Goal: Complete application form

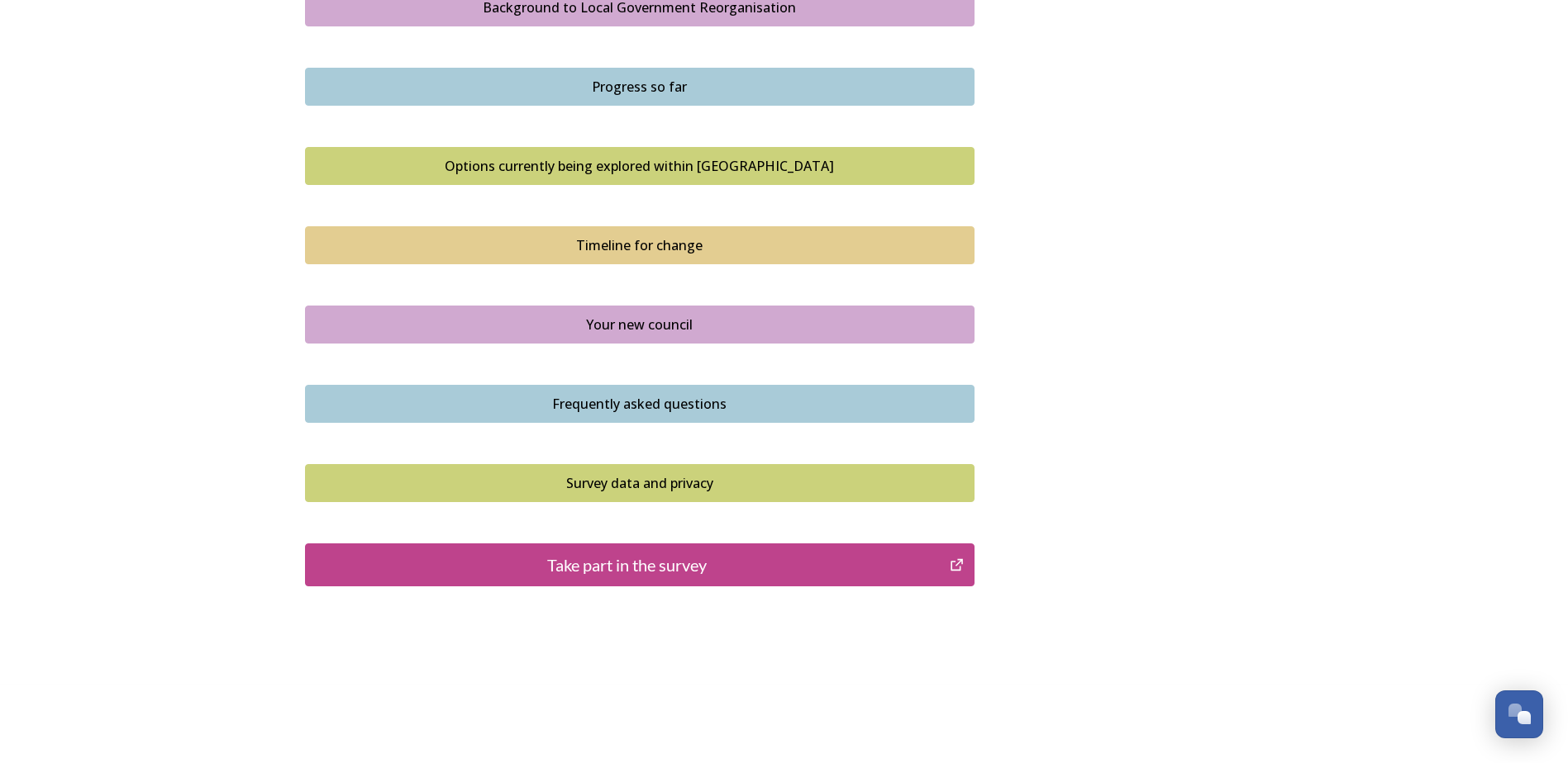
scroll to position [1014, 0]
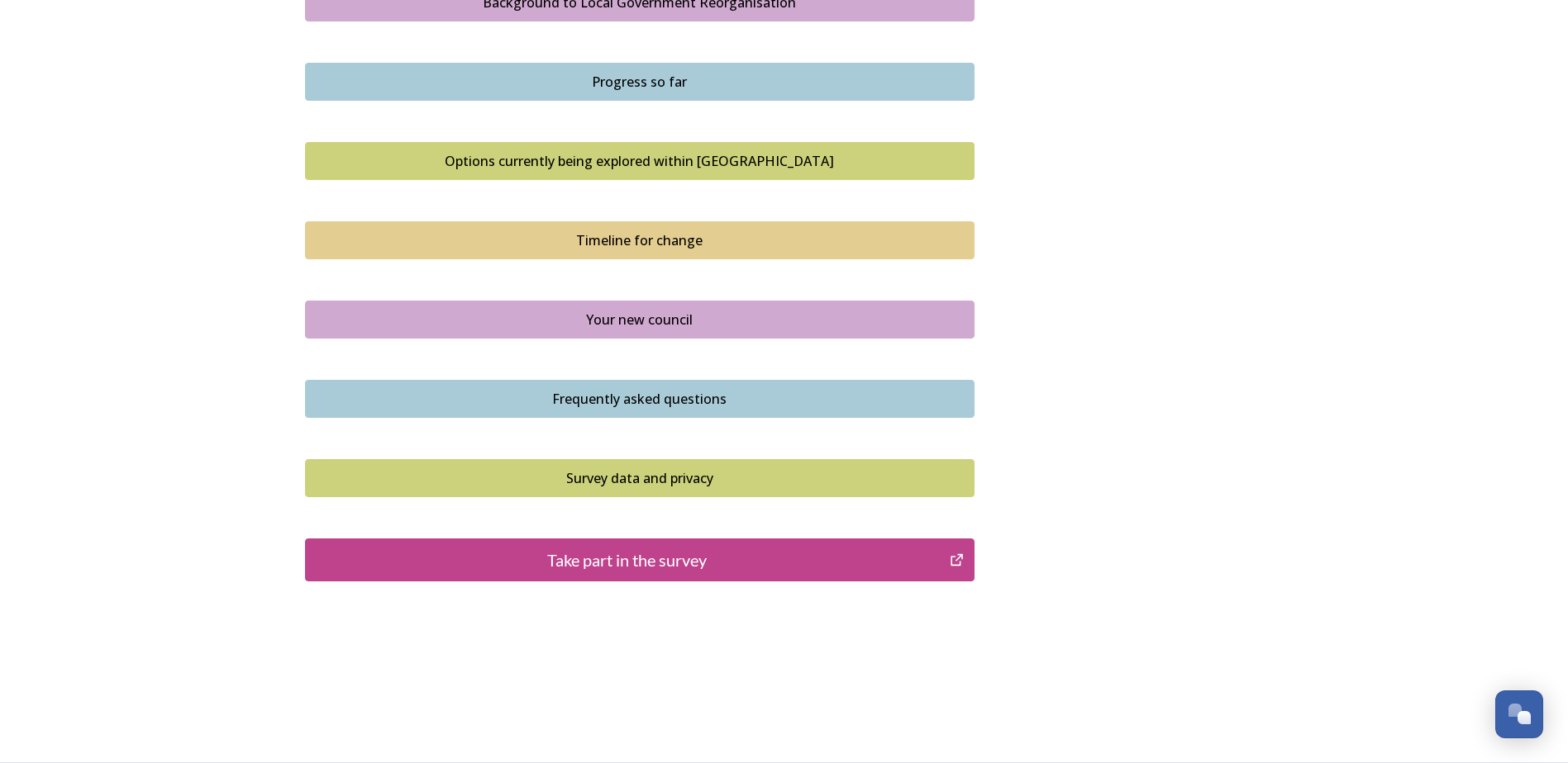
click at [696, 565] on div "Take part in the survey" at bounding box center [628, 560] width 628 height 25
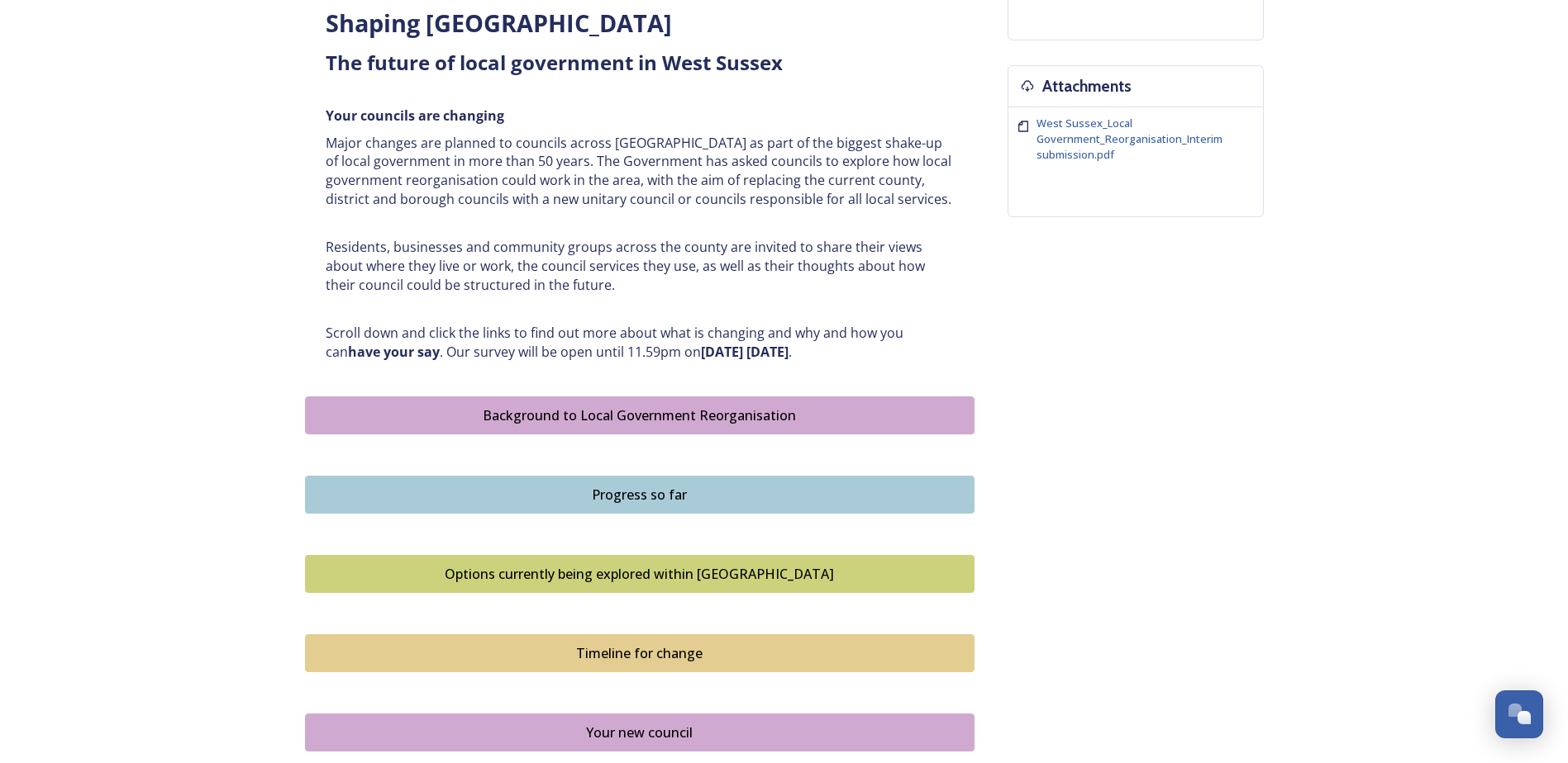
scroll to position [931, 0]
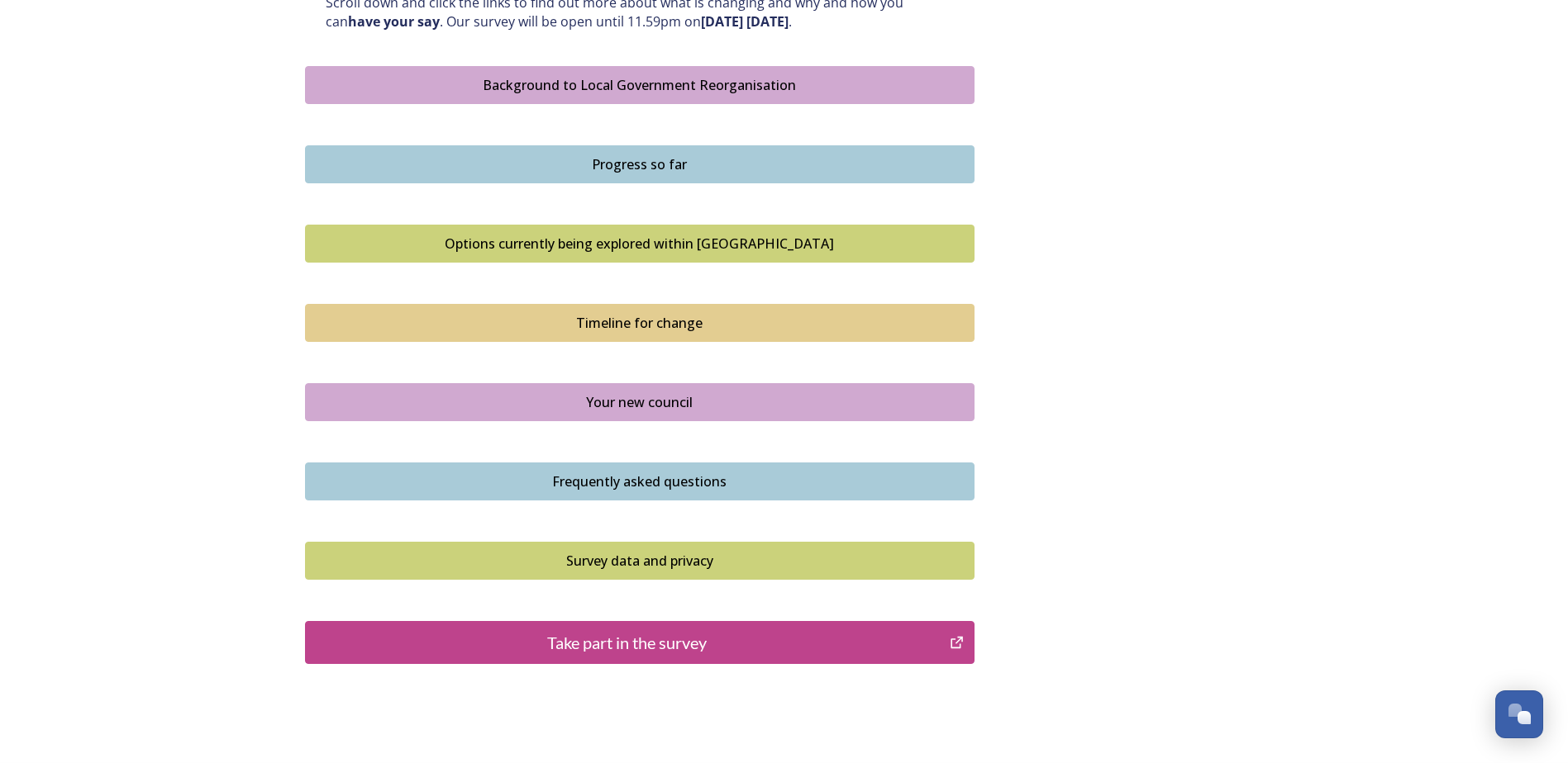
click at [629, 646] on div "Take part in the survey" at bounding box center [628, 643] width 628 height 25
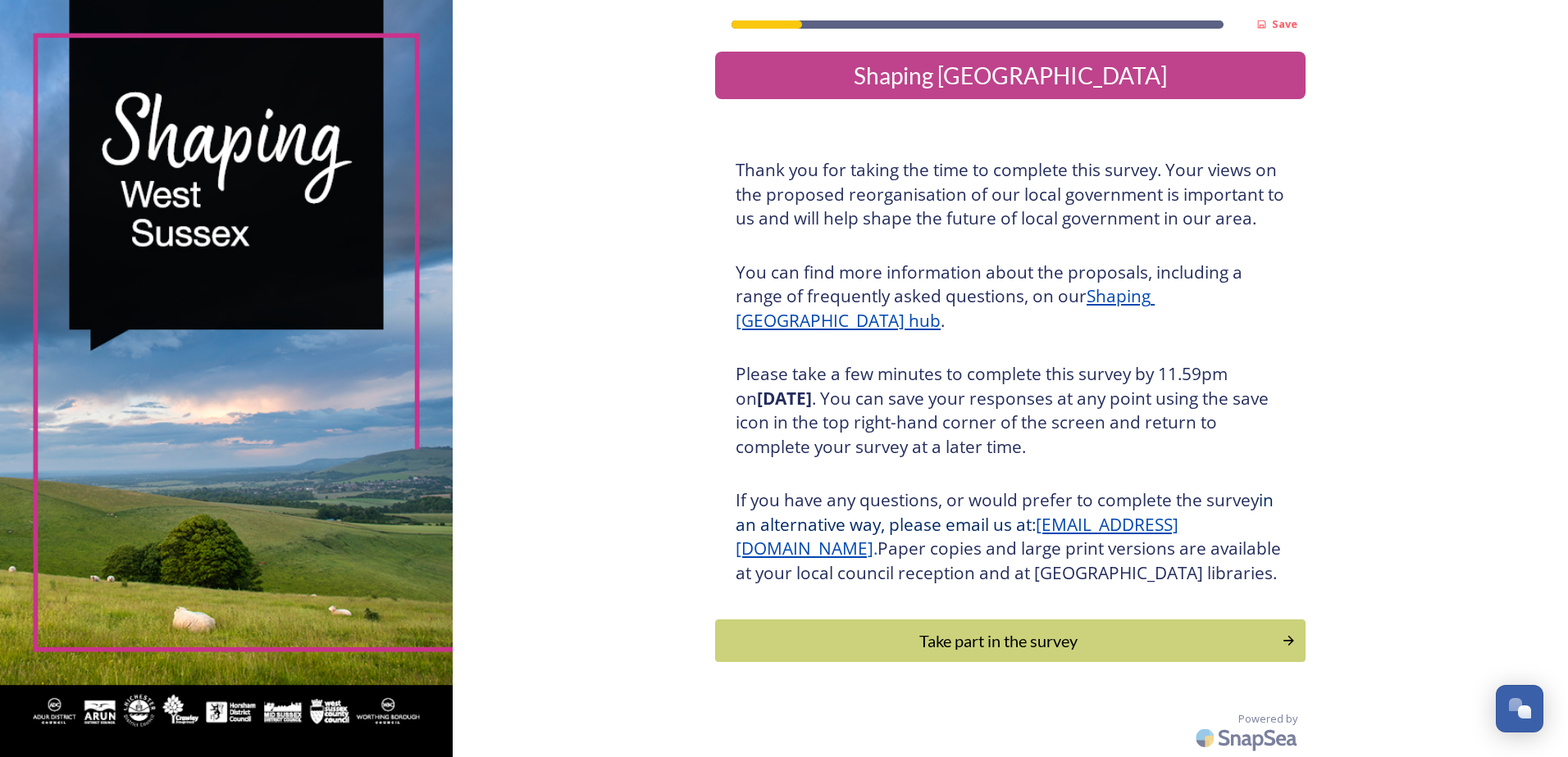
scroll to position [30, 0]
click at [1015, 642] on div "Take part in the survey" at bounding box center [999, 641] width 554 height 25
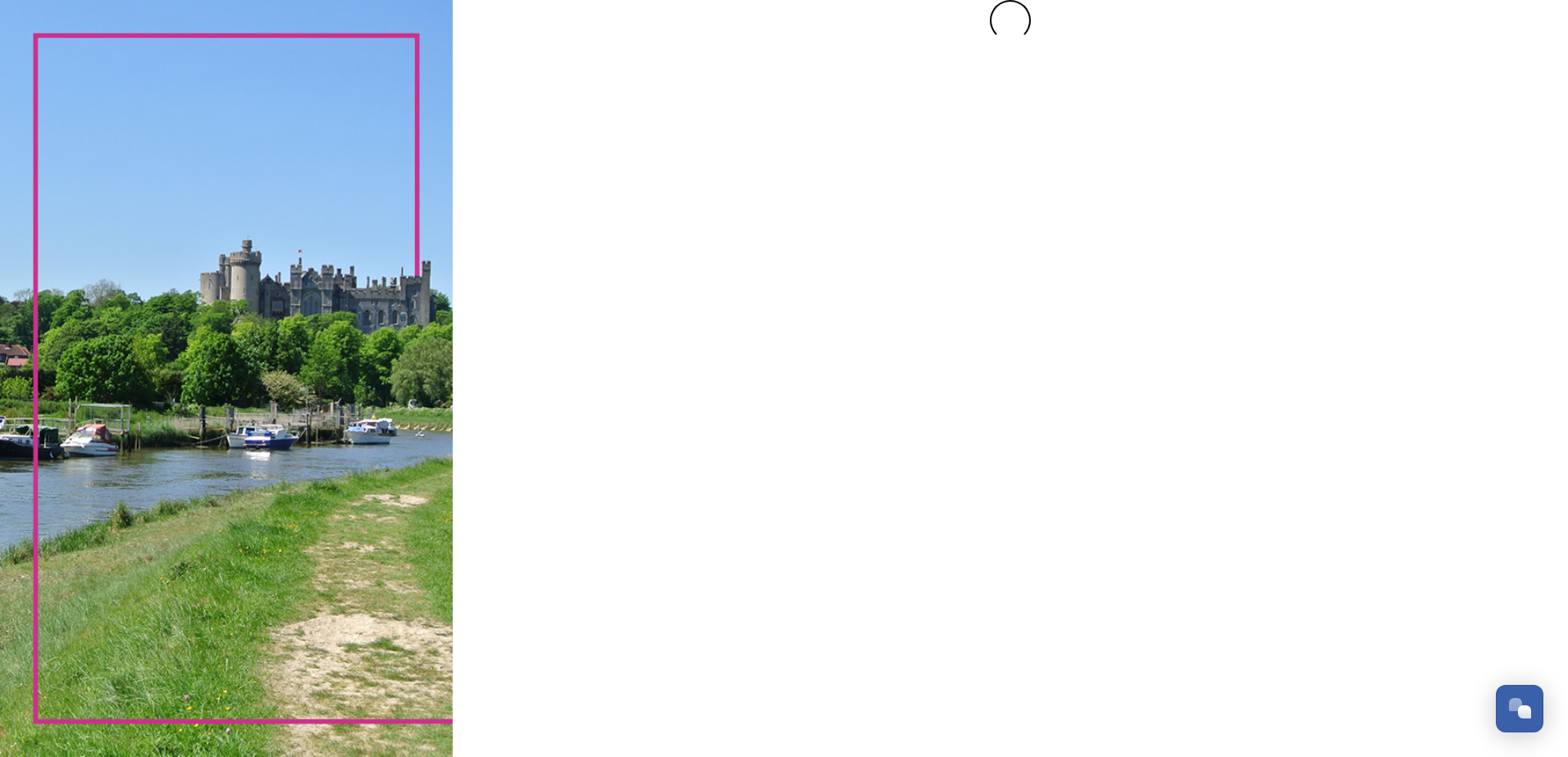
scroll to position [0, 0]
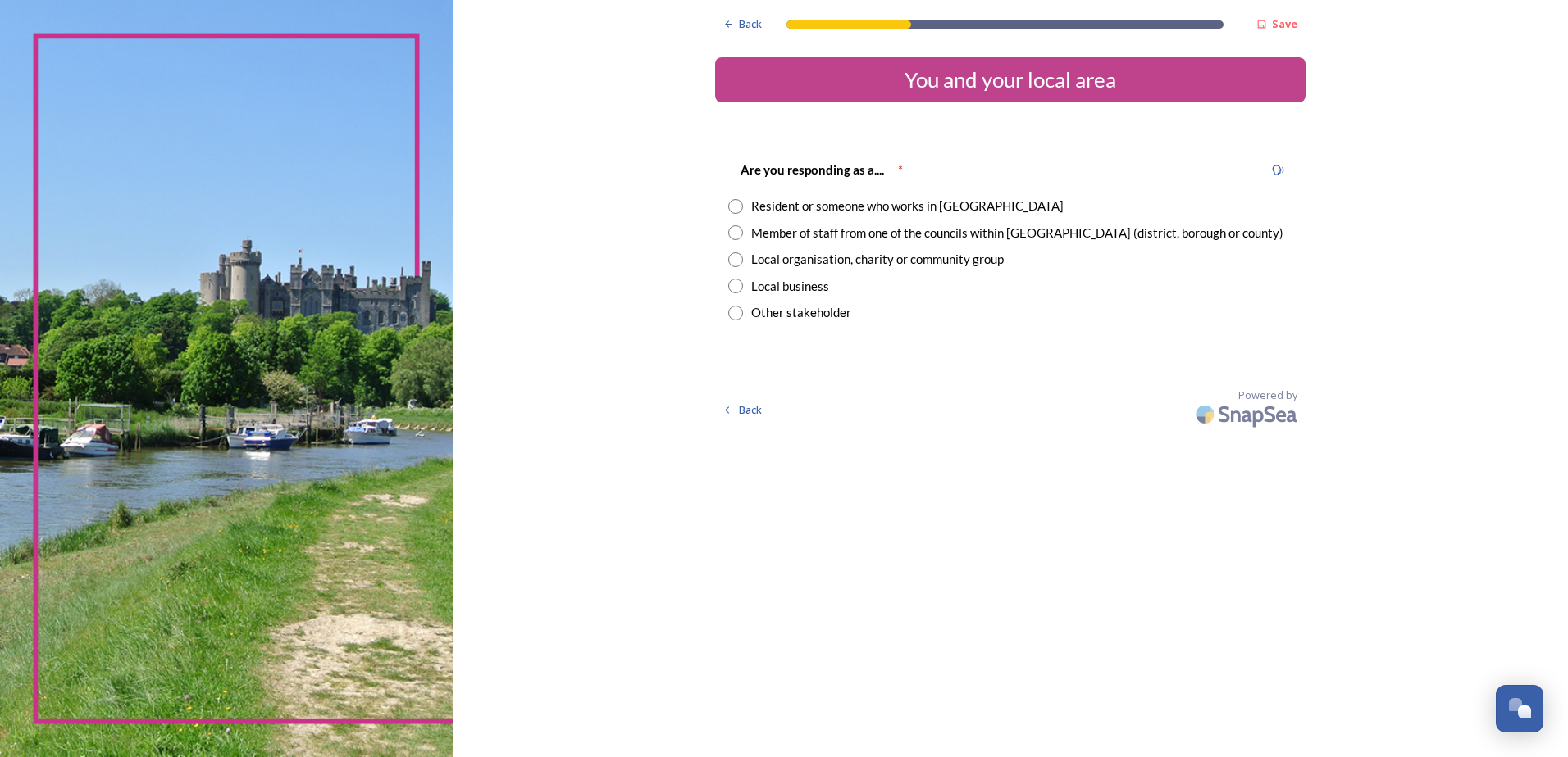
click at [736, 207] on input "radio" at bounding box center [736, 207] width 15 height 15
radio input "true"
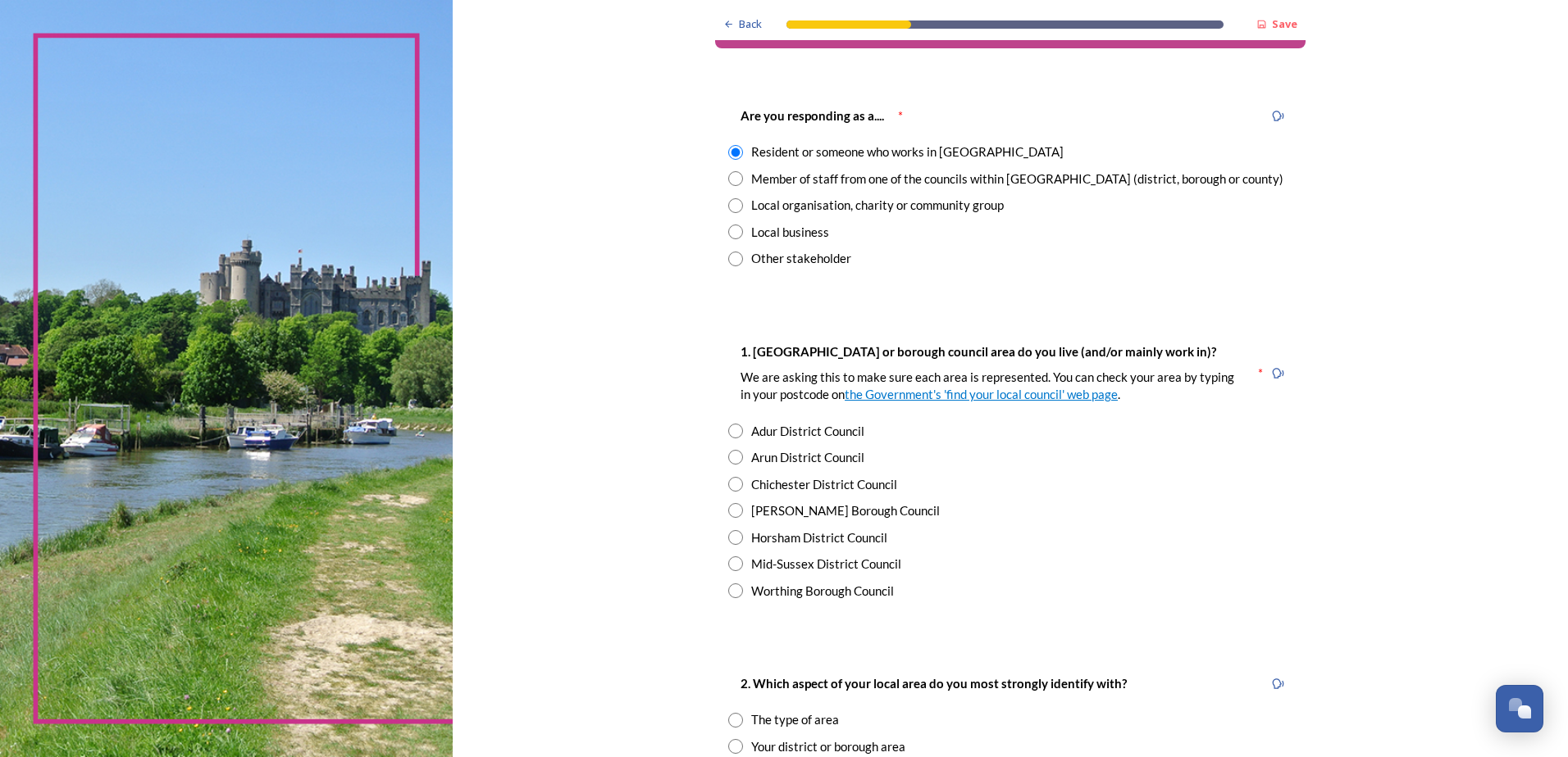
scroll to position [82, 0]
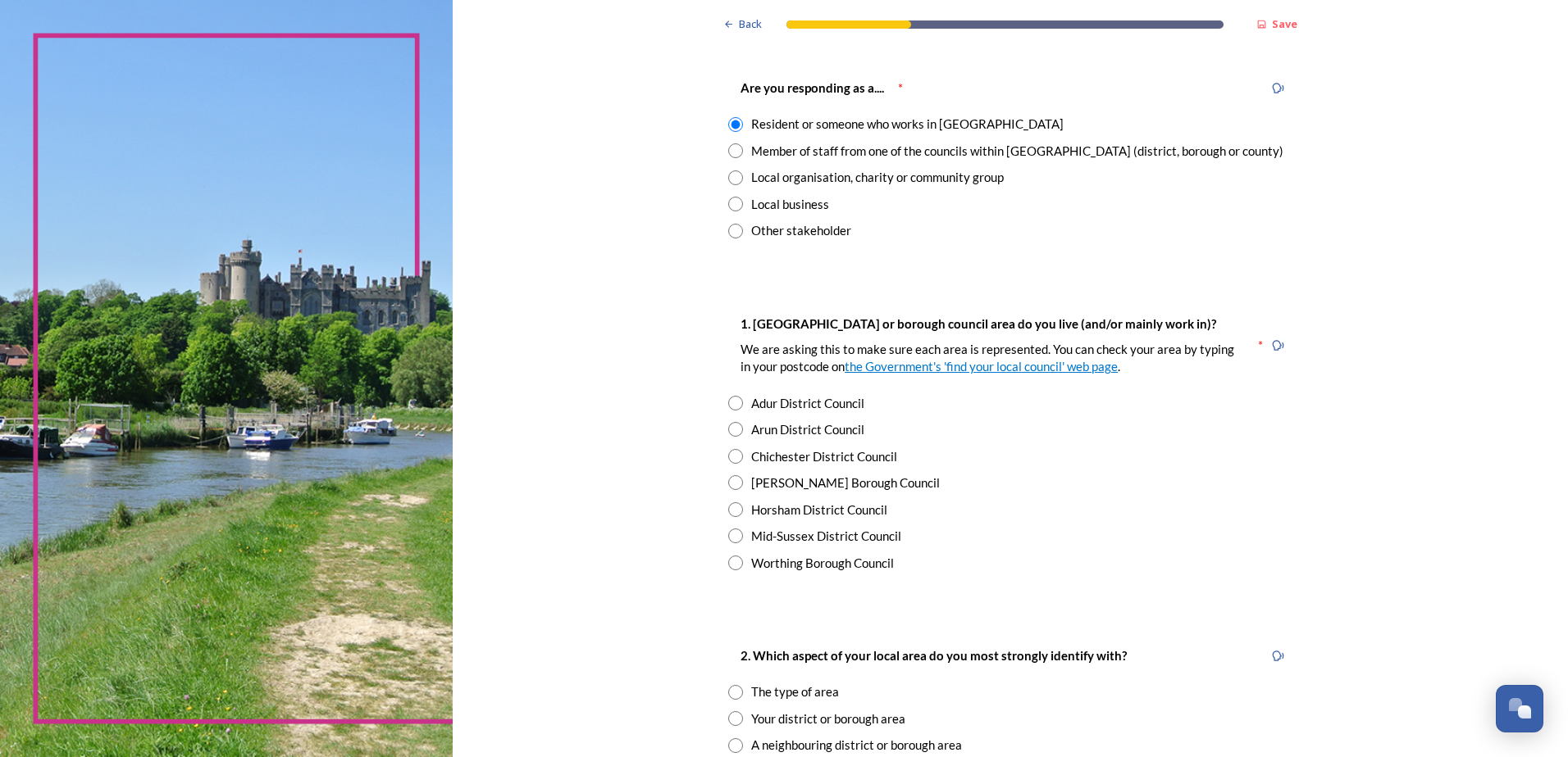
click at [729, 539] on input "radio" at bounding box center [736, 536] width 15 height 15
radio input "true"
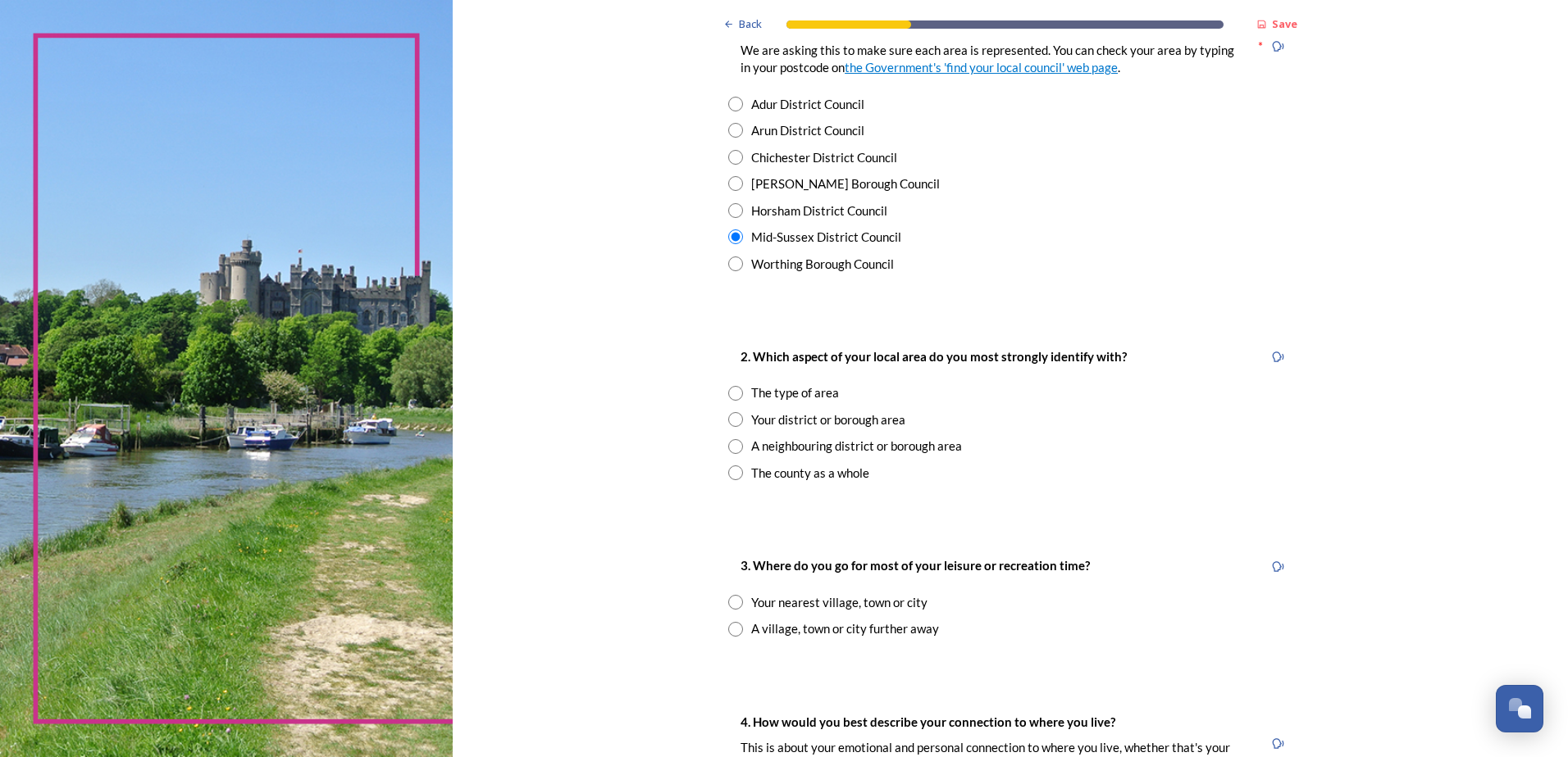
scroll to position [410, 0]
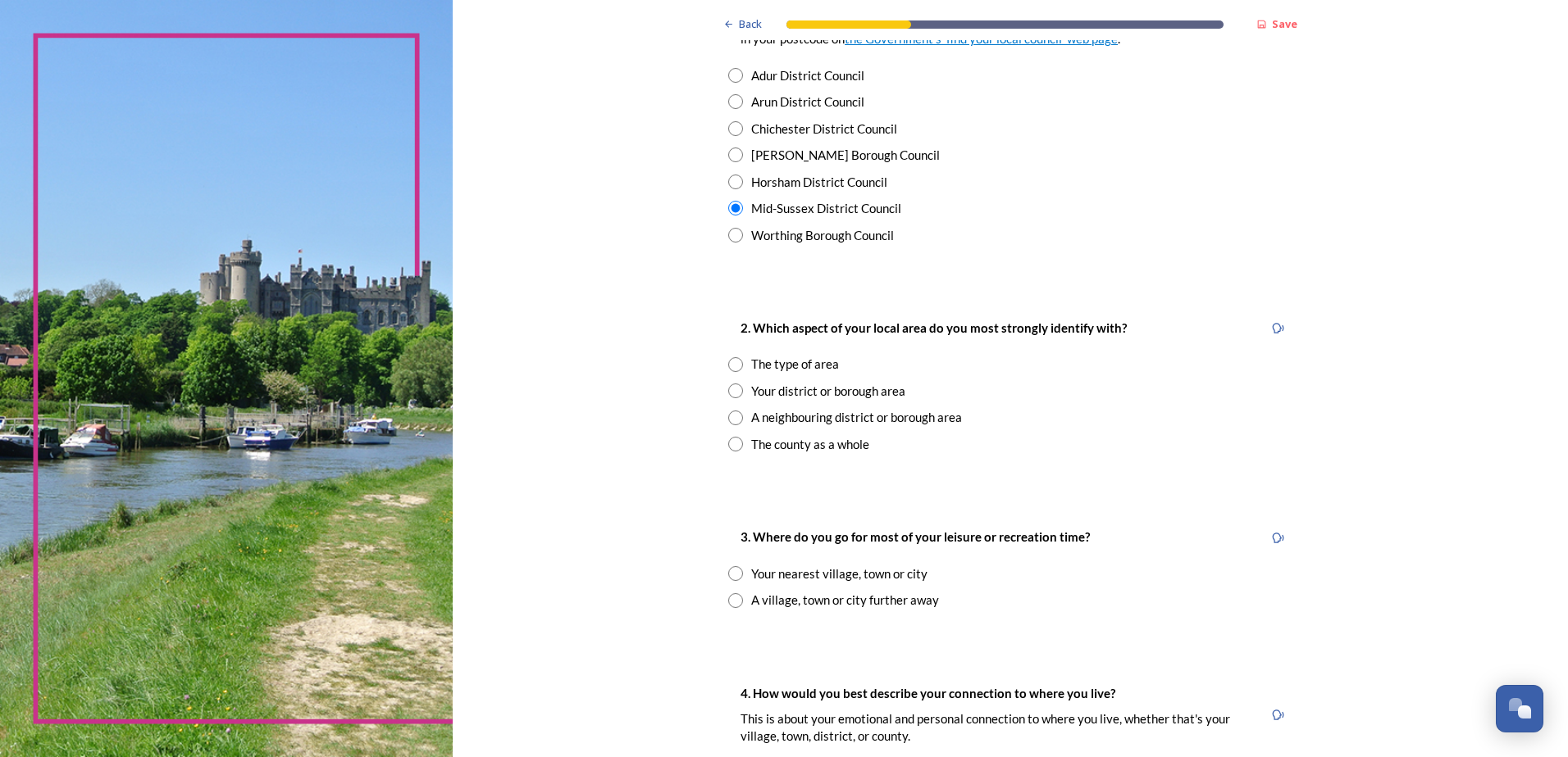
click at [731, 364] on input "radio" at bounding box center [736, 365] width 15 height 15
radio input "true"
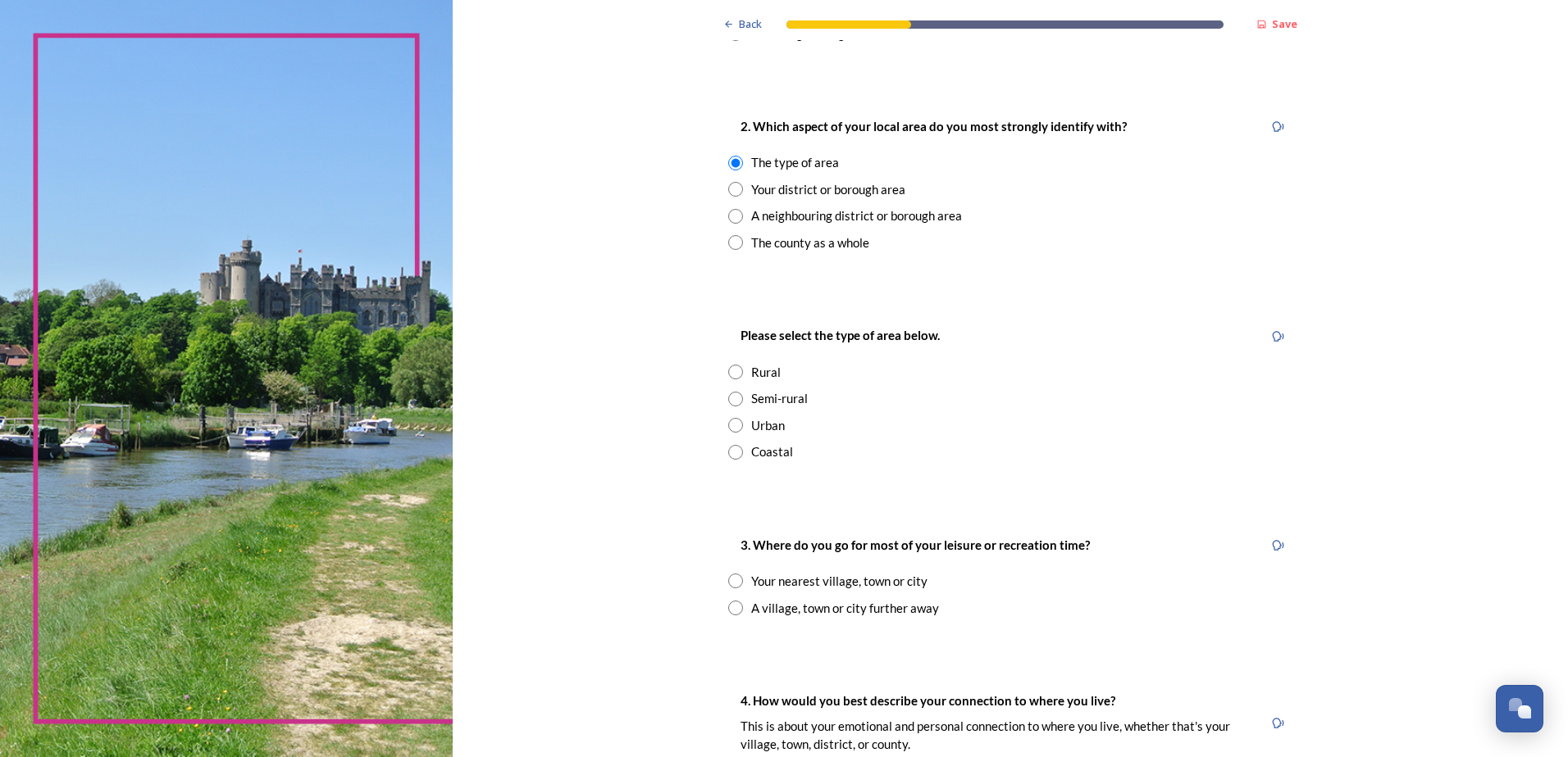
scroll to position [655, 0]
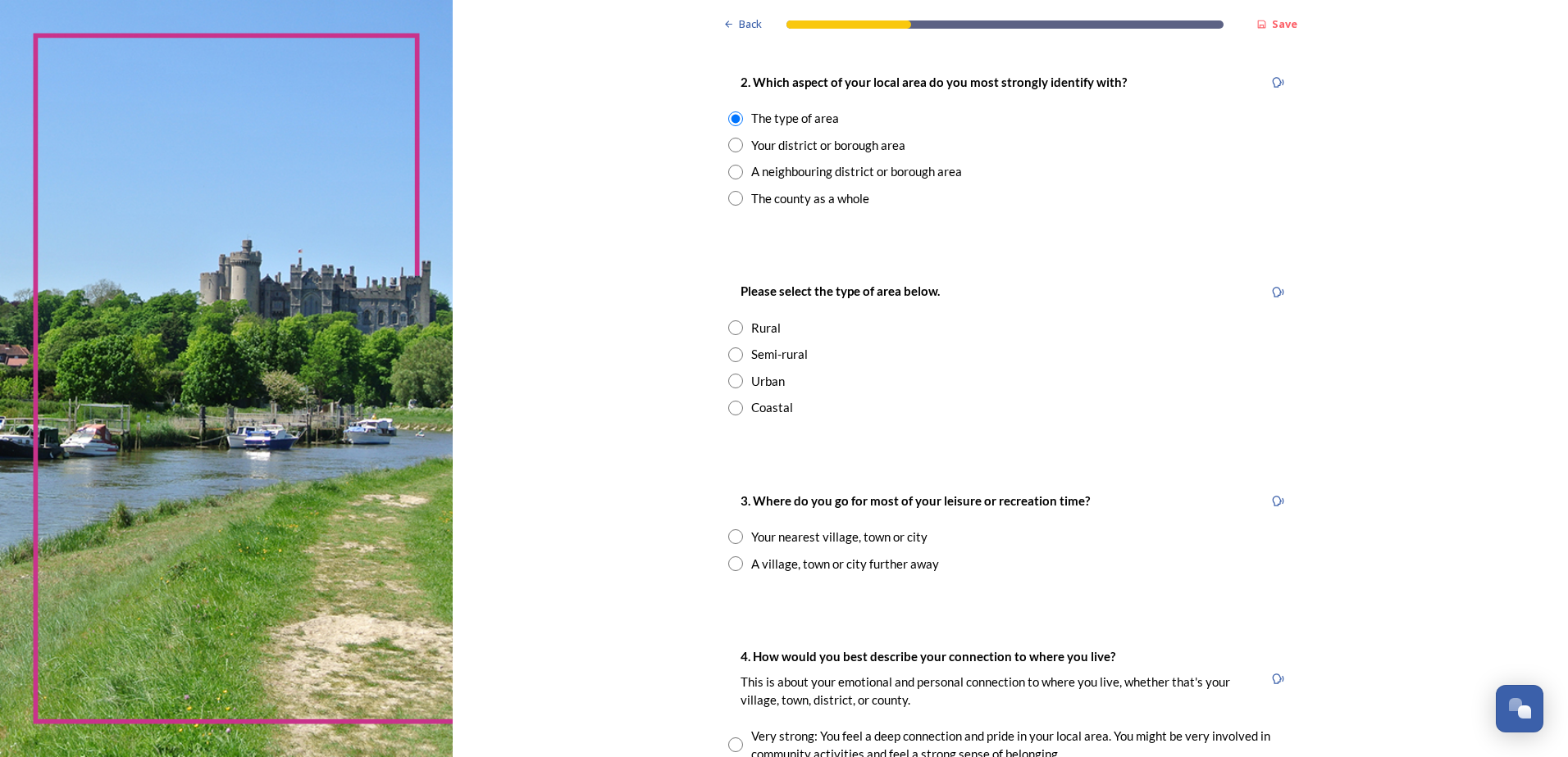
click at [732, 357] on input "radio" at bounding box center [736, 355] width 15 height 15
radio input "true"
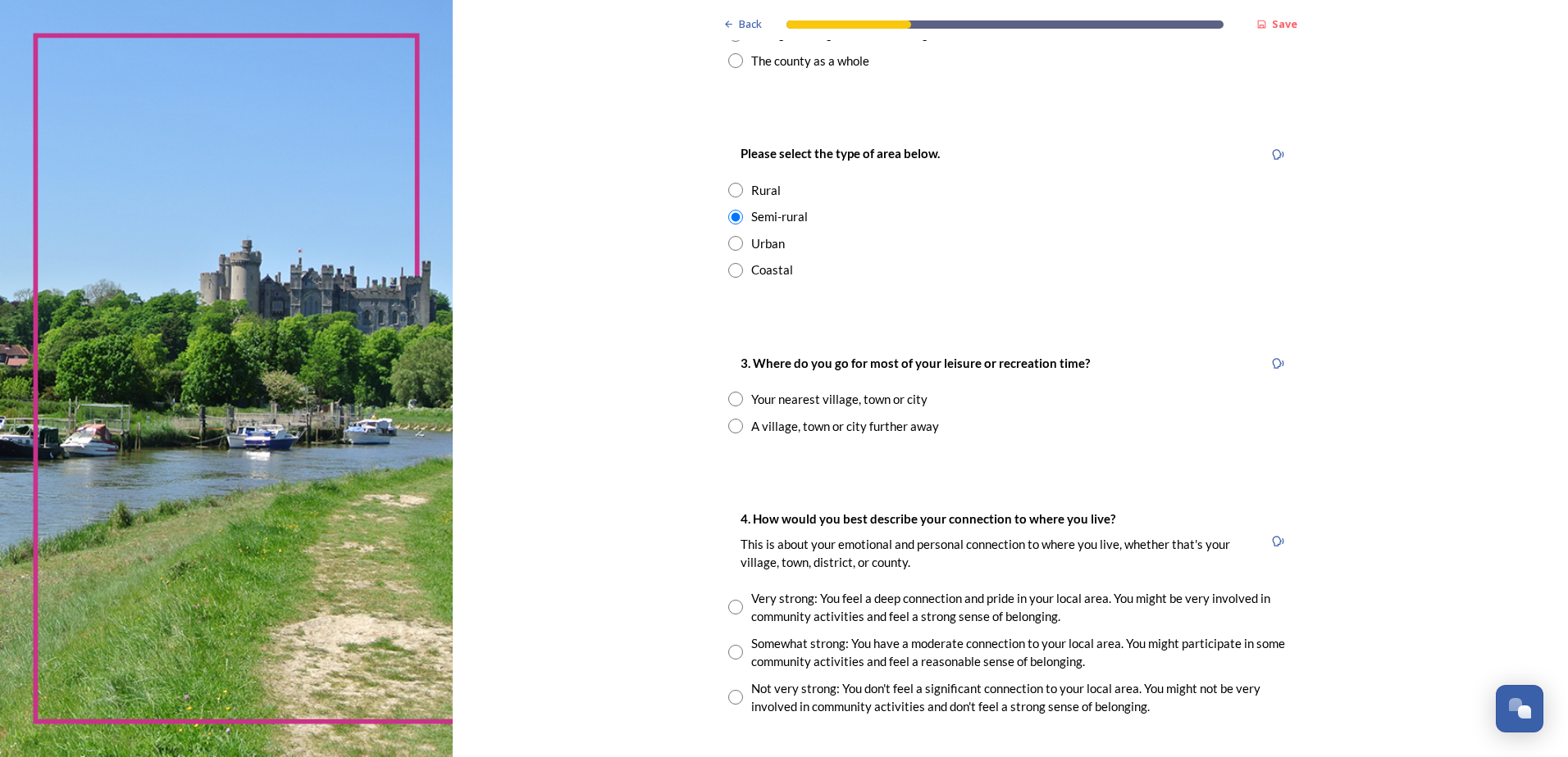
scroll to position [820, 0]
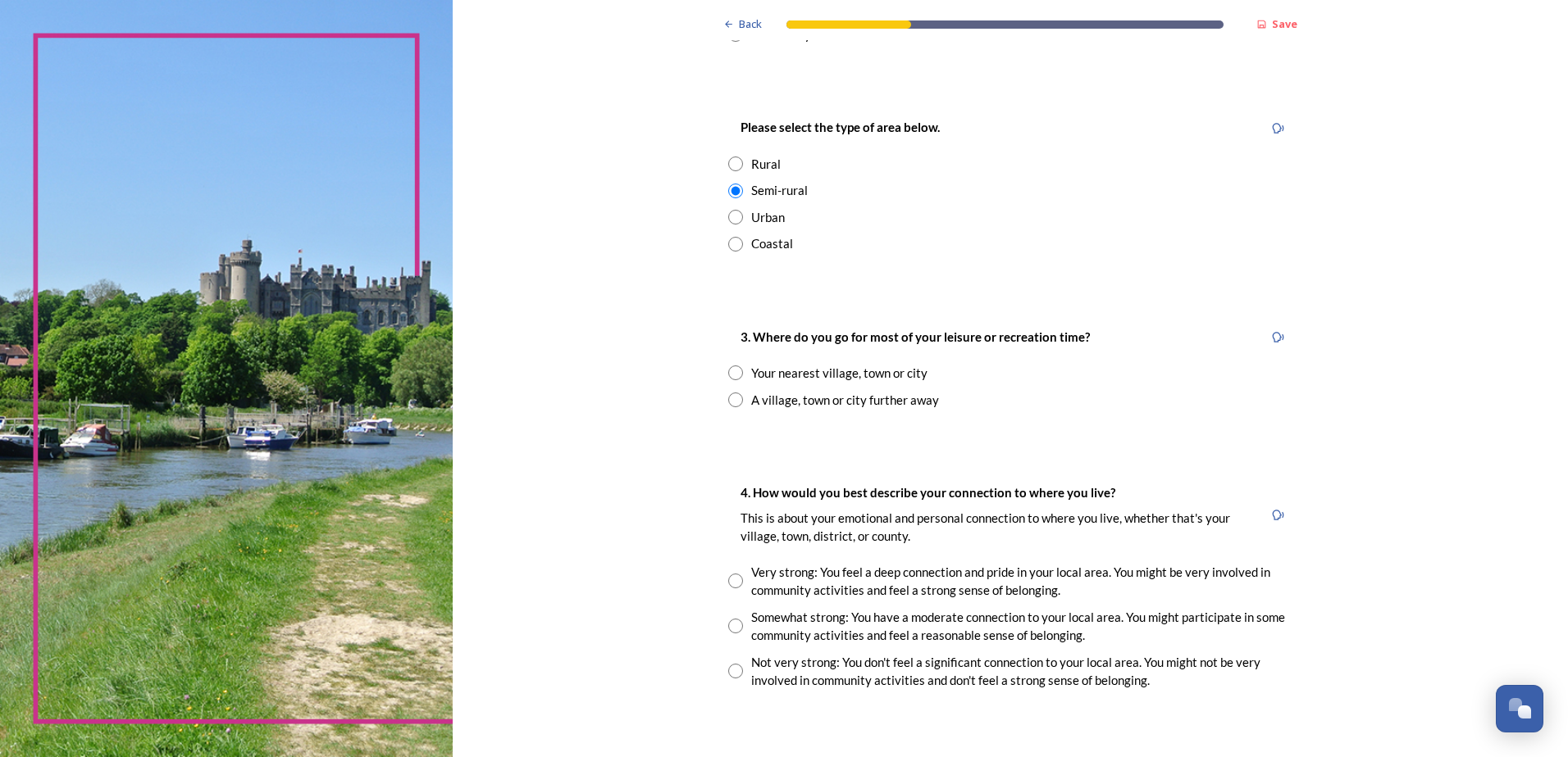
click at [732, 373] on input "radio" at bounding box center [736, 373] width 15 height 15
radio input "true"
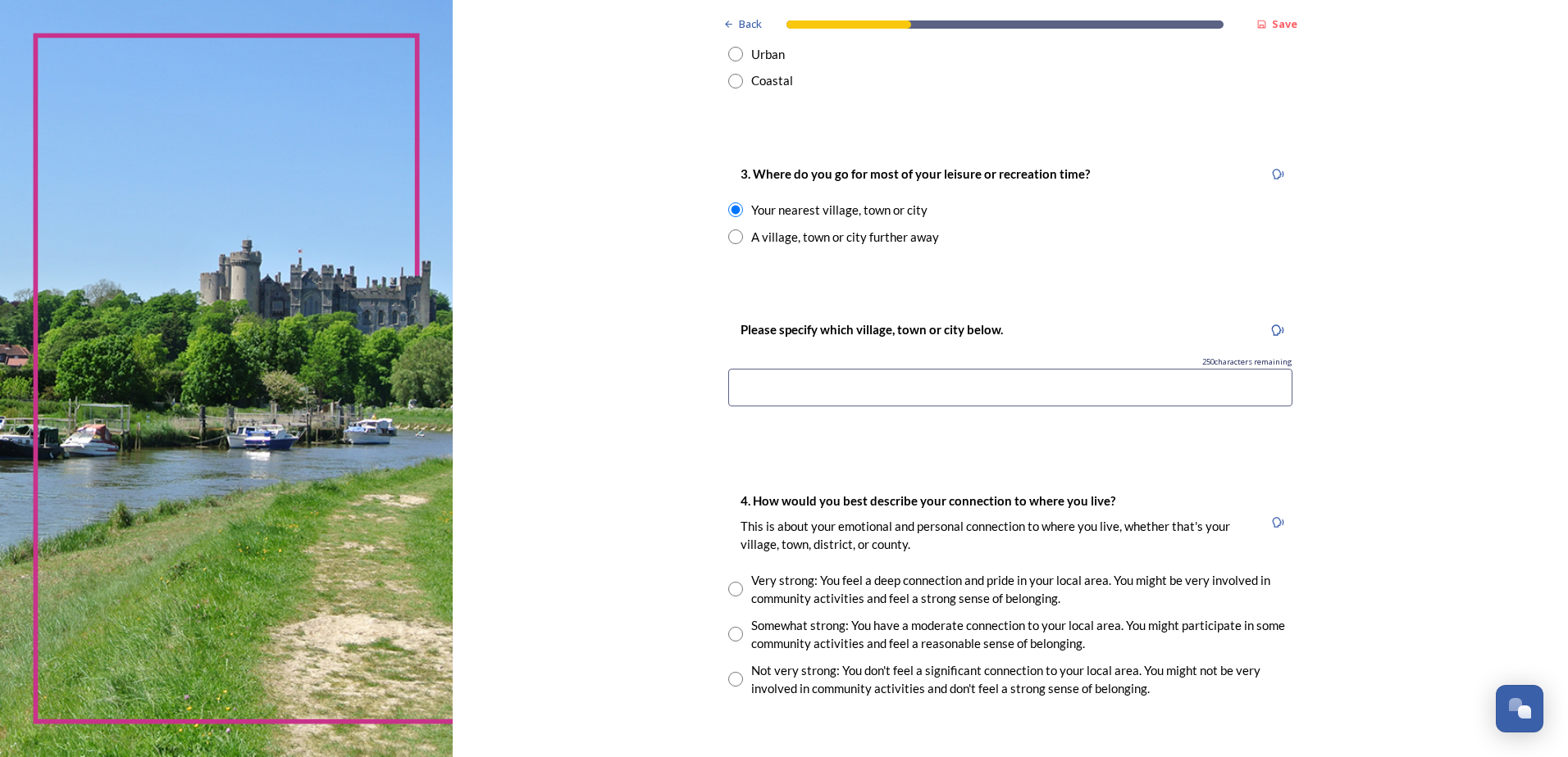
scroll to position [984, 0]
click at [1104, 382] on input at bounding box center [1010, 387] width 564 height 38
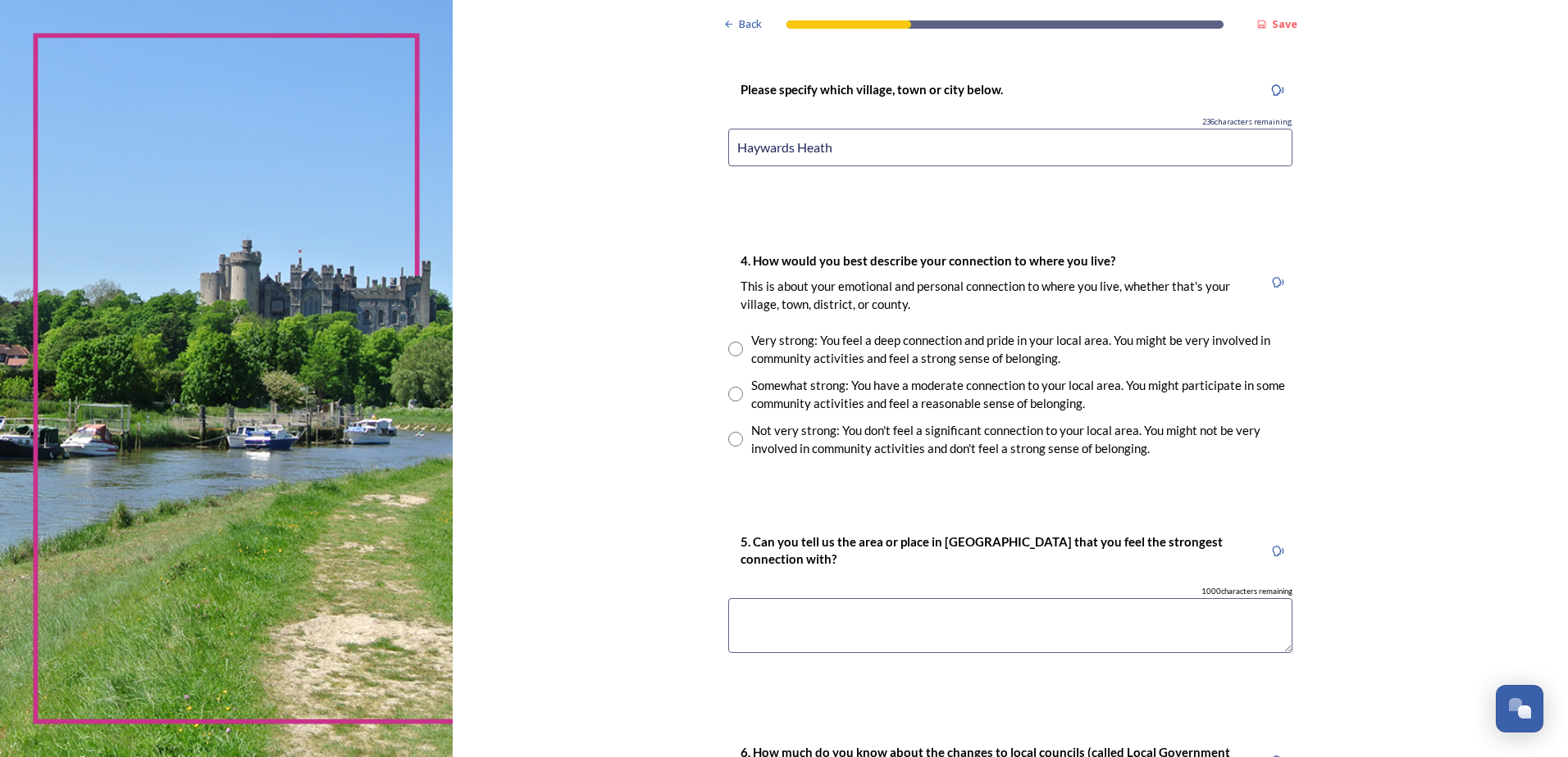
scroll to position [1229, 0]
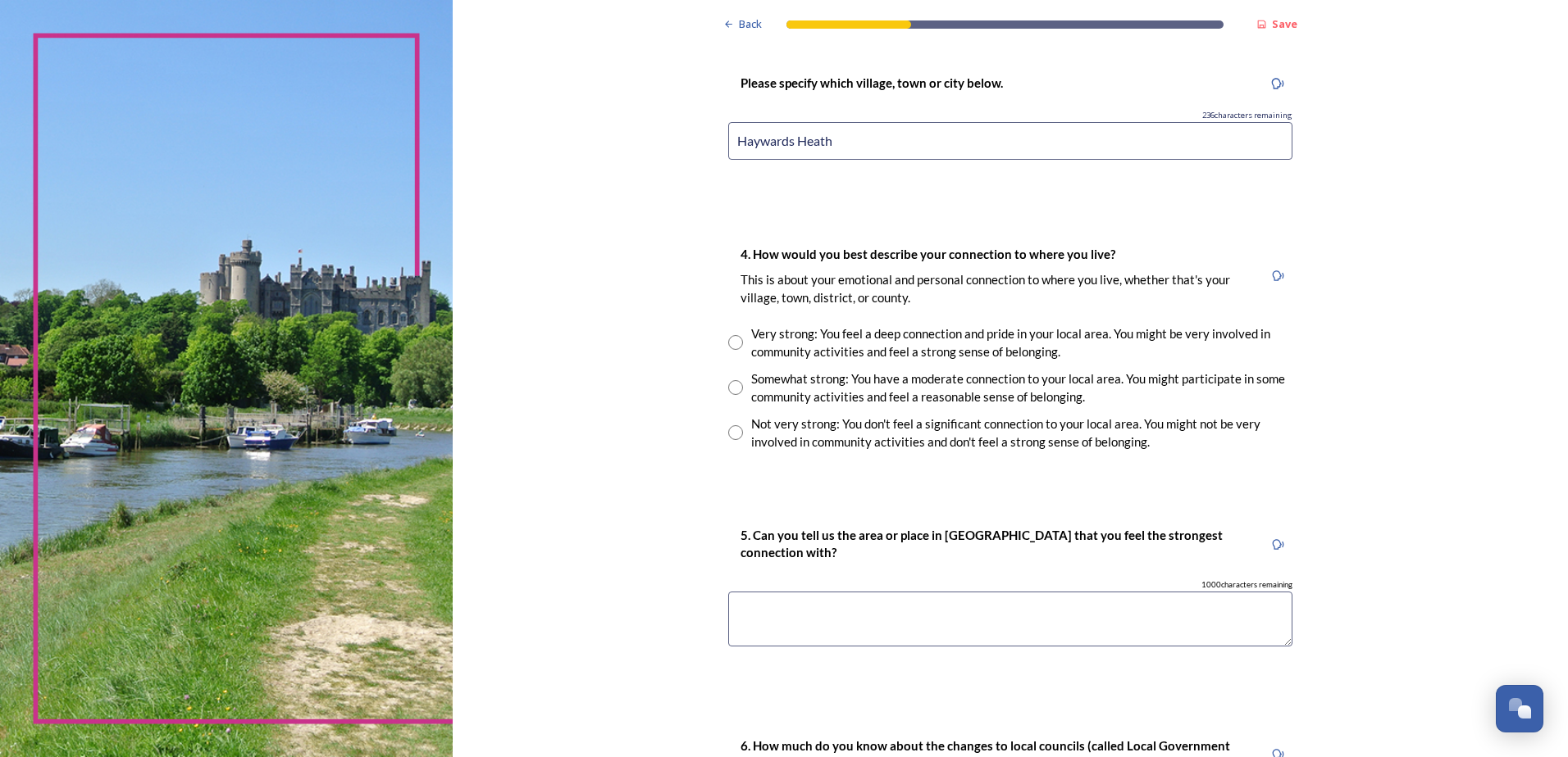
type input "Haywards Heath"
click at [733, 389] on input "radio" at bounding box center [736, 388] width 15 height 15
radio input "true"
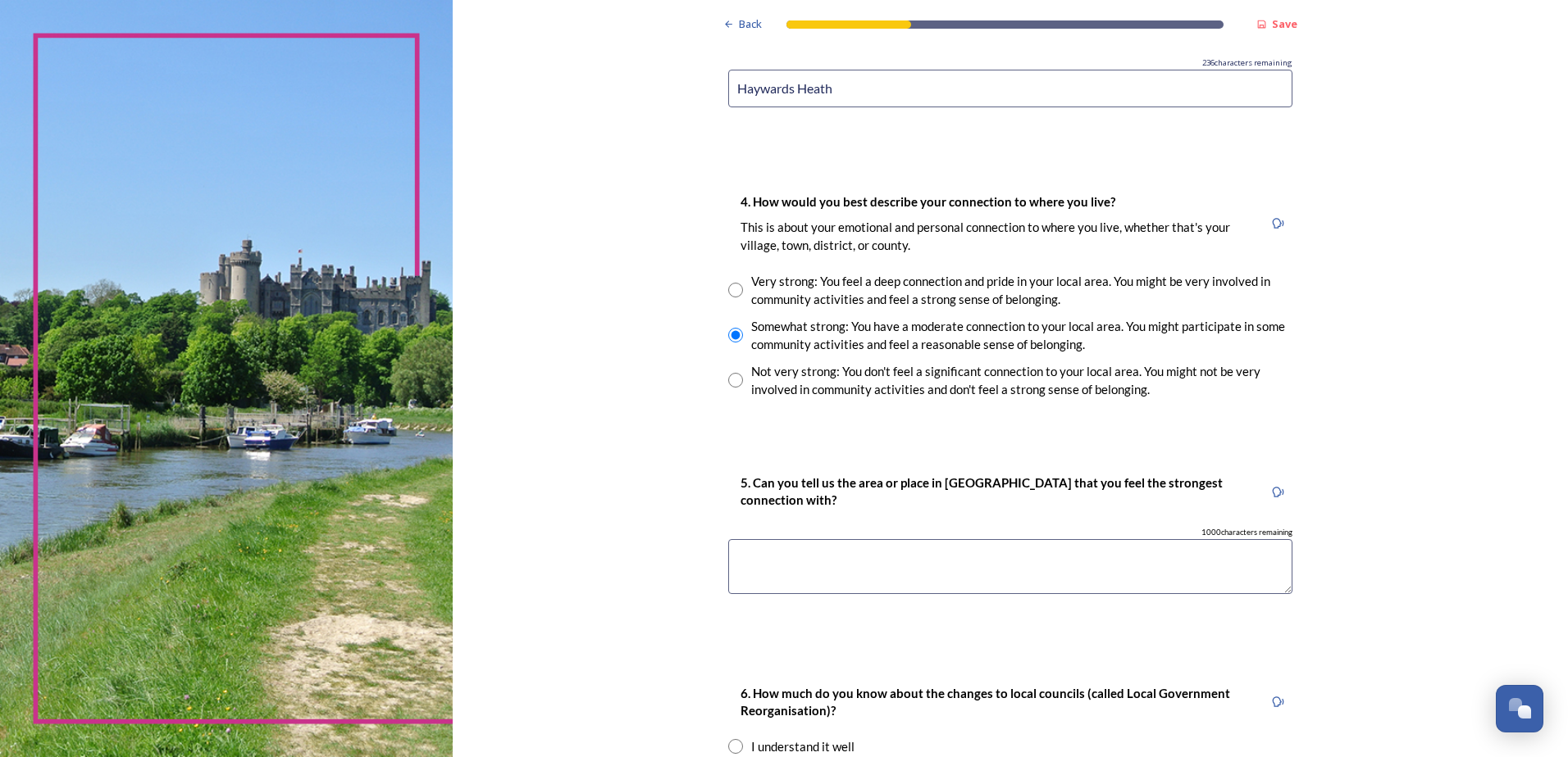
scroll to position [1311, 0]
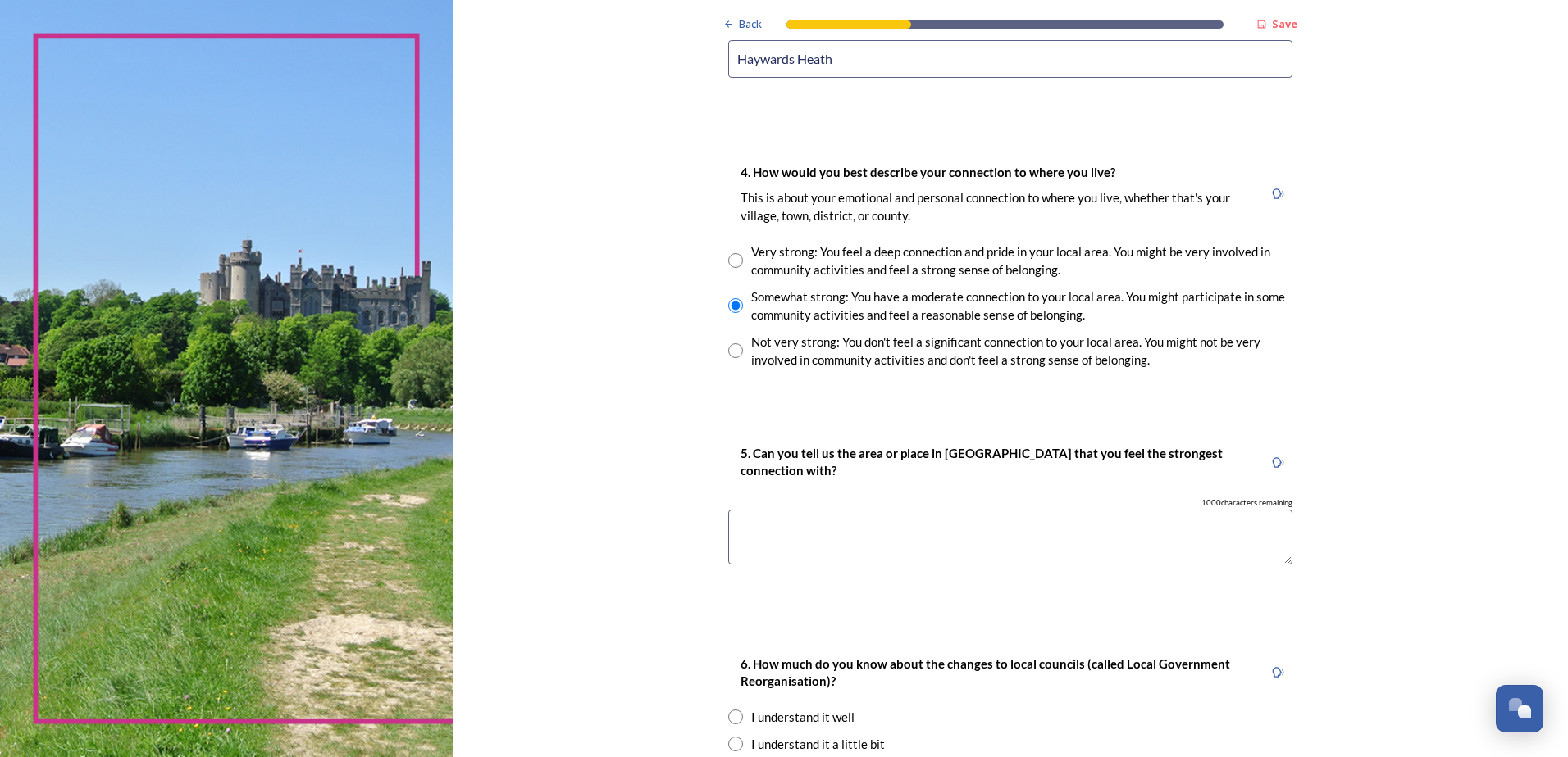
click at [916, 532] on textarea at bounding box center [1010, 537] width 564 height 55
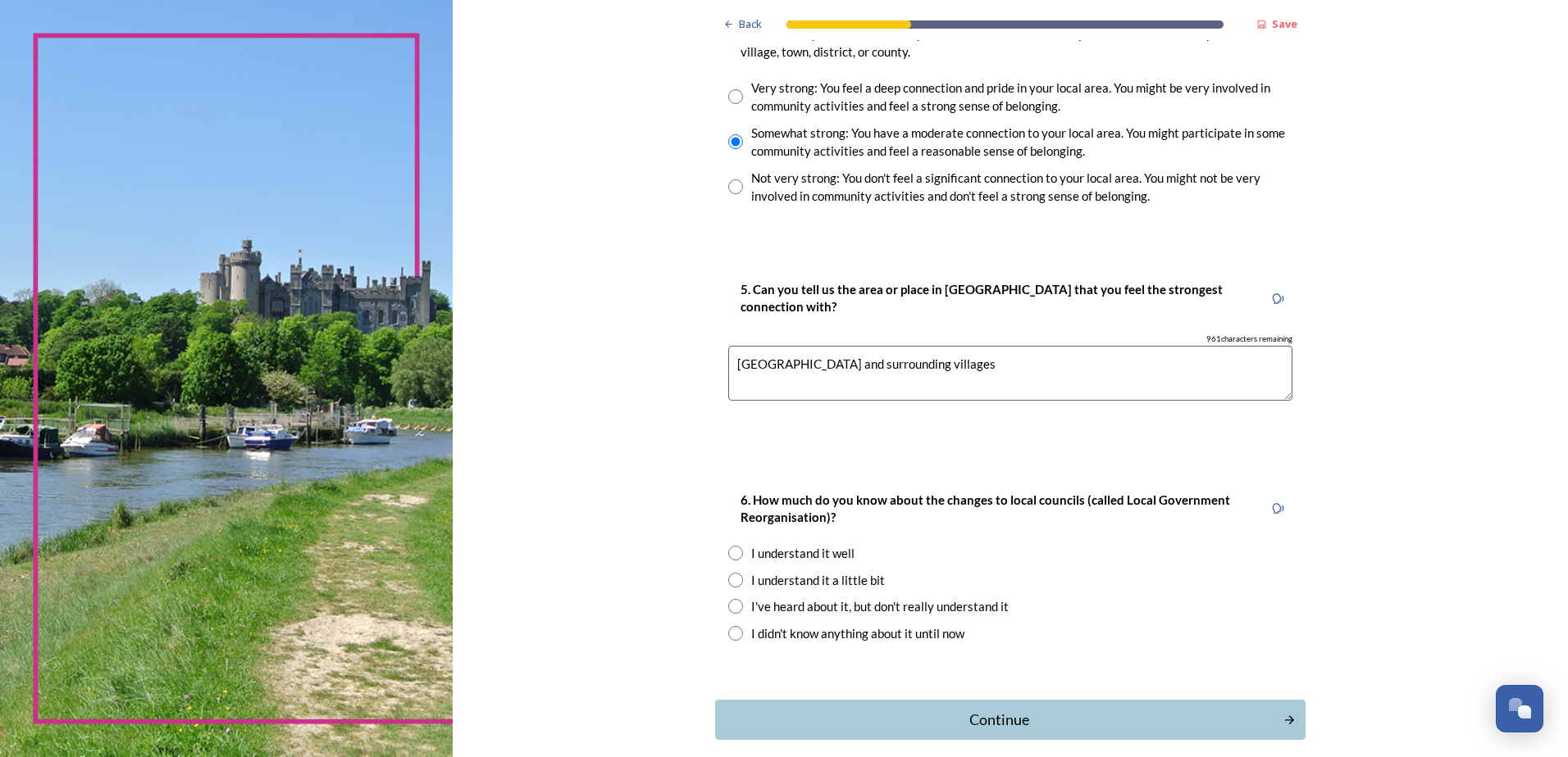
scroll to position [1553, 0]
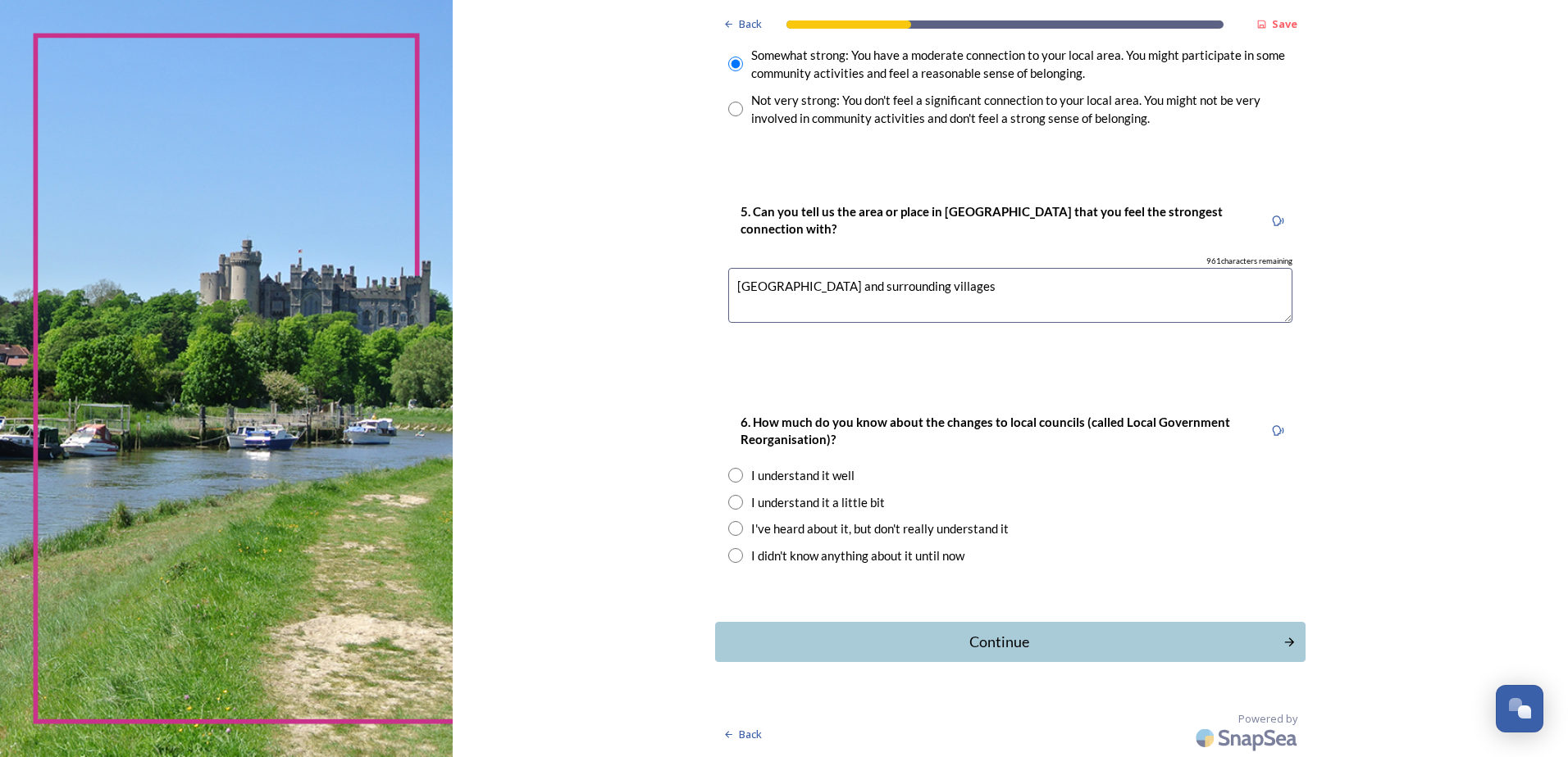
type textarea "Haywards Heath and surrounding villages"
click at [728, 471] on input "radio" at bounding box center [736, 475] width 15 height 15
radio input "true"
click at [970, 644] on div "Continue" at bounding box center [999, 641] width 555 height 22
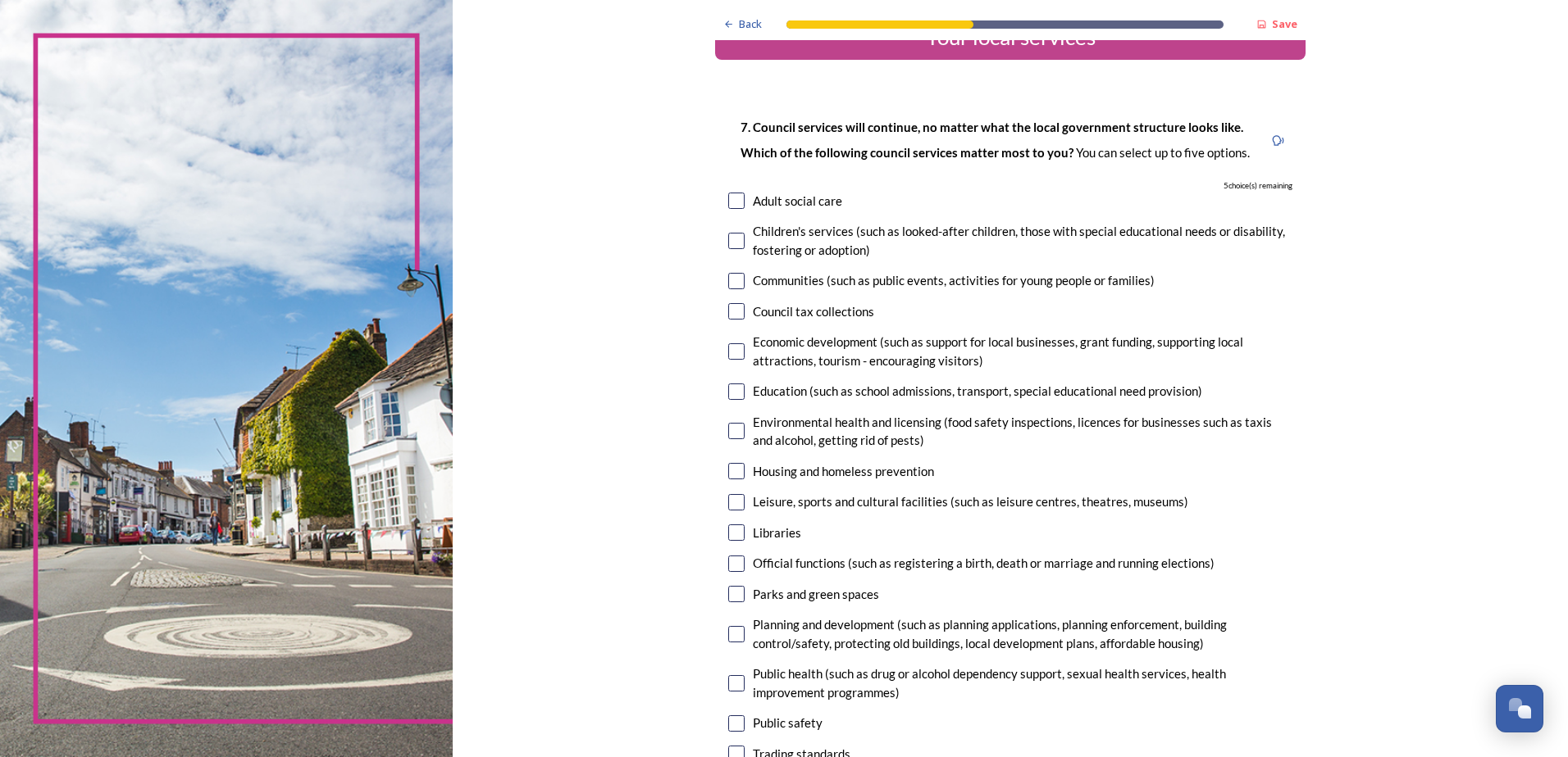
scroll to position [82, 0]
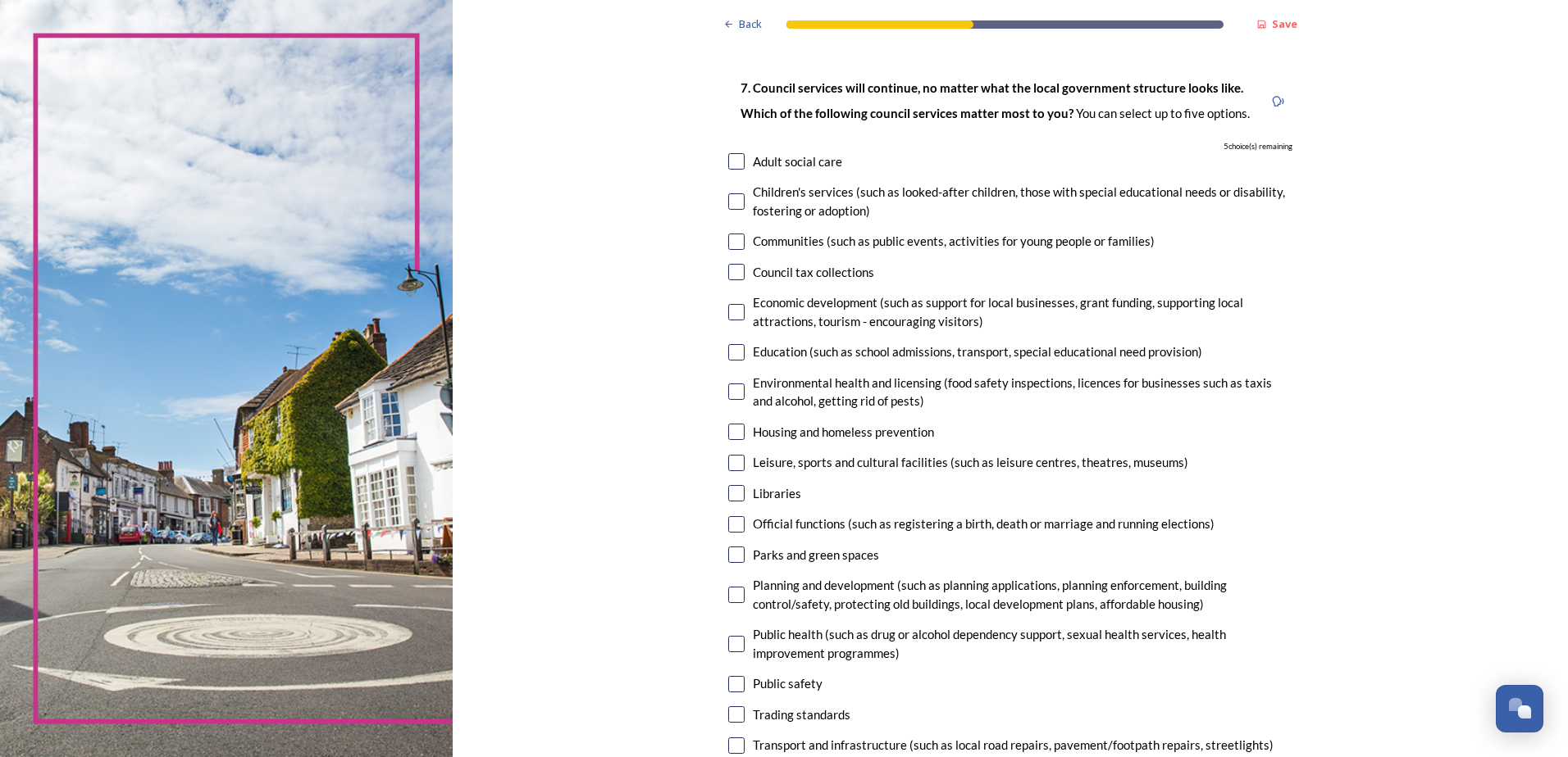
click at [732, 271] on input "checkbox" at bounding box center [736, 271] width 16 height 16
checkbox input "true"
click at [733, 352] on input "checkbox" at bounding box center [736, 352] width 16 height 16
checkbox input "true"
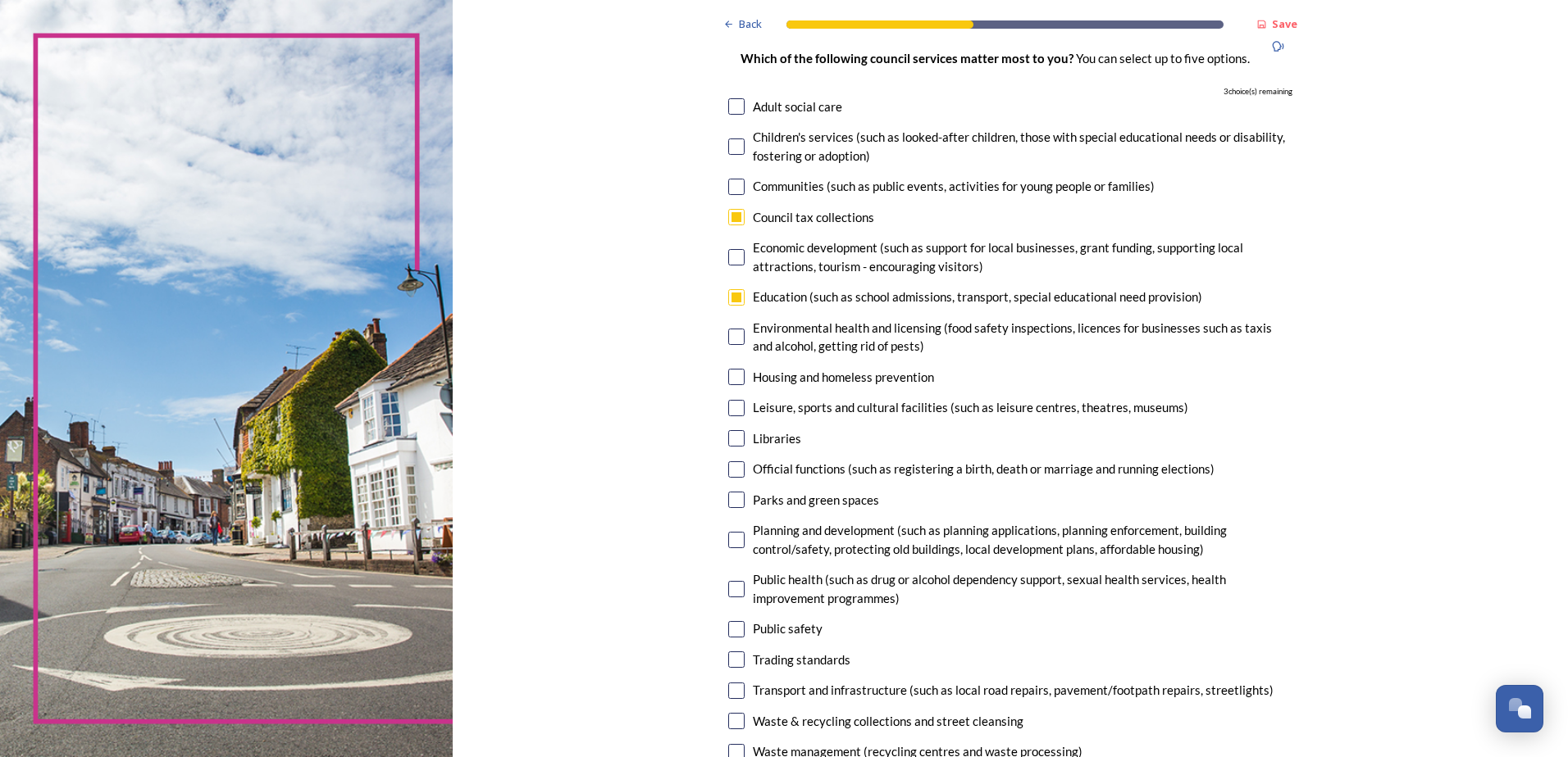
scroll to position [164, 0]
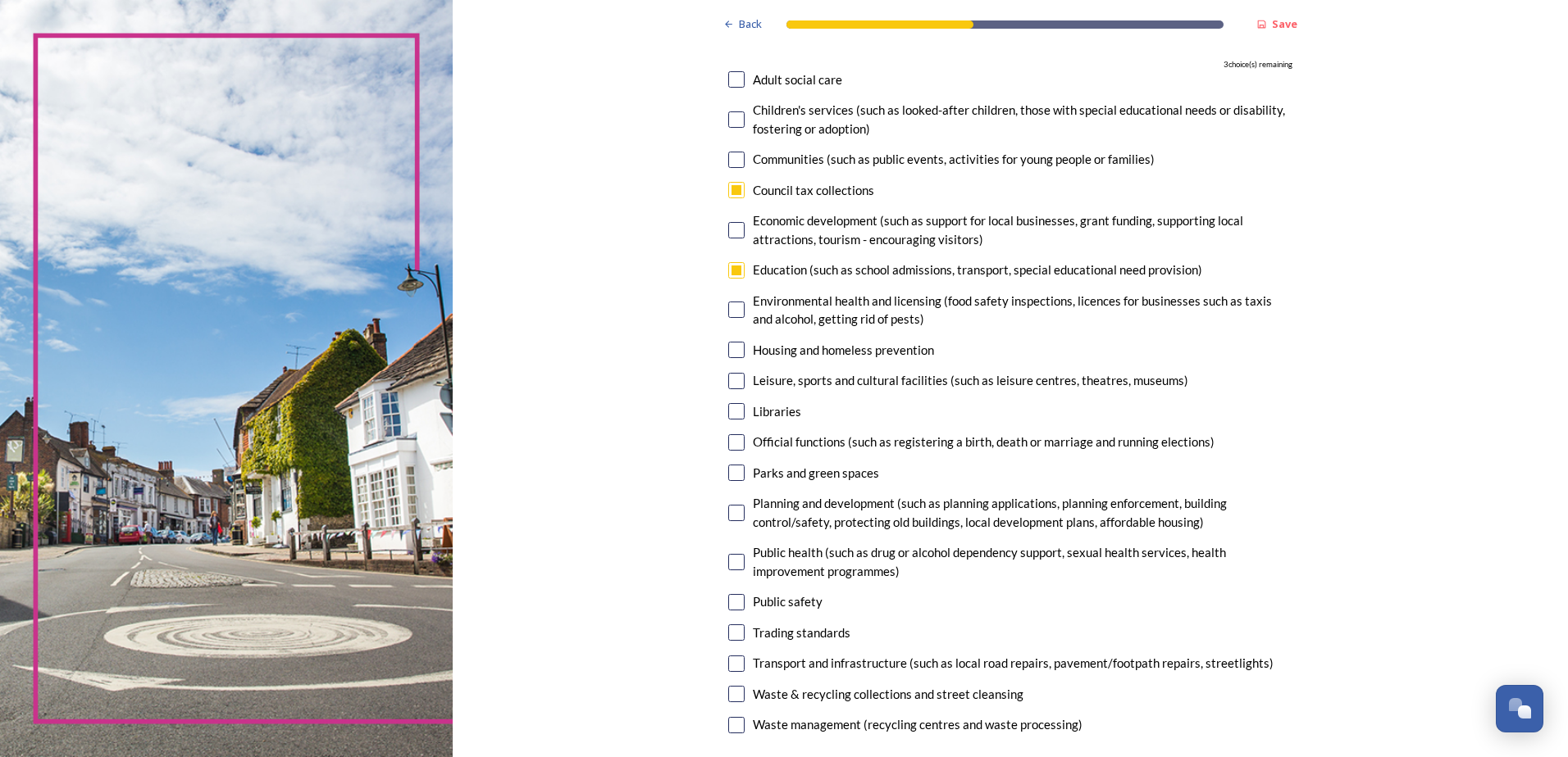
click at [736, 383] on input "checkbox" at bounding box center [736, 380] width 16 height 16
checkbox input "true"
click at [728, 409] on input "checkbox" at bounding box center [736, 411] width 16 height 16
checkbox input "true"
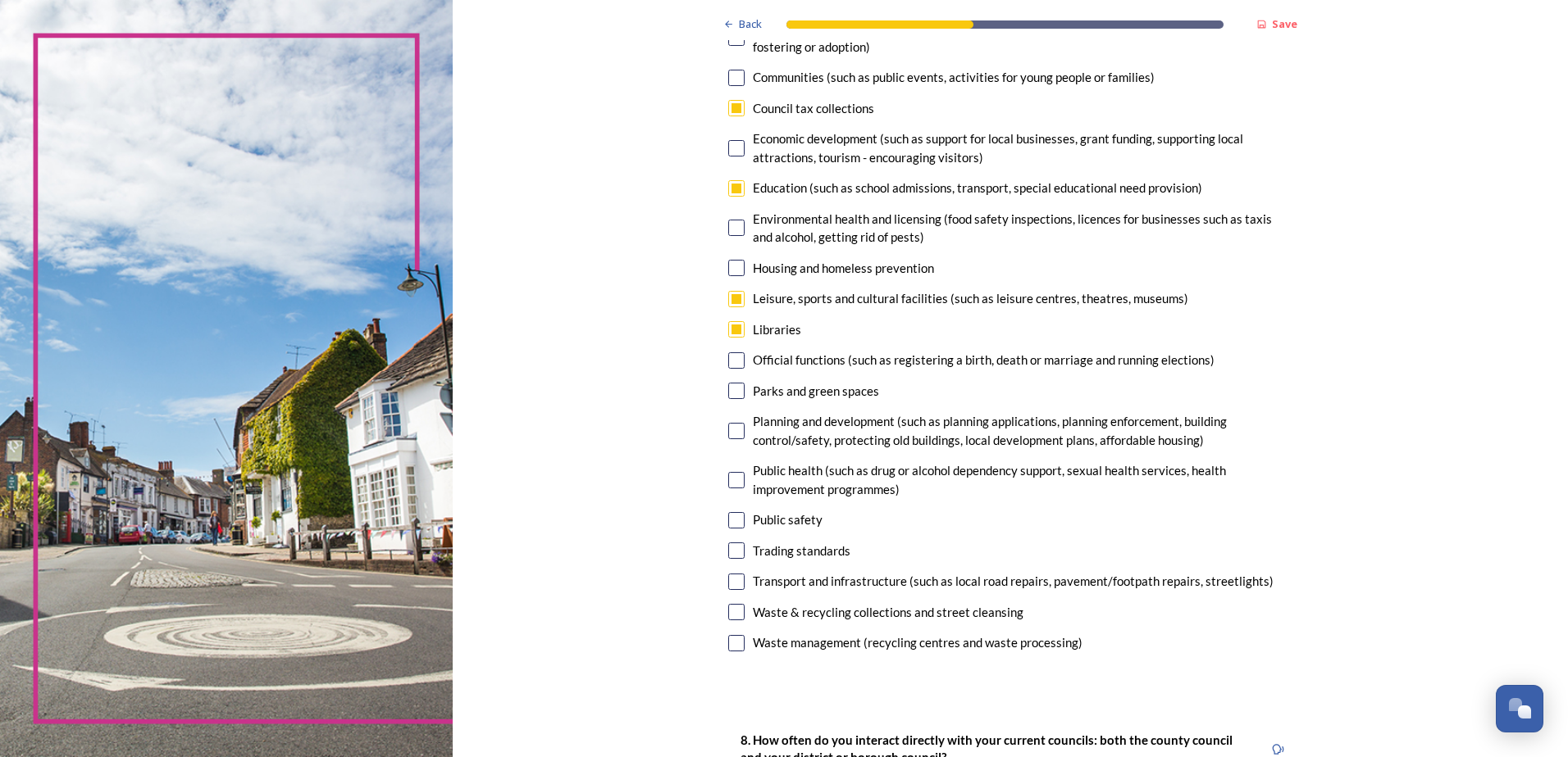
click at [732, 393] on input "checkbox" at bounding box center [736, 390] width 16 height 16
checkbox input "true"
click at [731, 611] on input "checkbox" at bounding box center [736, 612] width 16 height 16
click at [730, 613] on input "checkbox" at bounding box center [736, 612] width 16 height 16
checkbox input "false"
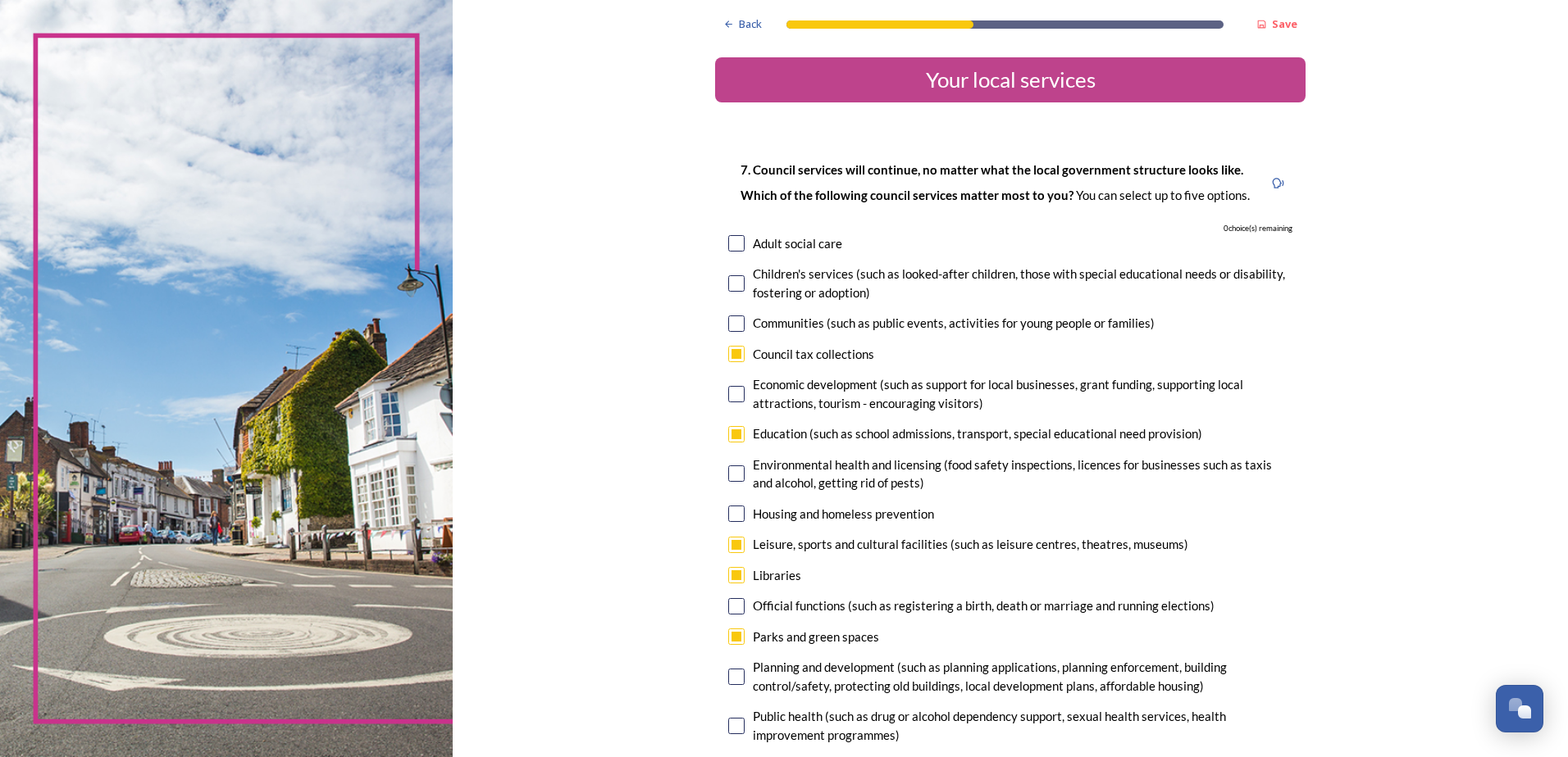
scroll to position [82, 0]
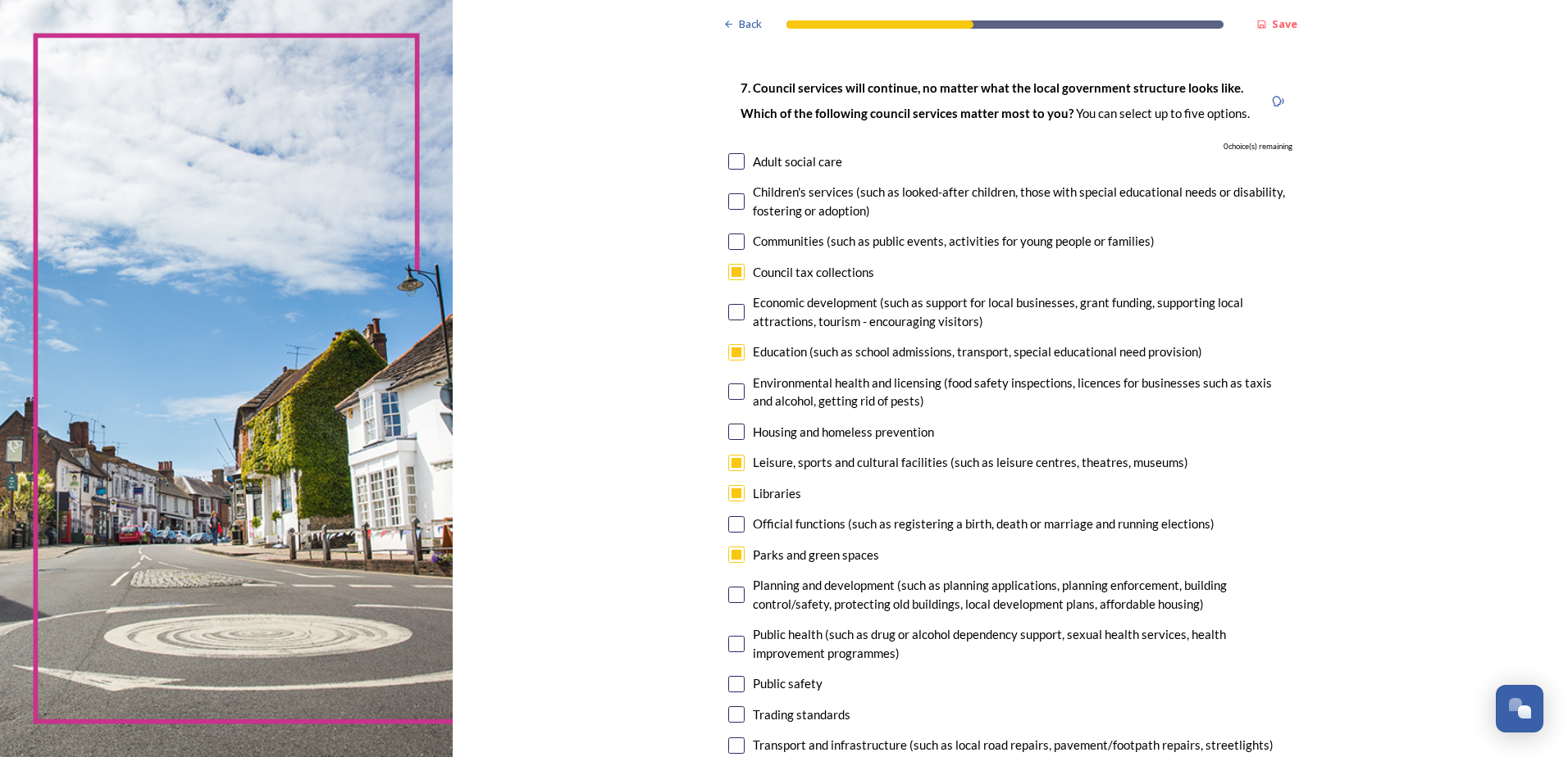
click at [733, 349] on input "checkbox" at bounding box center [736, 352] width 16 height 16
checkbox input "false"
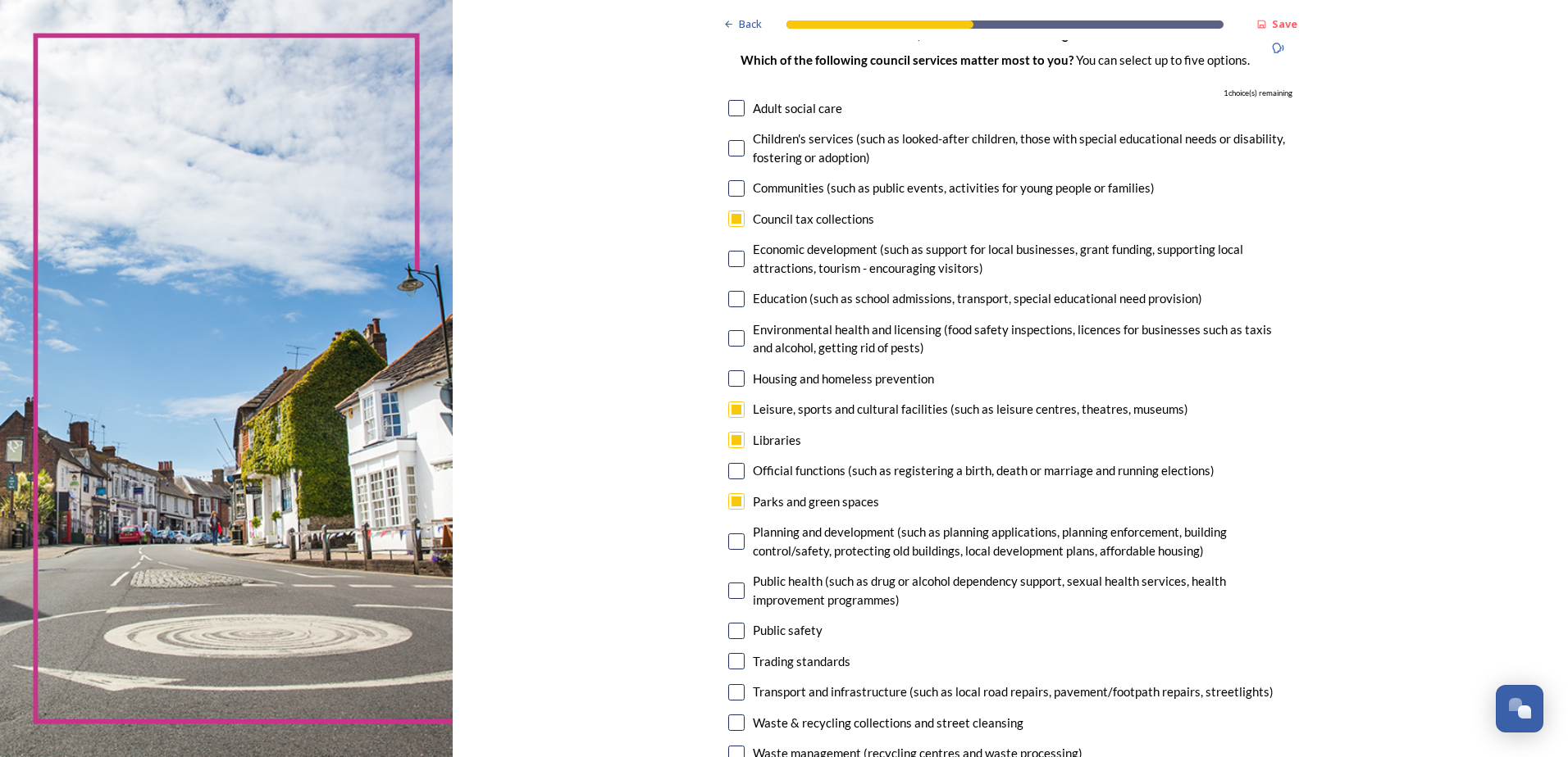
scroll to position [164, 0]
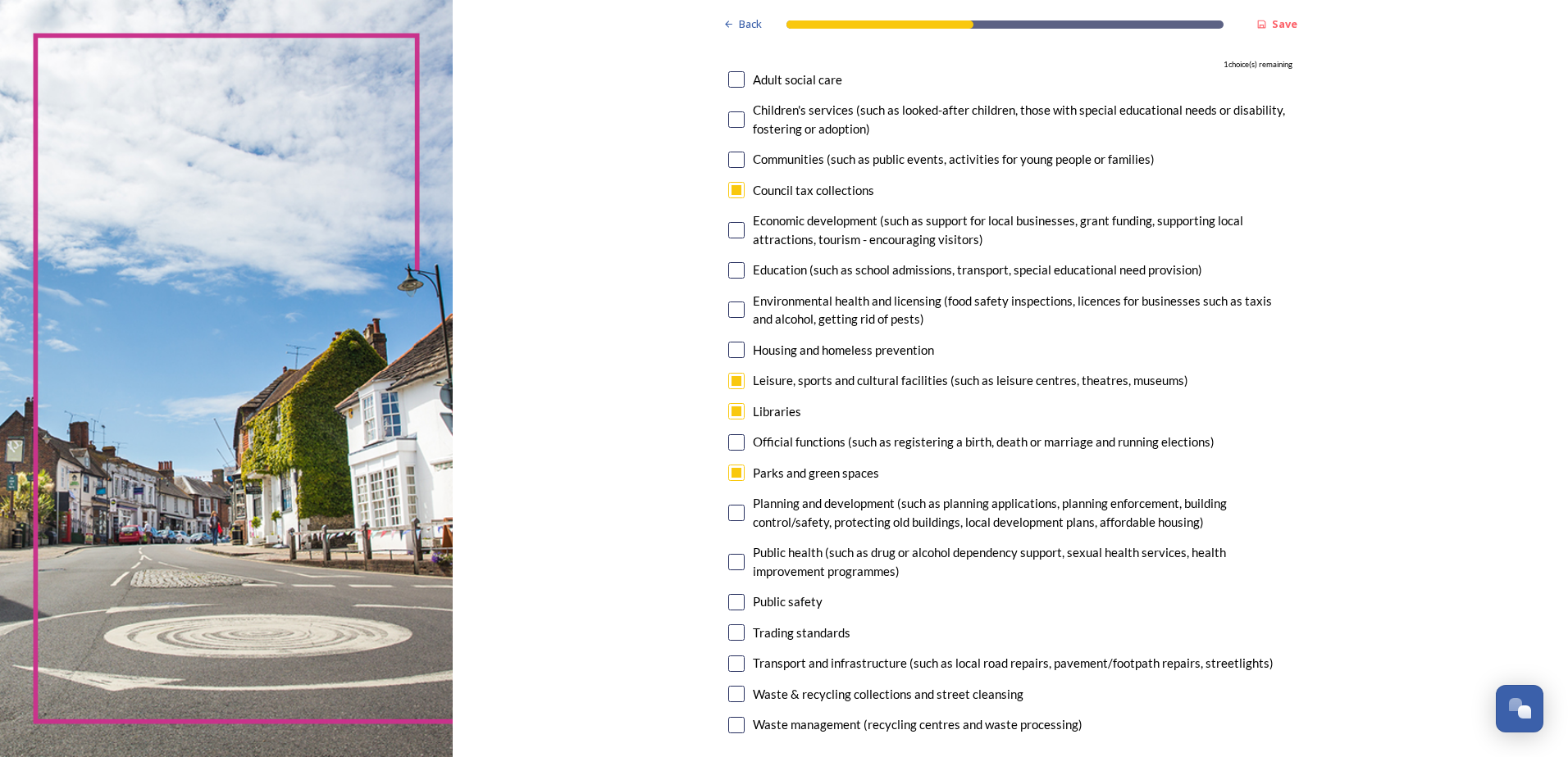
click at [733, 409] on input "checkbox" at bounding box center [736, 411] width 16 height 16
checkbox input "false"
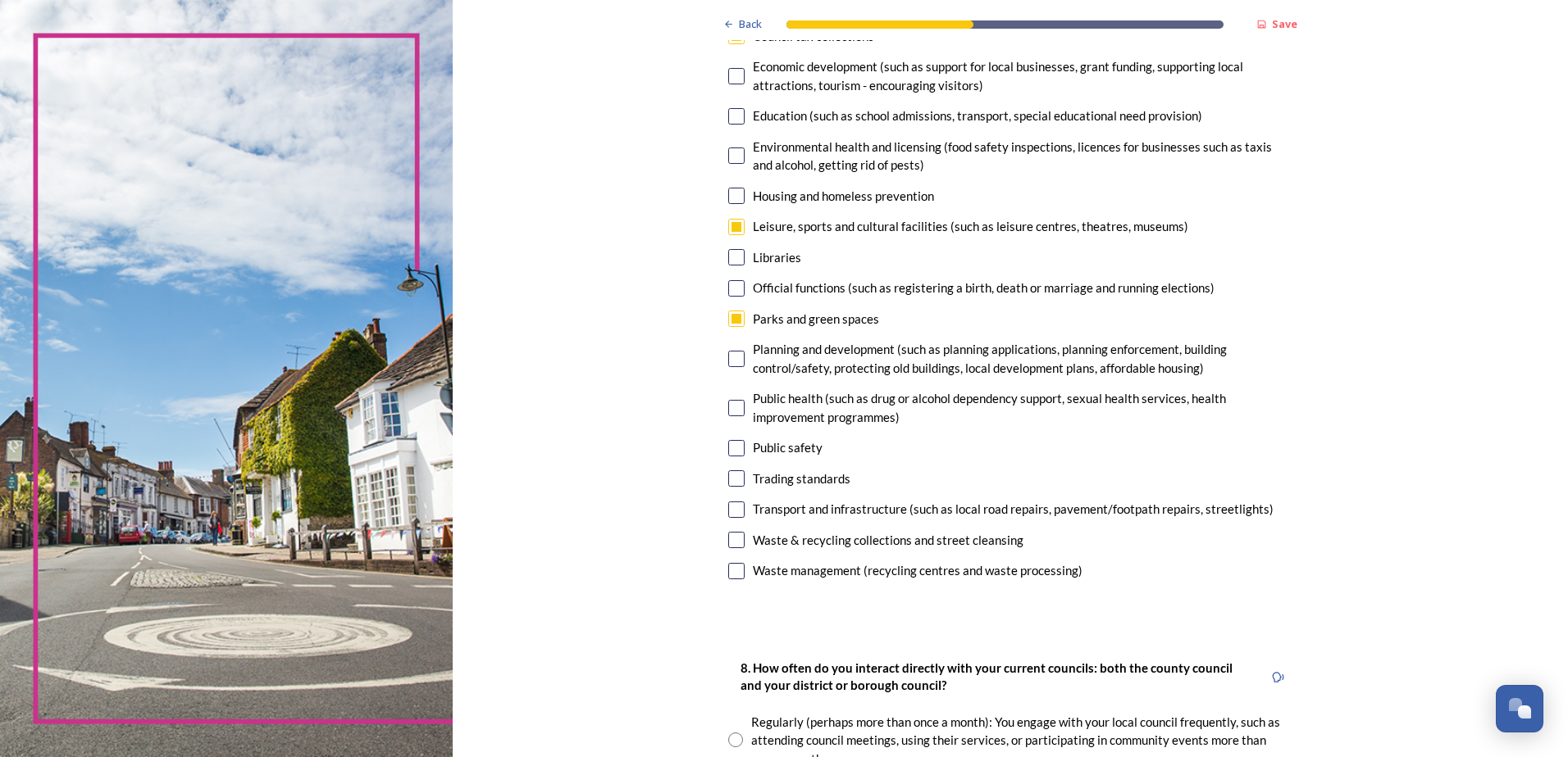
scroll to position [328, 0]
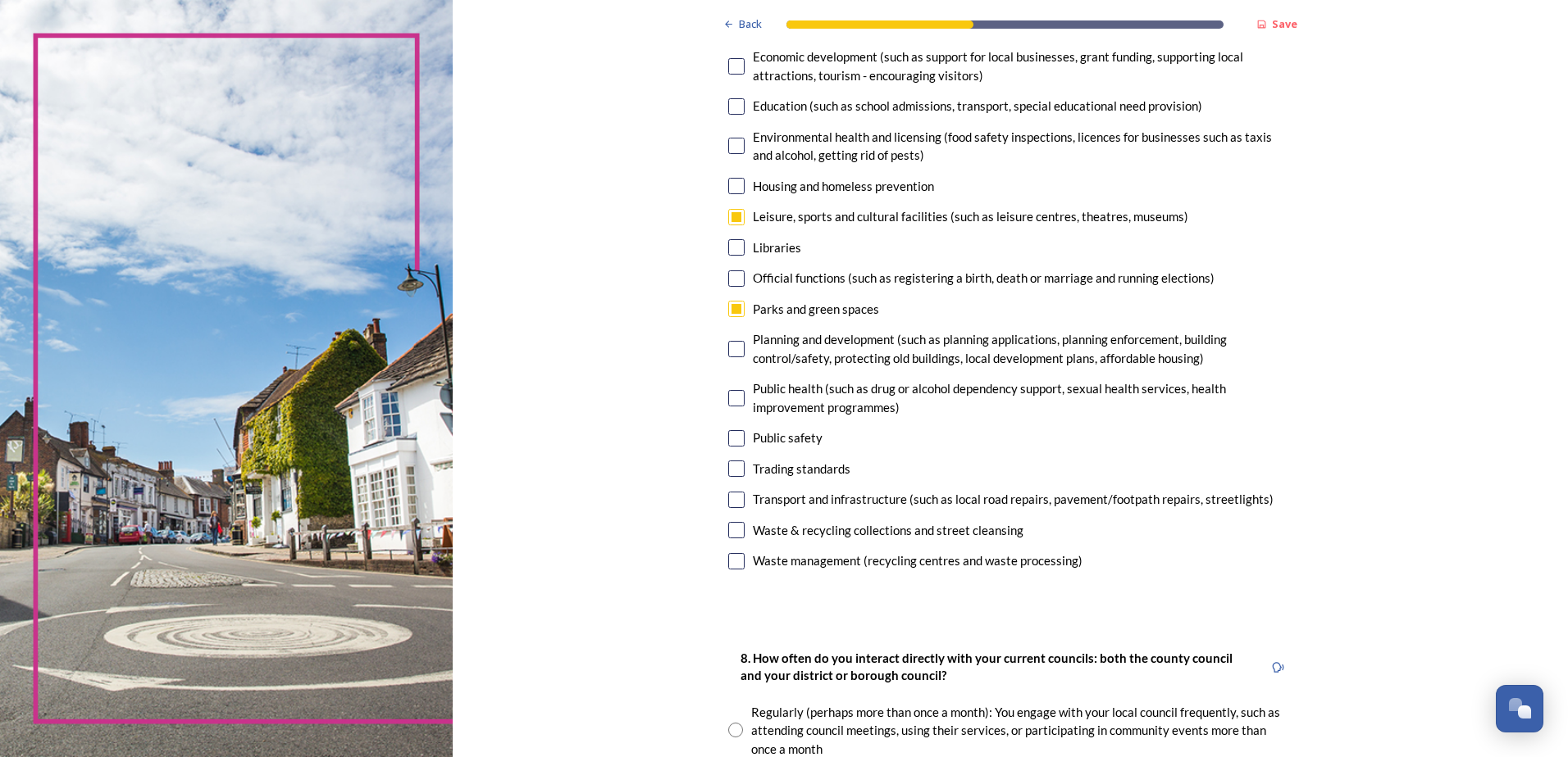
click at [733, 528] on input "checkbox" at bounding box center [736, 529] width 16 height 16
checkbox input "true"
click at [736, 501] on input "checkbox" at bounding box center [736, 499] width 16 height 16
checkbox input "true"
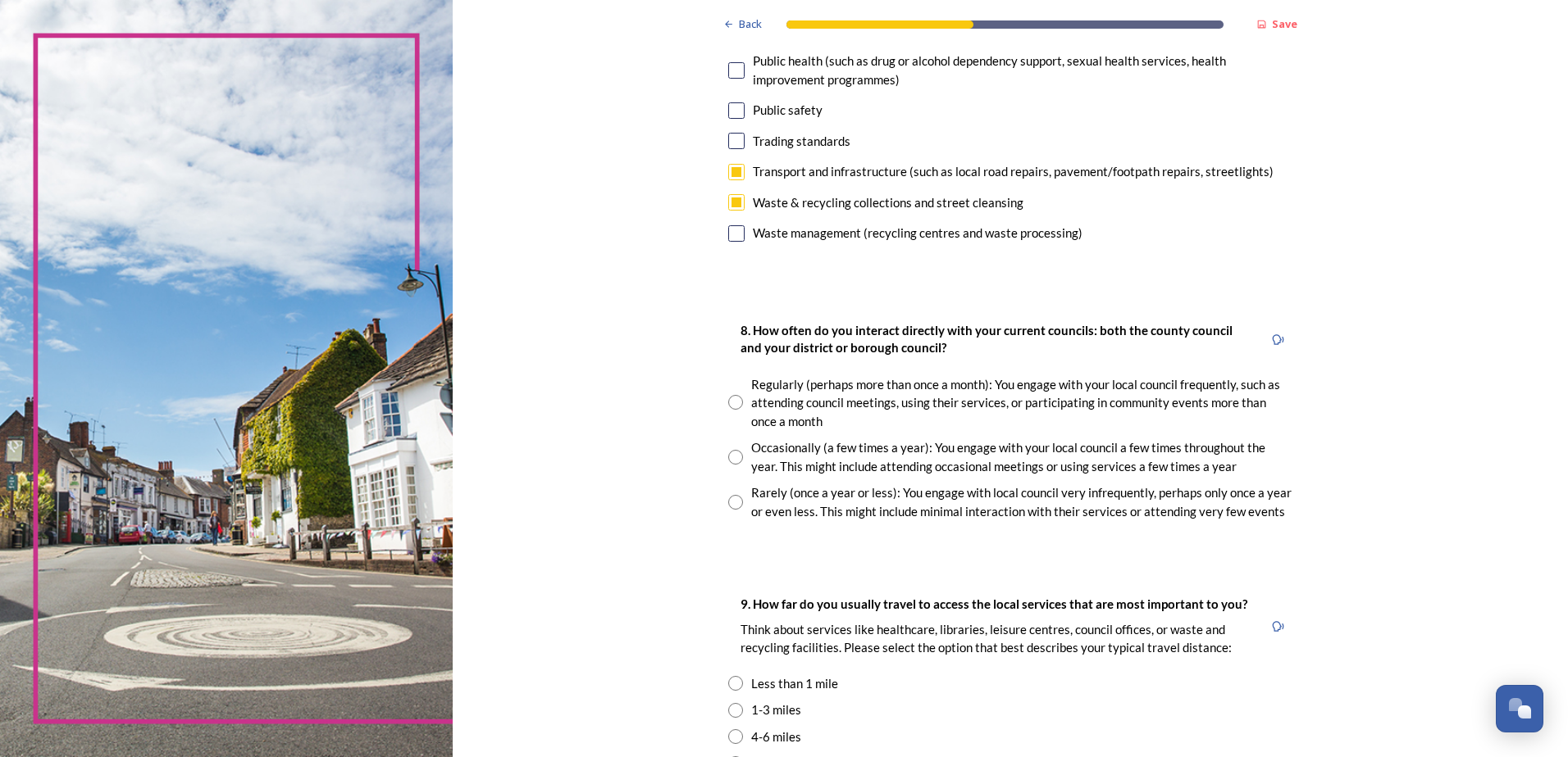
scroll to position [737, 0]
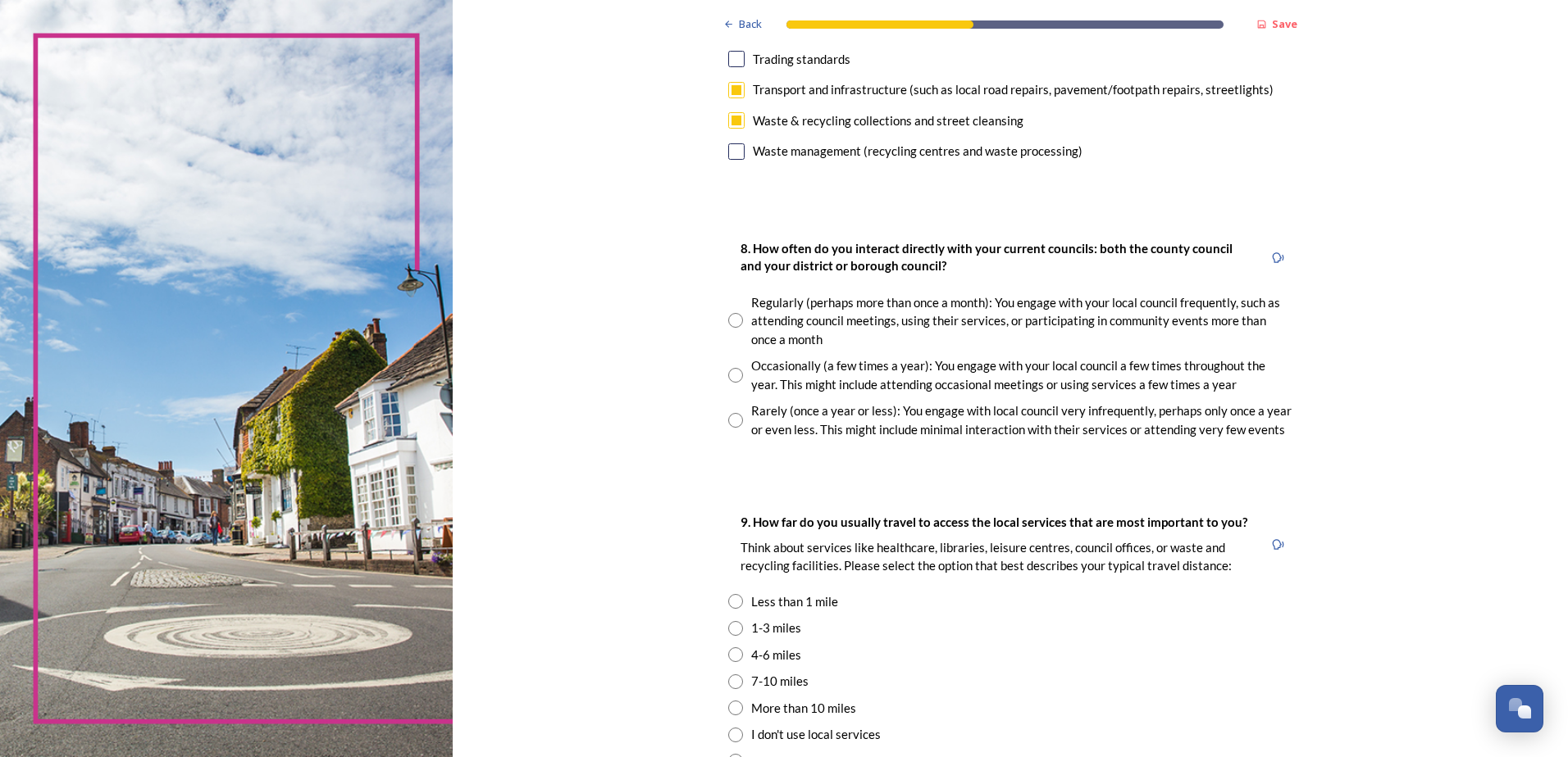
click at [734, 421] on input "radio" at bounding box center [736, 420] width 15 height 15
radio input "true"
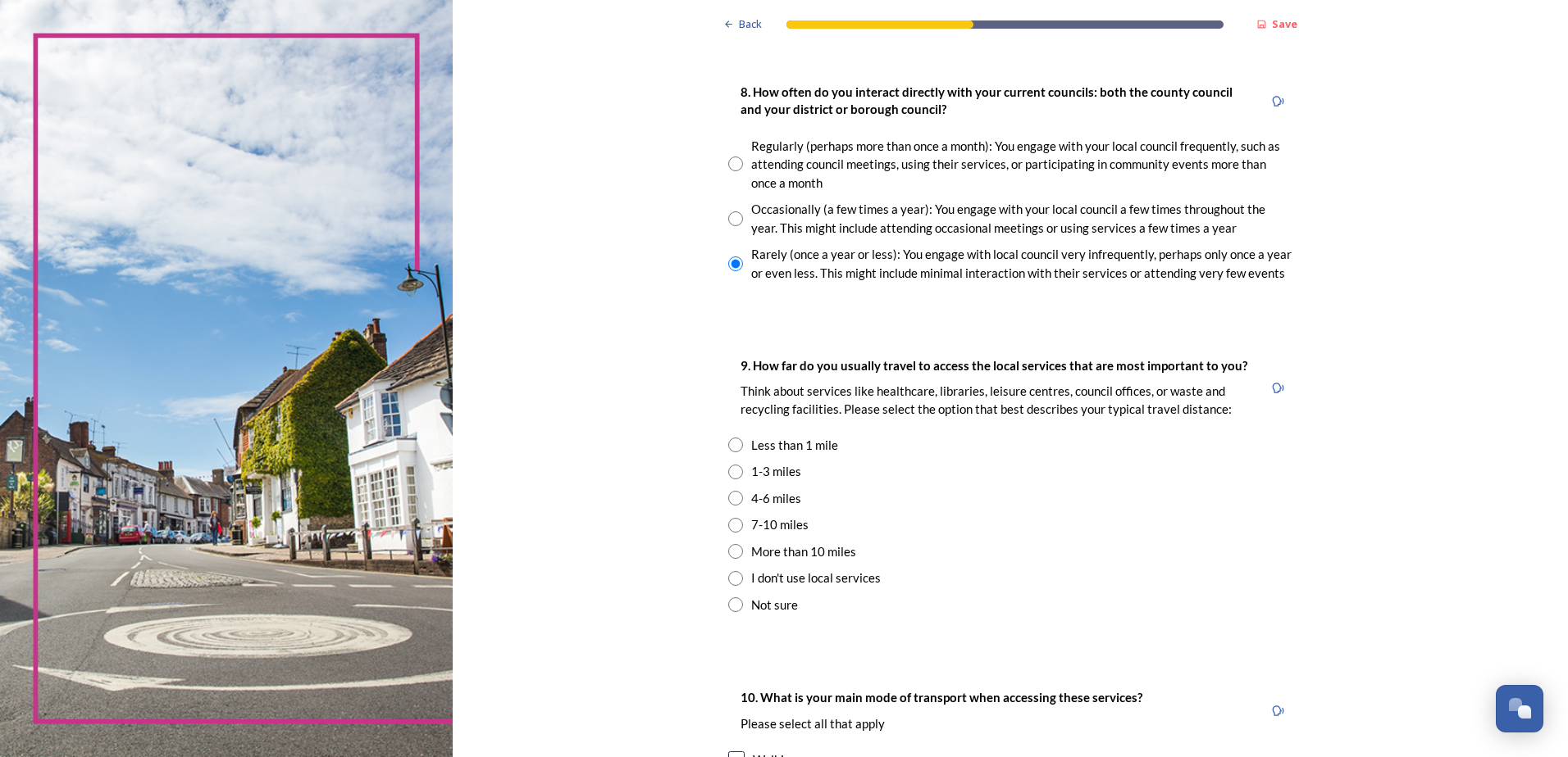
scroll to position [901, 0]
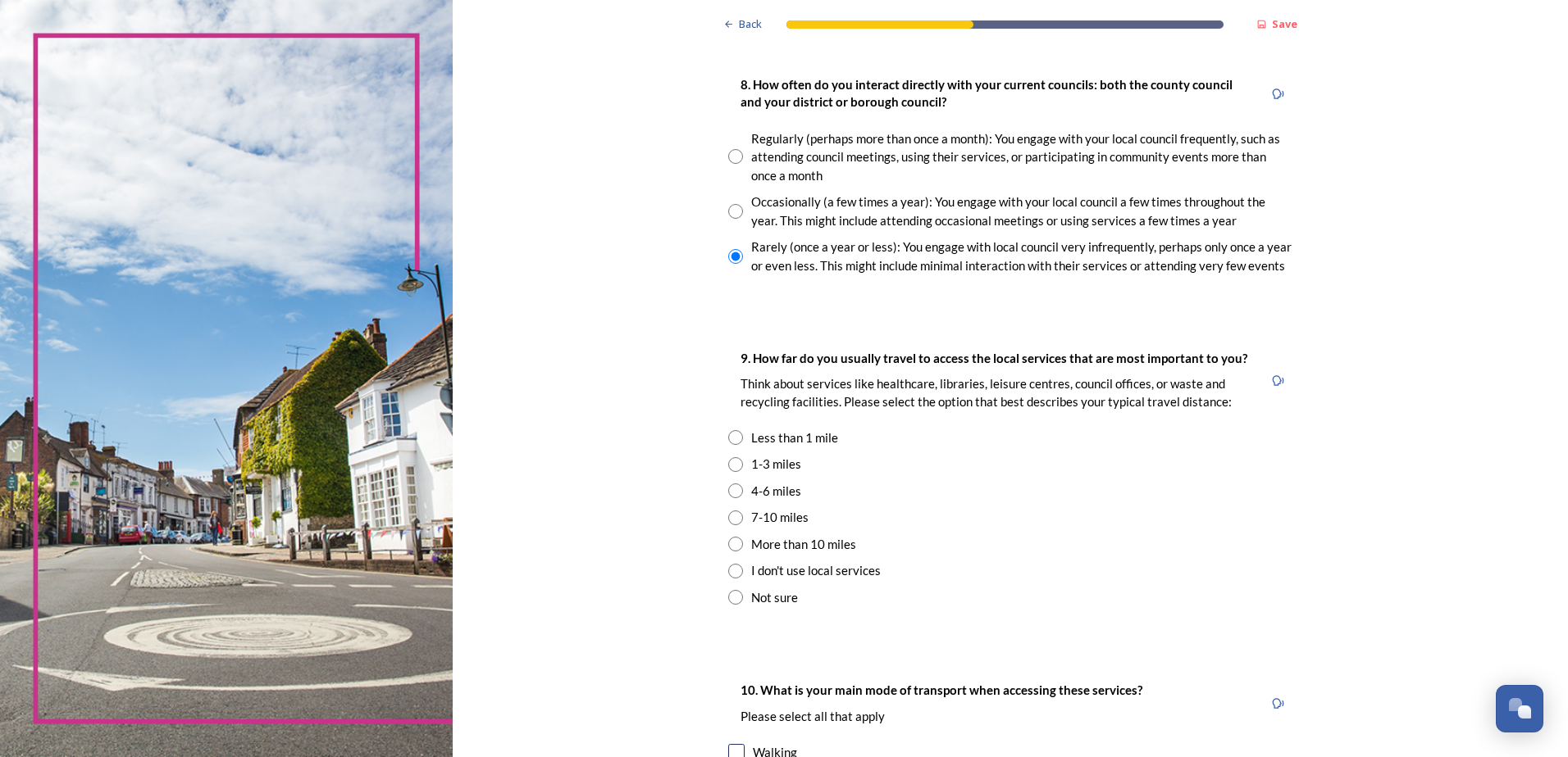
click at [730, 517] on input "radio" at bounding box center [736, 518] width 15 height 15
radio input "true"
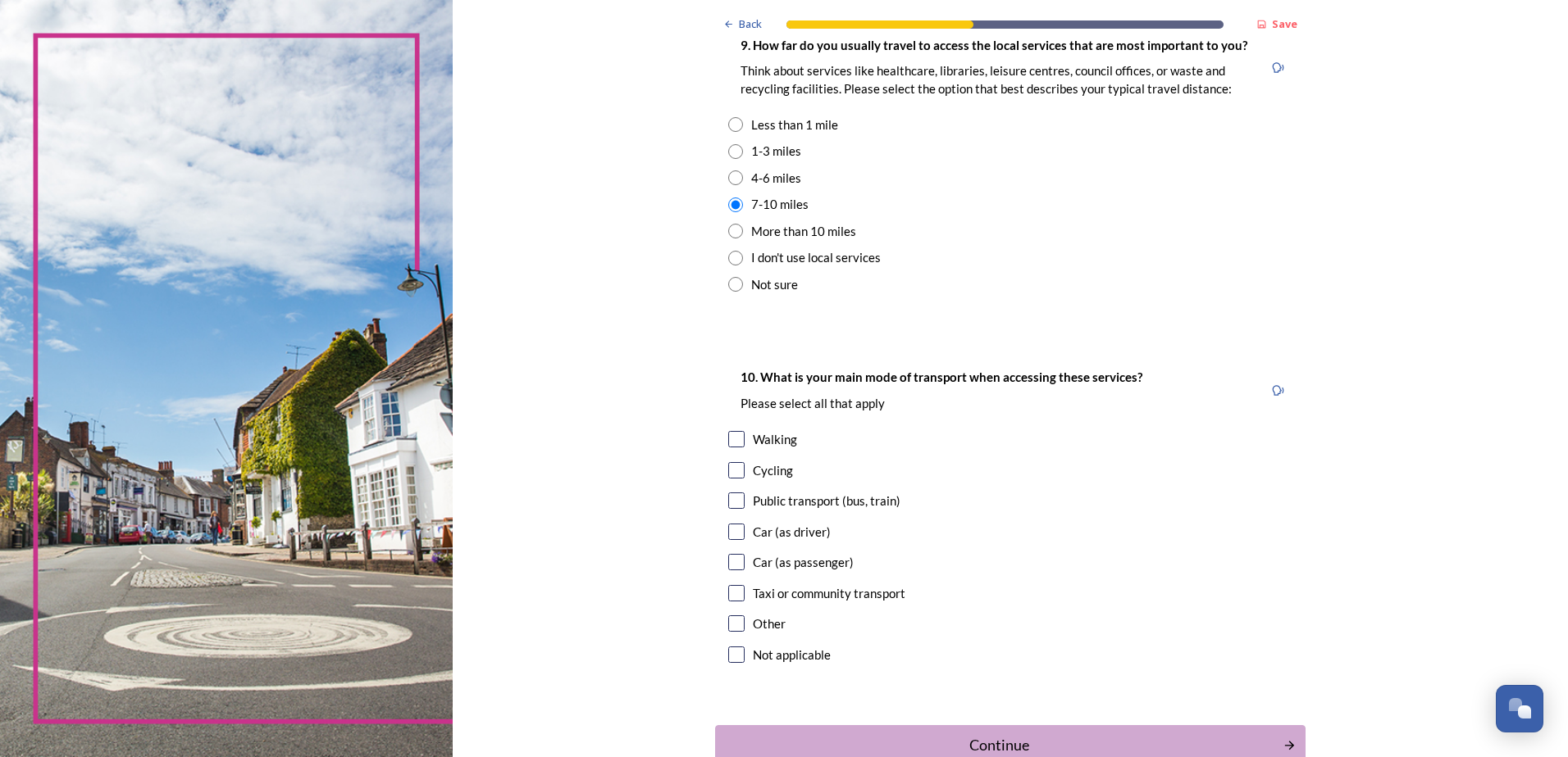
scroll to position [1311, 0]
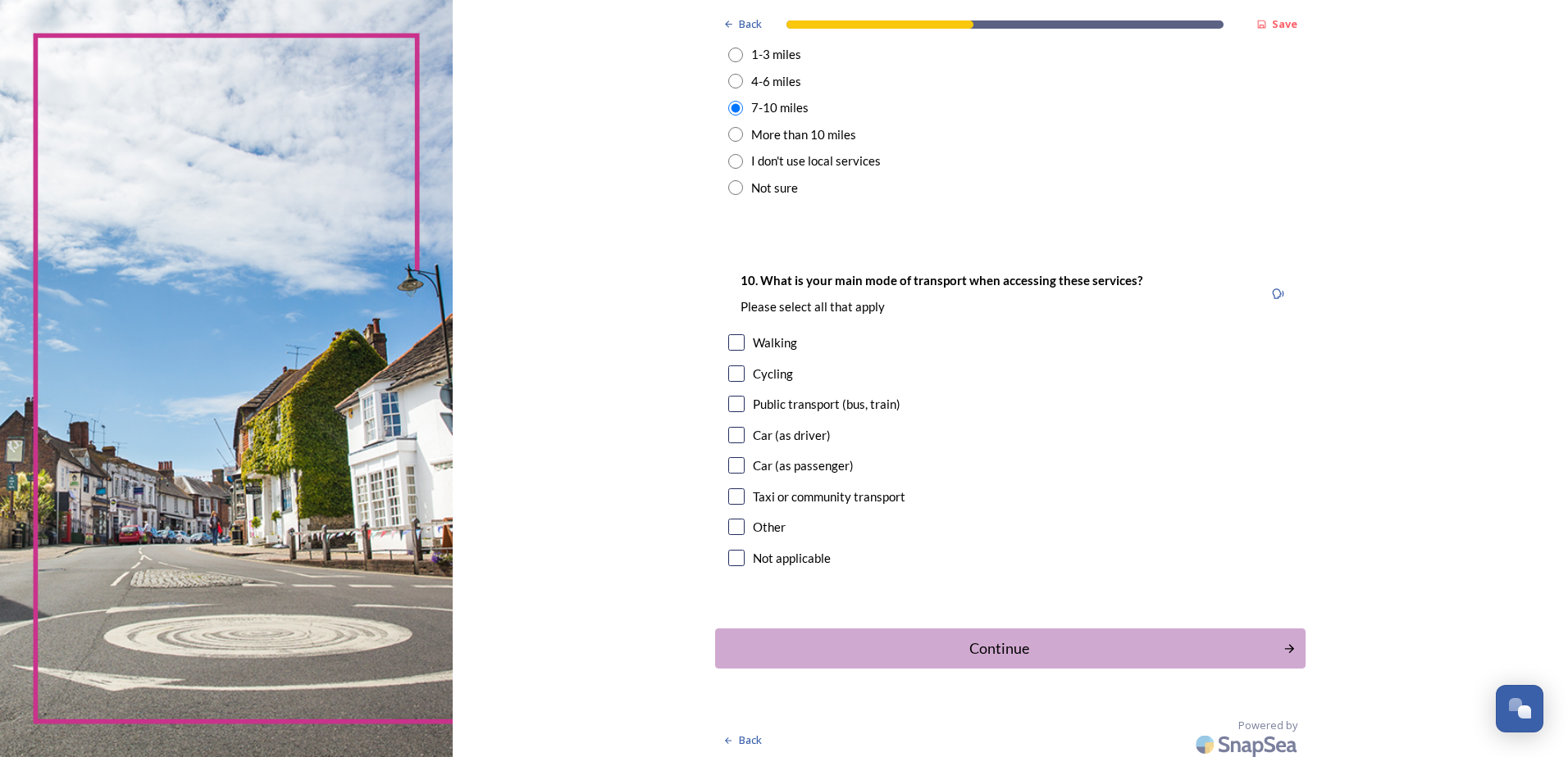
click at [733, 436] on input "checkbox" at bounding box center [736, 434] width 16 height 16
checkbox input "true"
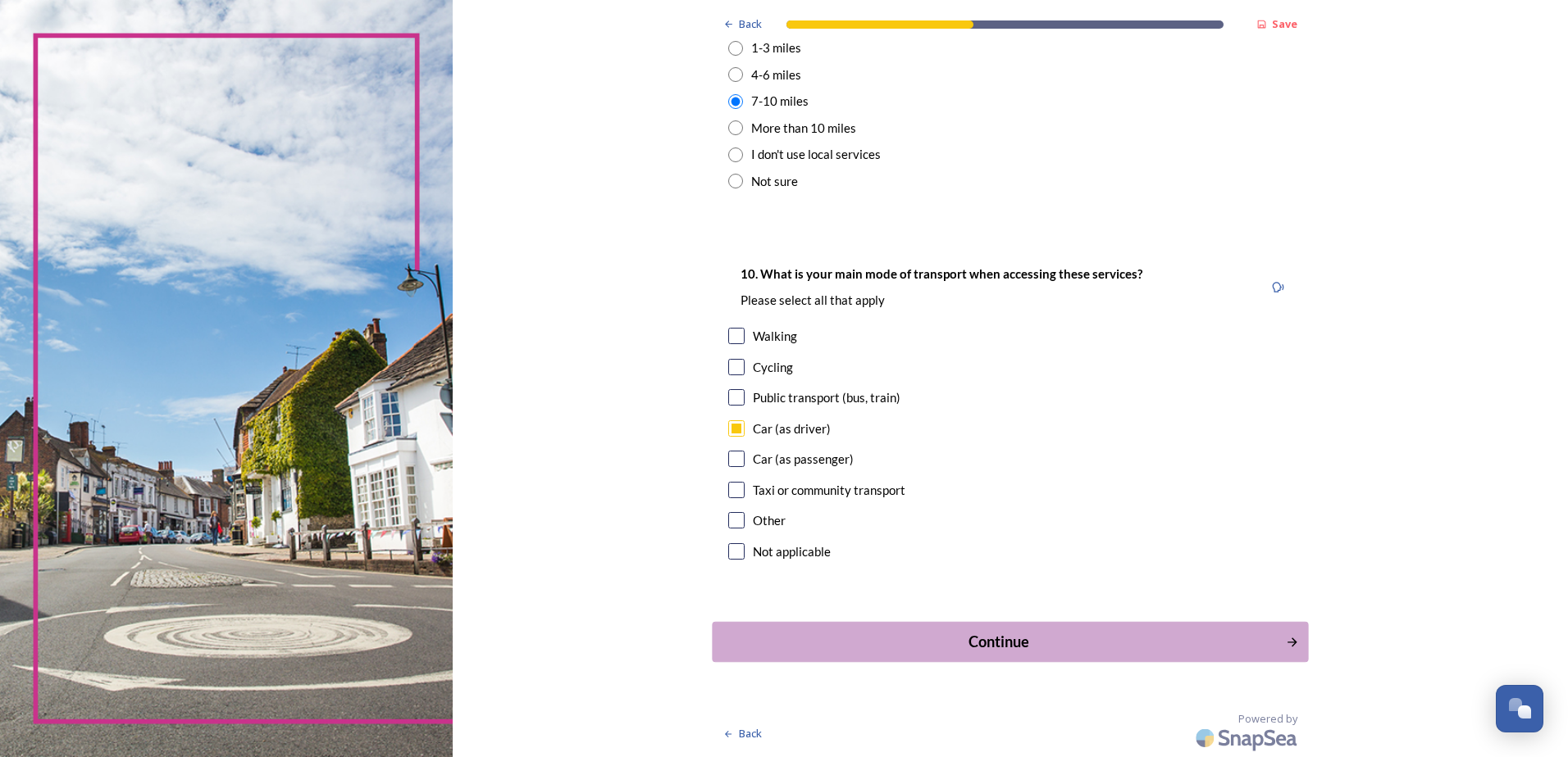
click at [996, 638] on div "Continue" at bounding box center [999, 641] width 555 height 22
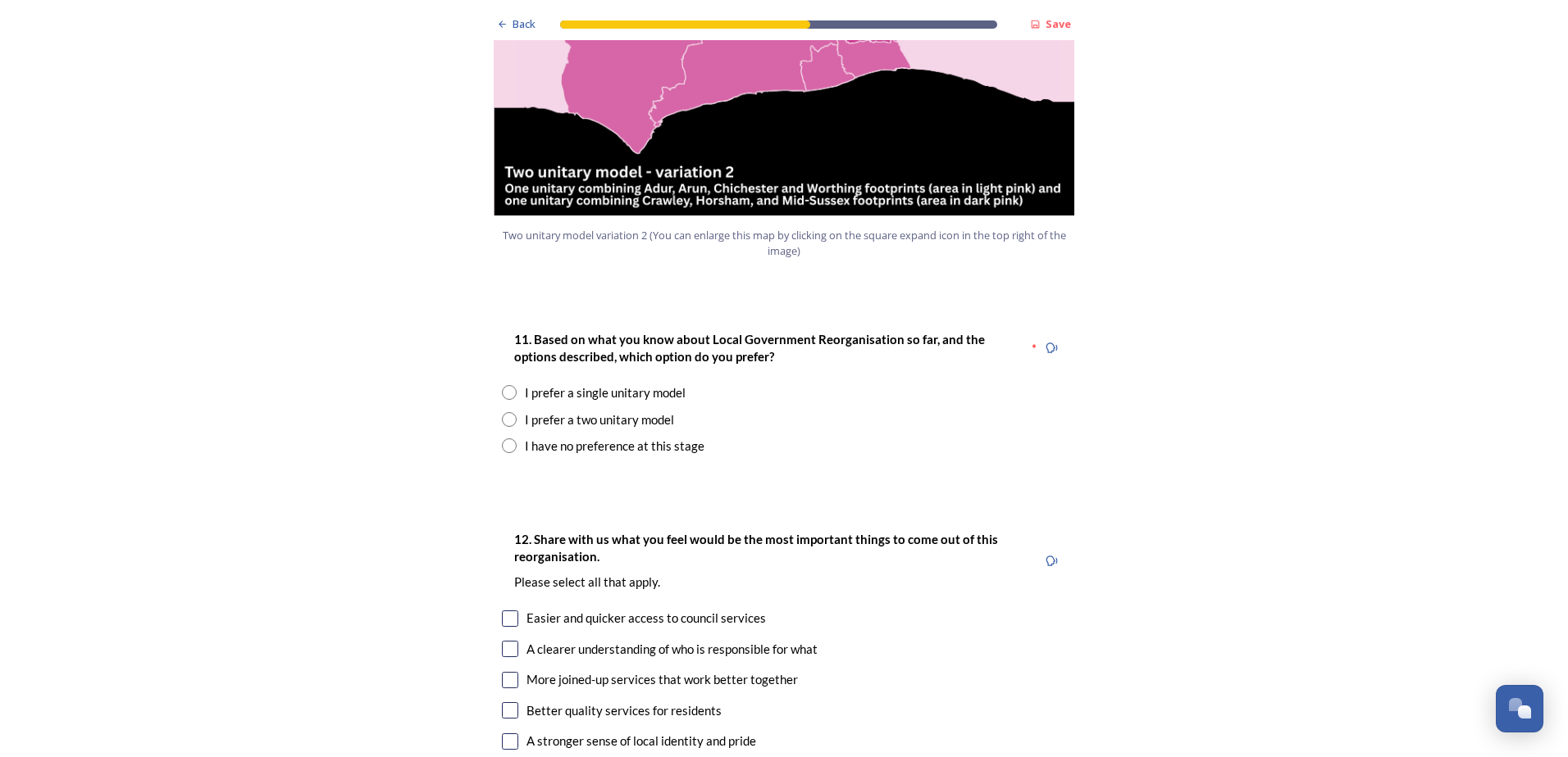
scroll to position [1966, 0]
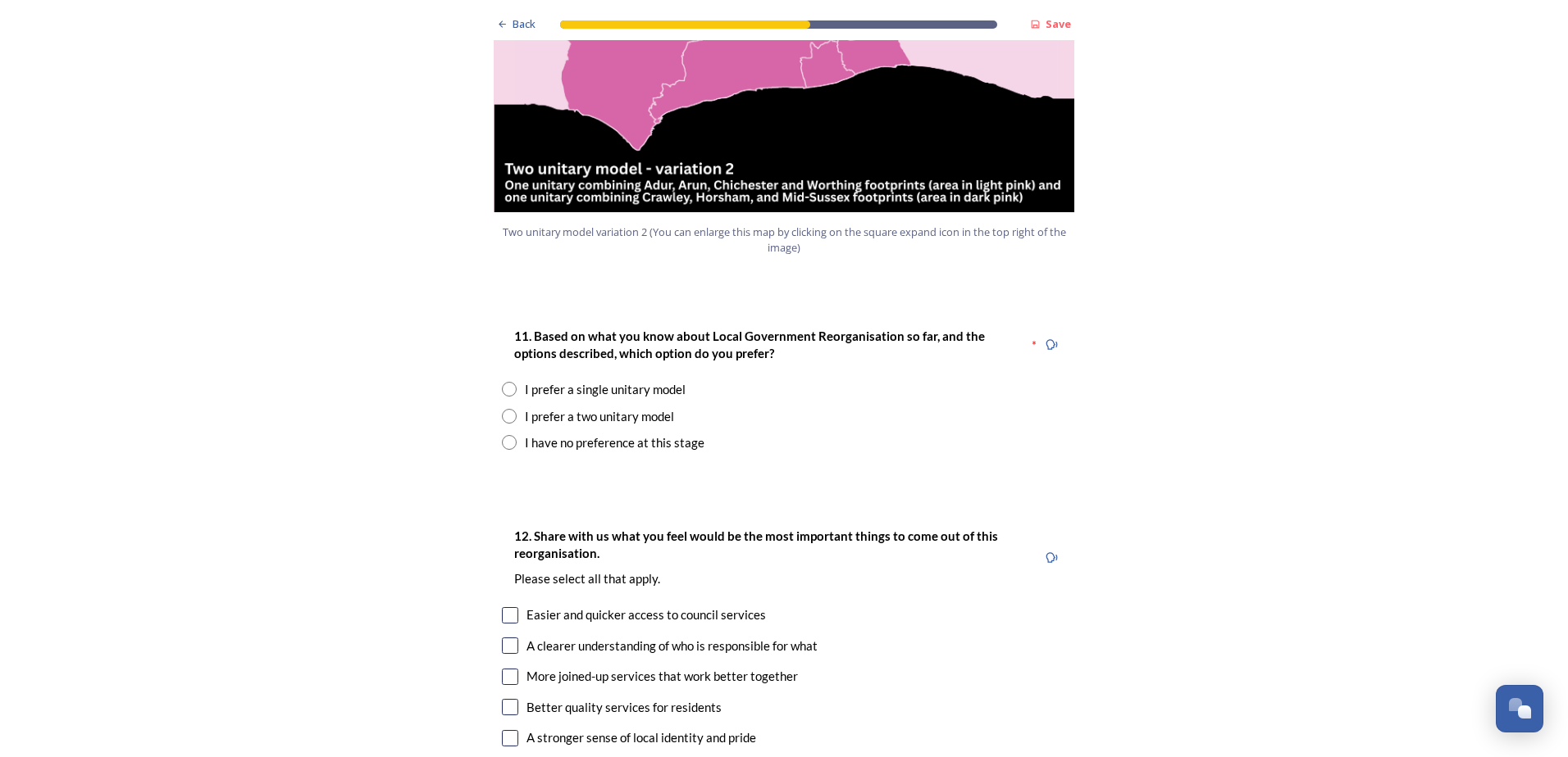
click at [507, 409] on input "radio" at bounding box center [510, 416] width 15 height 15
radio input "true"
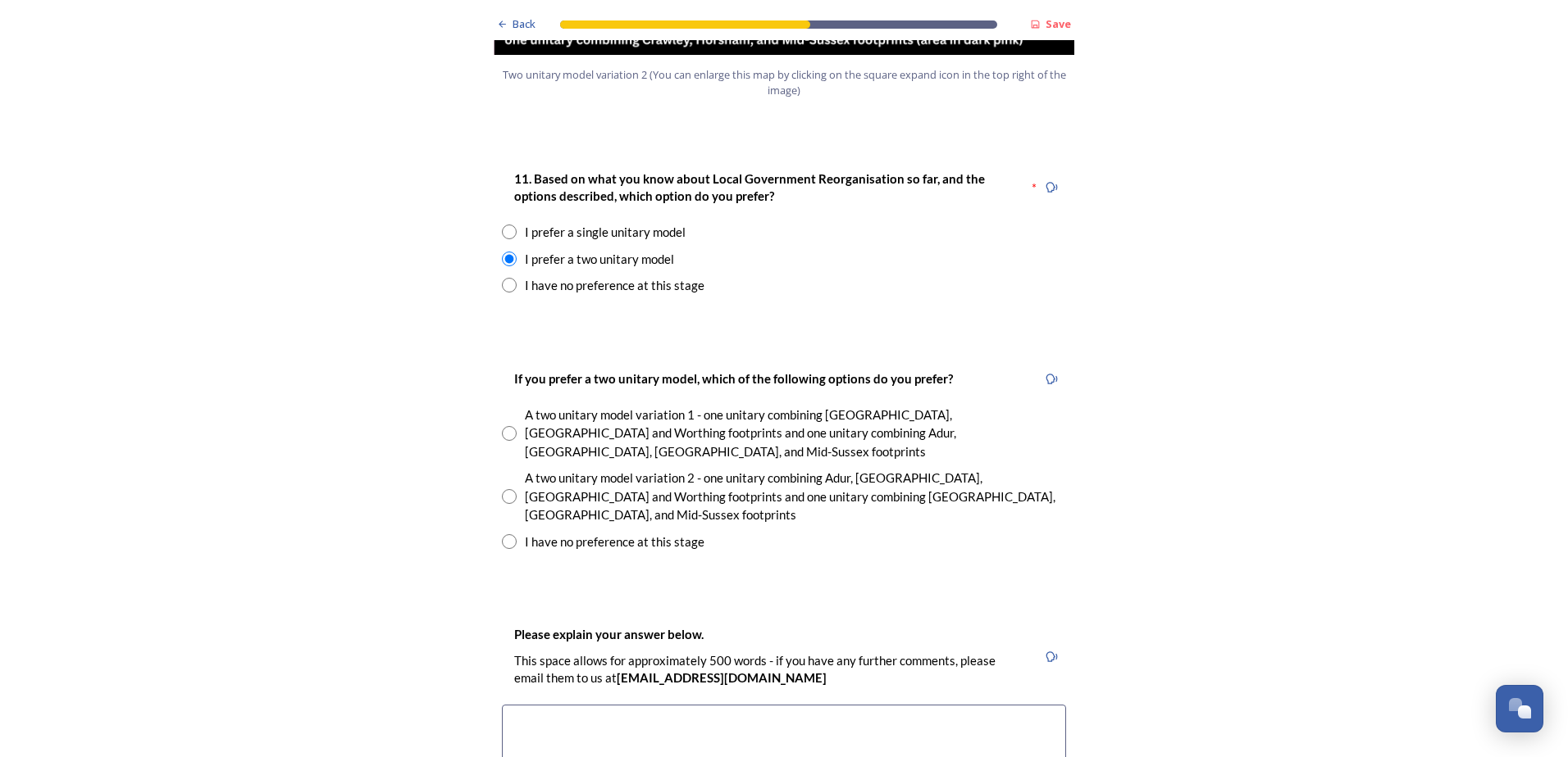
scroll to position [2131, 0]
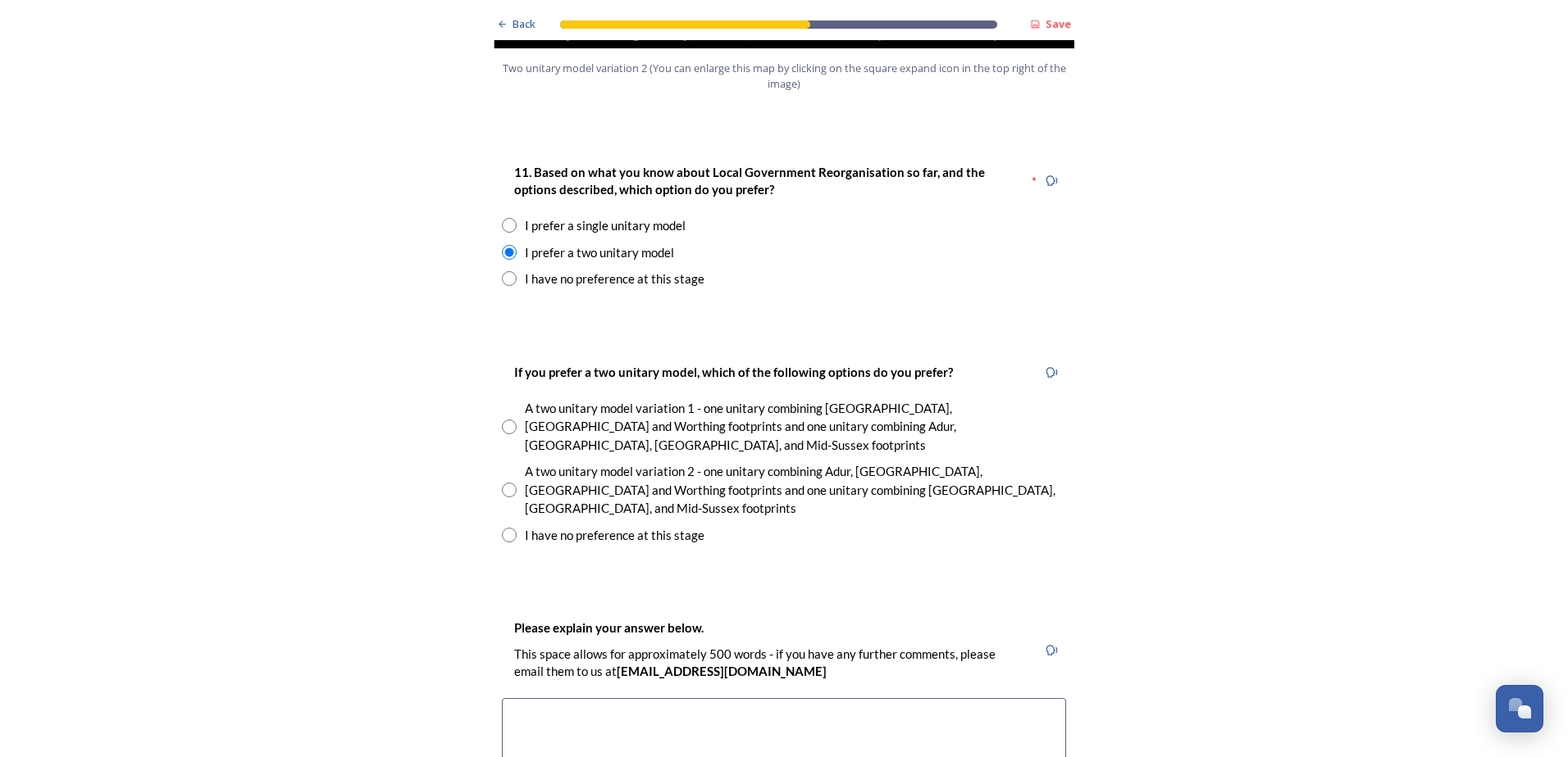
click at [503, 527] on input "radio" at bounding box center [510, 535] width 15 height 15
radio input "true"
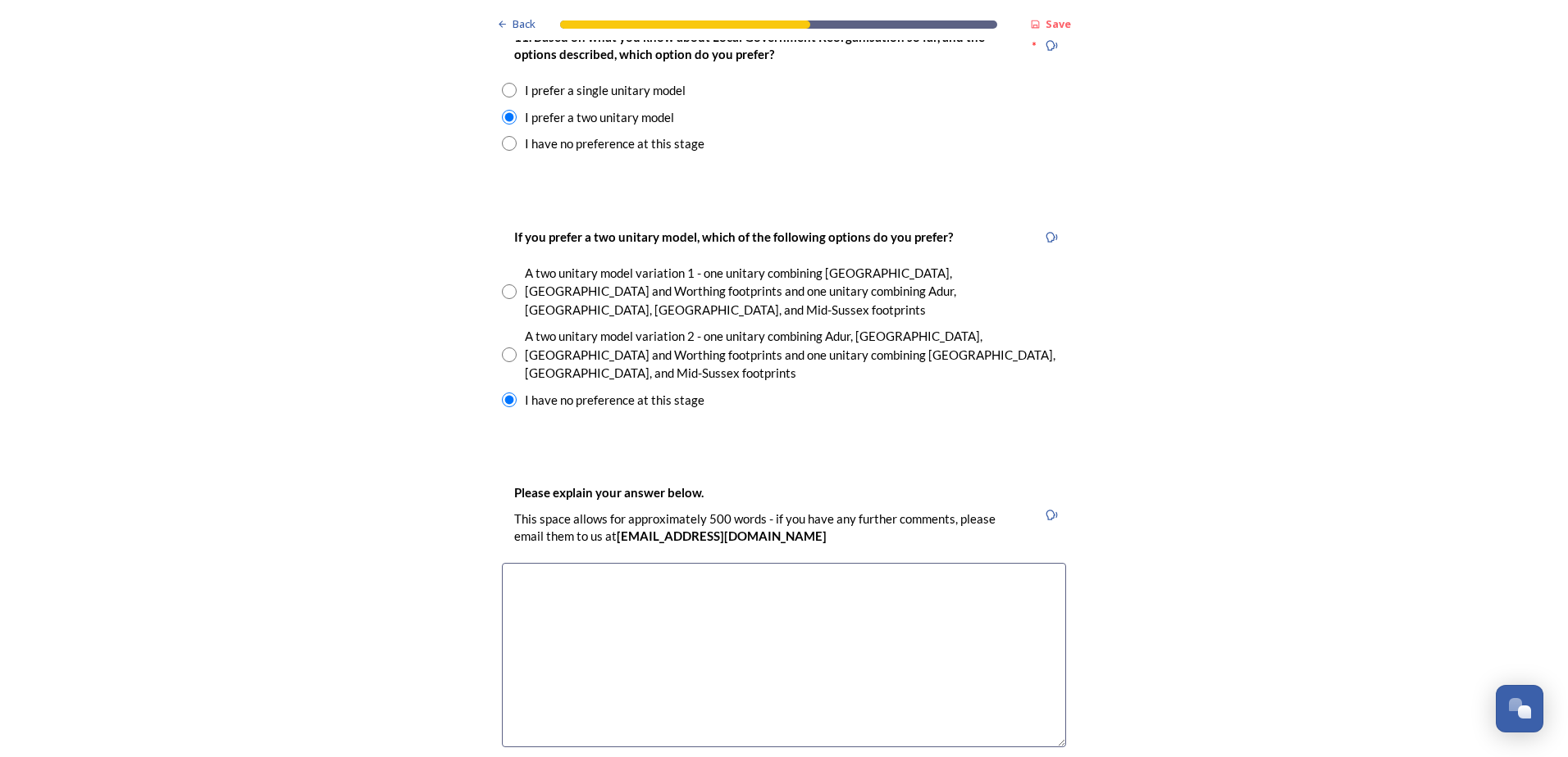
scroll to position [2295, 0]
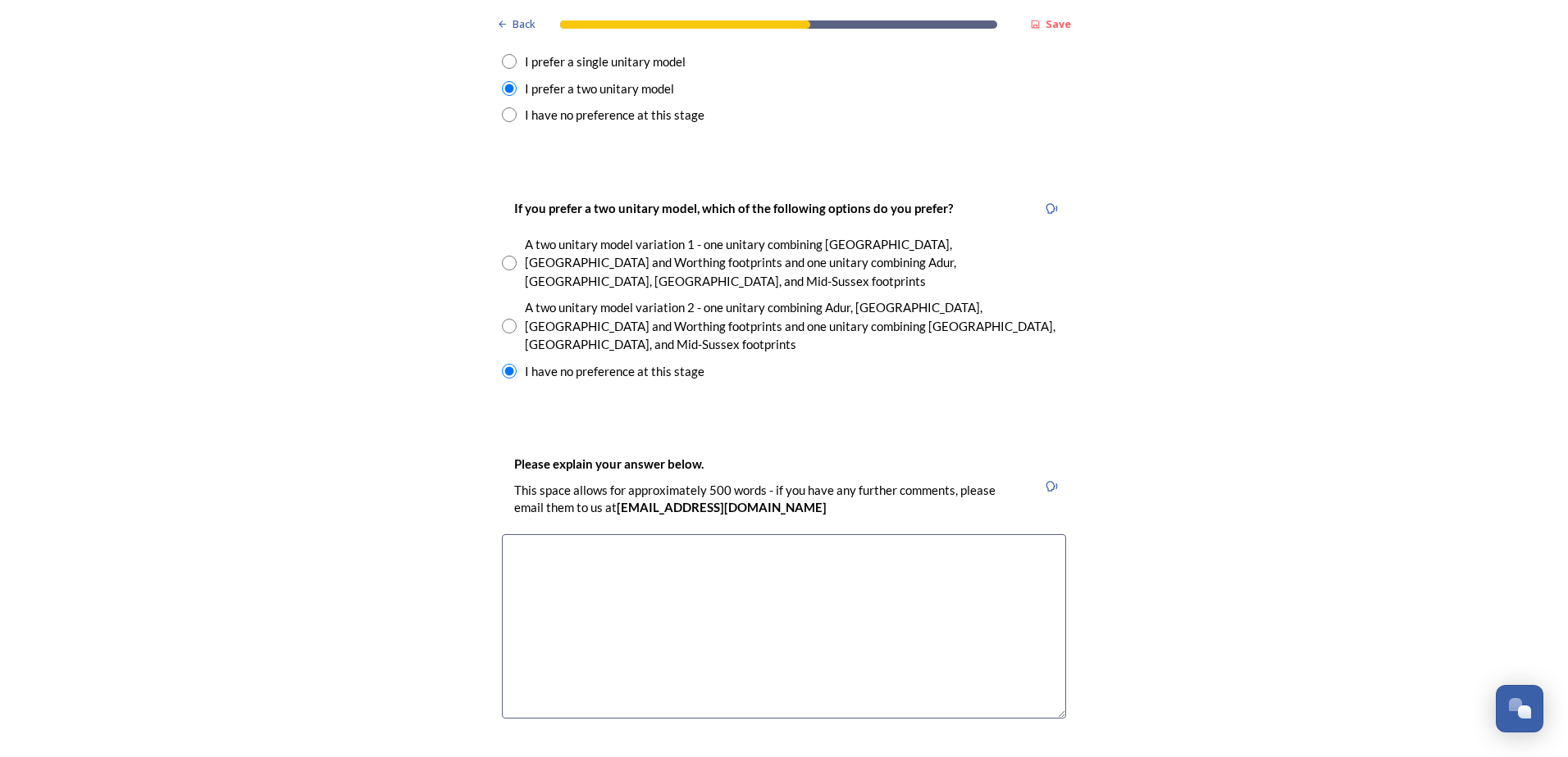
click at [774, 534] on textarea at bounding box center [784, 626] width 564 height 184
click at [720, 534] on textarea "It would maintain a more local approach, reflecting local needs, opportunities …" at bounding box center [784, 626] width 564 height 184
drag, startPoint x: 725, startPoint y: 469, endPoint x: 778, endPoint y: 524, distance: 76.4
click at [726, 534] on textarea "It would maintain a more local approach, a better opportunity reflecting local …" at bounding box center [784, 626] width 564 height 184
click at [856, 534] on textarea "It would maintain a more local approach, and a better opportunity reflecting lo…" at bounding box center [784, 626] width 564 height 184
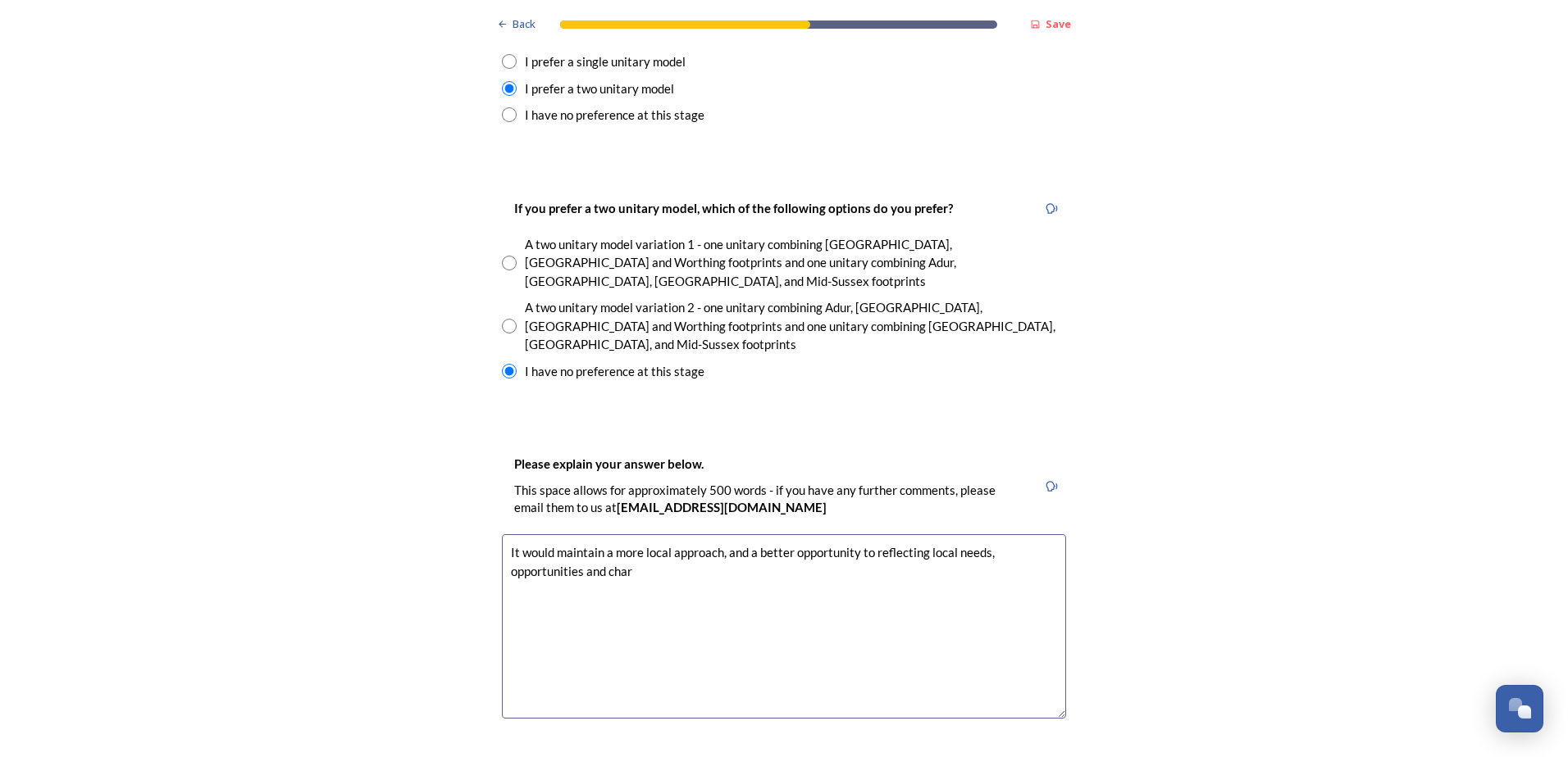
click at [905, 534] on textarea "It would maintain a more local approach, and a better opportunity to reflecting…" at bounding box center [784, 626] width 564 height 184
click at [967, 534] on textarea "It would maintain a more local approach, and a better opportunity to reflect lo…" at bounding box center [784, 626] width 564 height 184
click at [1033, 534] on textarea "It would maintain a more local approach, and a better opportunity to reflect lo…" at bounding box center [784, 626] width 564 height 184
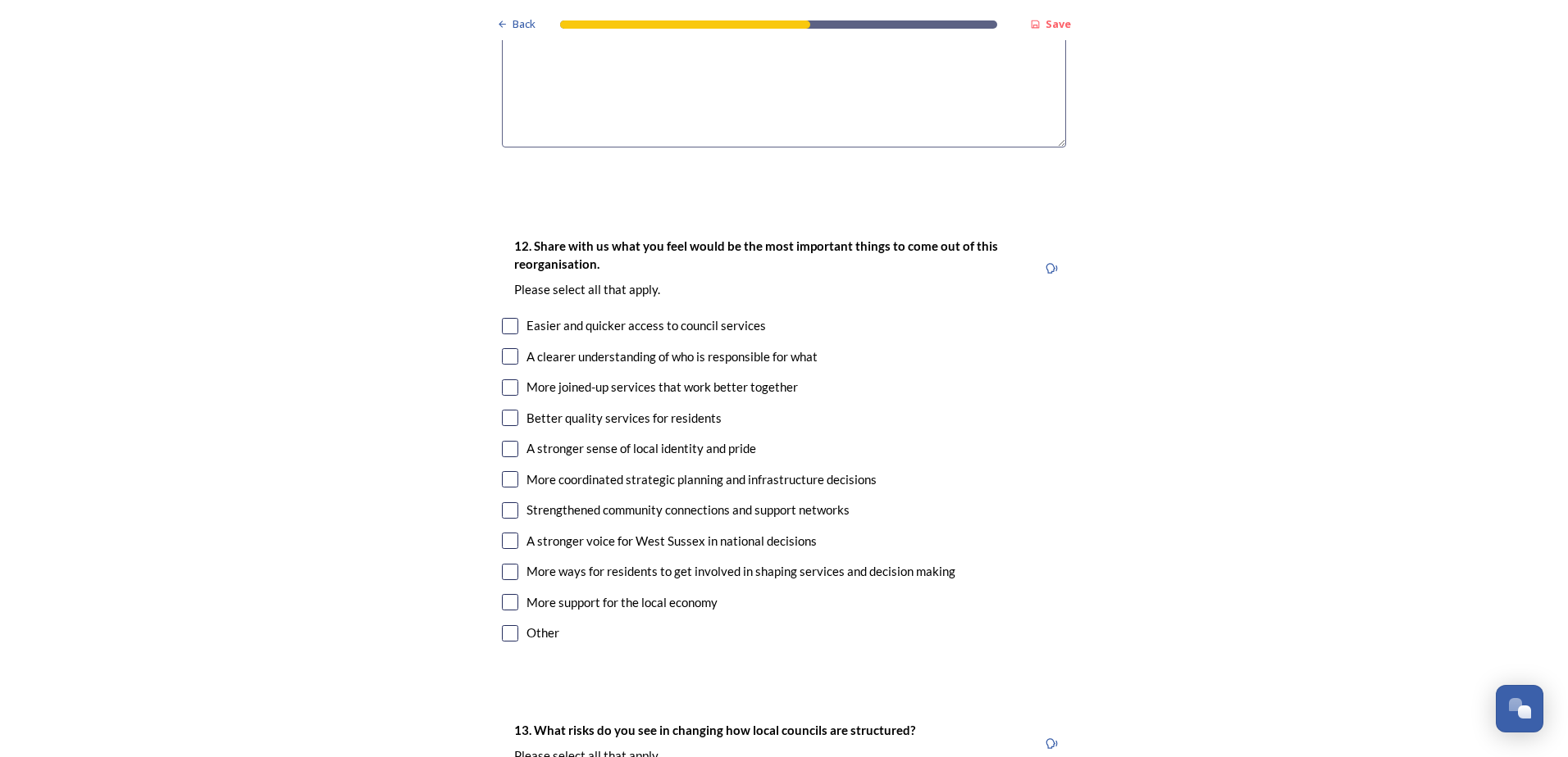
scroll to position [2868, 0]
type textarea "It would maintain a more local approach, and a better opportunity to reflect lo…"
click at [506, 346] on input "checkbox" at bounding box center [510, 354] width 16 height 16
checkbox input "true"
click at [503, 377] on input "checkbox" at bounding box center [510, 384] width 16 height 16
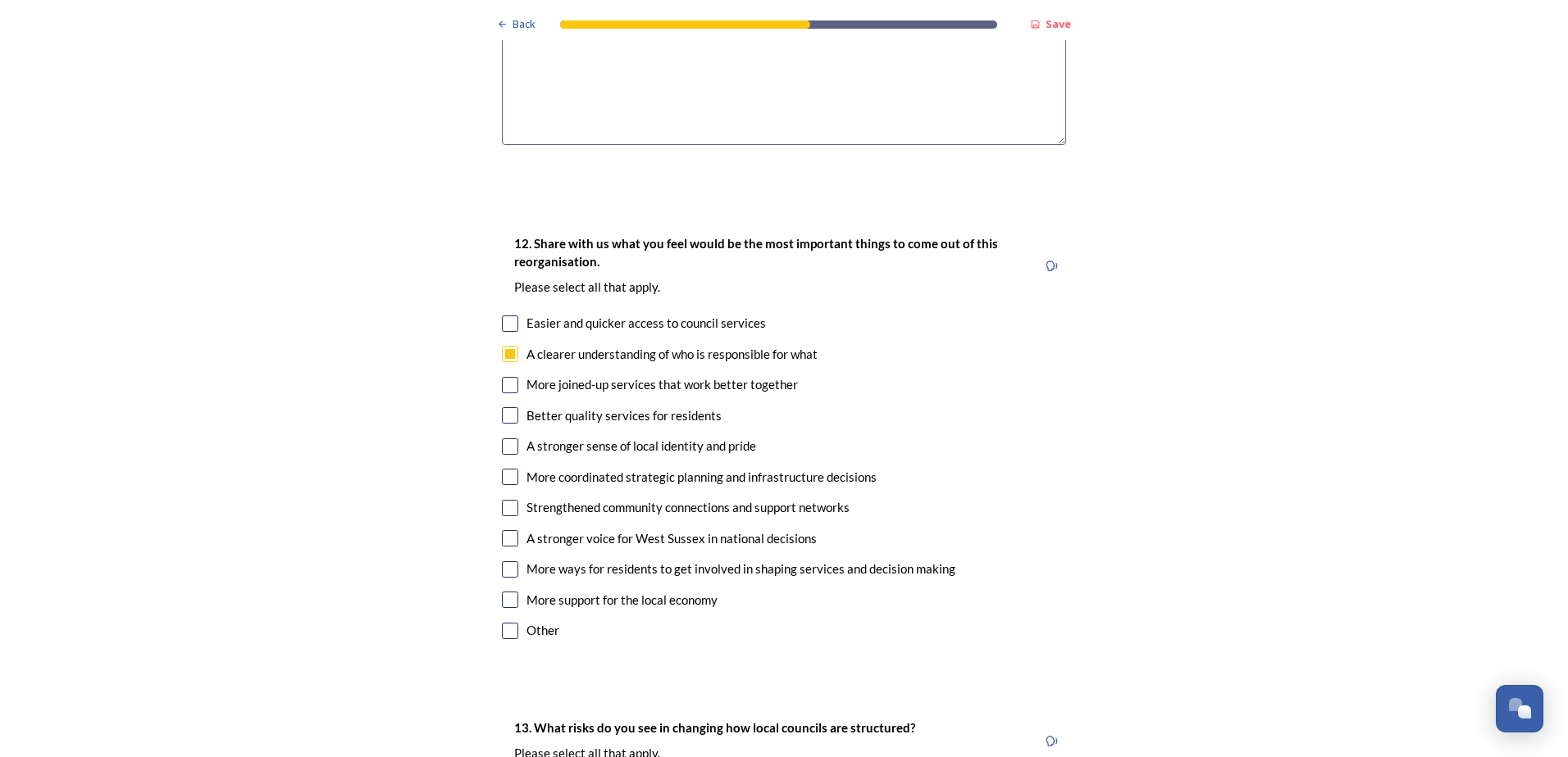
checkbox input "true"
click at [504, 530] on input "checkbox" at bounding box center [510, 538] width 16 height 16
checkbox input "true"
click at [502, 469] on input "checkbox" at bounding box center [510, 476] width 16 height 16
checkbox input "true"
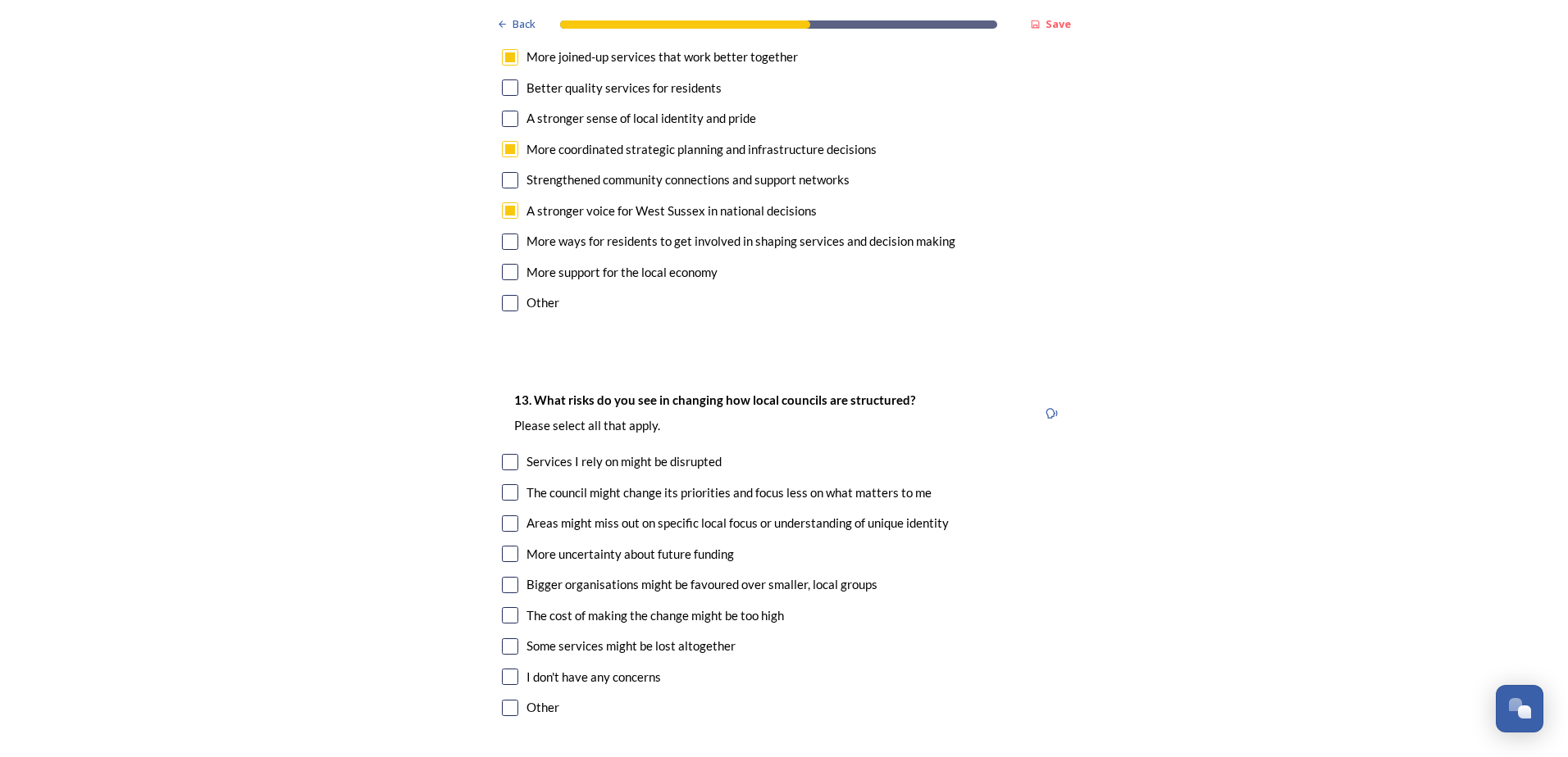
scroll to position [3277, 0]
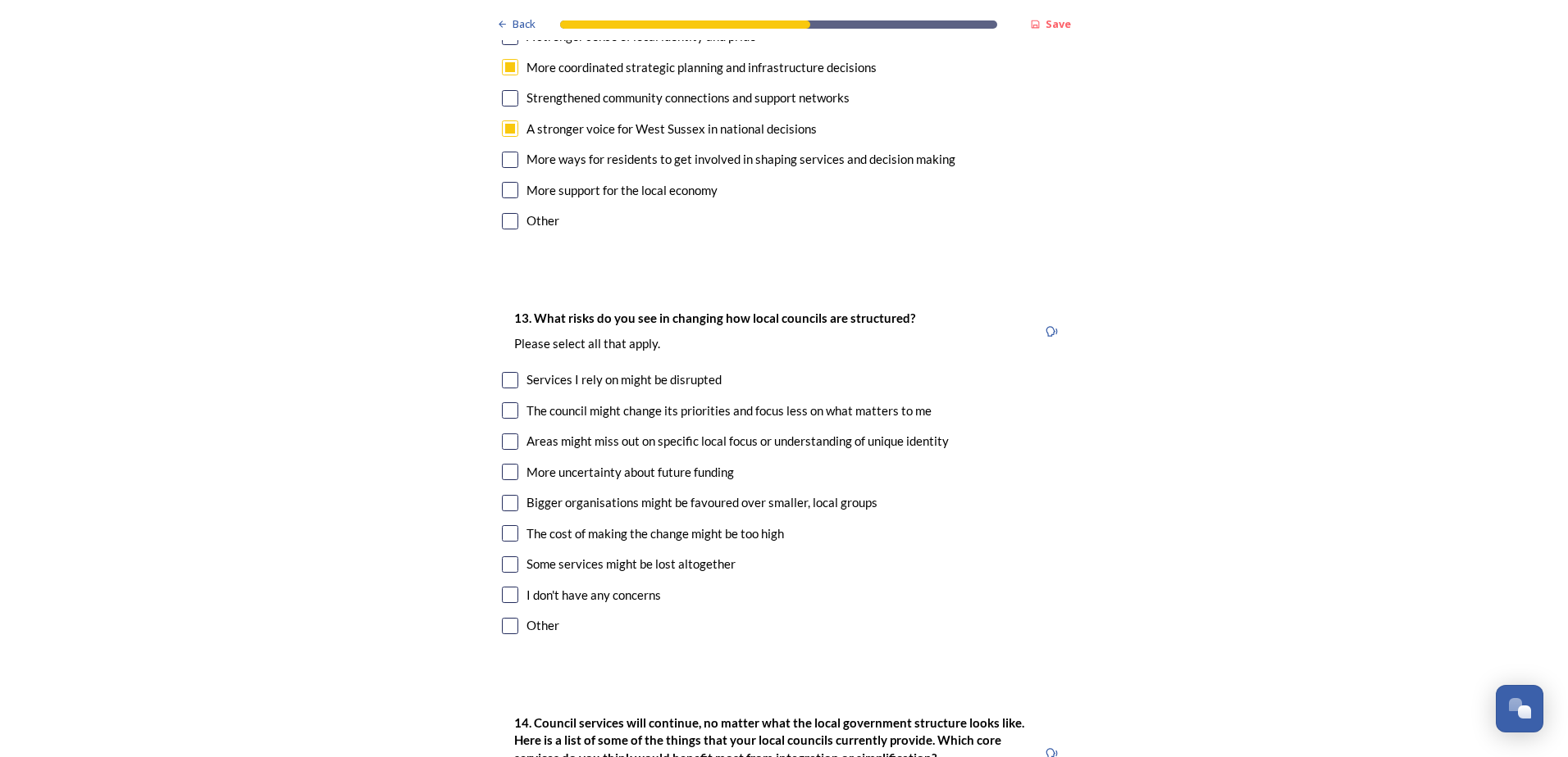
click at [502, 372] on input "checkbox" at bounding box center [510, 379] width 16 height 16
checkbox input "true"
click at [509, 434] on input "checkbox" at bounding box center [510, 441] width 16 height 16
checkbox input "true"
click at [507, 526] on input "checkbox" at bounding box center [510, 533] width 16 height 16
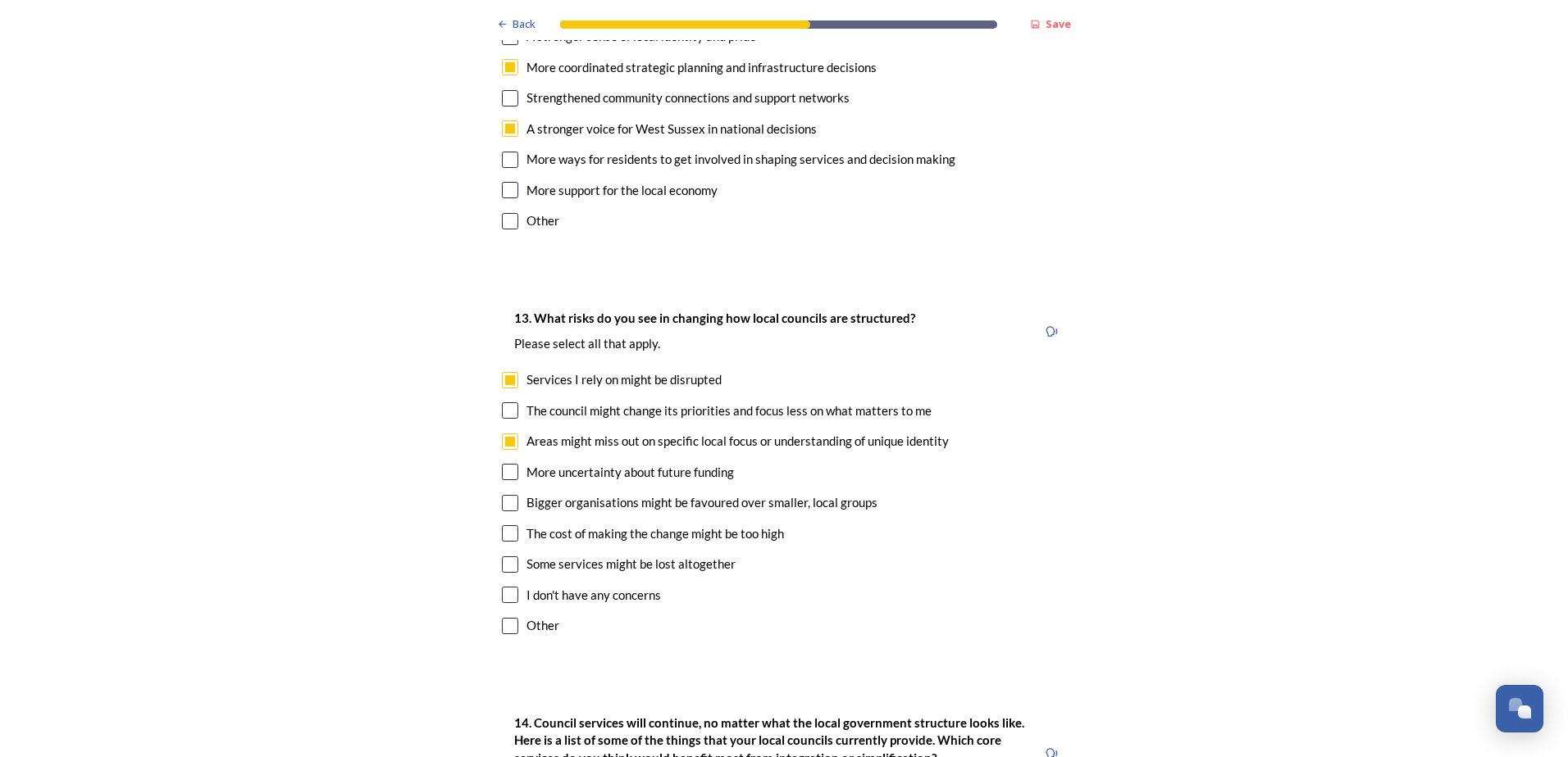
checkbox input "true"
click at [502, 557] on input "checkbox" at bounding box center [510, 564] width 16 height 16
checkbox input "true"
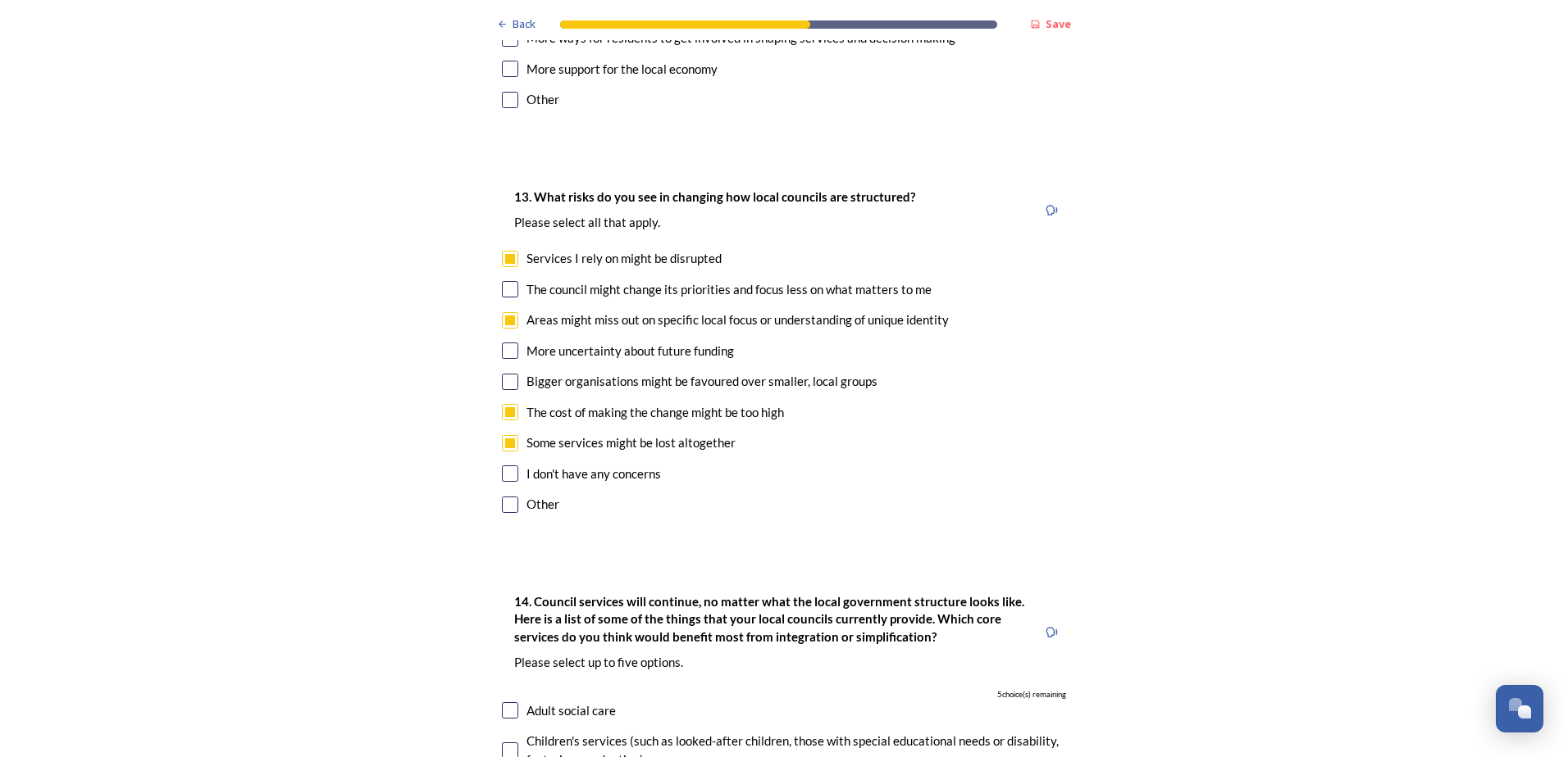
scroll to position [3360, 0]
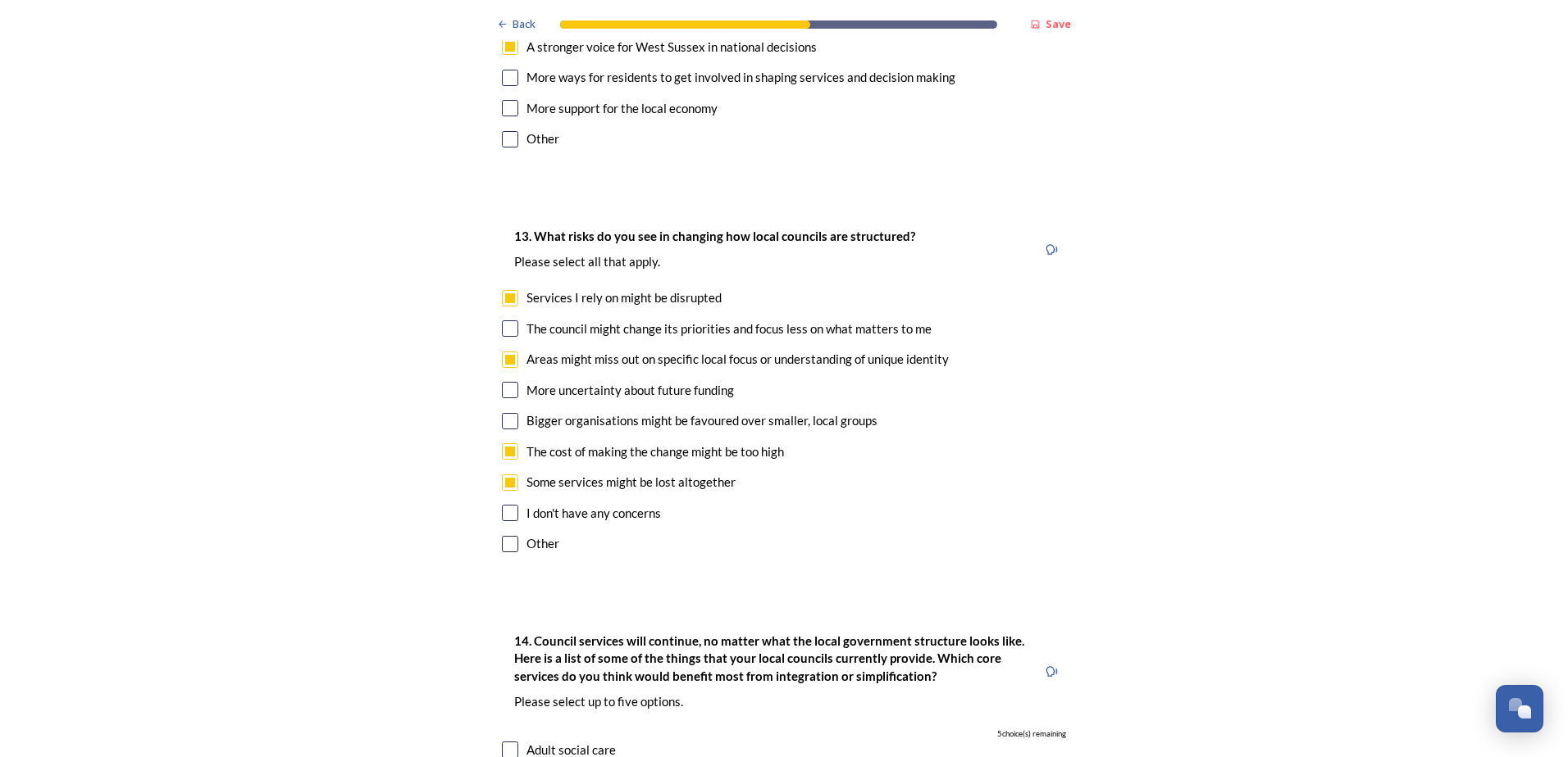
click at [505, 321] on input "checkbox" at bounding box center [510, 328] width 16 height 16
checkbox input "true"
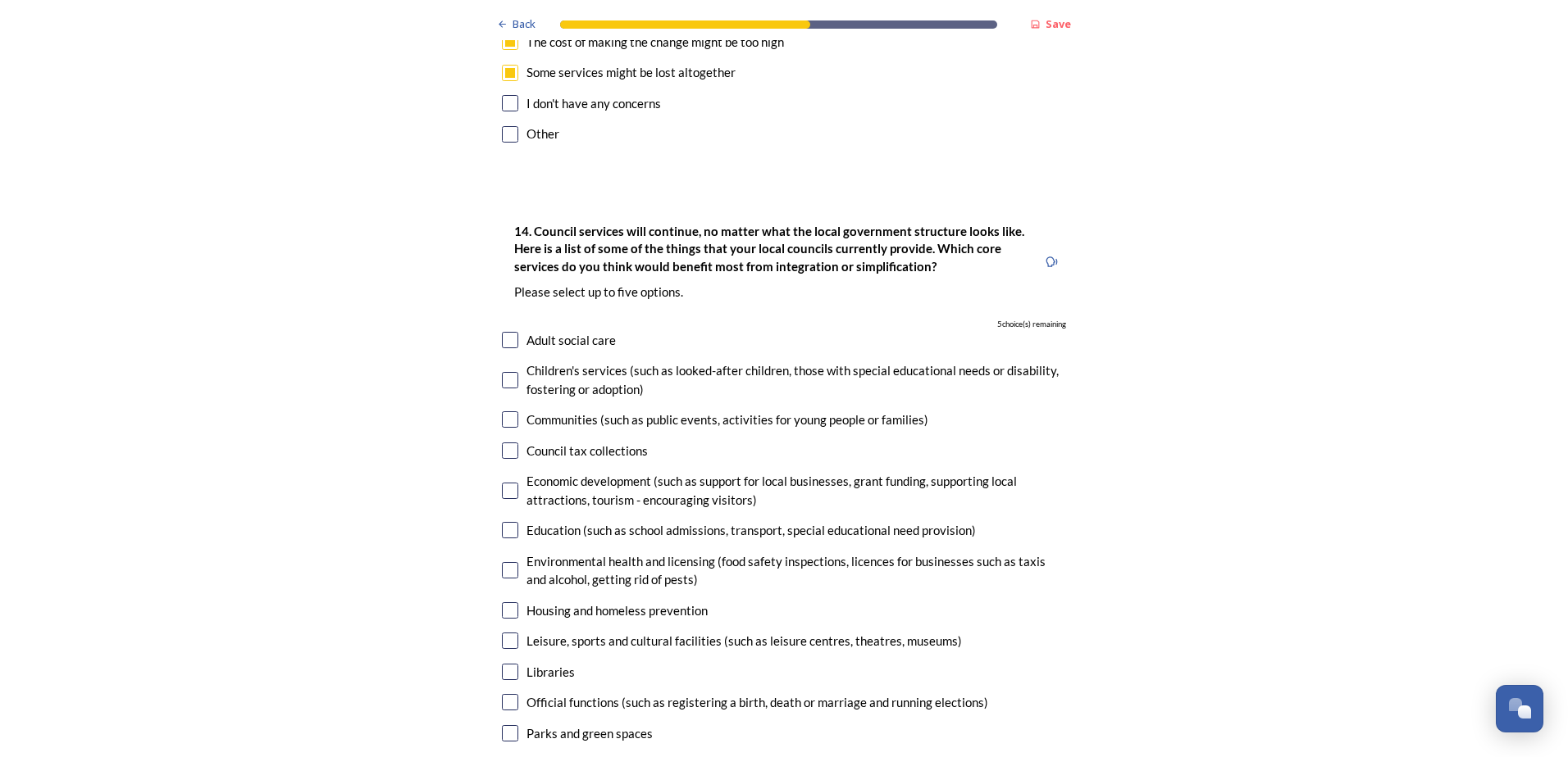
scroll to position [3851, 0]
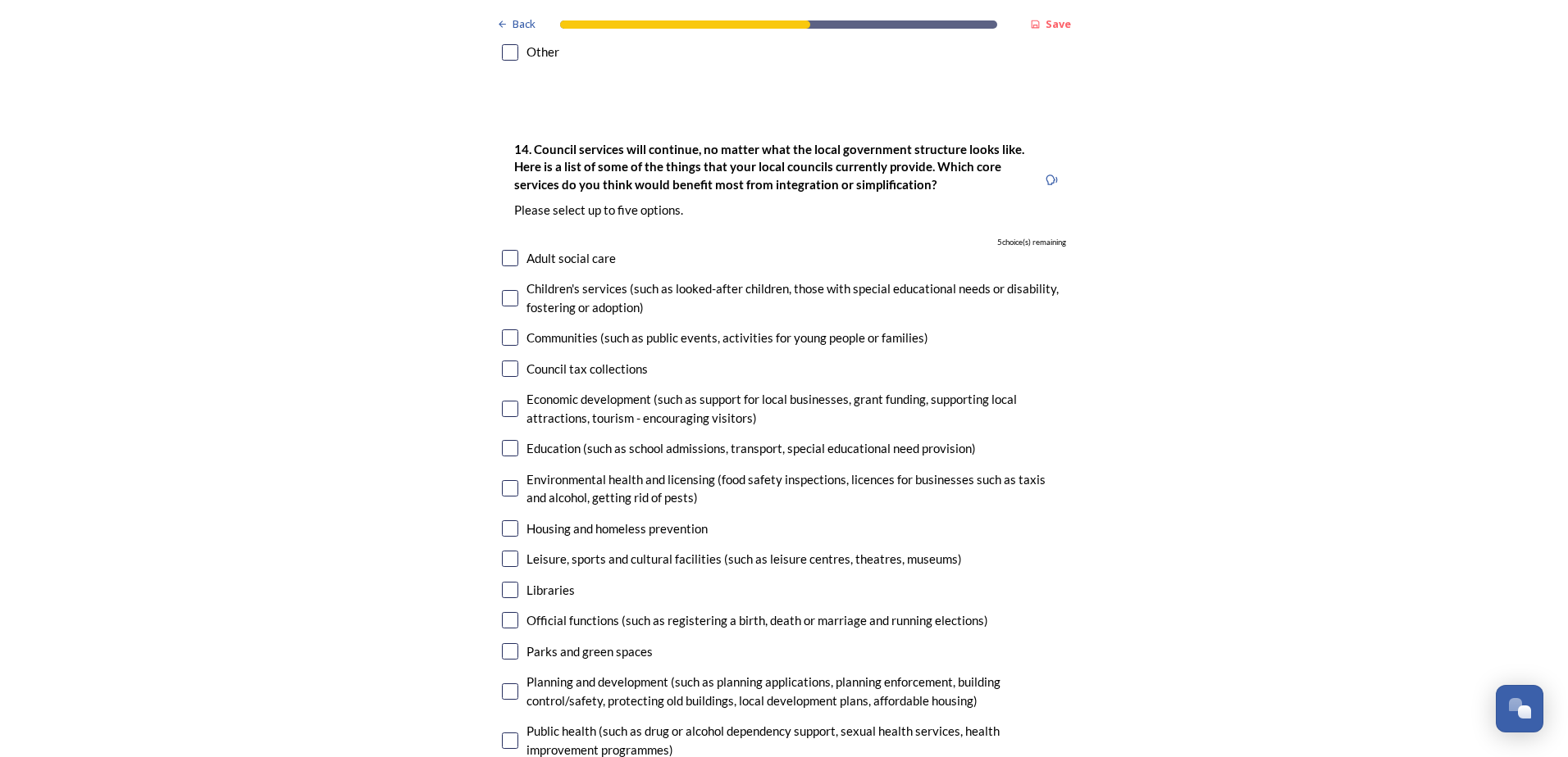
click at [509, 521] on input "checkbox" at bounding box center [510, 528] width 16 height 16
checkbox input "true"
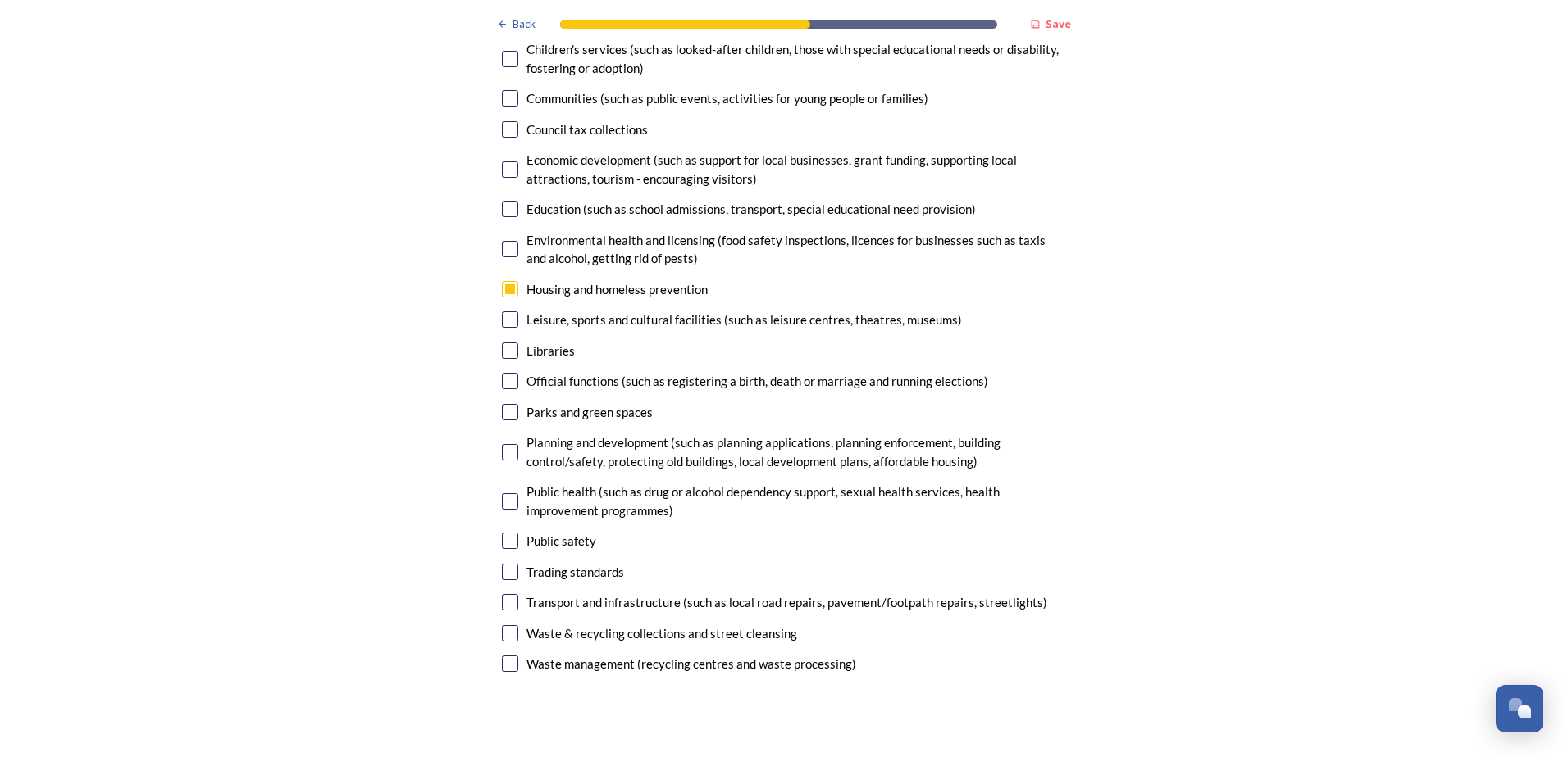
scroll to position [4097, 0]
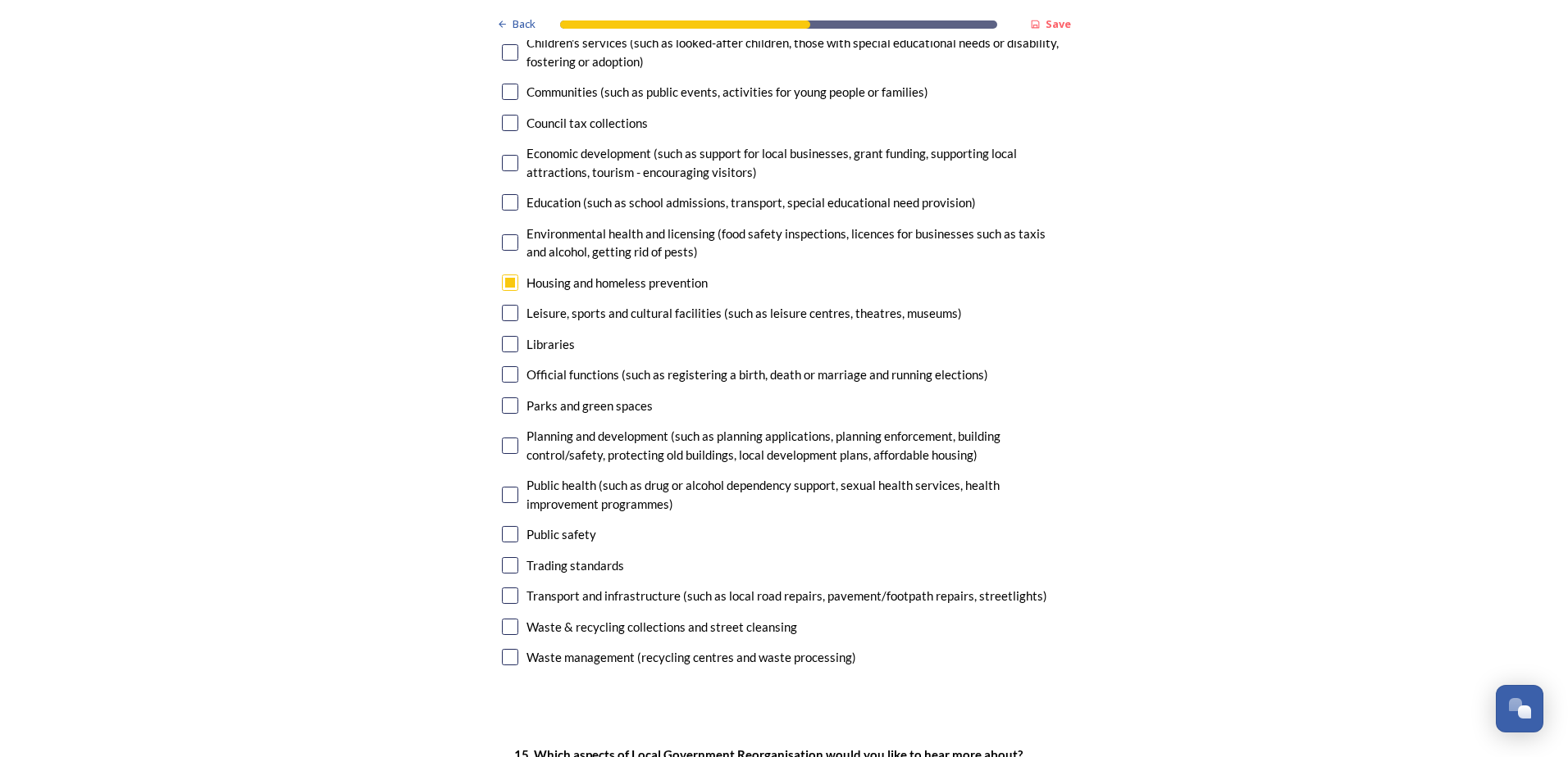
click at [506, 587] on input "checkbox" at bounding box center [510, 595] width 16 height 16
checkbox input "true"
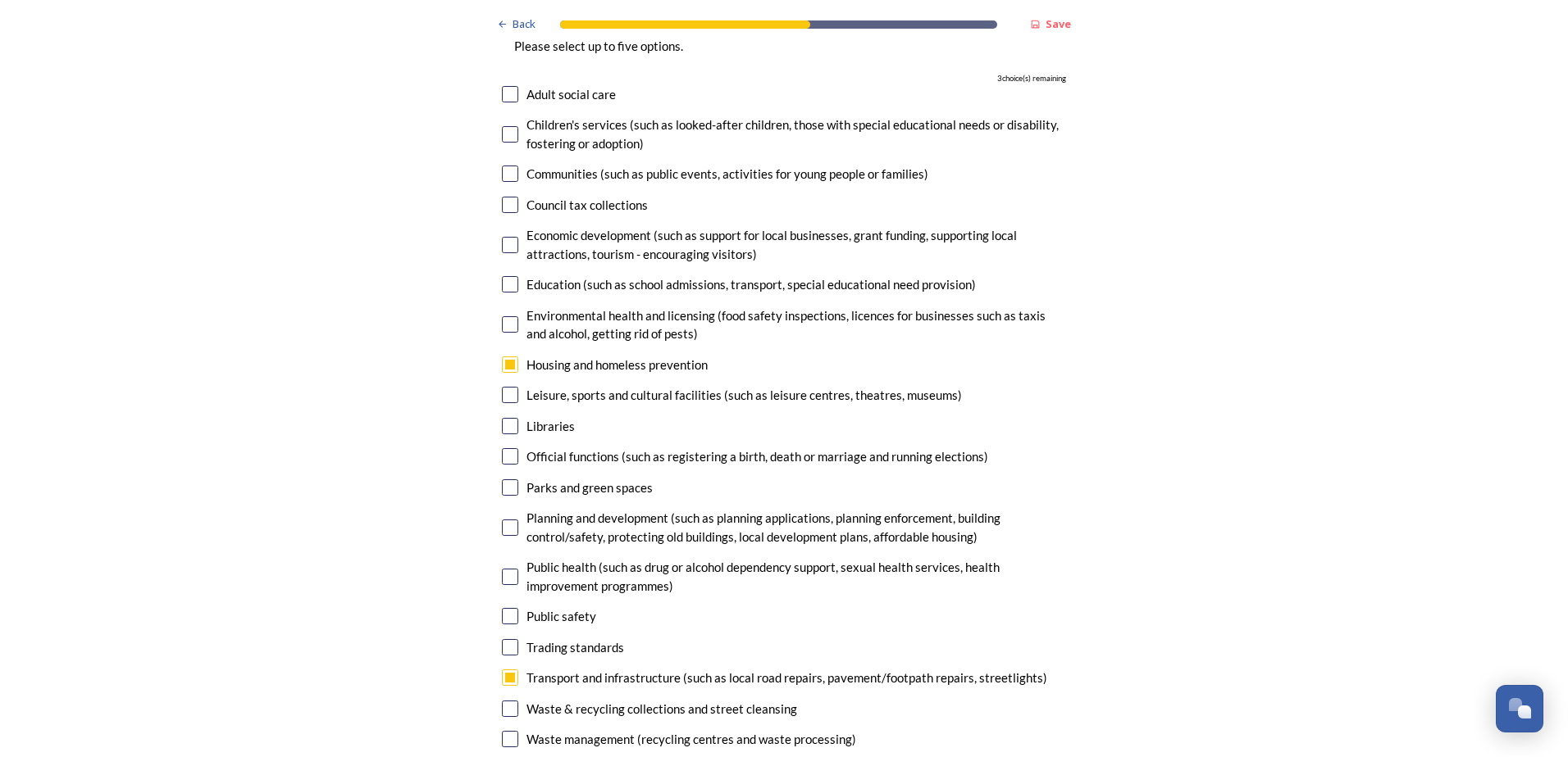
scroll to position [3933, 0]
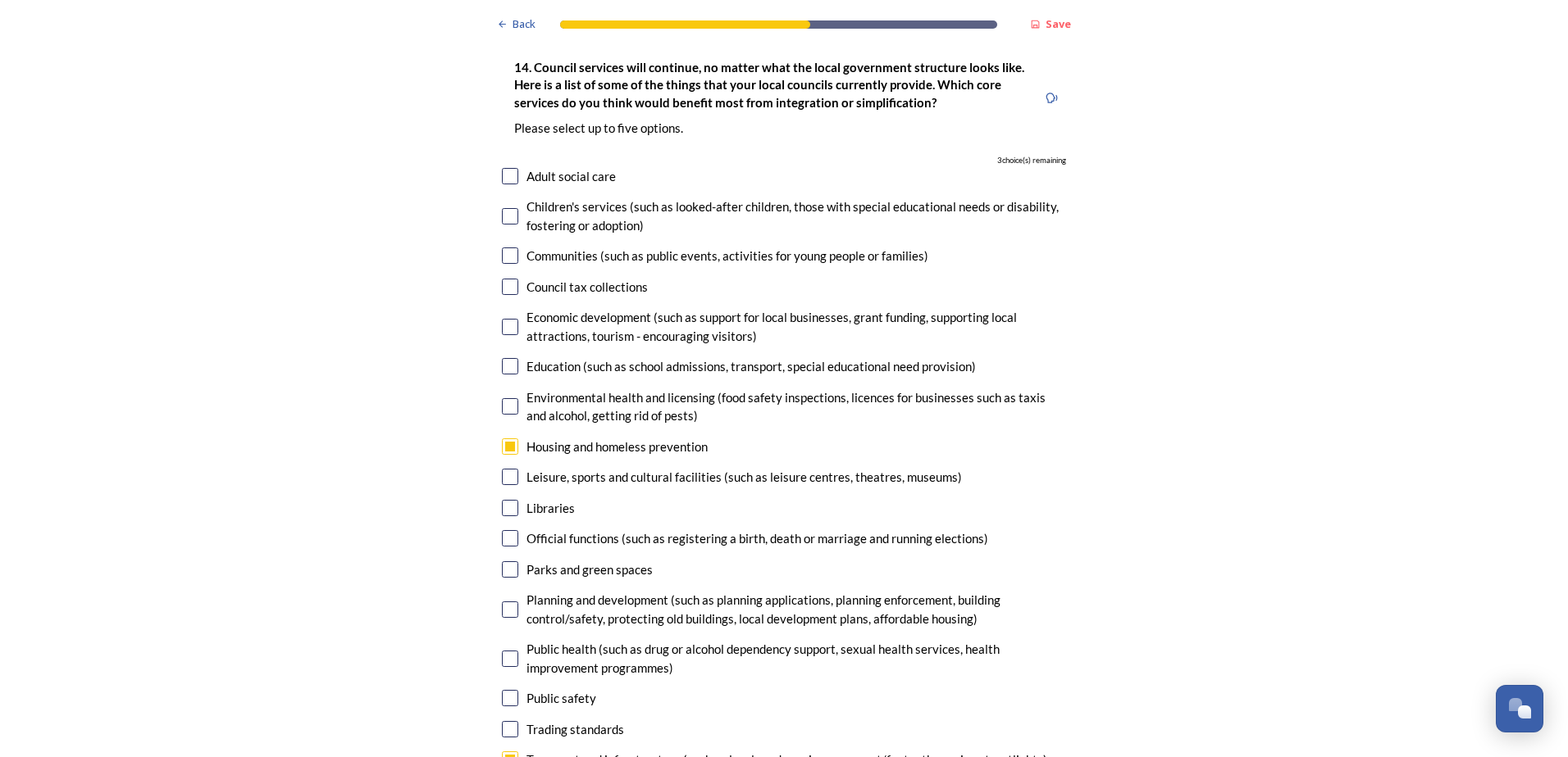
click at [502, 319] on input "checkbox" at bounding box center [510, 326] width 16 height 16
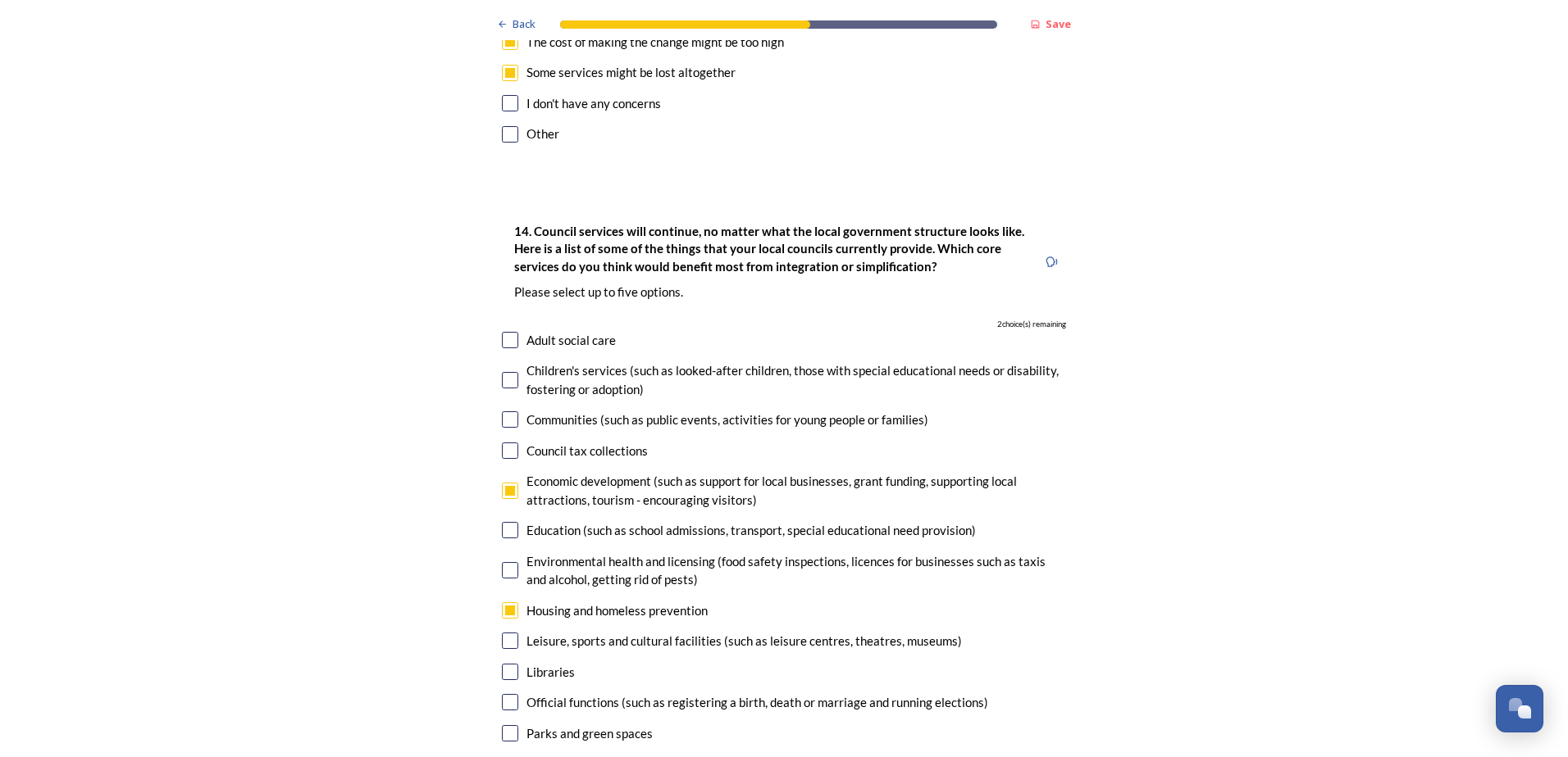
scroll to position [3851, 0]
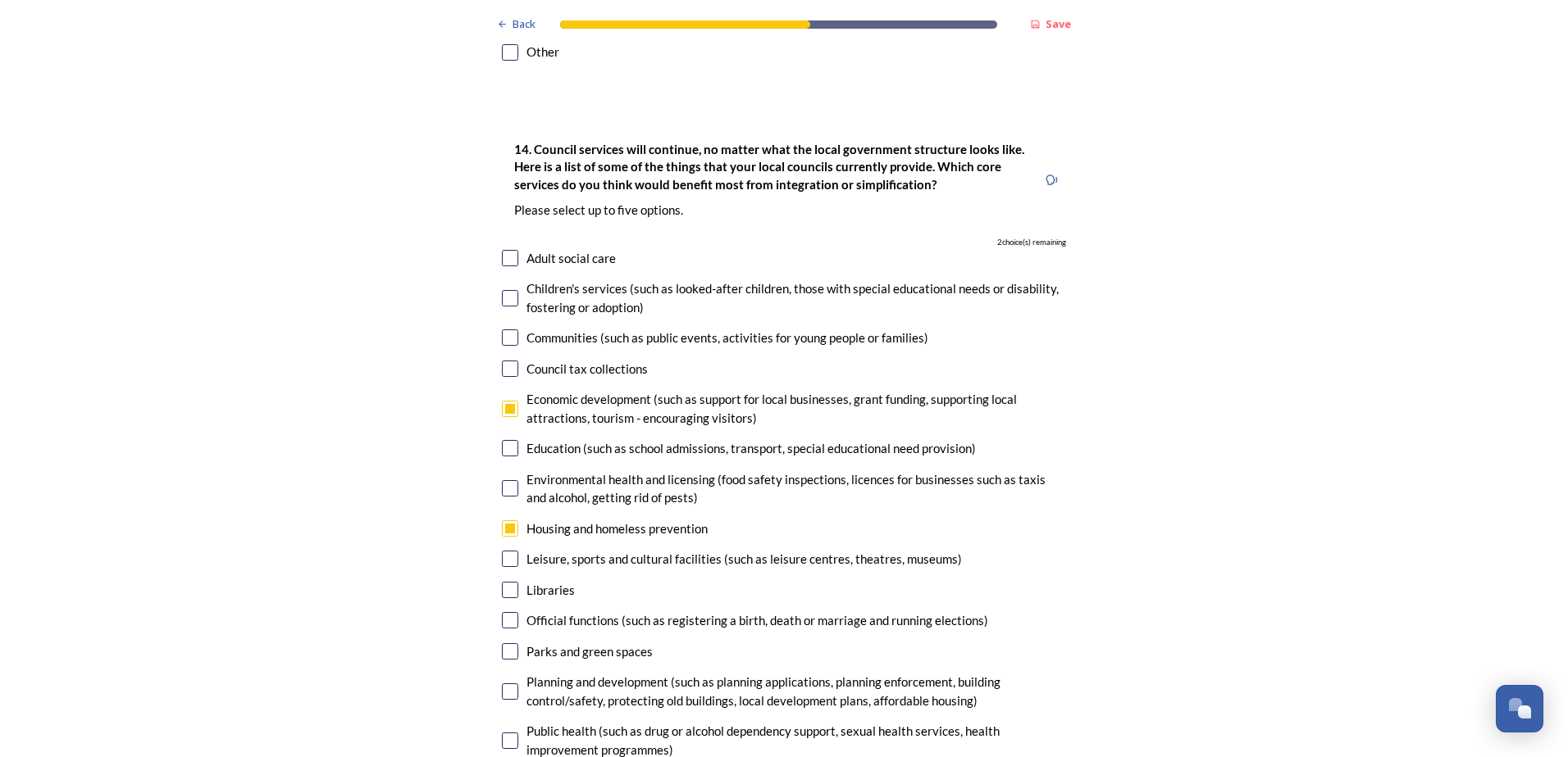
click at [503, 400] on input "checkbox" at bounding box center [510, 408] width 16 height 16
checkbox input "false"
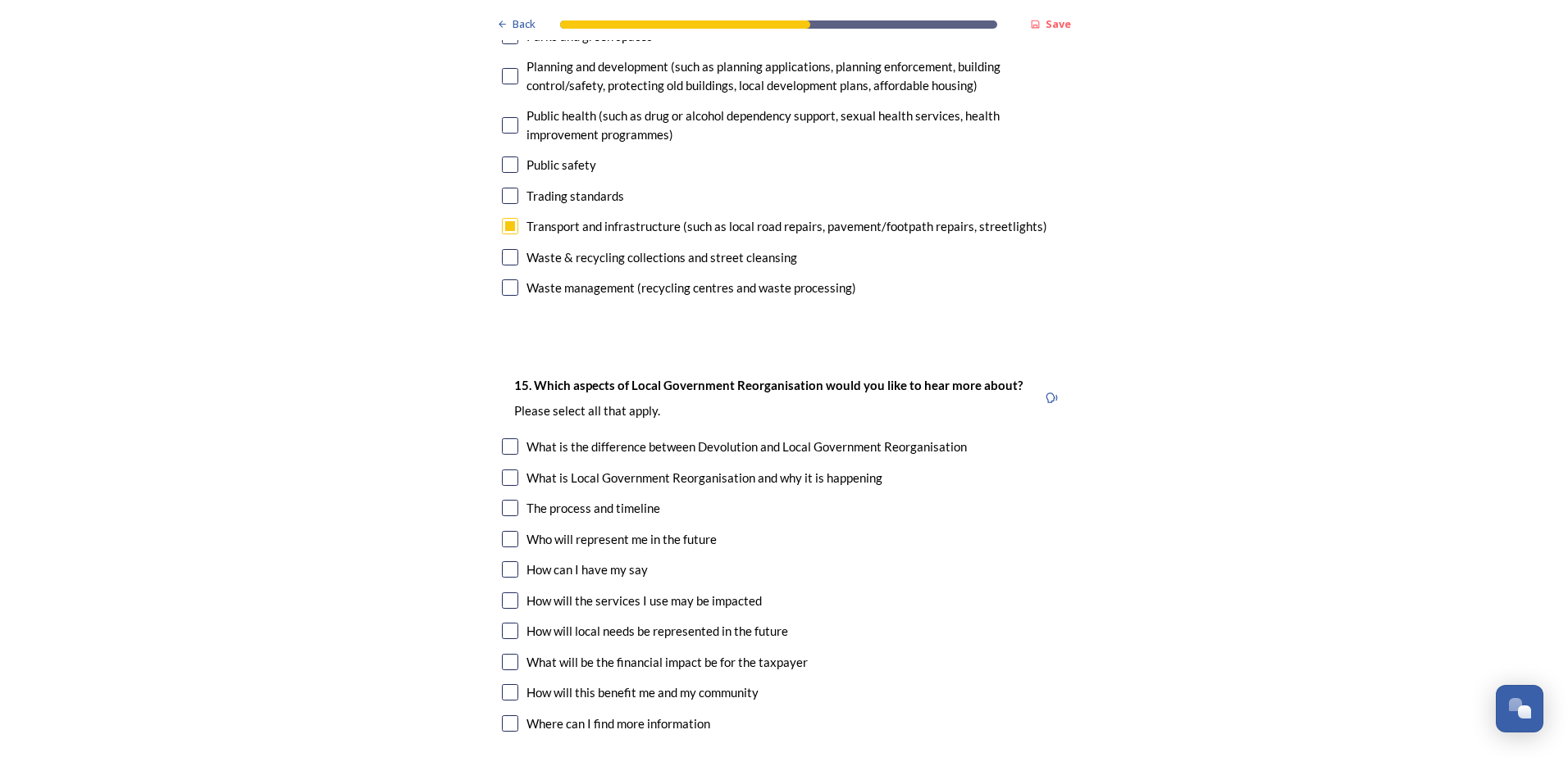
scroll to position [4507, 0]
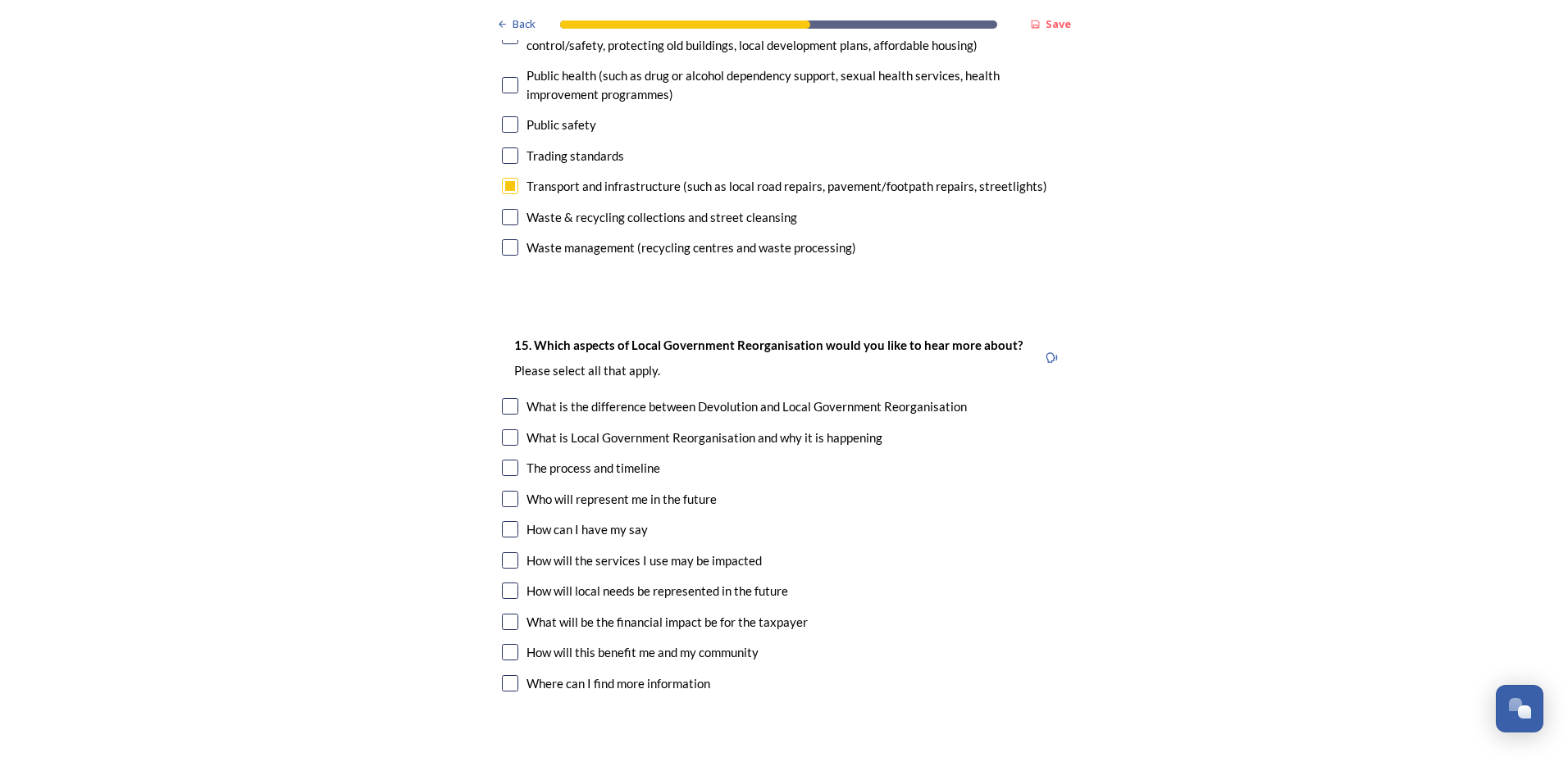
click at [505, 490] on input "checkbox" at bounding box center [510, 498] width 16 height 16
checkbox input "true"
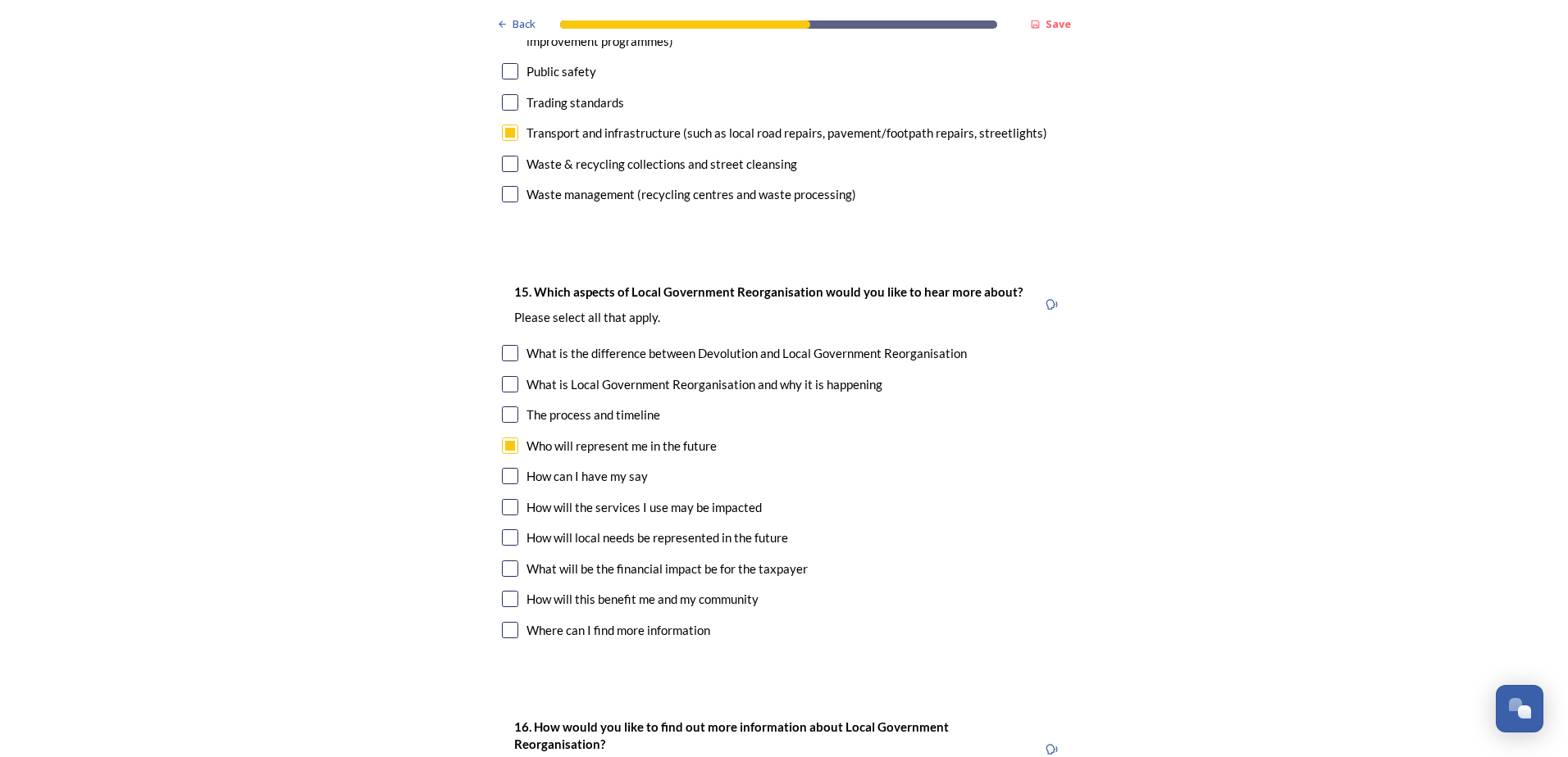
scroll to position [4588, 0]
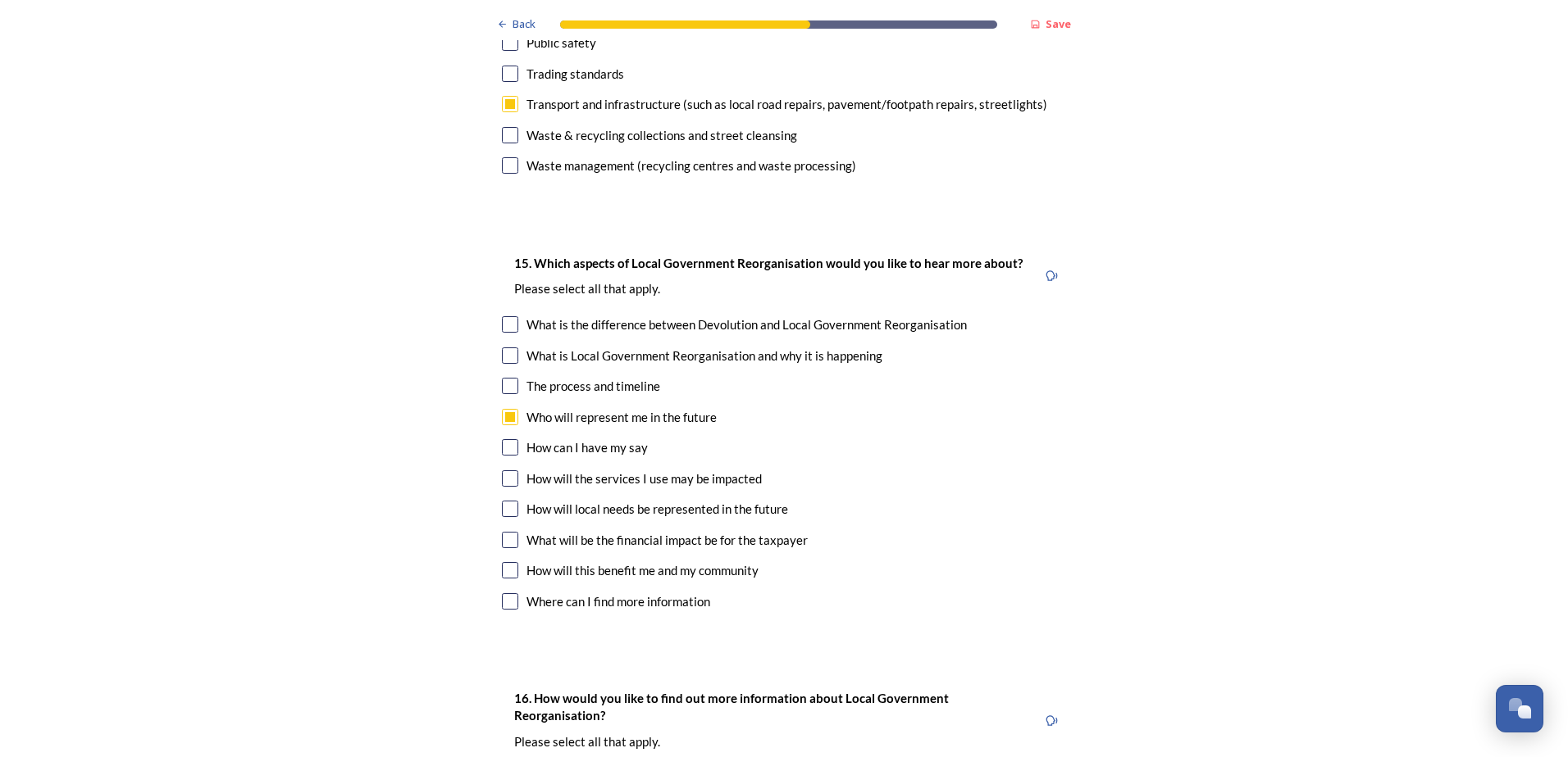
click at [503, 471] on input "checkbox" at bounding box center [510, 478] width 16 height 16
checkbox input "true"
click at [507, 501] on input "checkbox" at bounding box center [510, 508] width 16 height 16
checkbox input "true"
click at [504, 532] on input "checkbox" at bounding box center [510, 540] width 16 height 16
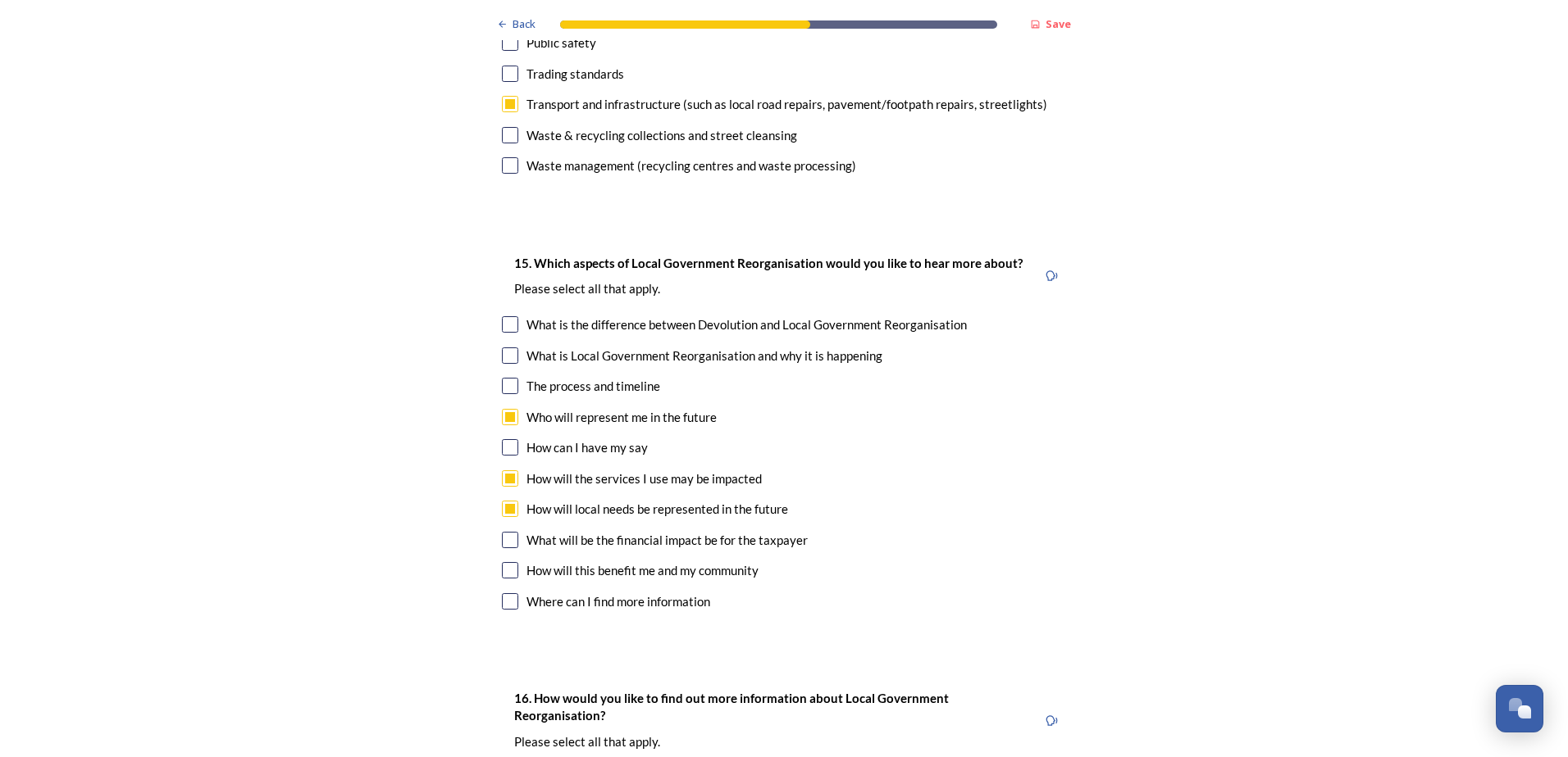
checkbox input "true"
click at [502, 563] on input "checkbox" at bounding box center [510, 570] width 16 height 16
checkbox input "true"
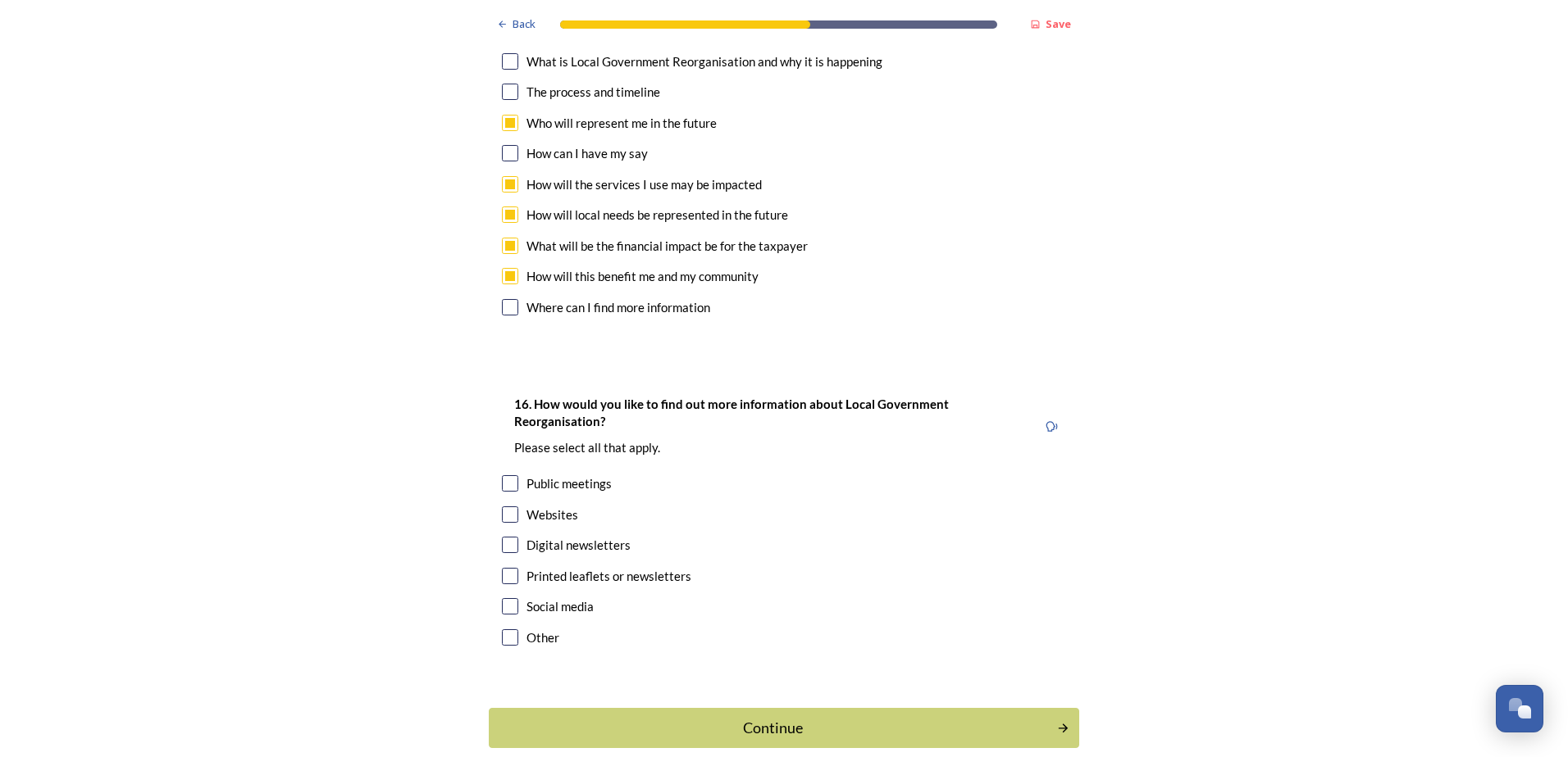
scroll to position [4884, 0]
click at [504, 506] on input "checkbox" at bounding box center [510, 513] width 16 height 16
checkbox input "true"
click at [505, 629] on input "checkbox" at bounding box center [510, 637] width 16 height 16
checkbox input "true"
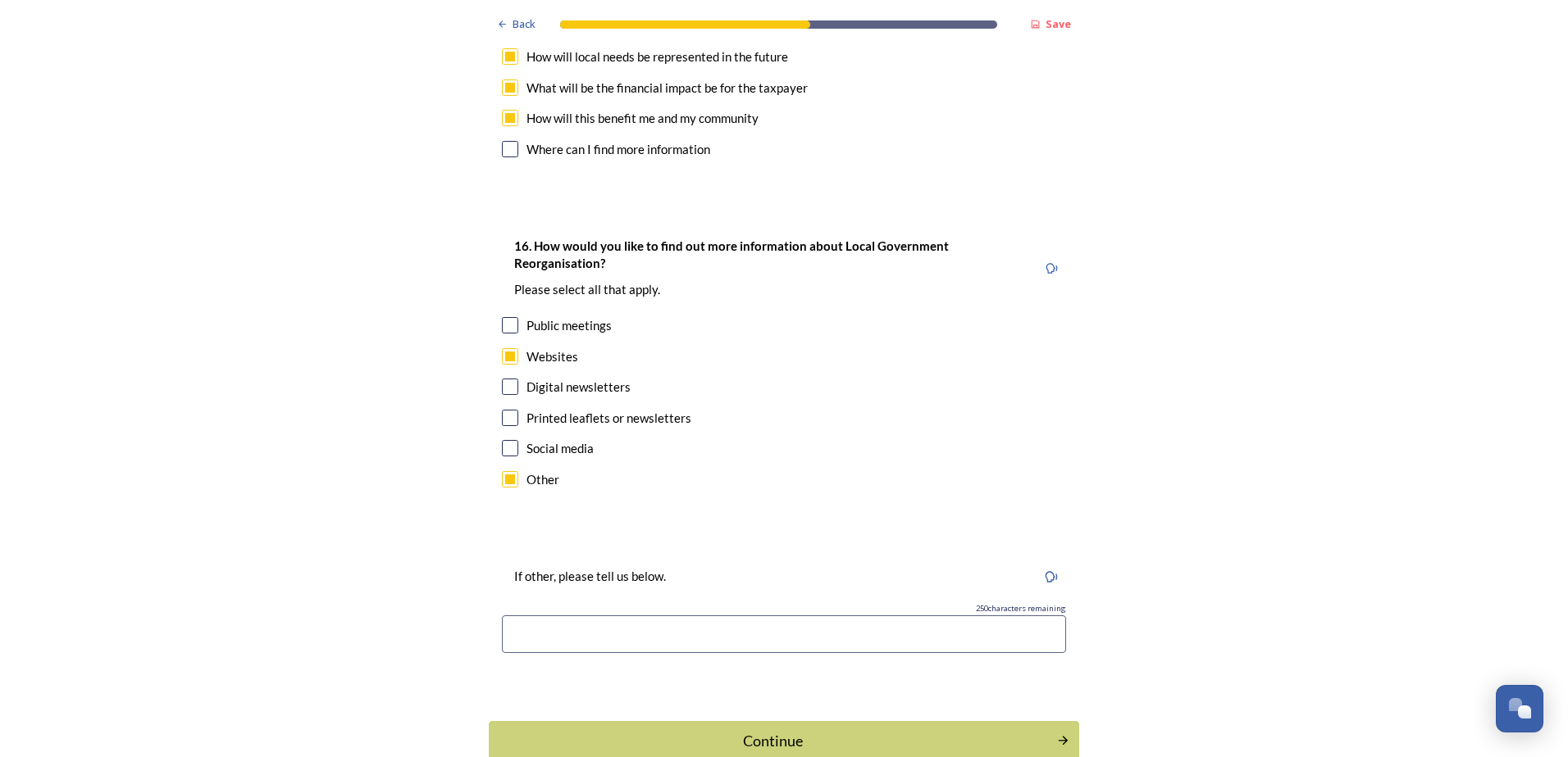
scroll to position [5048, 0]
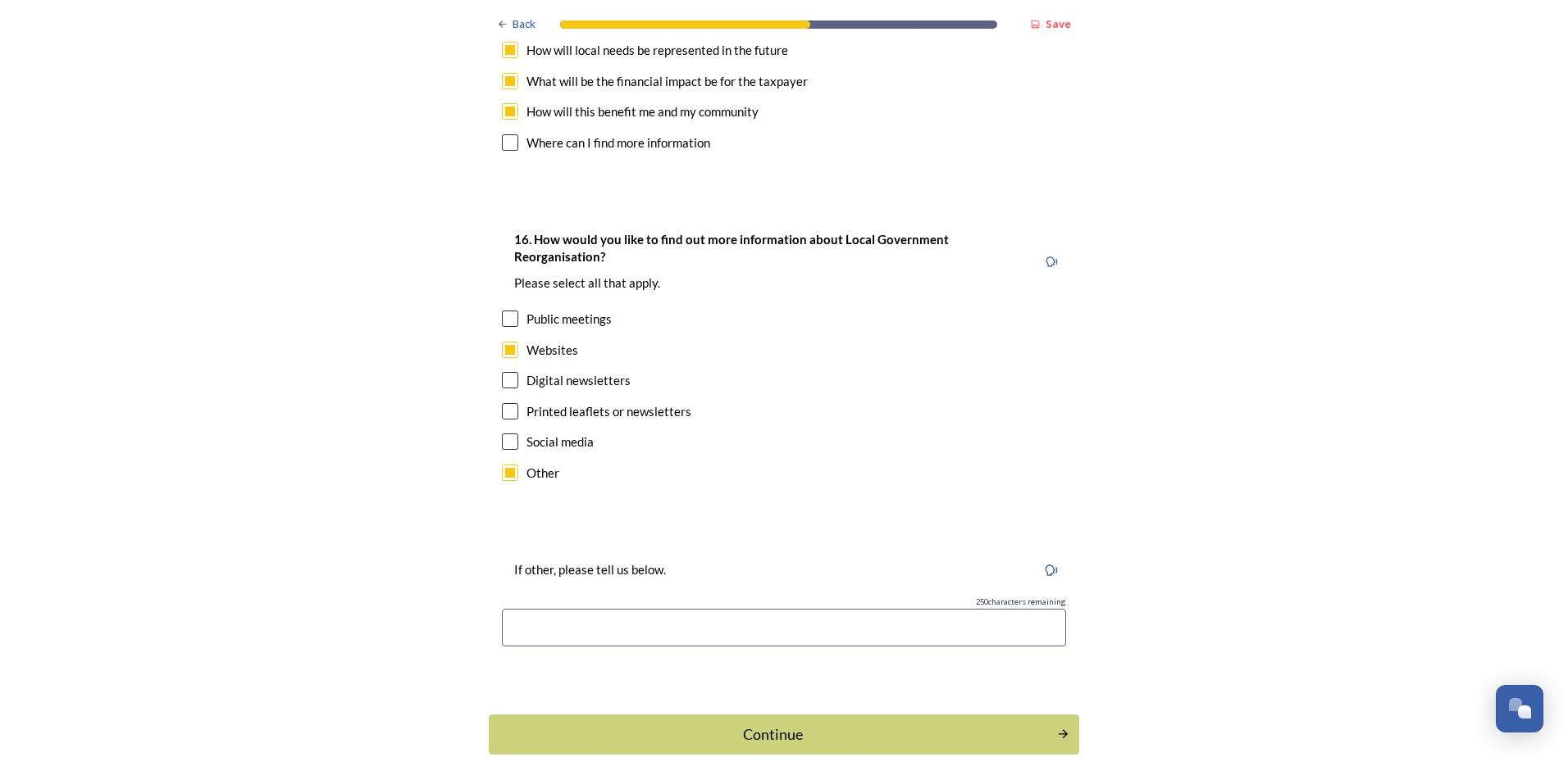
click at [591, 609] on input at bounding box center [784, 628] width 564 height 38
type input "Recorded briefings"
click at [596, 724] on div "Continue" at bounding box center [773, 734] width 555 height 22
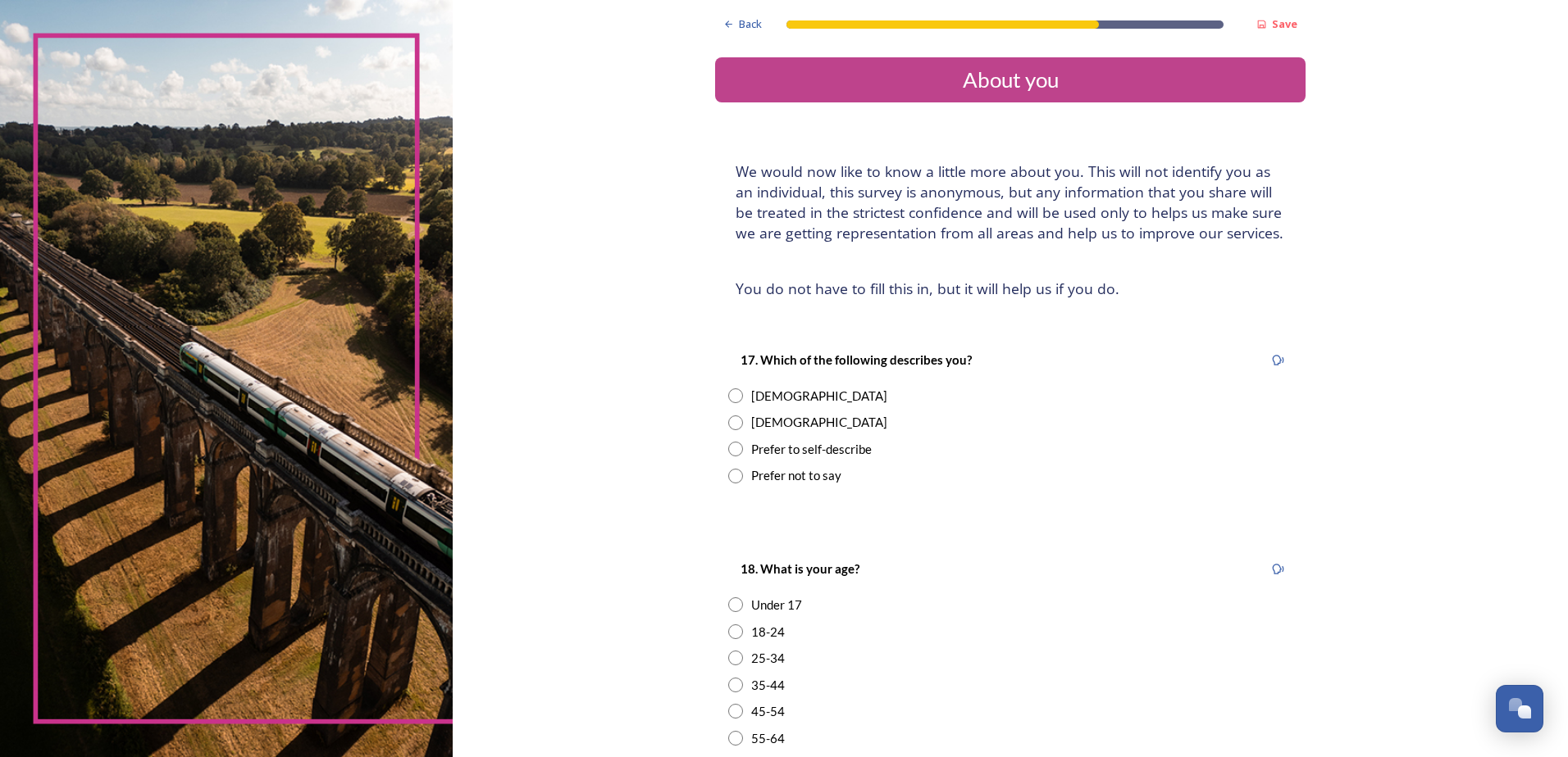
scroll to position [82, 0]
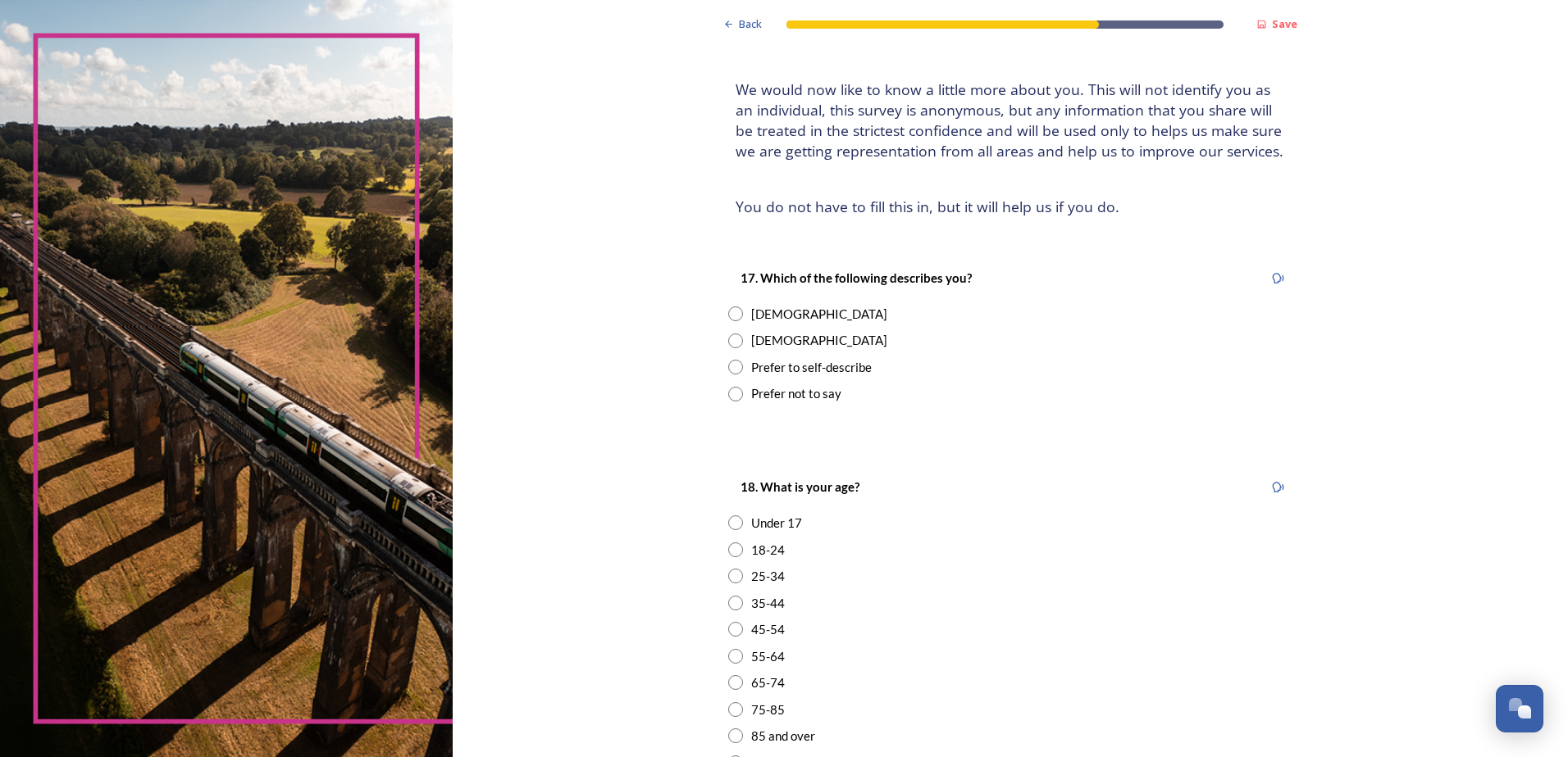
click at [731, 313] on input "radio" at bounding box center [736, 314] width 15 height 15
radio input "true"
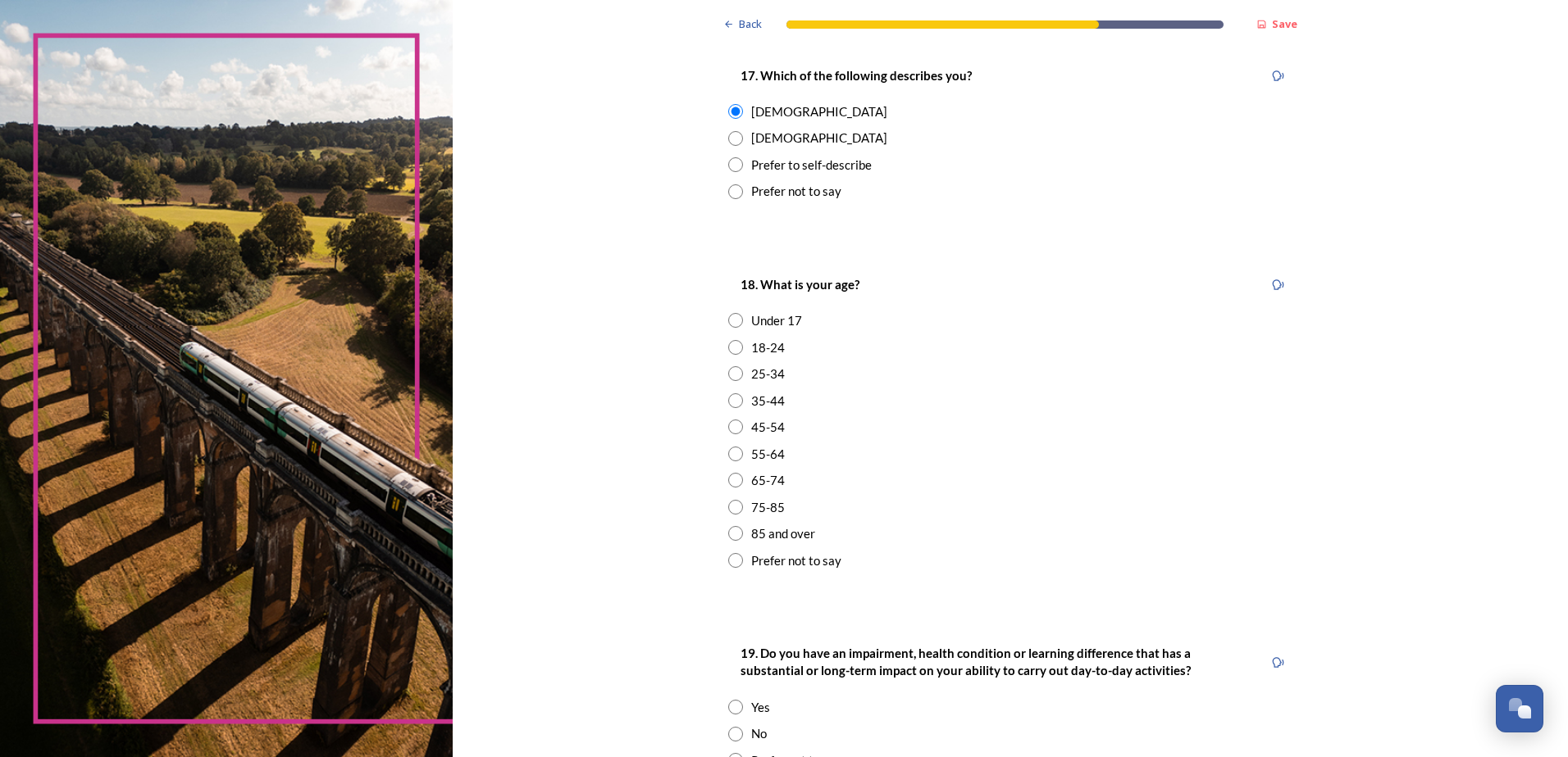
scroll to position [328, 0]
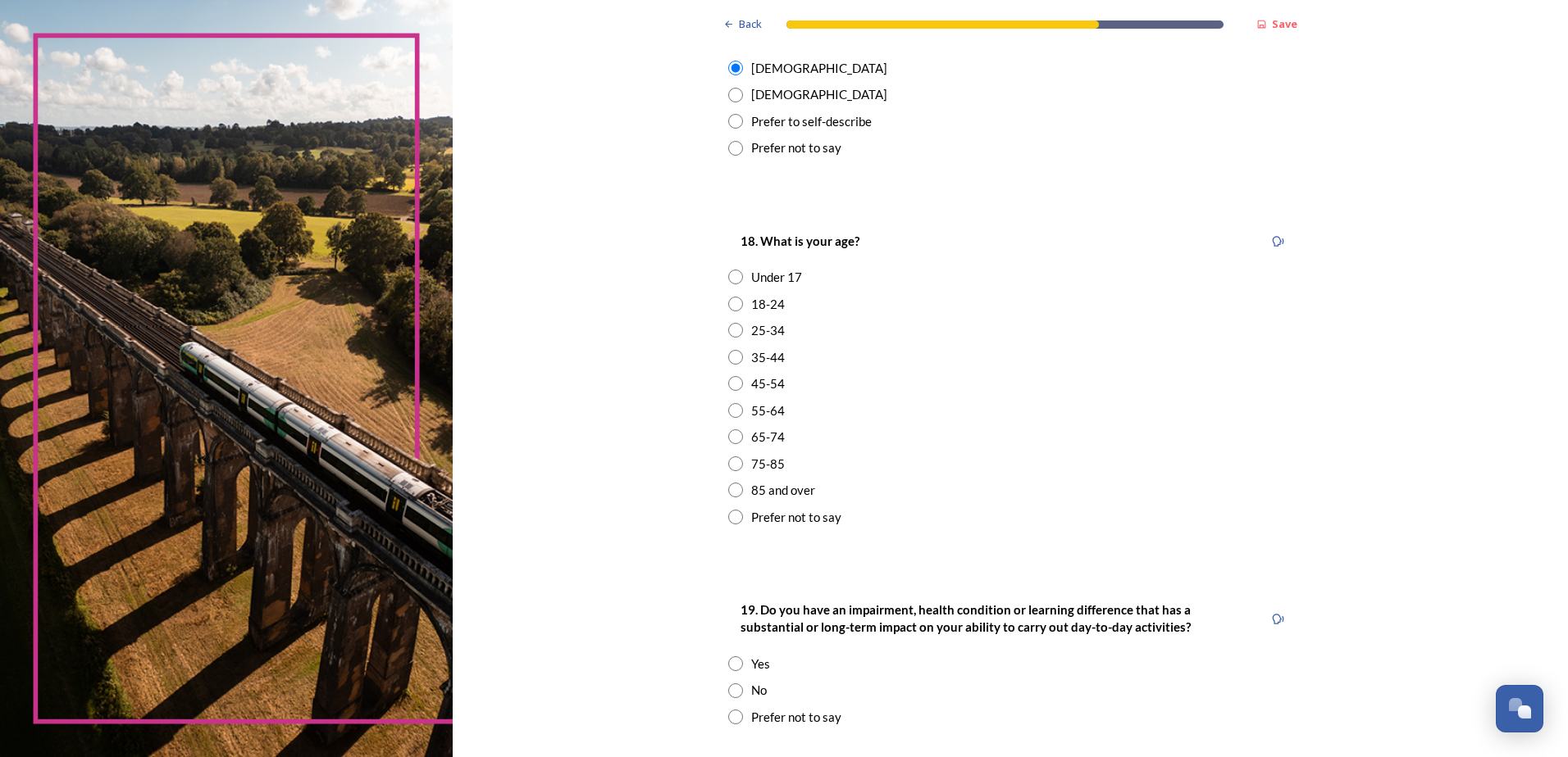
click at [734, 411] on input "radio" at bounding box center [736, 411] width 15 height 15
radio input "true"
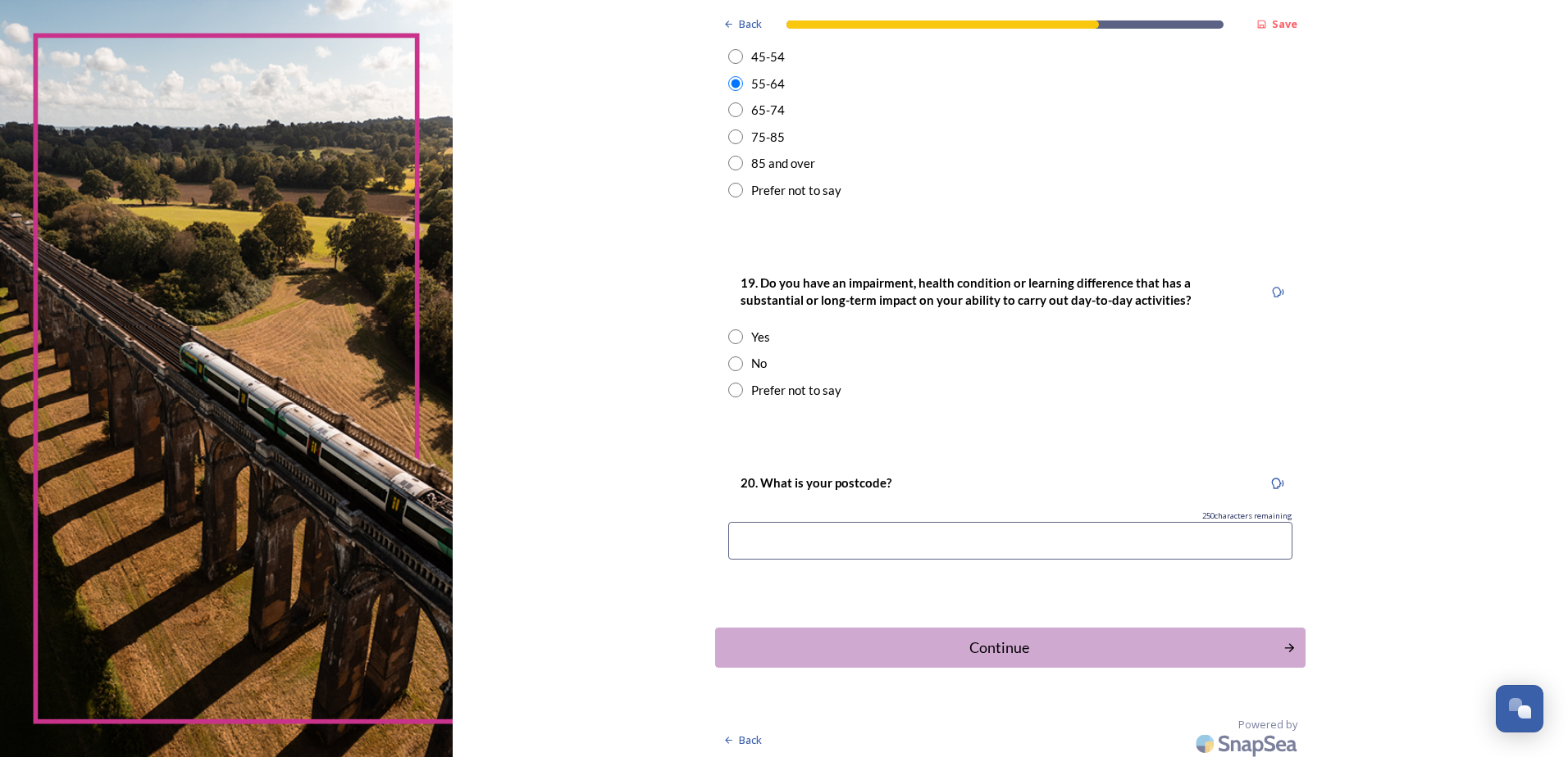
scroll to position [655, 0]
click at [733, 360] on input "radio" at bounding box center [736, 363] width 15 height 15
radio input "true"
click at [993, 541] on input at bounding box center [1010, 540] width 564 height 38
type input "RH16 3JX"
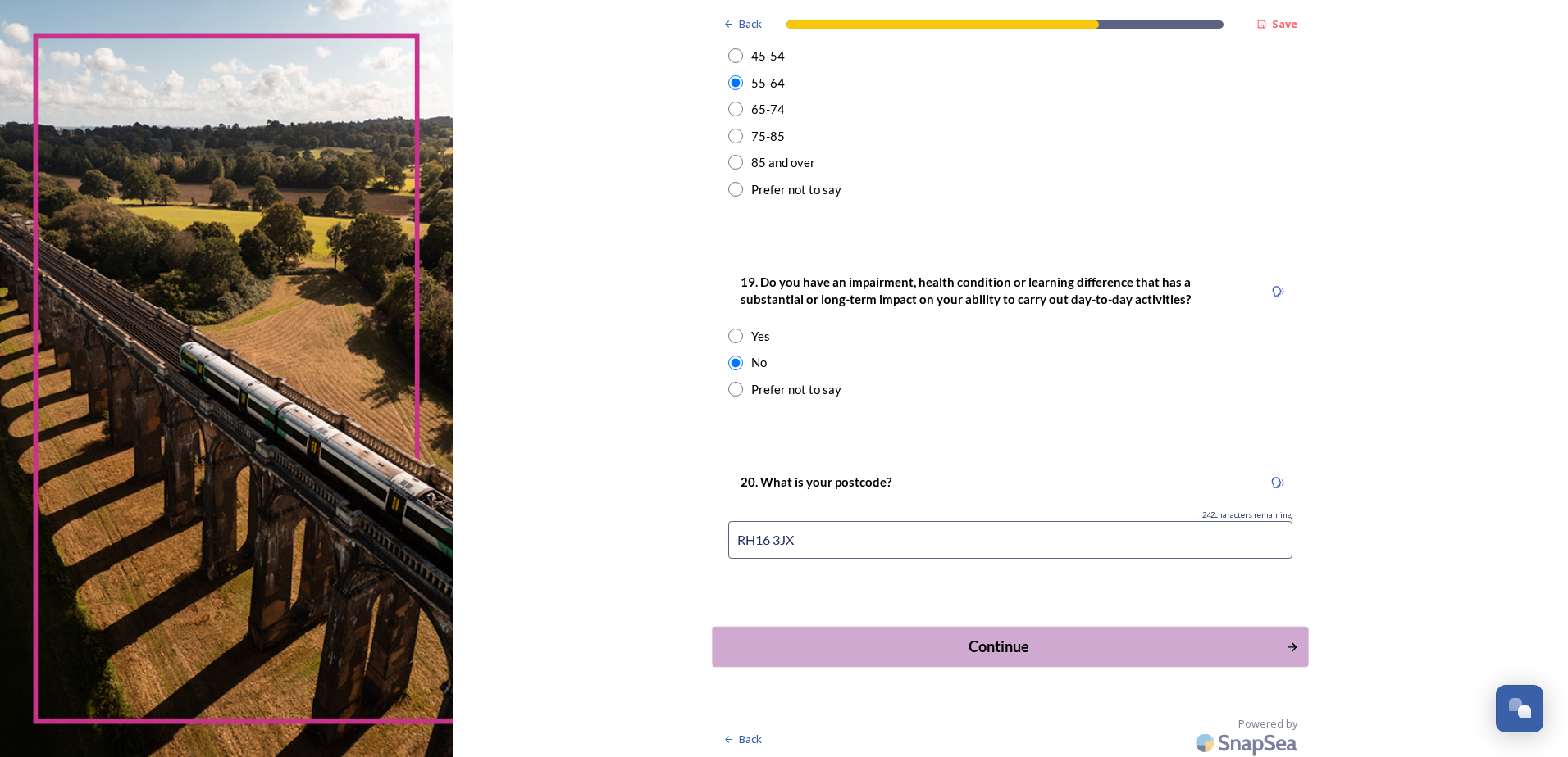
click at [1002, 645] on div "Continue" at bounding box center [999, 646] width 555 height 22
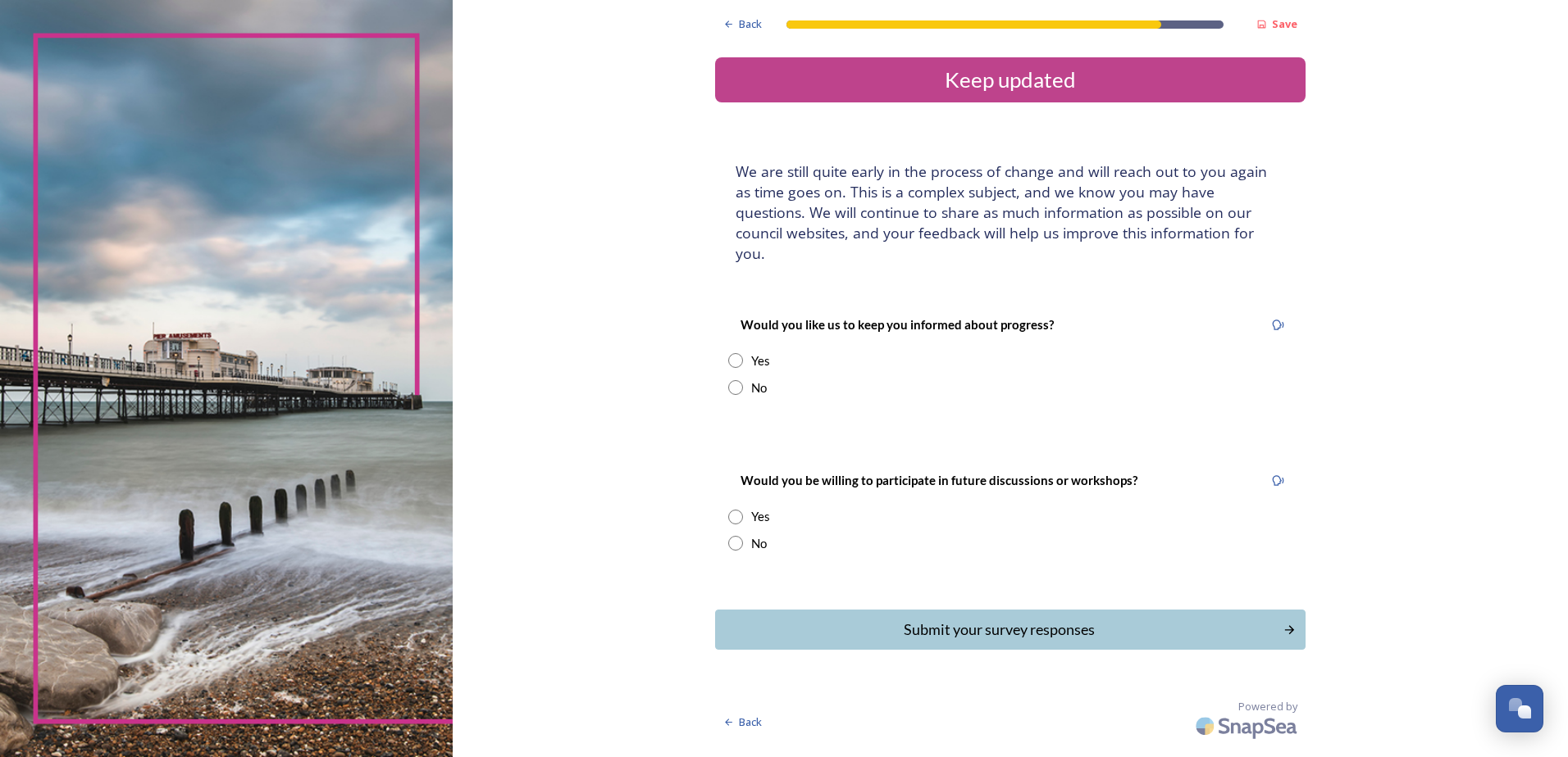
click at [741, 353] on input "radio" at bounding box center [736, 360] width 15 height 15
radio input "true"
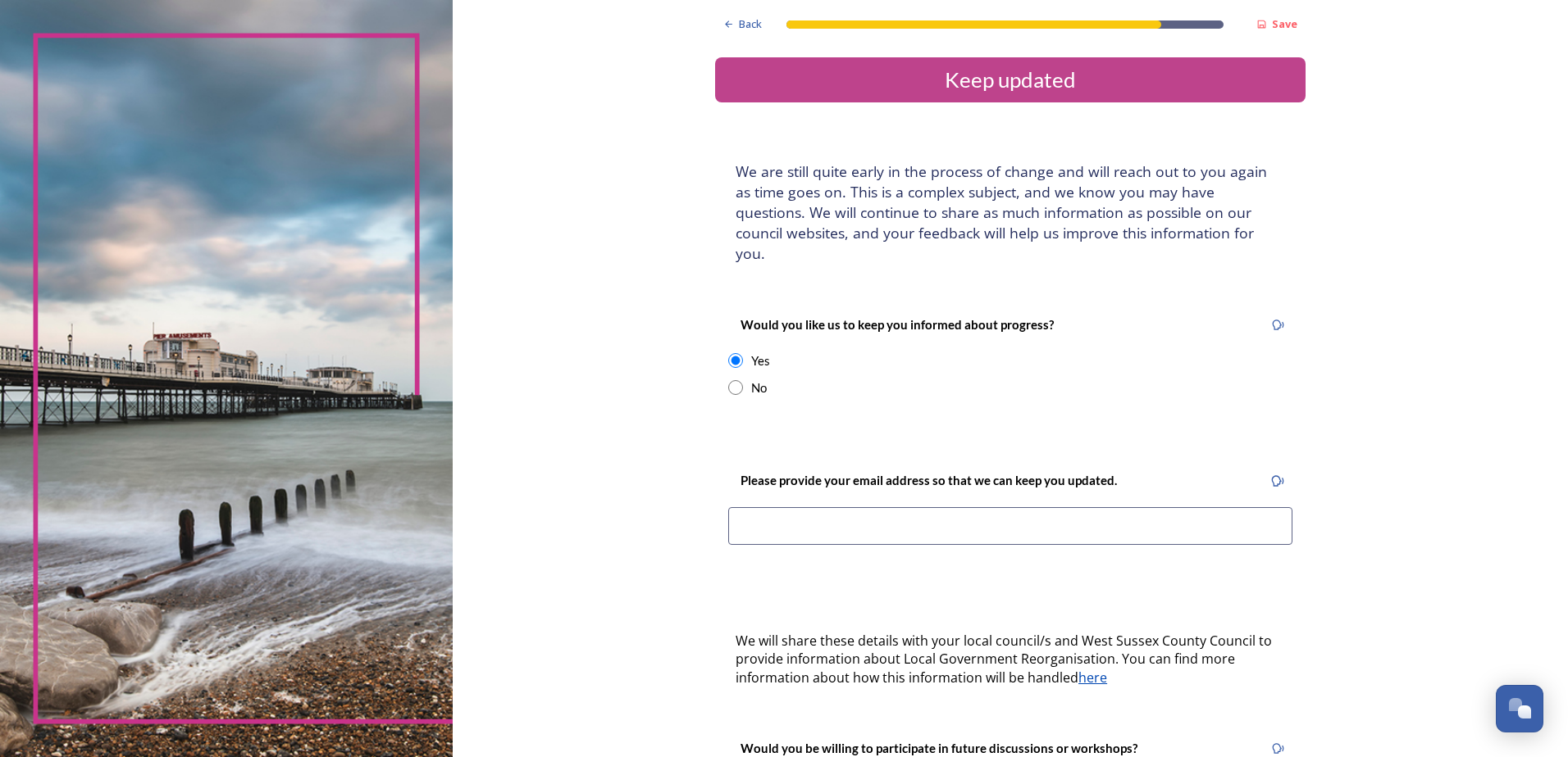
click at [972, 508] on input at bounding box center [1010, 526] width 564 height 38
type input "clj22@hotmail.com"
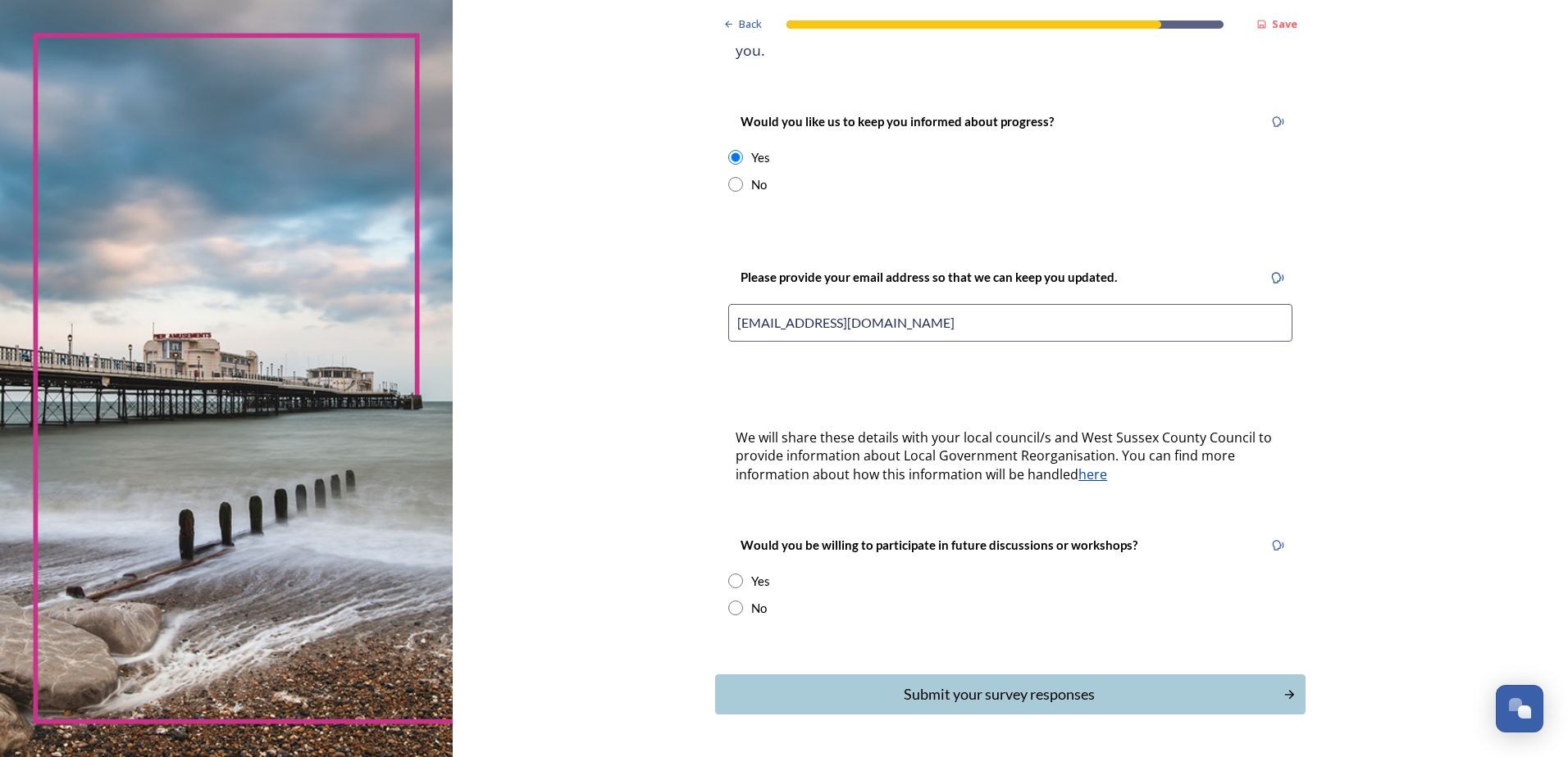
scroll to position [235, 0]
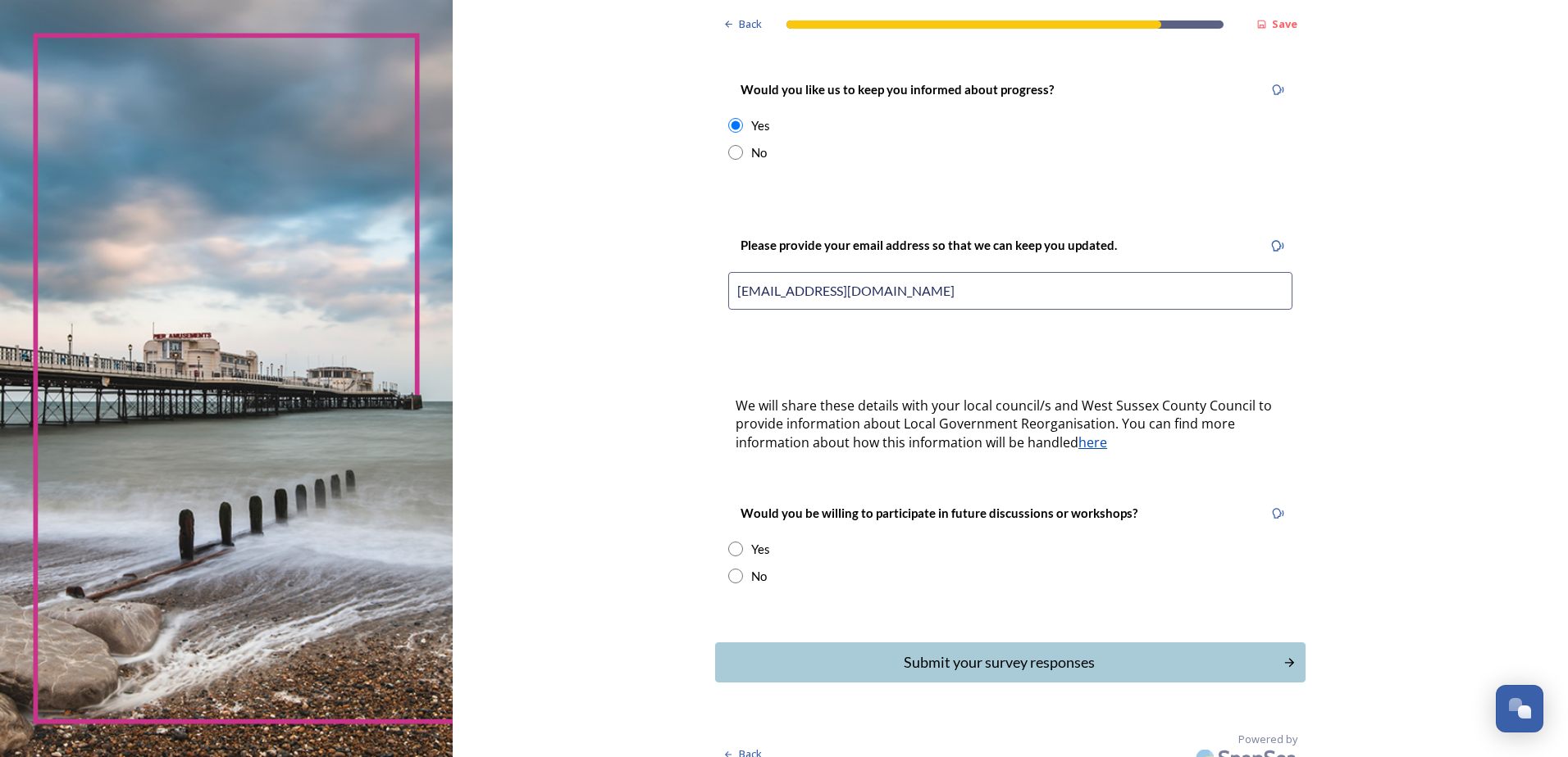
click at [729, 542] on input "radio" at bounding box center [736, 549] width 15 height 15
radio input "true"
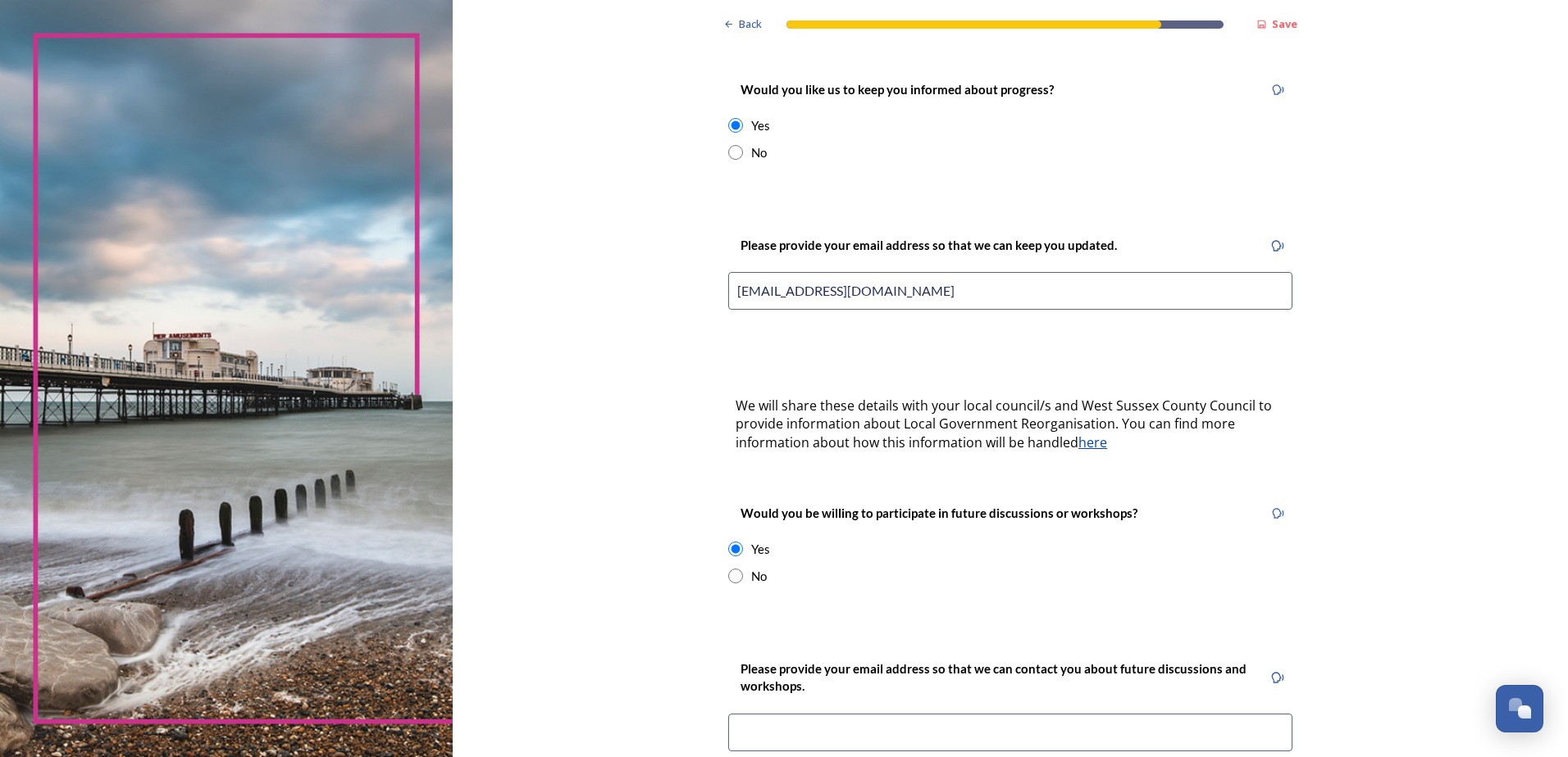
scroll to position [317, 0]
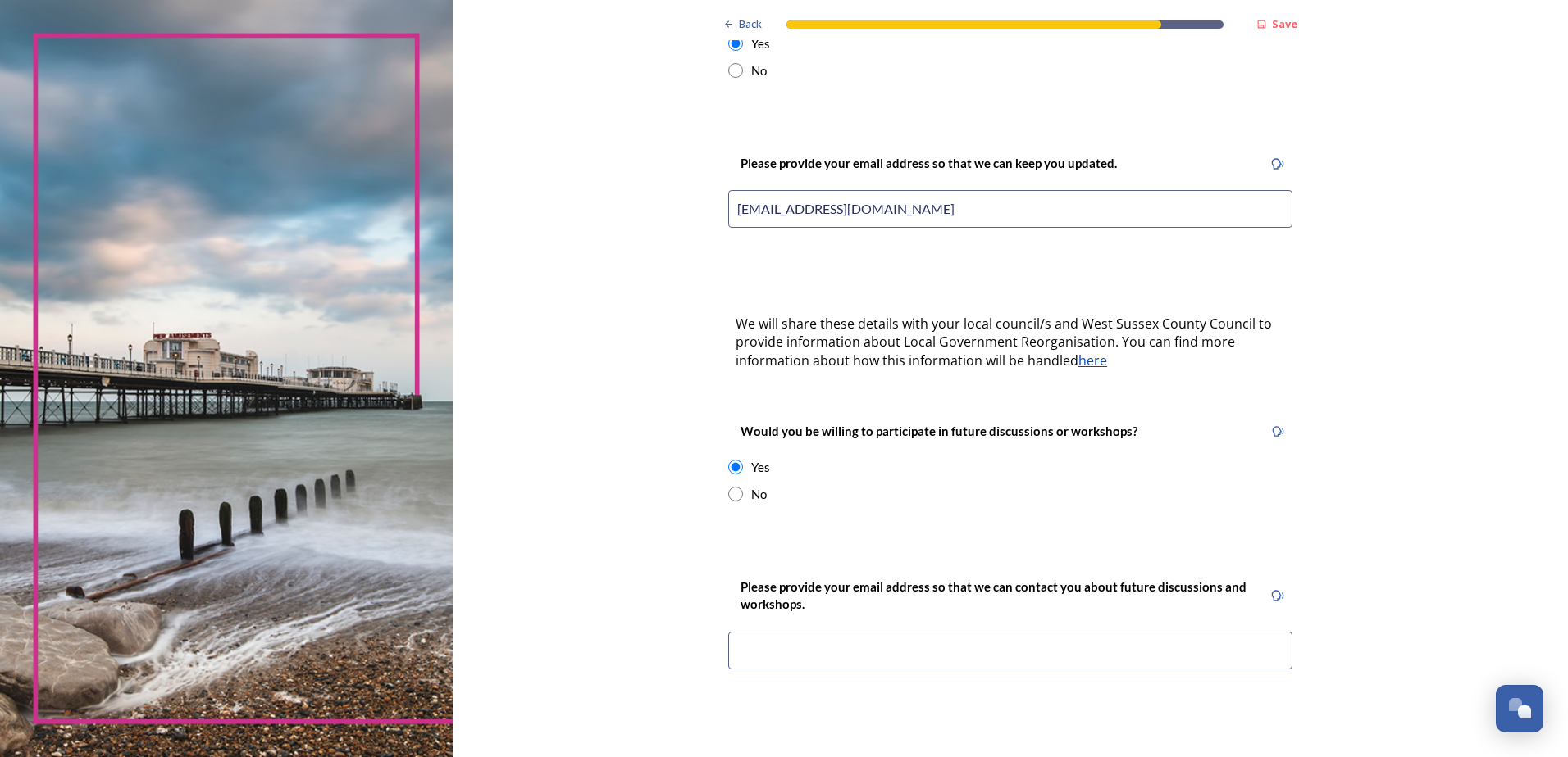
click at [1035, 632] on input at bounding box center [1010, 651] width 564 height 38
type input "clj22@hotmail.com"
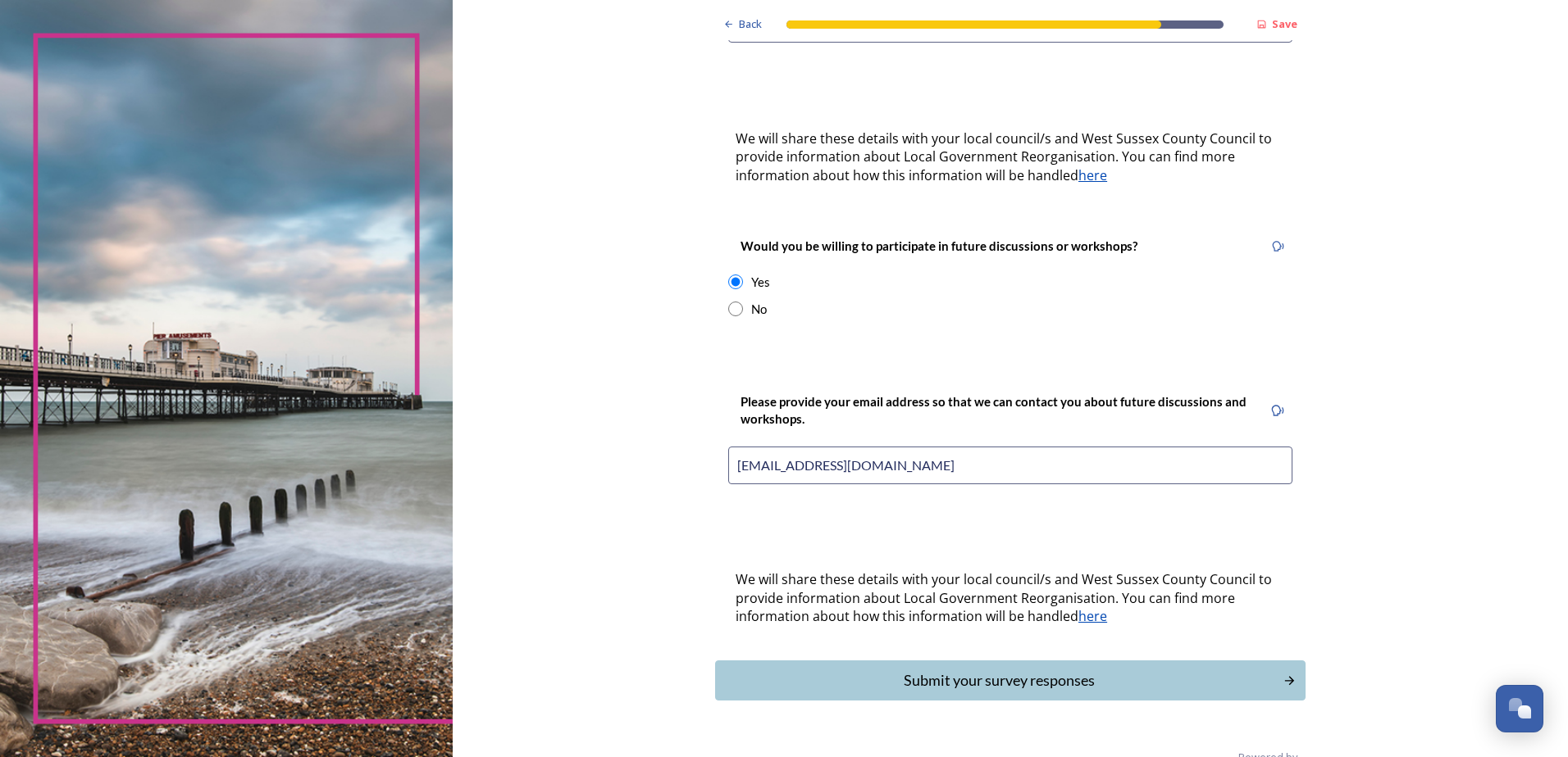
scroll to position [521, 0]
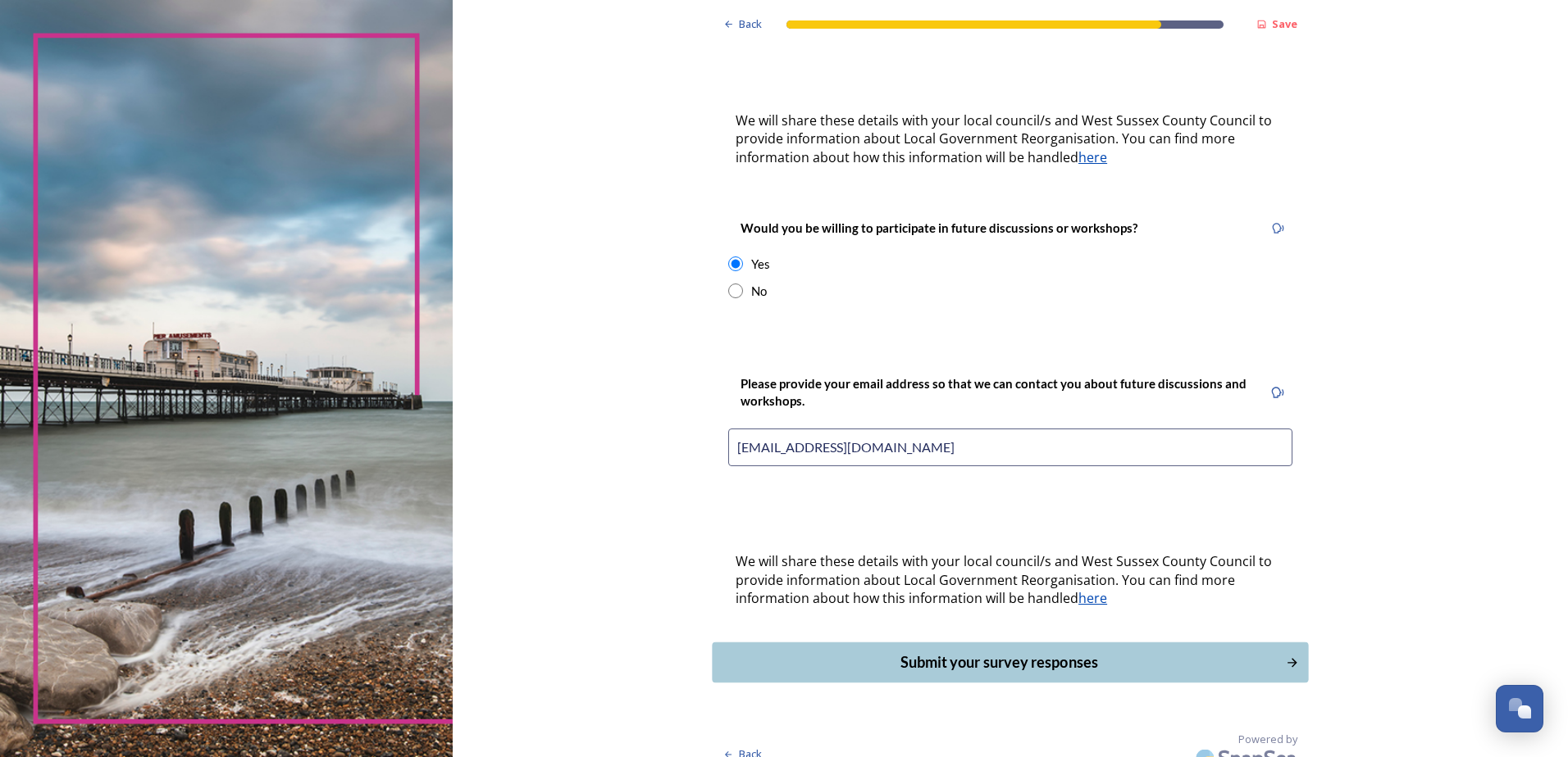
click at [1026, 652] on div "Submit your survey responses" at bounding box center [999, 662] width 555 height 22
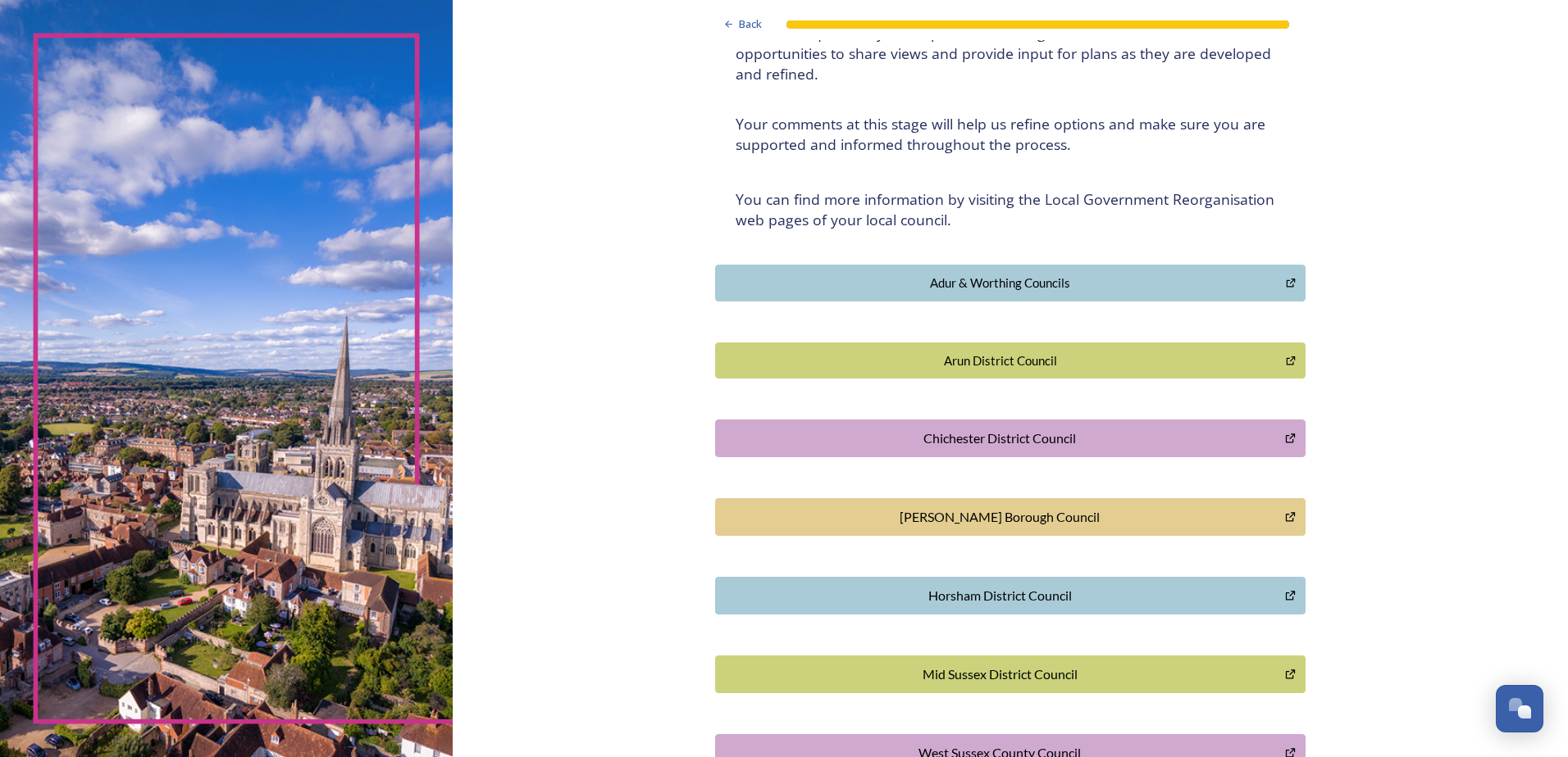
scroll to position [298, 0]
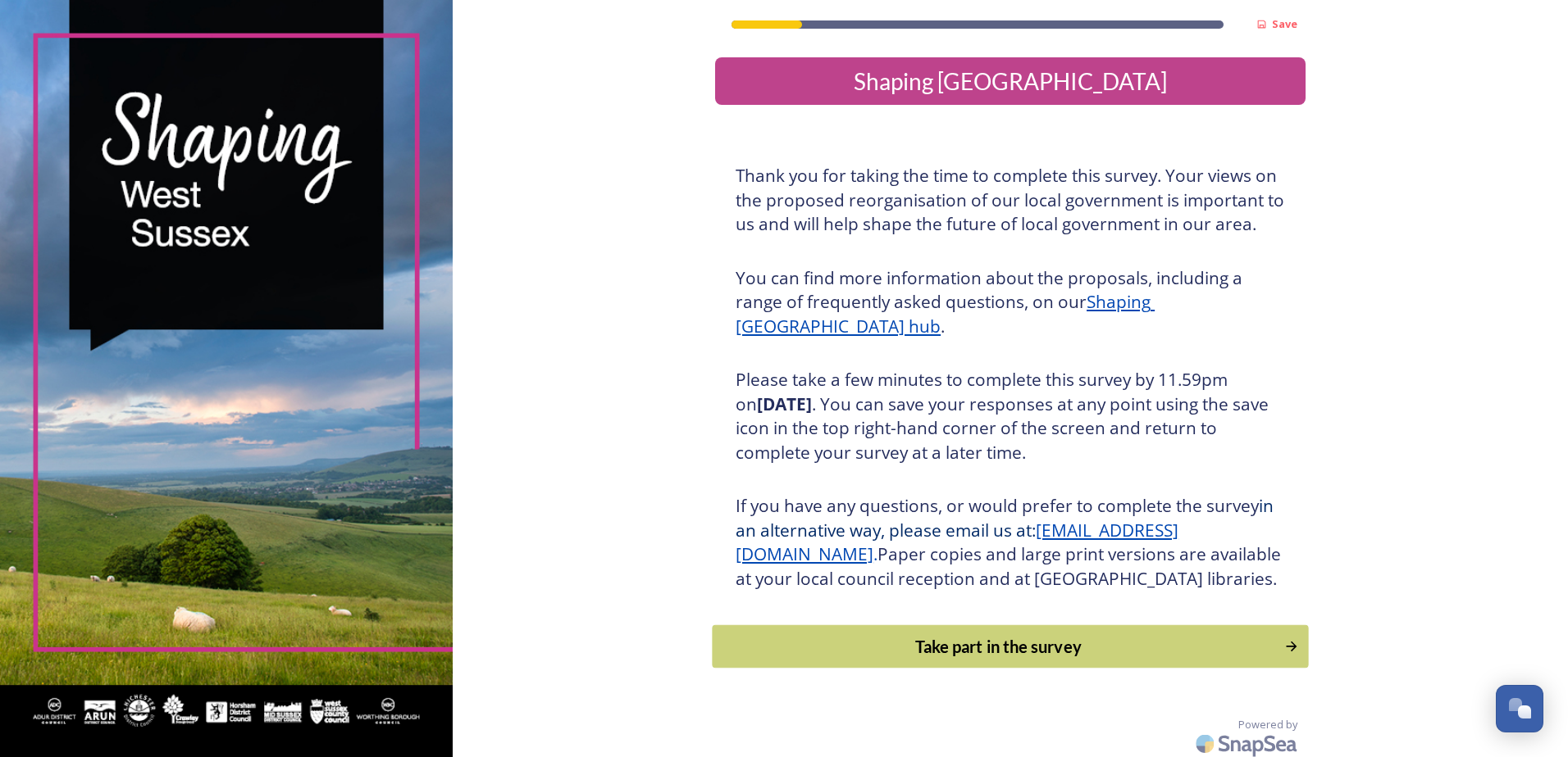
click at [1011, 659] on div "Take part in the survey" at bounding box center [999, 647] width 554 height 25
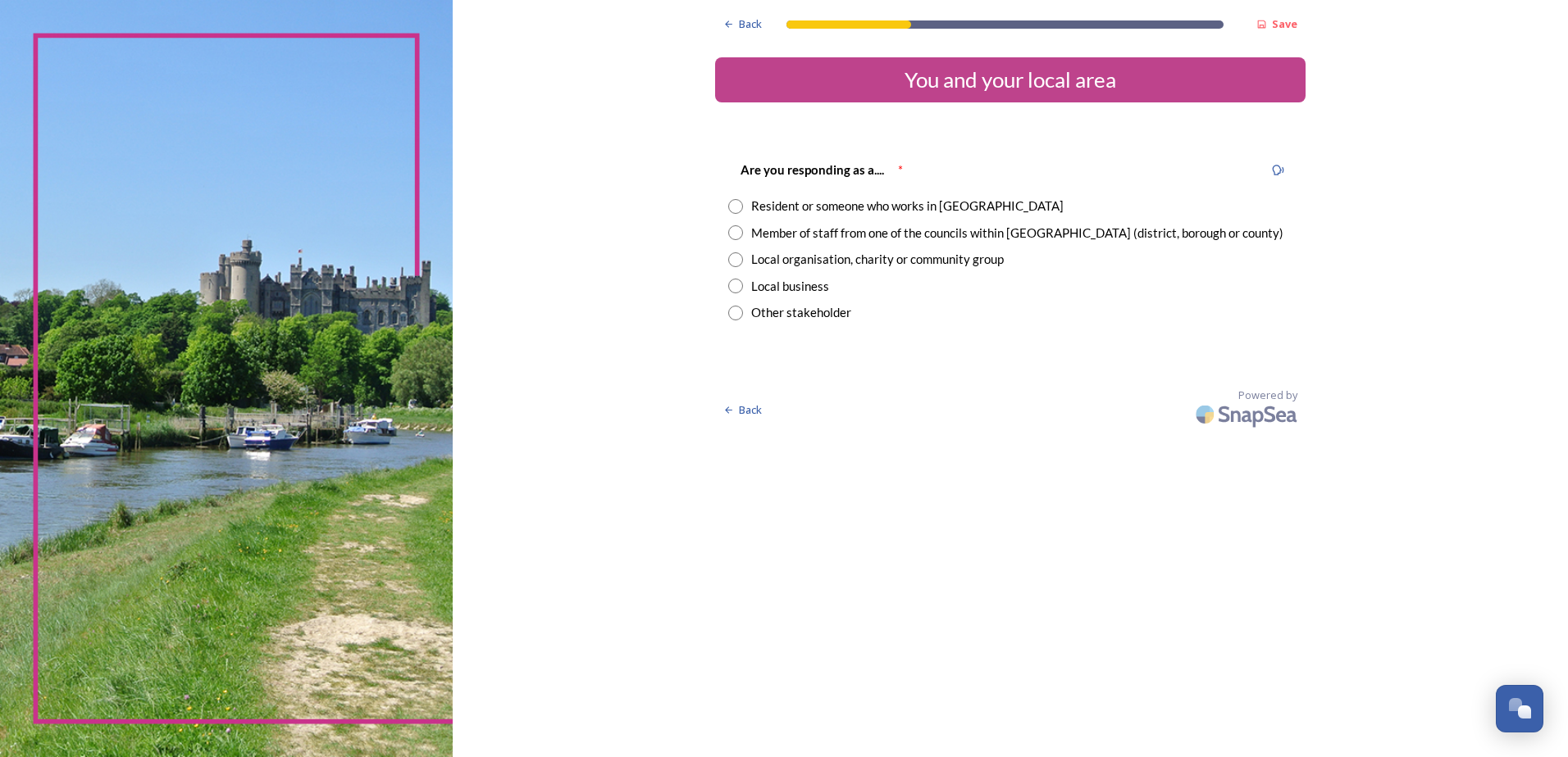
click at [736, 230] on input "radio" at bounding box center [736, 233] width 15 height 15
radio input "true"
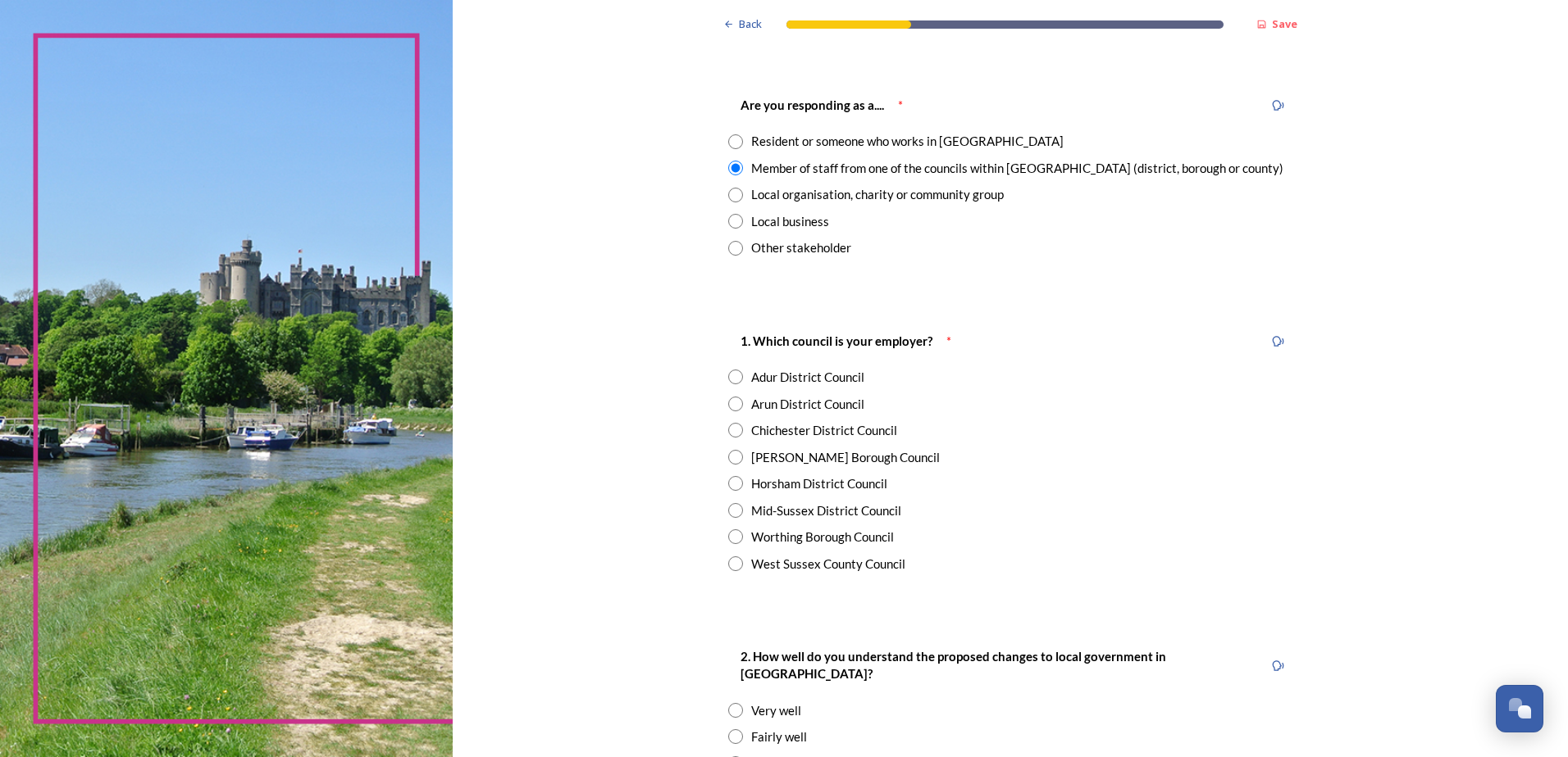
scroll to position [164, 0]
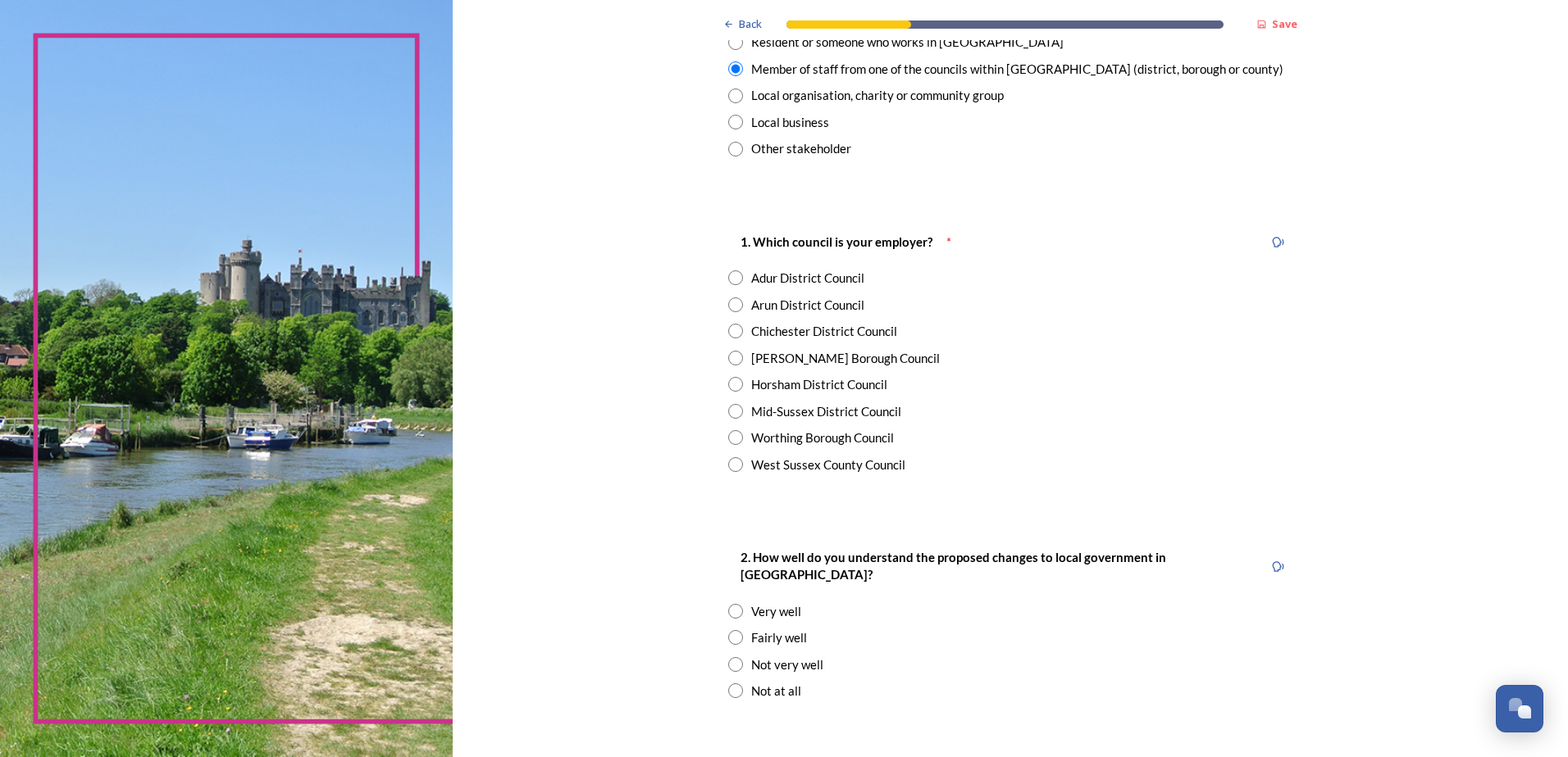
click at [731, 409] on input "radio" at bounding box center [736, 412] width 15 height 15
radio input "true"
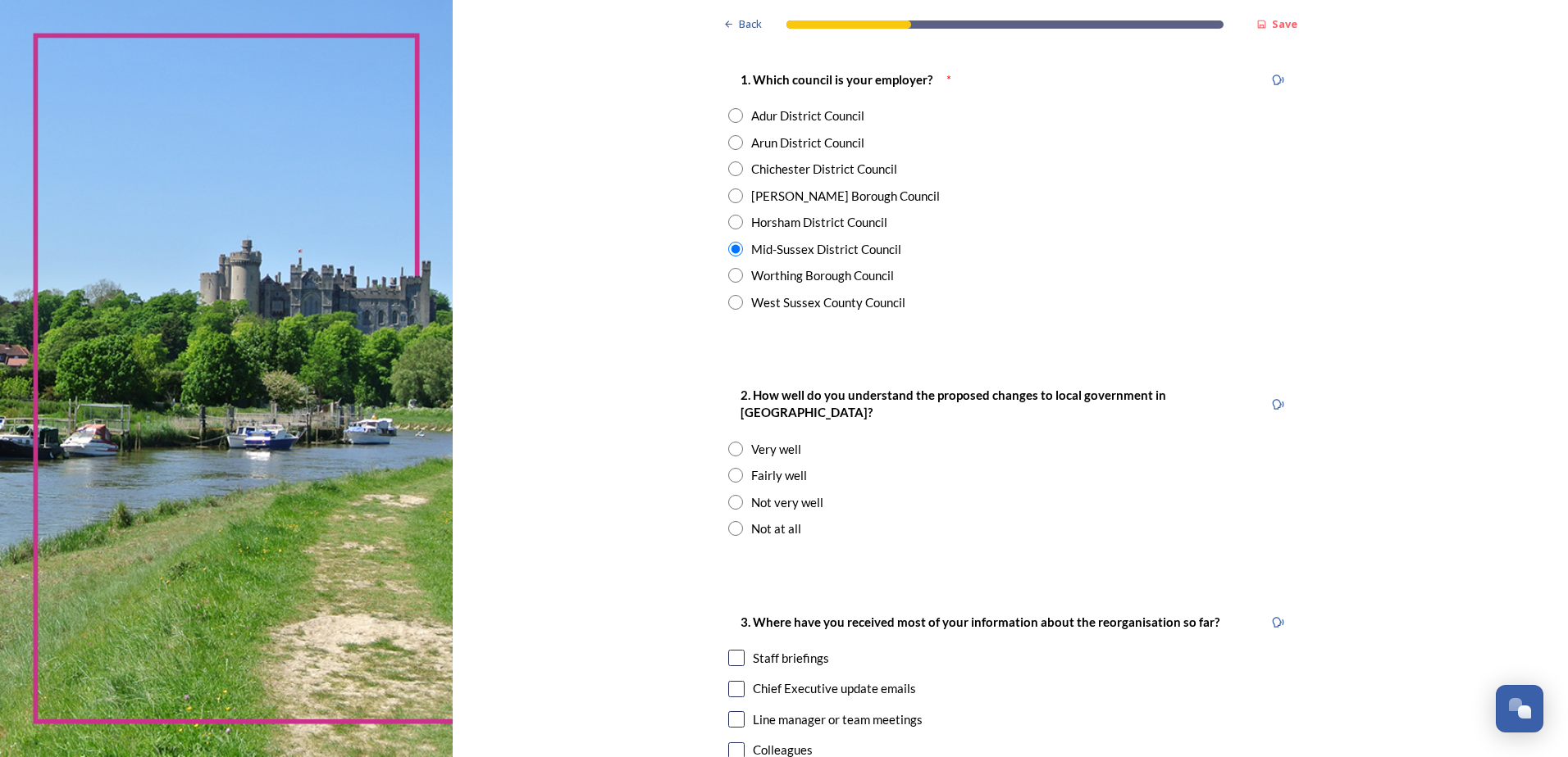
scroll to position [328, 0]
click at [734, 440] on input "radio" at bounding box center [736, 448] width 15 height 15
radio input "true"
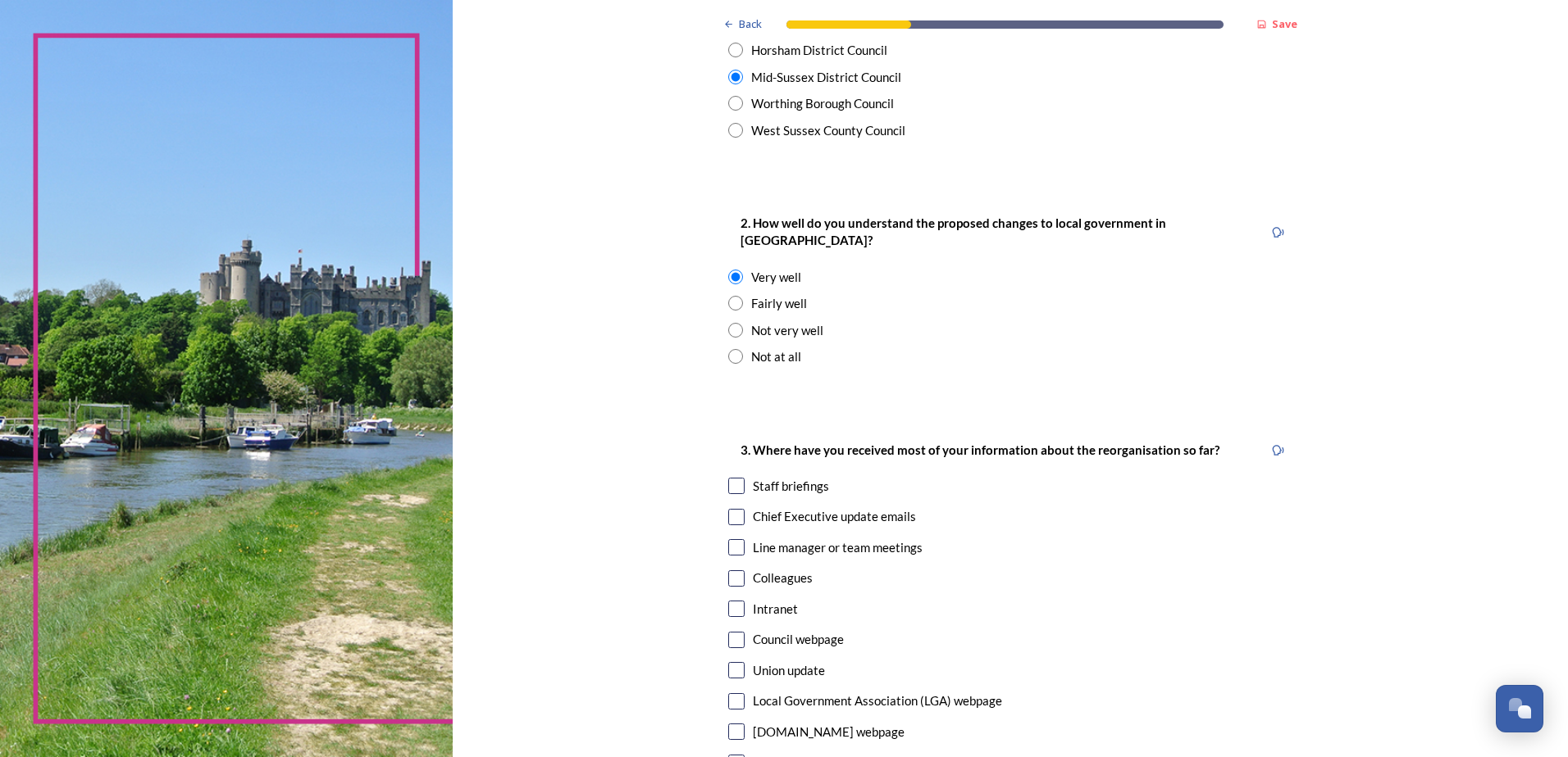
scroll to position [574, 0]
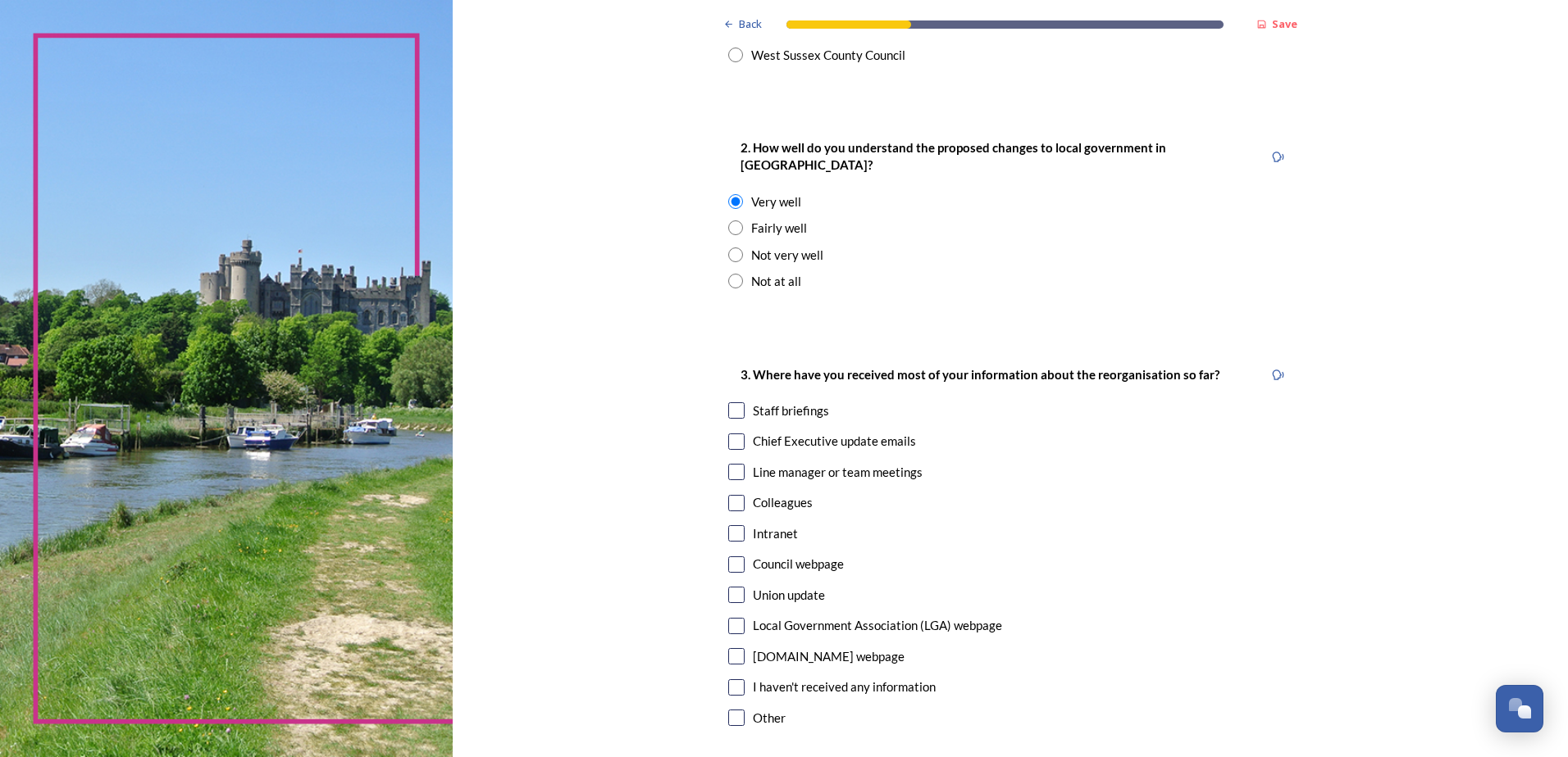
click at [729, 402] on input "checkbox" at bounding box center [736, 410] width 16 height 16
checkbox input "true"
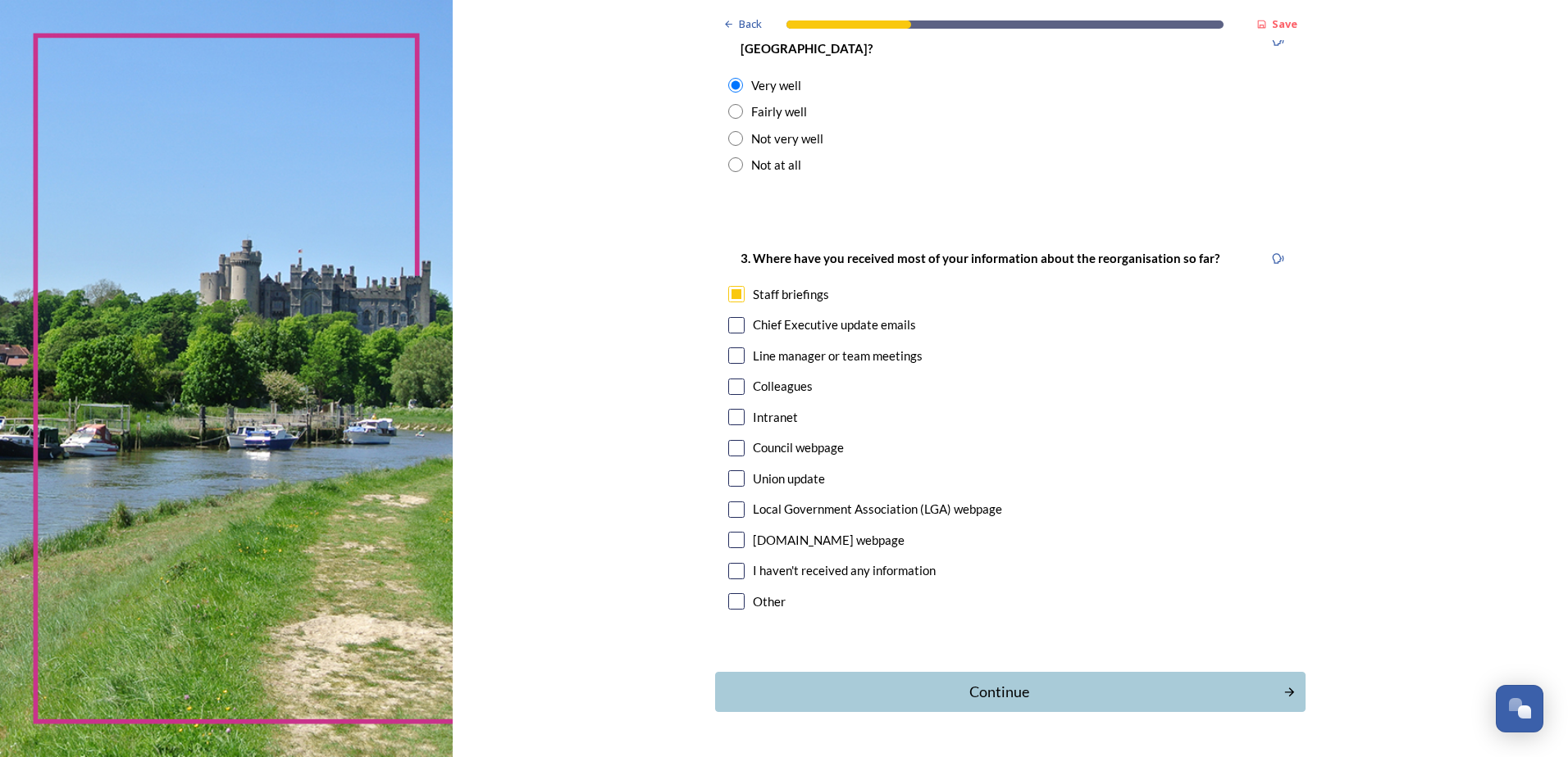
scroll to position [723, 0]
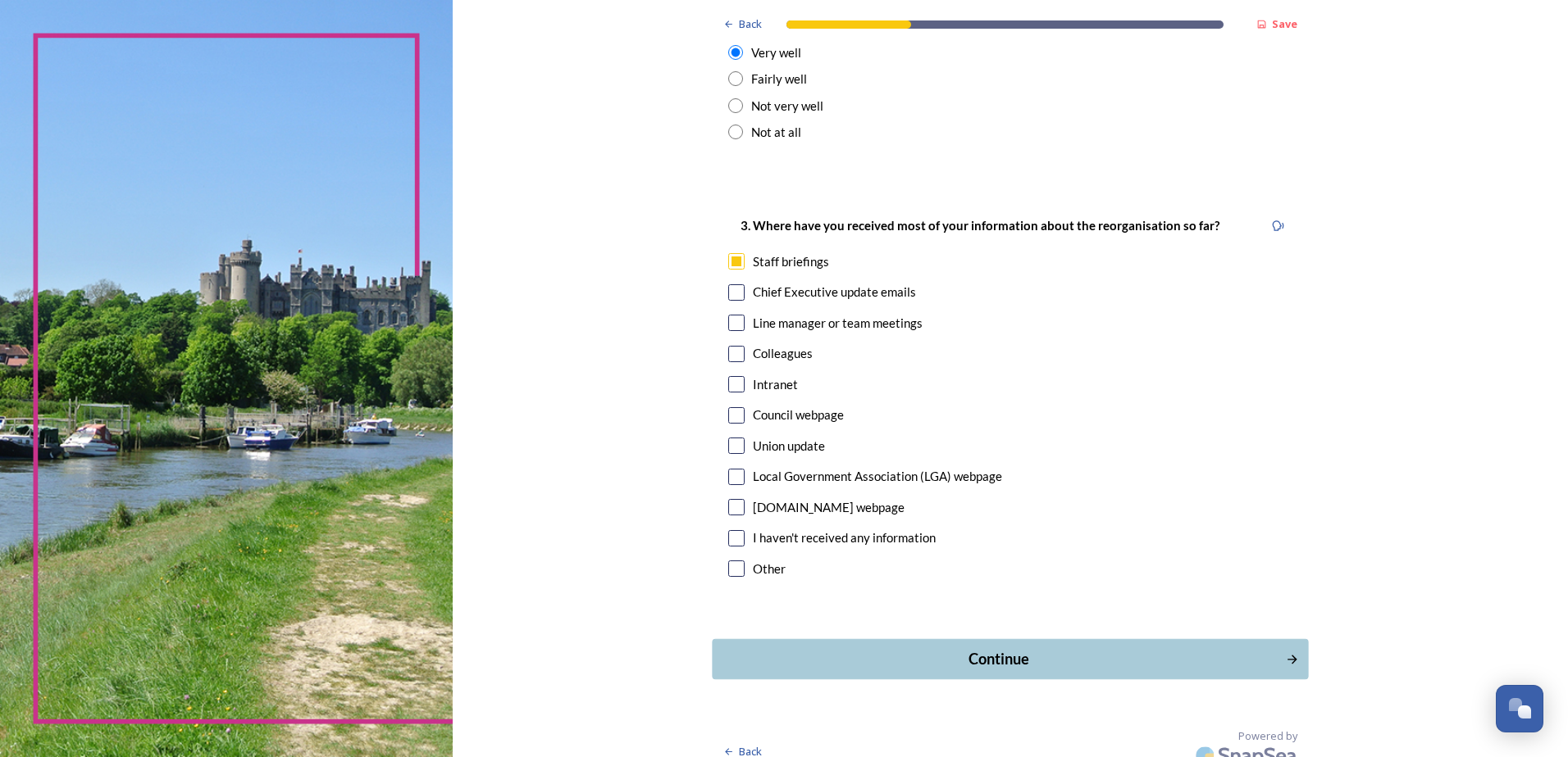
click at [1017, 651] on div "Continue" at bounding box center [999, 658] width 555 height 22
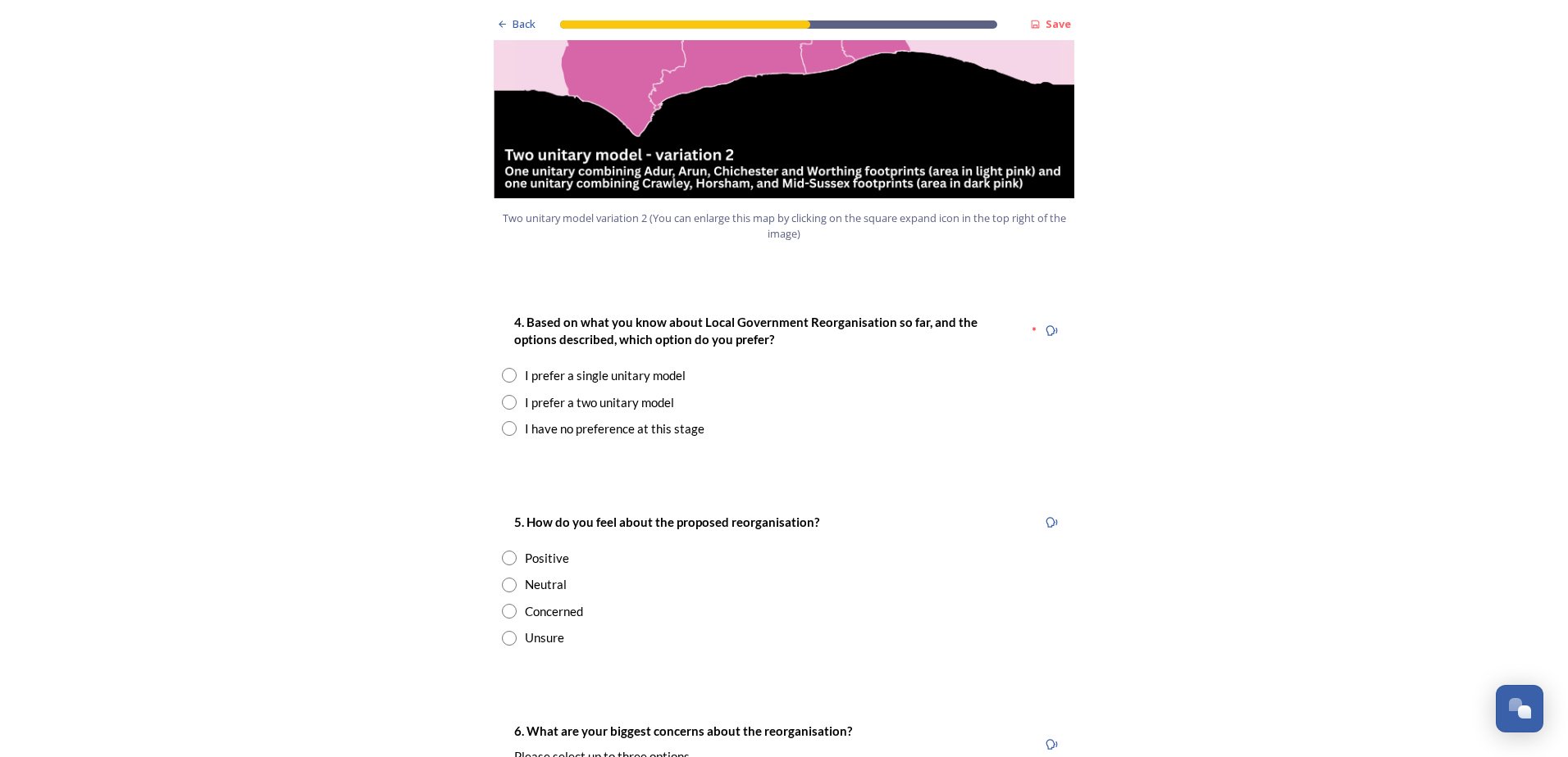
scroll to position [2049, 0]
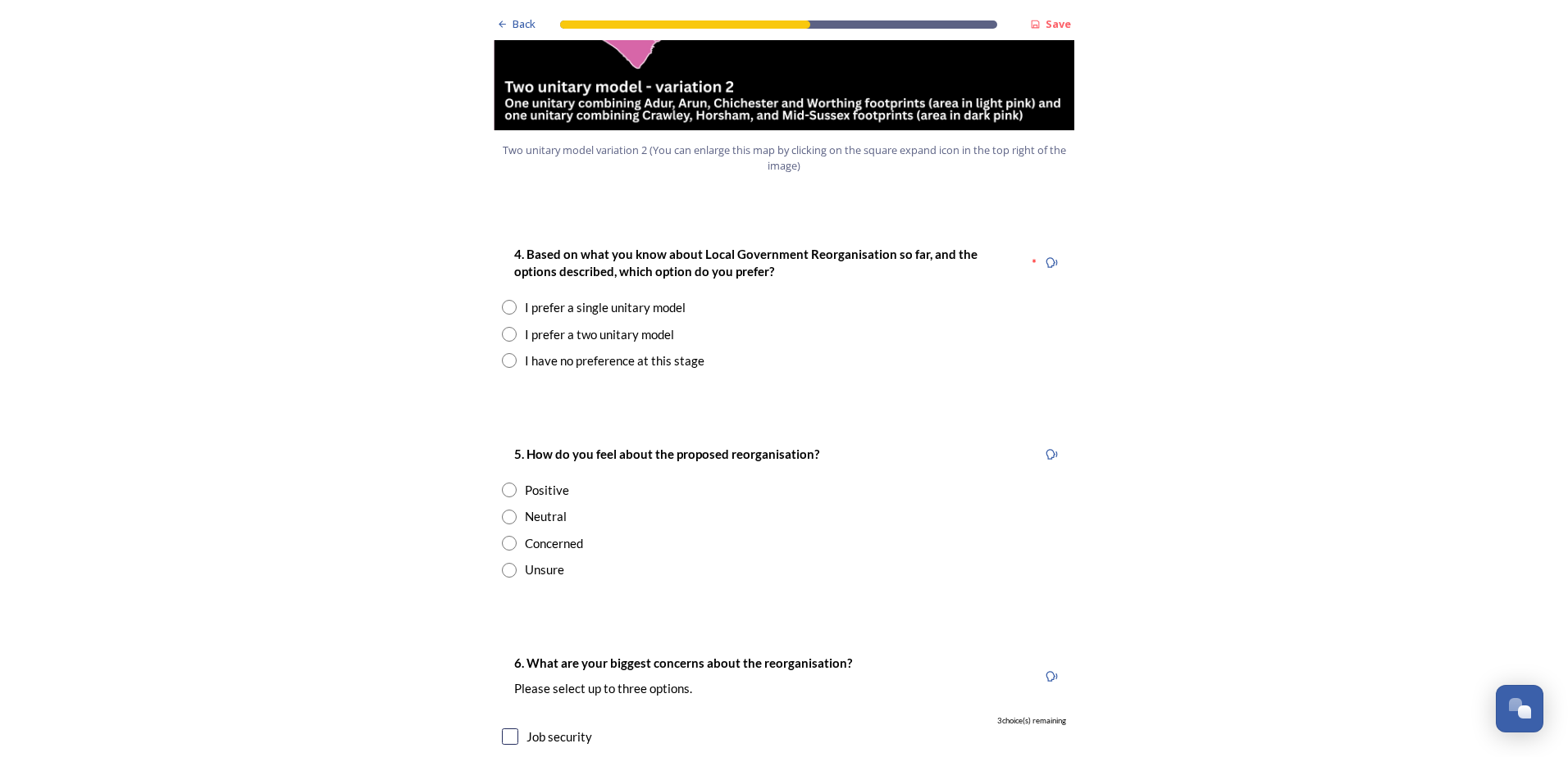
click at [506, 327] on input "radio" at bounding box center [510, 335] width 15 height 15
radio input "true"
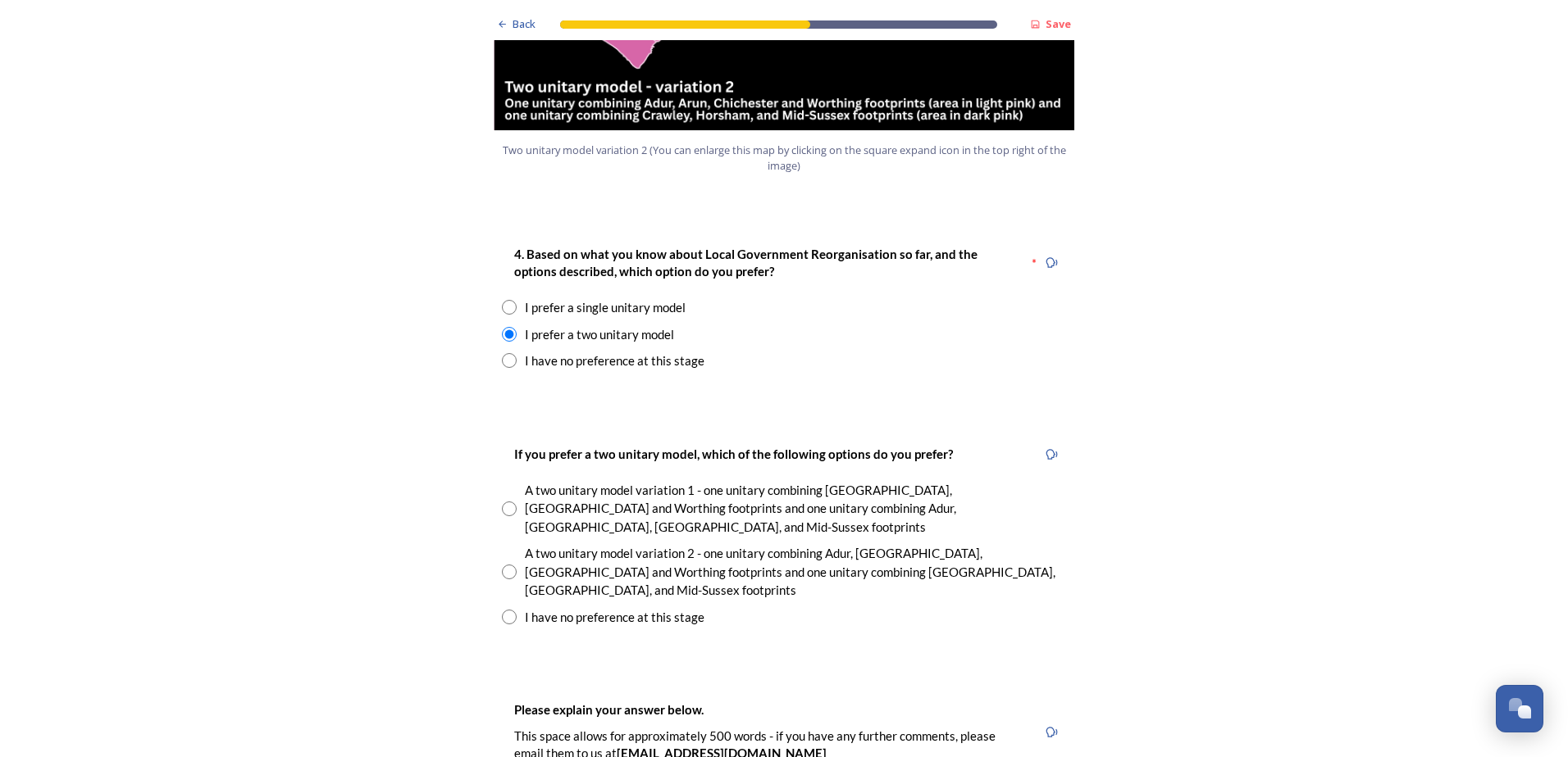
scroll to position [2131, 0]
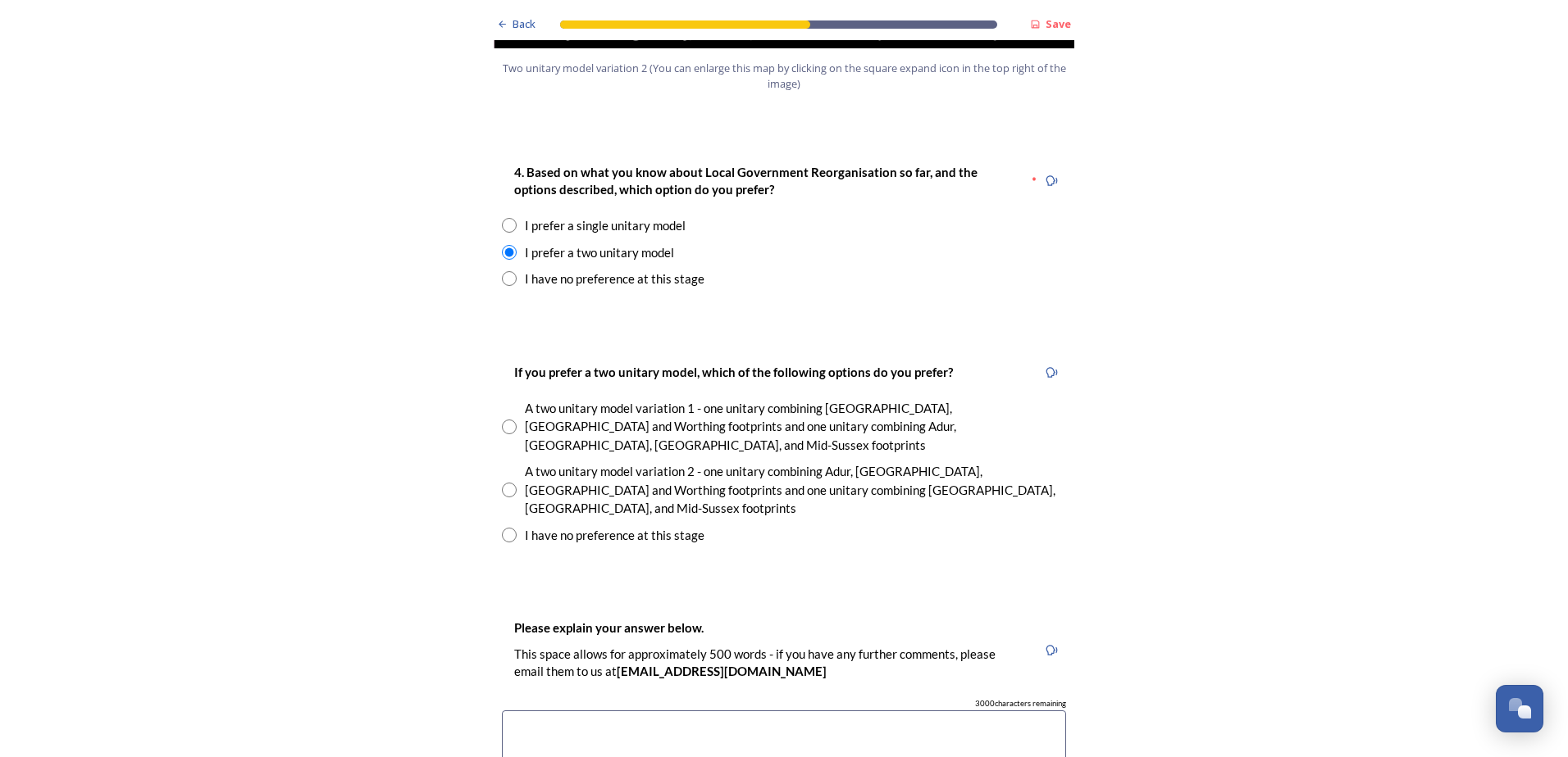
click at [506, 527] on input "radio" at bounding box center [510, 535] width 15 height 15
radio input "true"
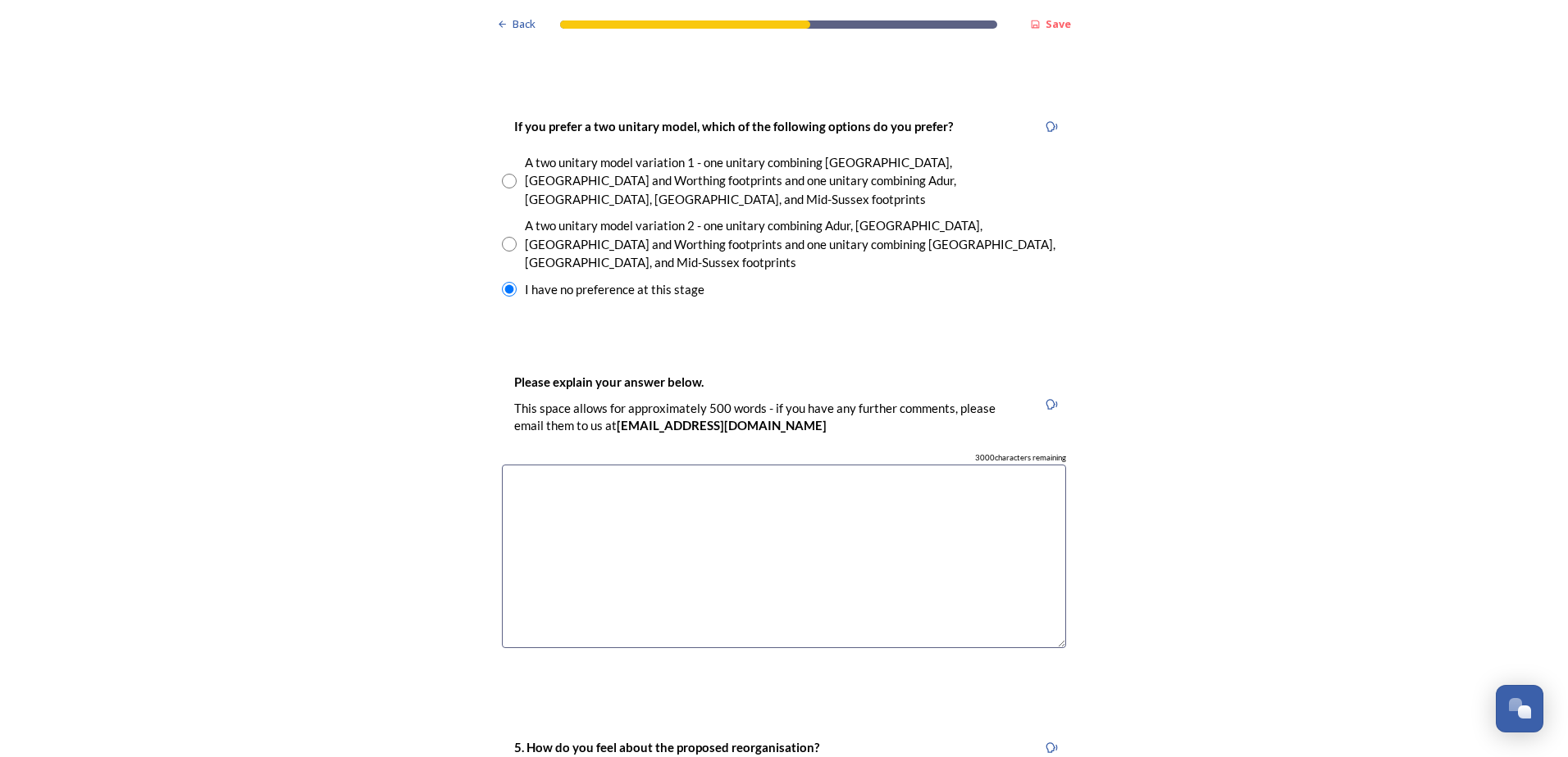
scroll to position [2212, 0]
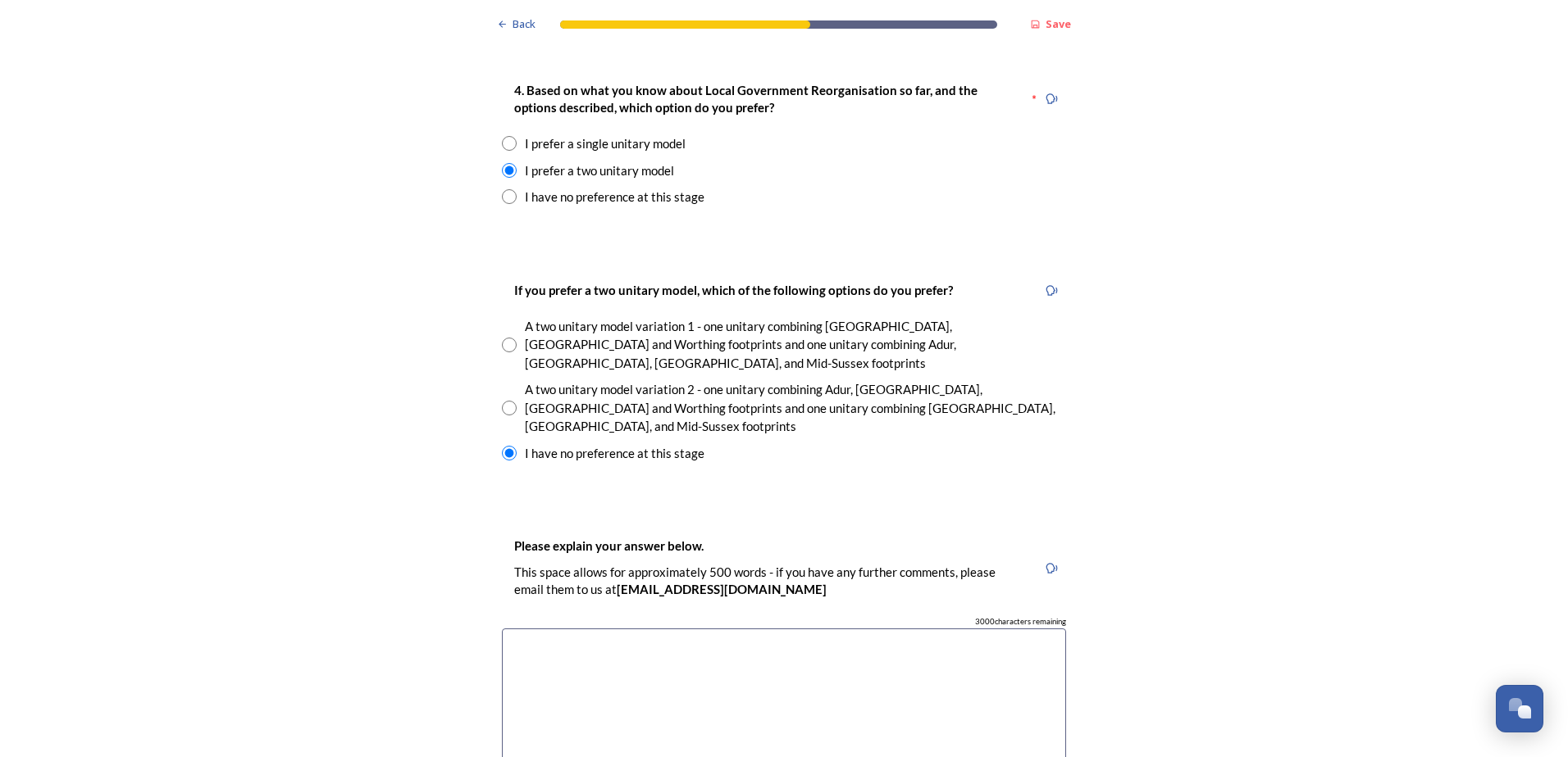
click at [652, 629] on textarea at bounding box center [784, 721] width 564 height 184
click at [652, 629] on textarea "To enable a more local approach that has the opportunity to reflect ad respond …" at bounding box center [784, 721] width 564 height 184
click at [648, 629] on textarea "To enable a more local approach that has the opportunity to reflect ad respond …" at bounding box center [784, 721] width 564 height 184
click at [866, 629] on textarea "To enable a more local approach that has the opportunity to reflect ad respond …" at bounding box center [784, 721] width 564 height 184
click at [916, 629] on textarea "To enable a more local approach that has the opportunity to reflect and respond…" at bounding box center [784, 721] width 564 height 184
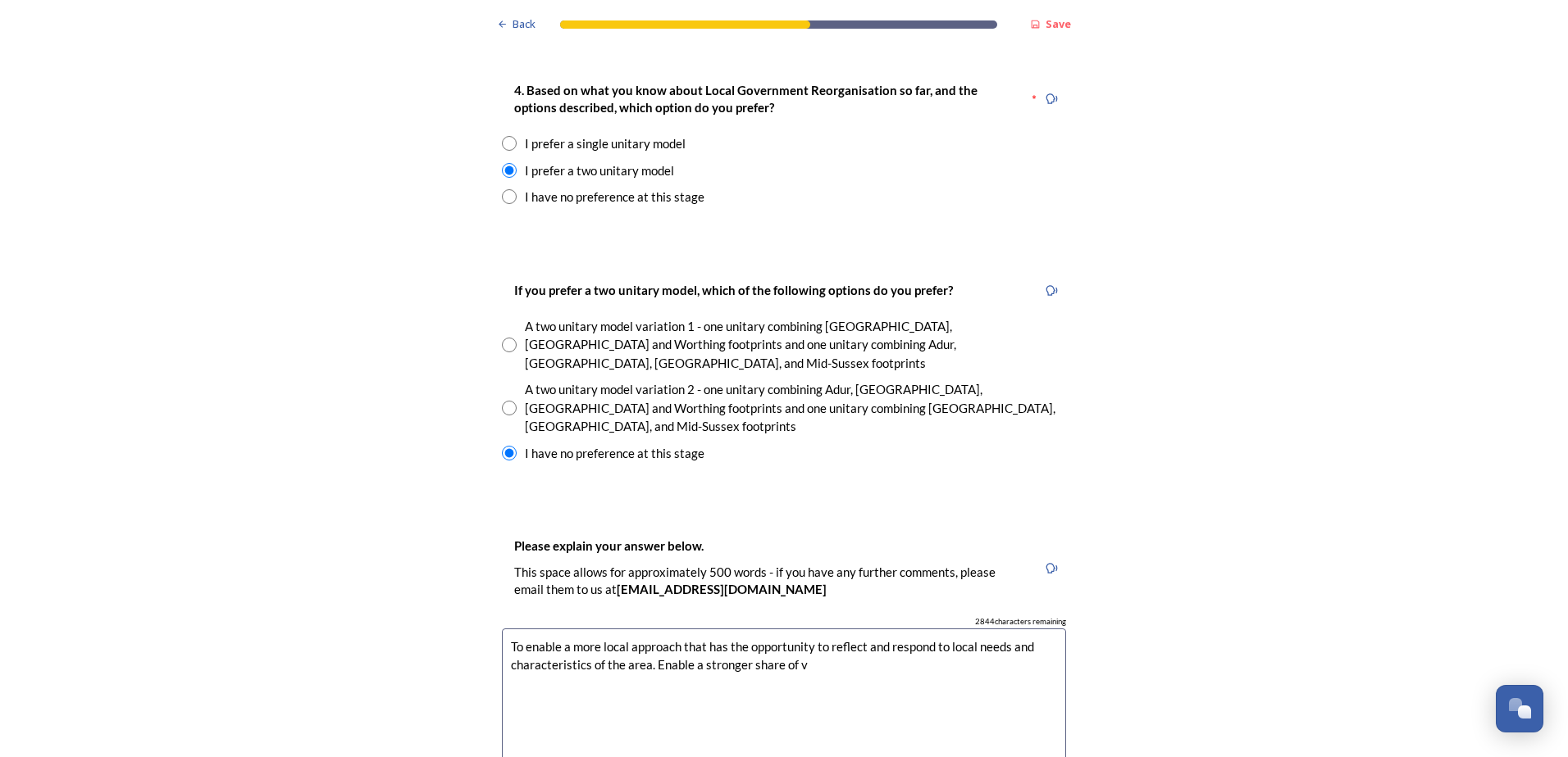
click at [650, 629] on textarea "To enable a more local approach that has the opportunity to reflect and respond…" at bounding box center [784, 721] width 564 height 184
drag, startPoint x: 650, startPoint y: 617, endPoint x: 671, endPoint y: 659, distance: 47.0
click at [650, 629] on textarea "To enable a more local approach that has the opportunity to reflect and respond…" at bounding box center [784, 721] width 564 height 184
drag, startPoint x: 750, startPoint y: 617, endPoint x: 831, endPoint y: 642, distance: 84.8
click at [831, 641] on textarea "To enable a more local approach that has the opportunity to reflect and respond…" at bounding box center [784, 721] width 564 height 184
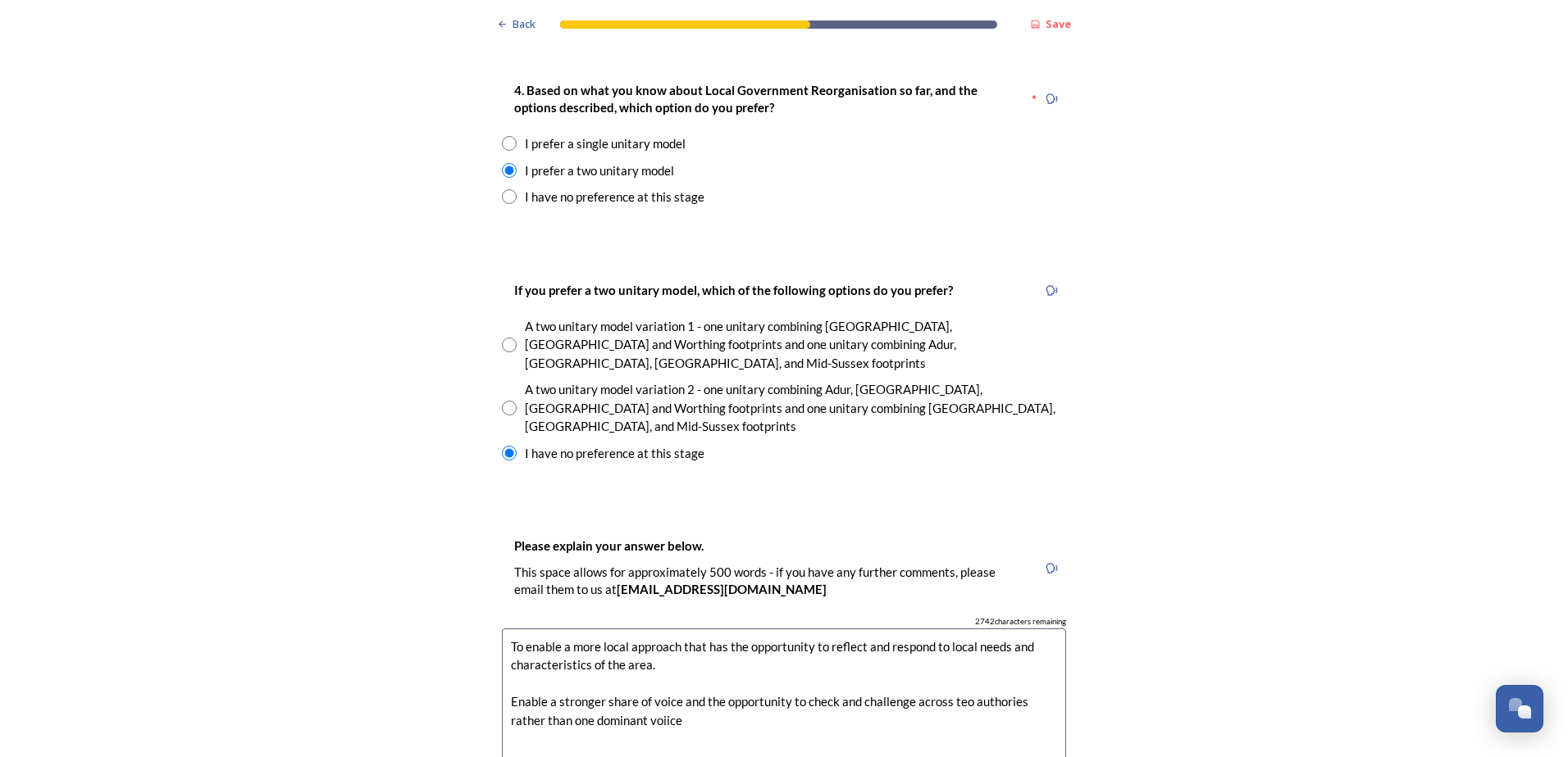
drag, startPoint x: 960, startPoint y: 617, endPoint x: 868, endPoint y: 663, distance: 102.9
click at [866, 664] on textarea "To enable a more local approach that has the opportunity to reflect and respond…" at bounding box center [784, 721] width 564 height 184
click at [956, 629] on textarea "To enable a more local approach that has the opportunity to reflect and respond…" at bounding box center [784, 721] width 564 height 184
drag, startPoint x: 994, startPoint y: 619, endPoint x: 992, endPoint y: 593, distance: 26.1
click at [865, 664] on textarea "To enable a more local approach that has the opportunity to reflect and respond…" at bounding box center [784, 721] width 564 height 184
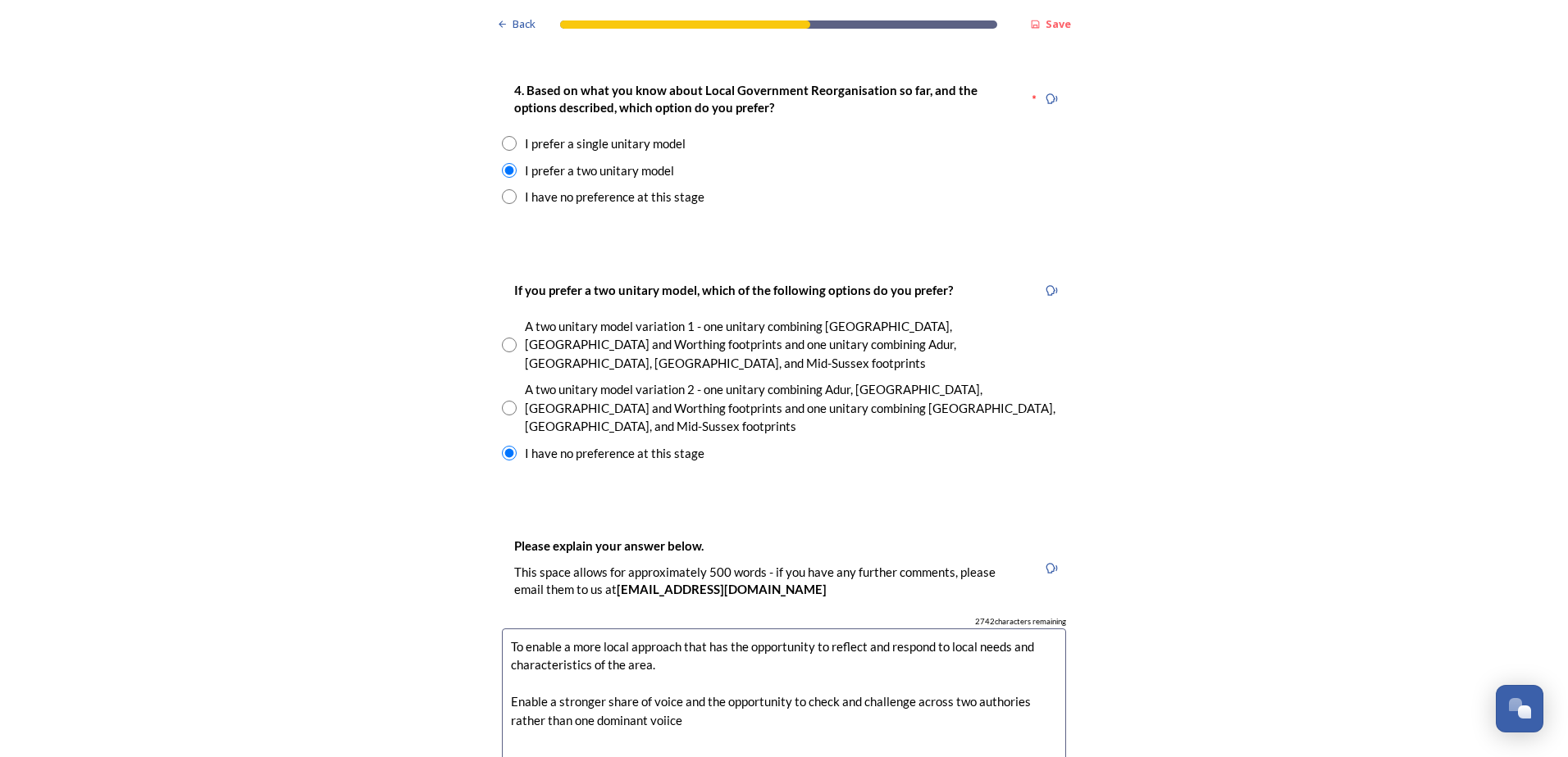
drag, startPoint x: 1008, startPoint y: 617, endPoint x: 1018, endPoint y: 659, distance: 43.2
click at [1008, 629] on textarea "To enable a more local approach that has the opportunity to reflect and respond…" at bounding box center [784, 721] width 564 height 184
click at [1027, 634] on textarea "To enable a more local approach that has the opportunity to reflect and respond…" at bounding box center [784, 721] width 564 height 184
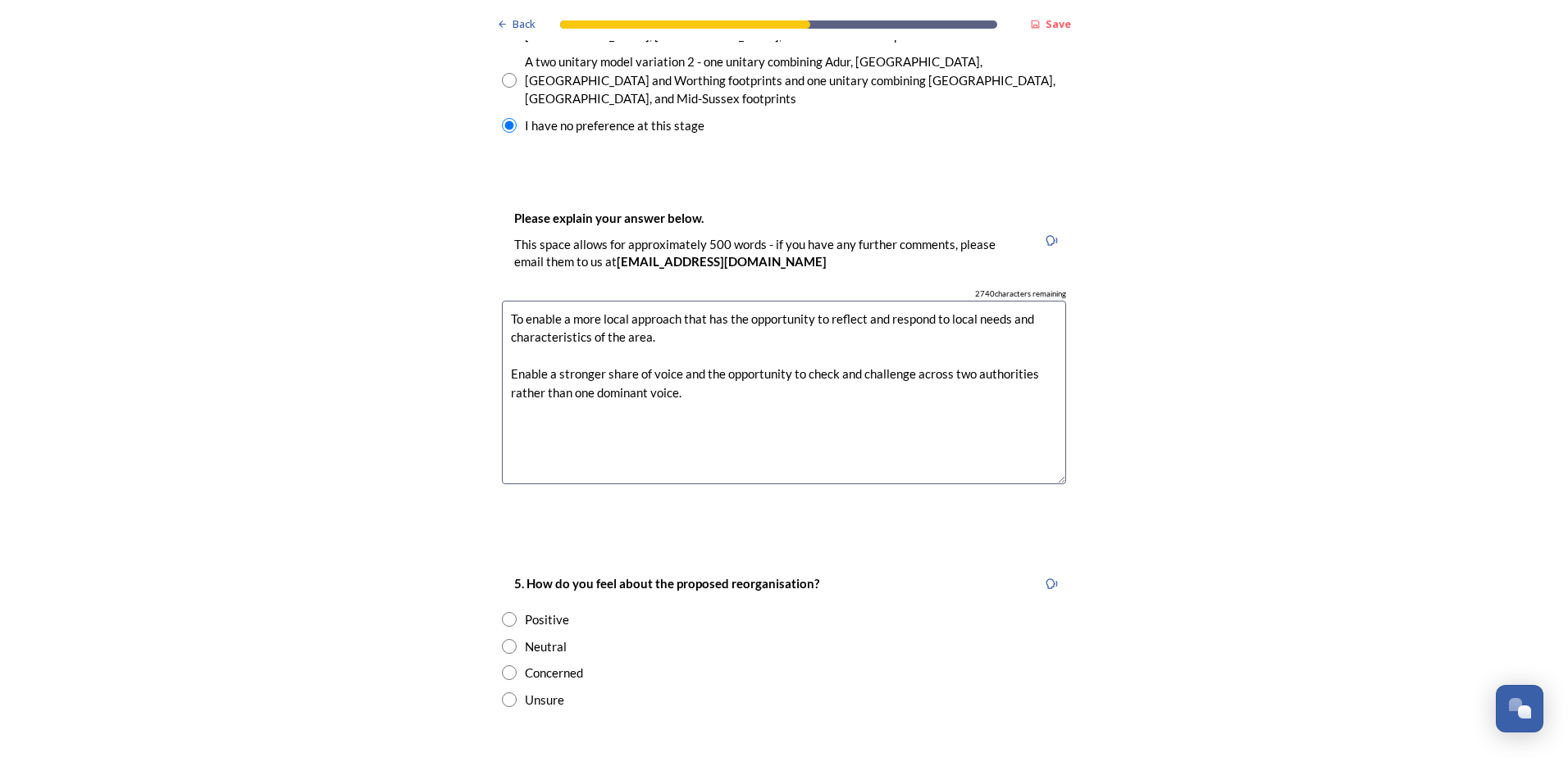
scroll to position [2705, 0]
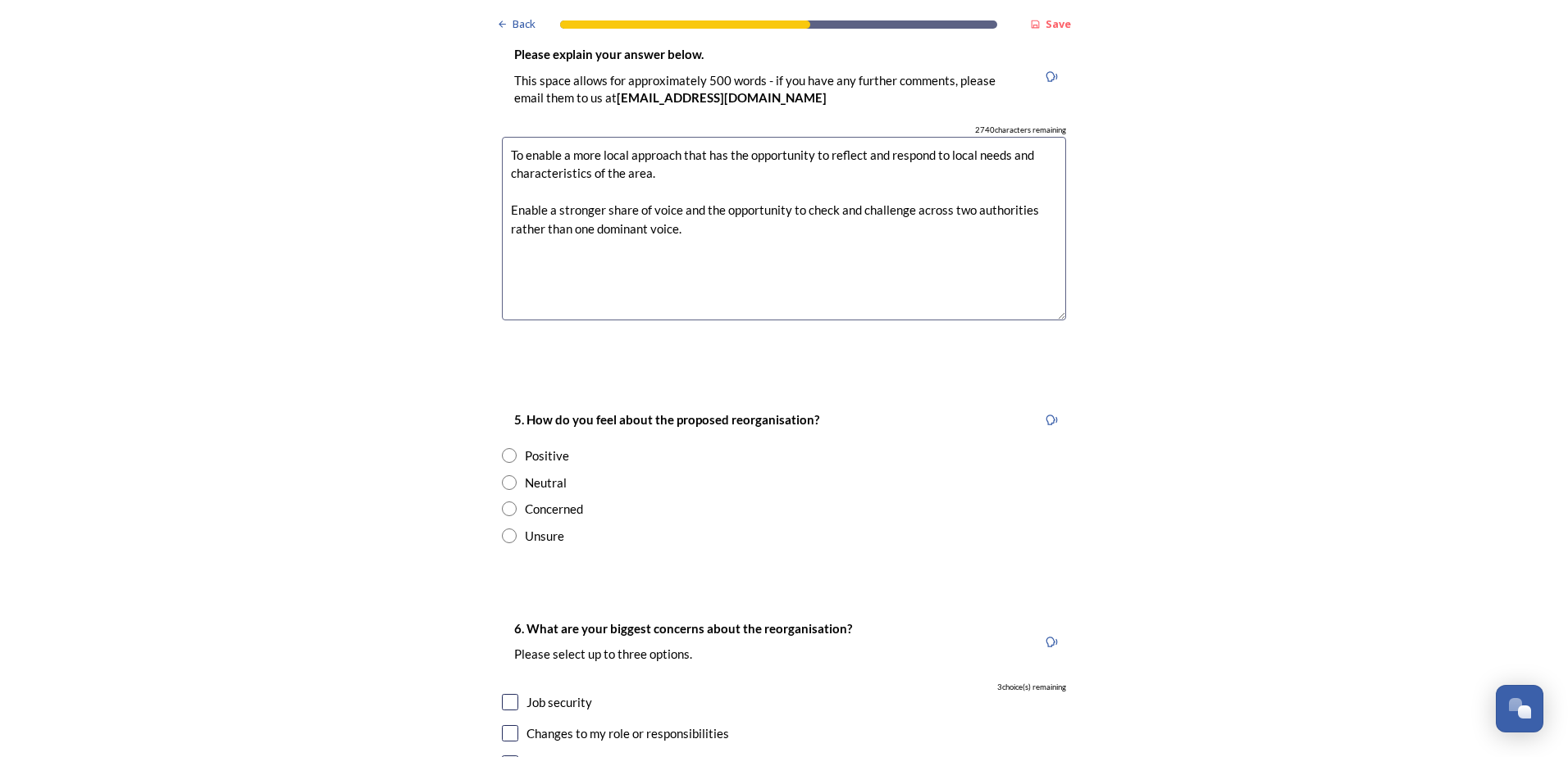
type textarea "To enable a more local approach that has the opportunity to reflect and respond…"
click at [505, 502] on input "radio" at bounding box center [510, 509] width 15 height 15
radio input "true"
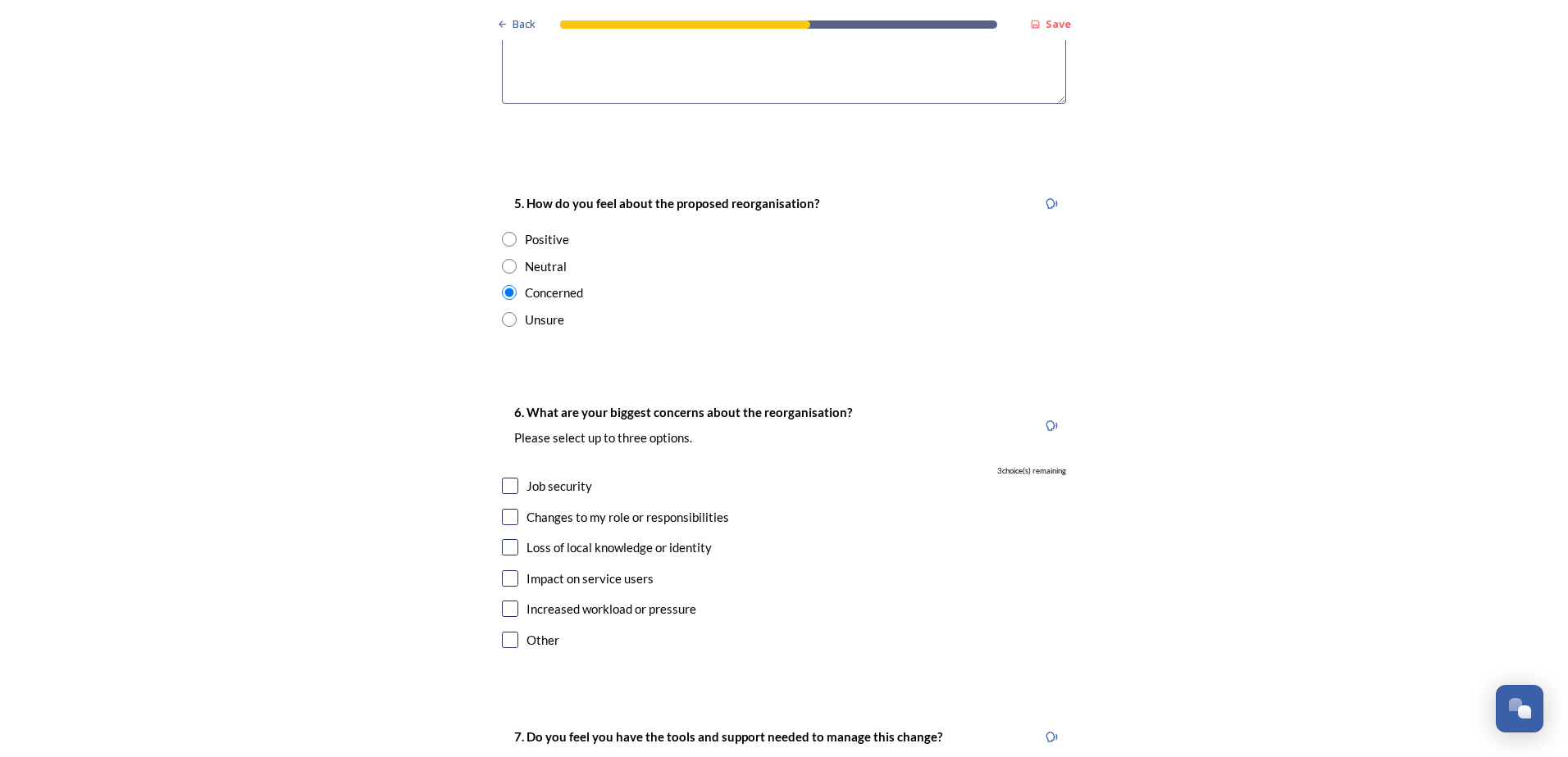
scroll to position [2950, 0]
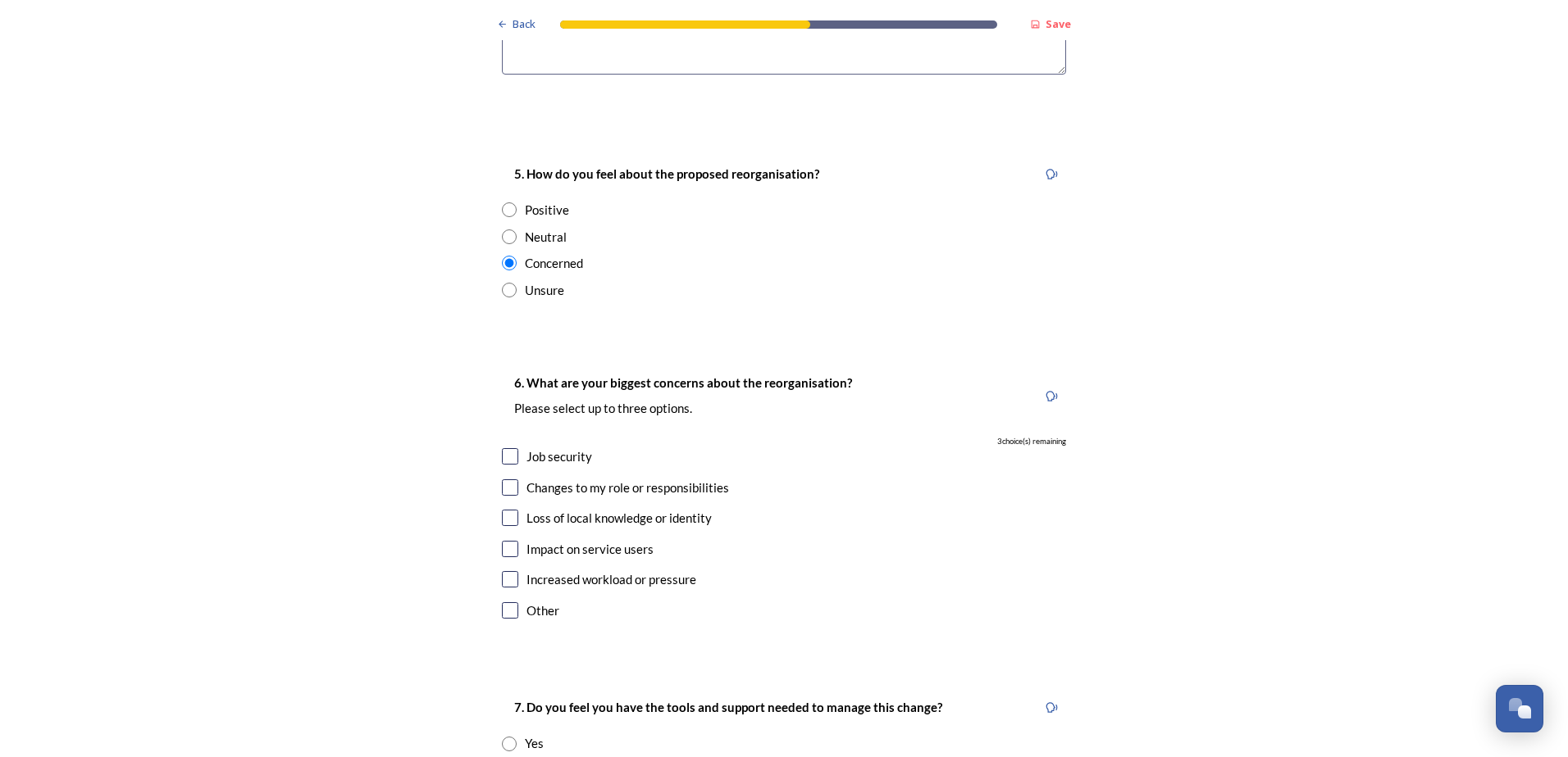
click at [509, 479] on input "checkbox" at bounding box center [510, 487] width 16 height 16
checkbox input "true"
click at [507, 449] on input "checkbox" at bounding box center [510, 456] width 16 height 16
checkbox input "true"
click at [502, 509] on input "checkbox" at bounding box center [510, 517] width 16 height 16
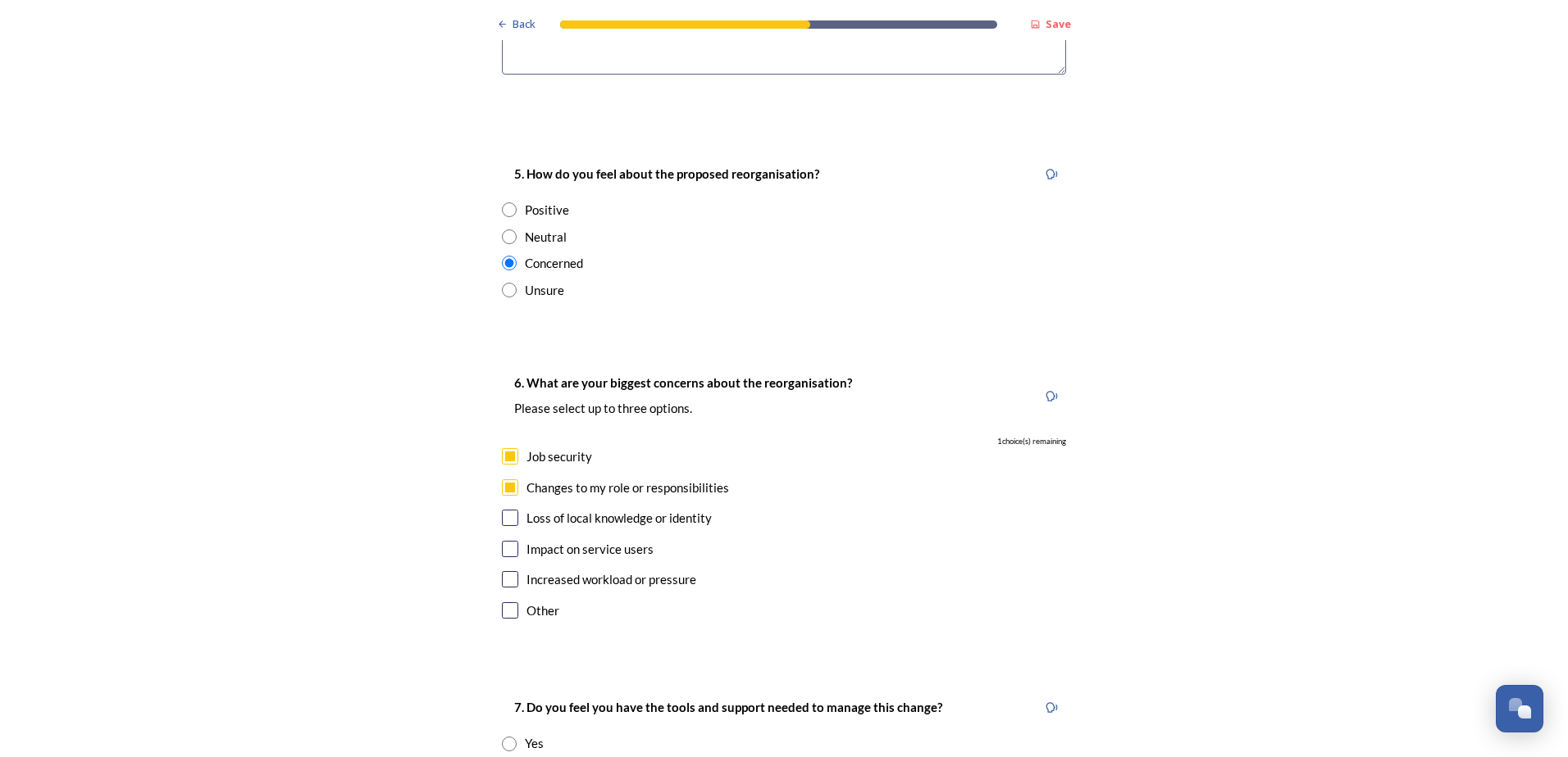
checkbox input "true"
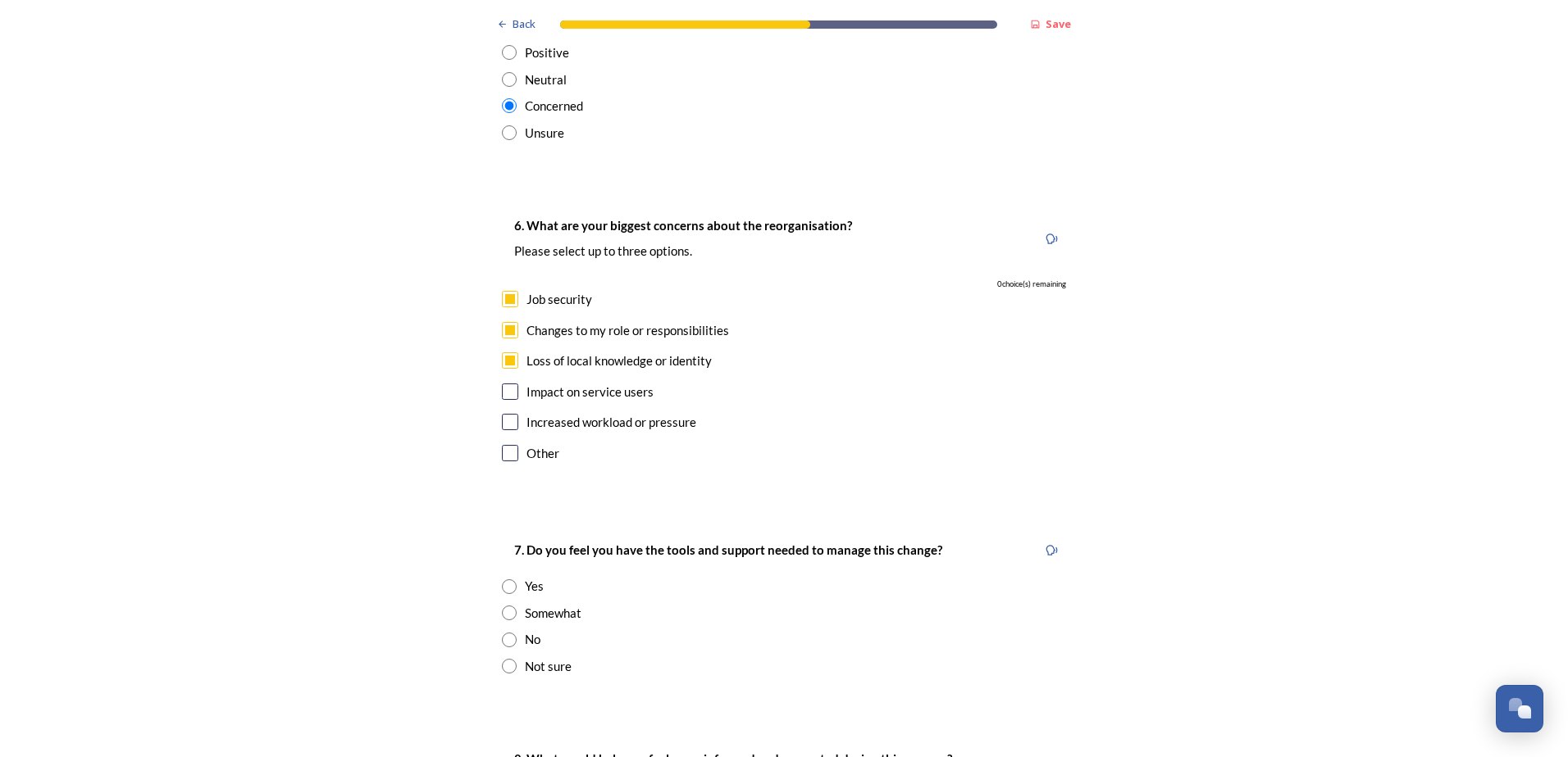
scroll to position [3114, 0]
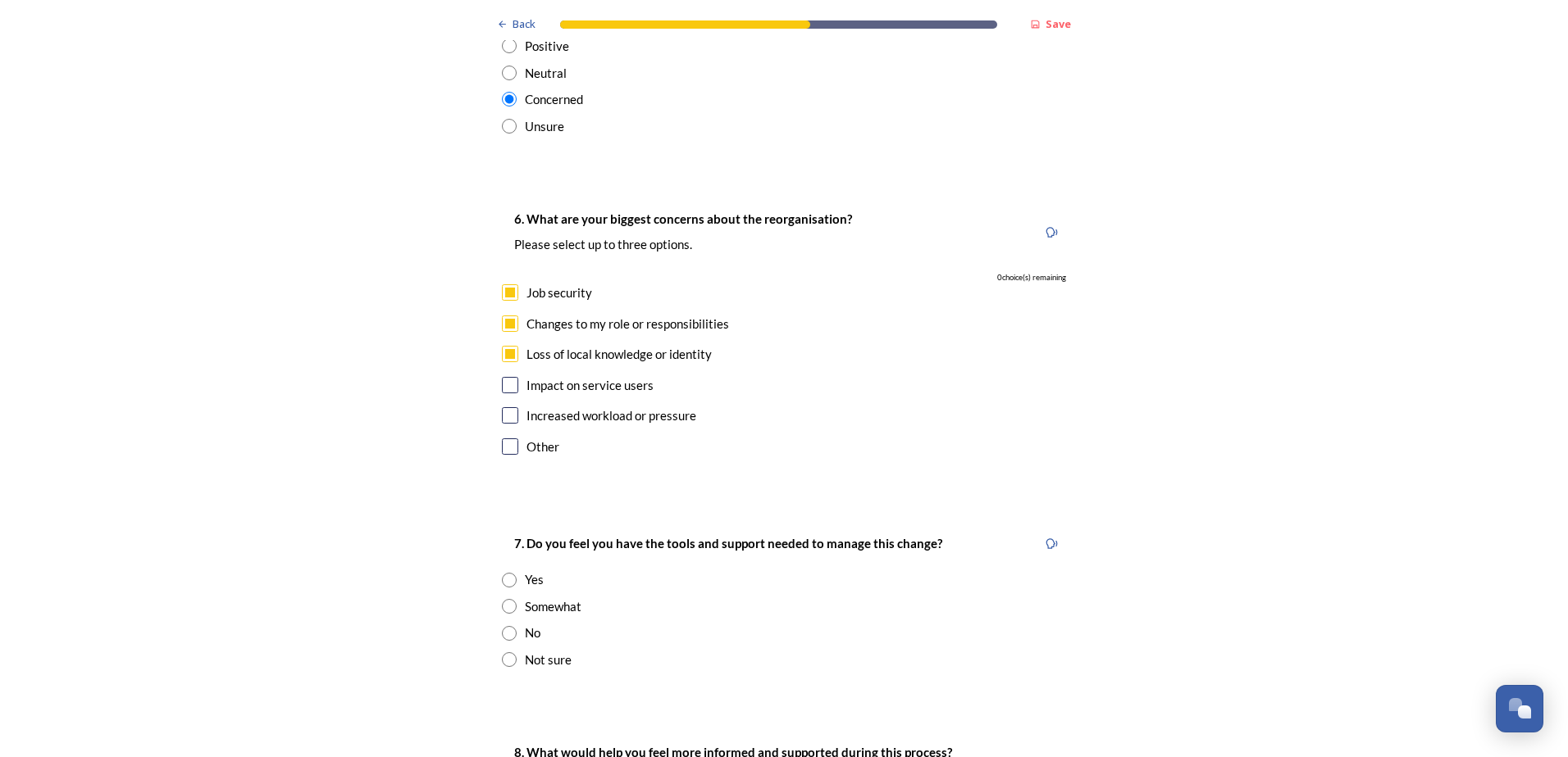
click at [505, 599] on input "radio" at bounding box center [510, 606] width 15 height 15
radio input "true"
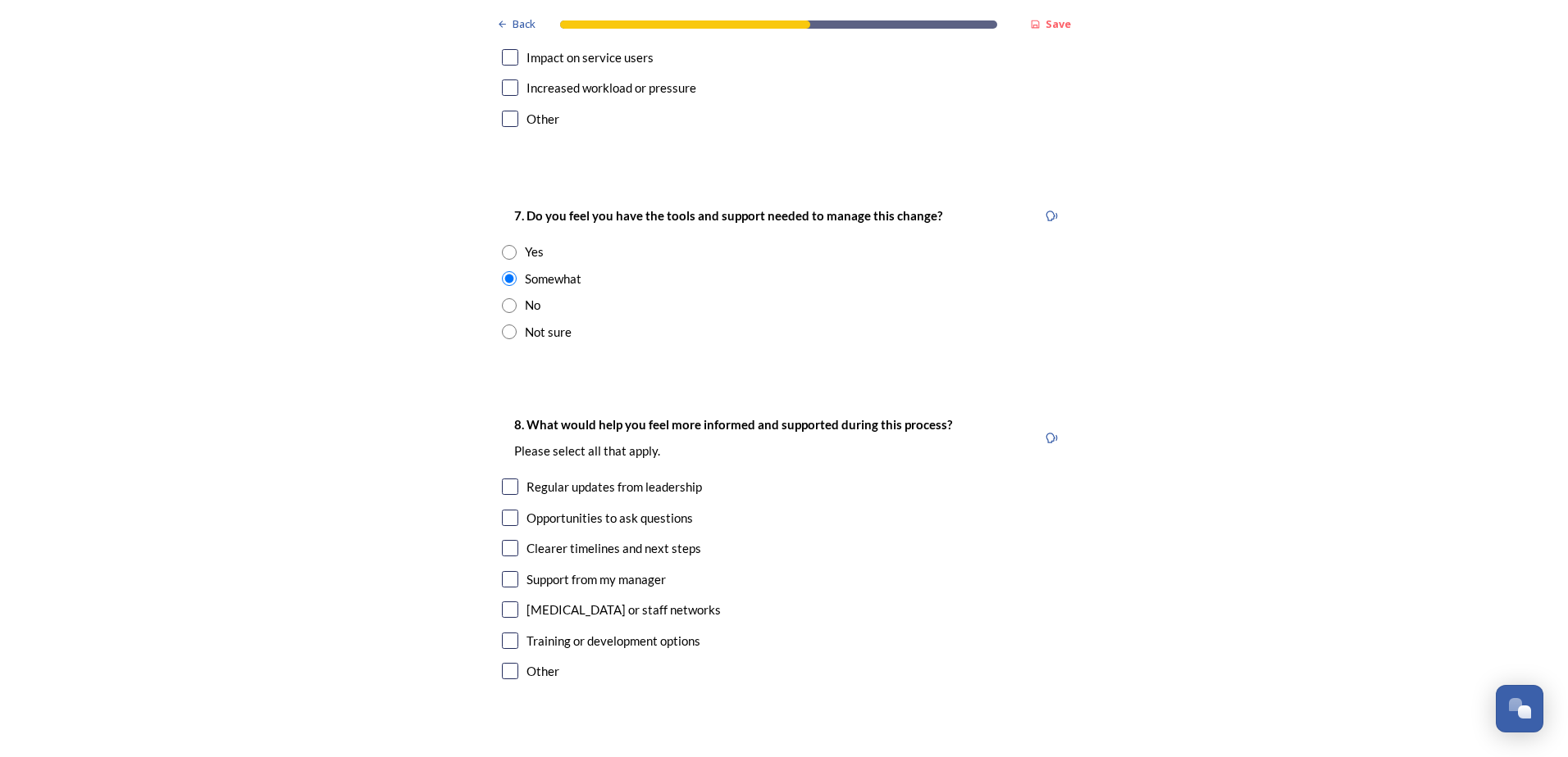
scroll to position [3523, 0]
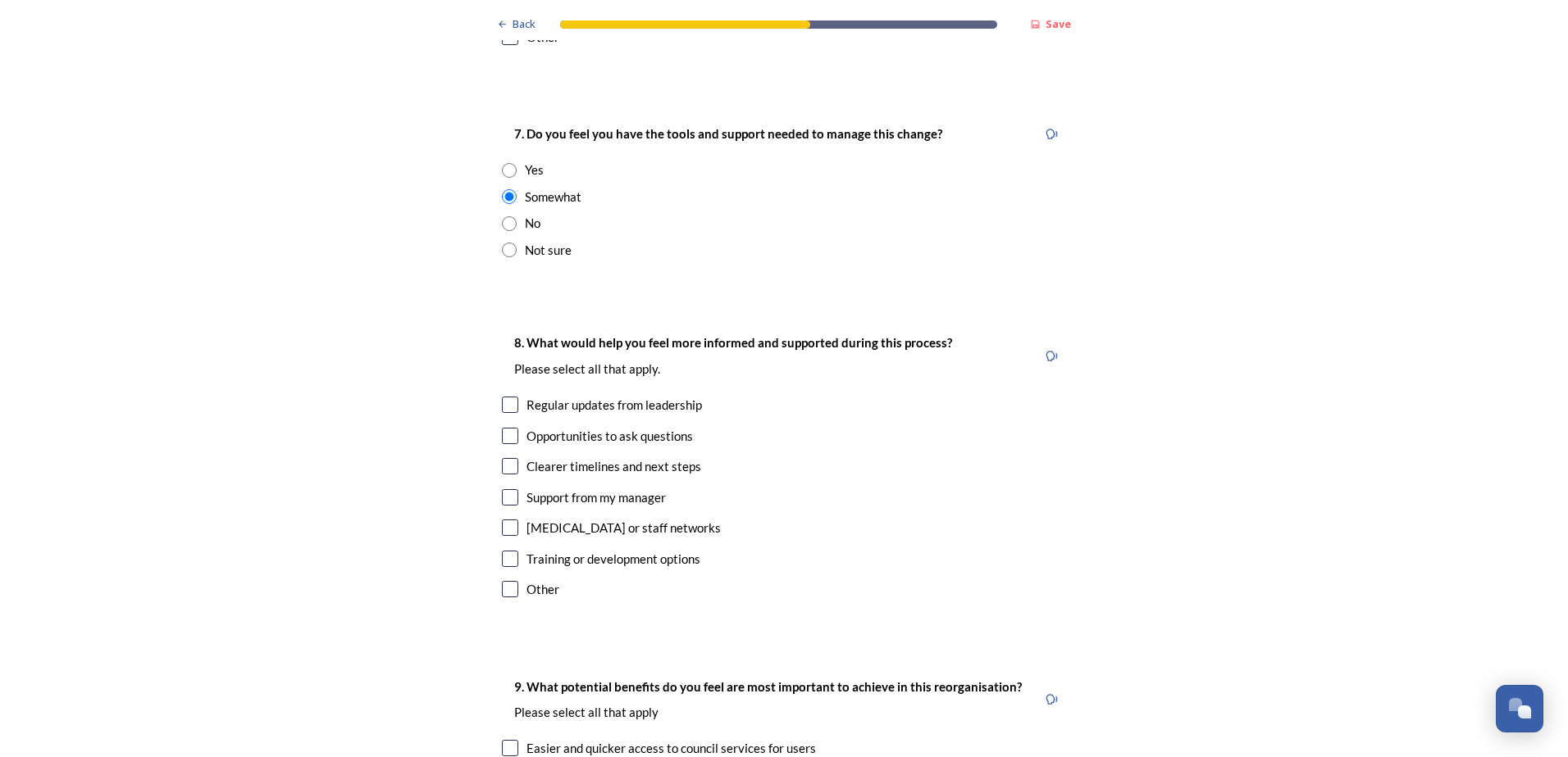
click at [507, 458] on input "checkbox" at bounding box center [510, 466] width 16 height 16
checkbox input "true"
click at [503, 581] on input "checkbox" at bounding box center [510, 588] width 16 height 16
checkbox input "true"
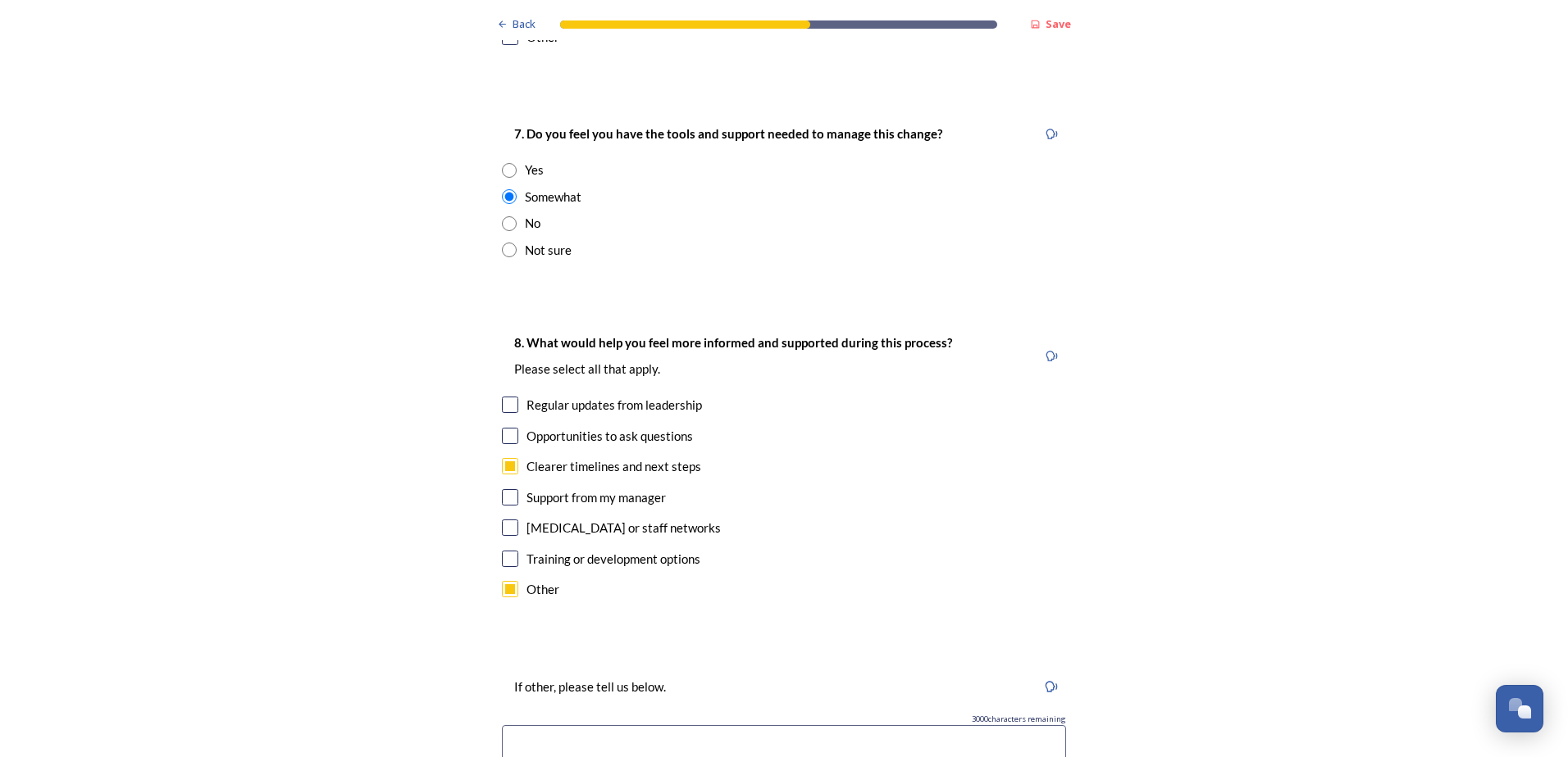
click at [593, 725] on input at bounding box center [784, 744] width 564 height 38
click at [593, 725] on input "Clearer details from government about how this will work" at bounding box center [784, 744] width 564 height 38
click at [914, 725] on input "Clearer details from government about how this will work" at bounding box center [784, 744] width 564 height 38
type input "Clearer details from government about how this will work, lots still very unkno…"
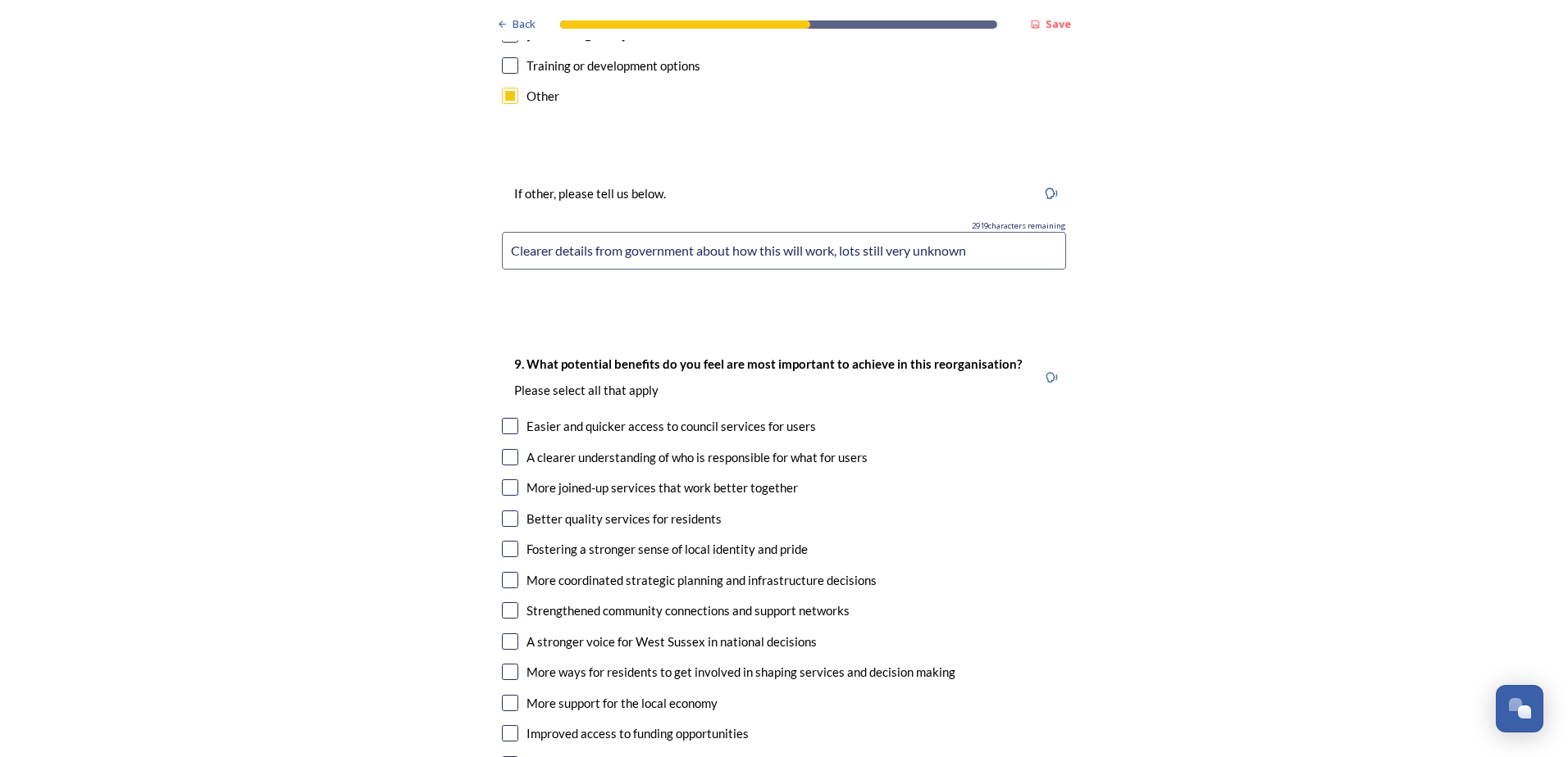
scroll to position [4097, 0]
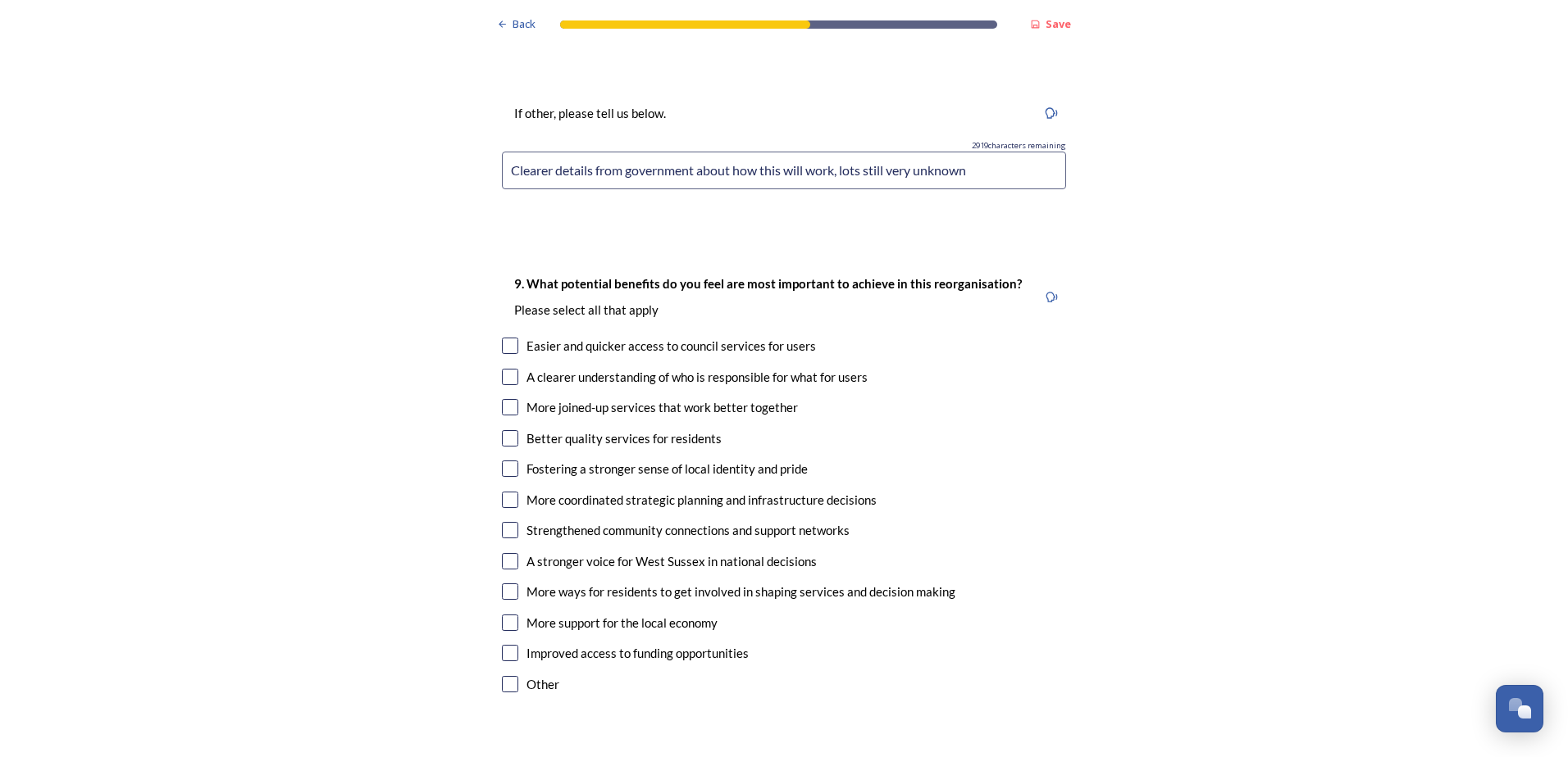
click at [503, 369] on input "checkbox" at bounding box center [510, 377] width 16 height 16
checkbox input "true"
click at [508, 399] on input "checkbox" at bounding box center [510, 407] width 16 height 16
checkbox input "true"
click at [506, 491] on input "checkbox" at bounding box center [510, 499] width 16 height 16
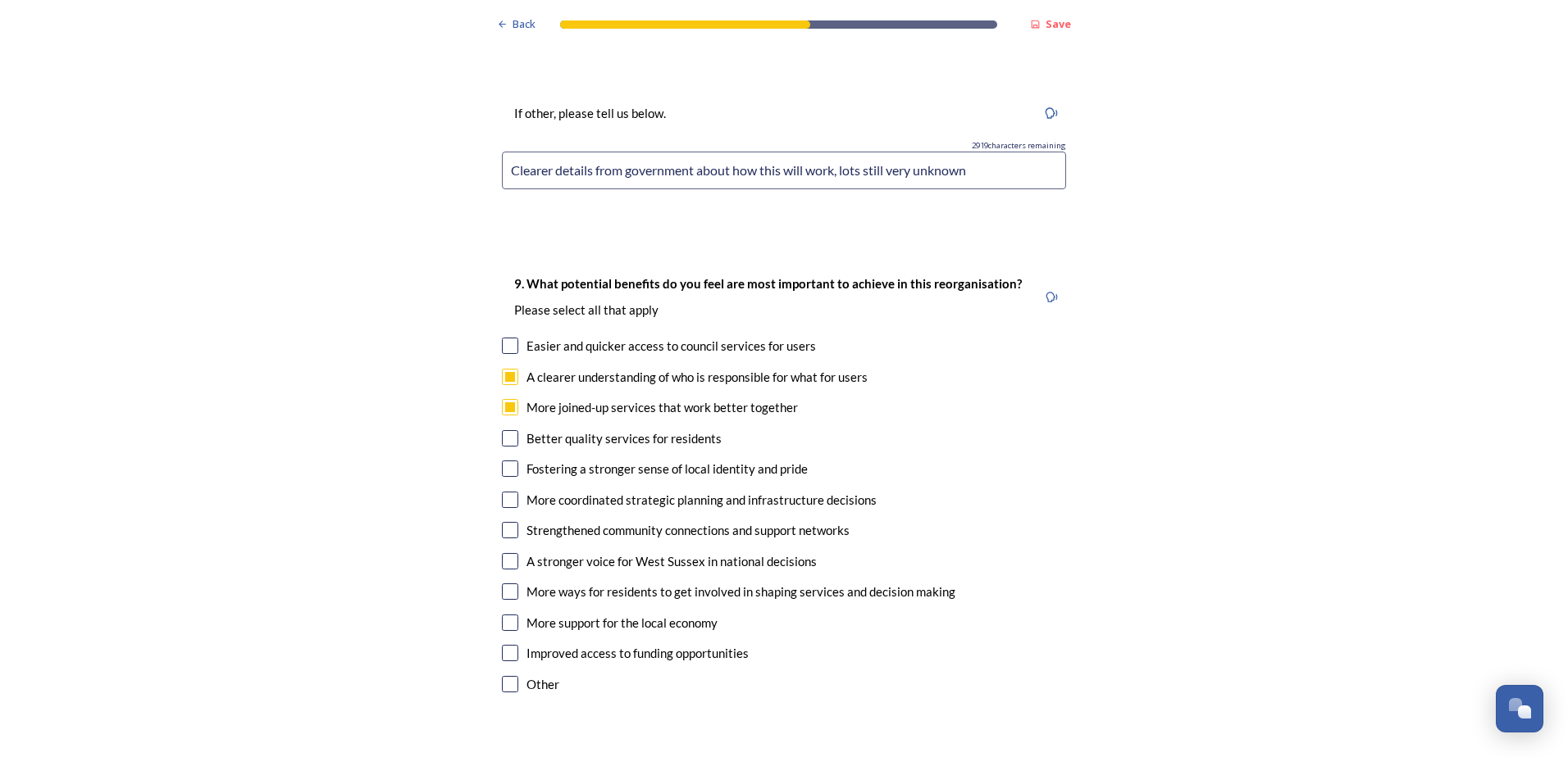
checkbox input "true"
click at [504, 615] on input "checkbox" at bounding box center [510, 622] width 16 height 16
checkbox input "true"
click at [502, 645] on input "checkbox" at bounding box center [510, 653] width 16 height 16
checkbox input "true"
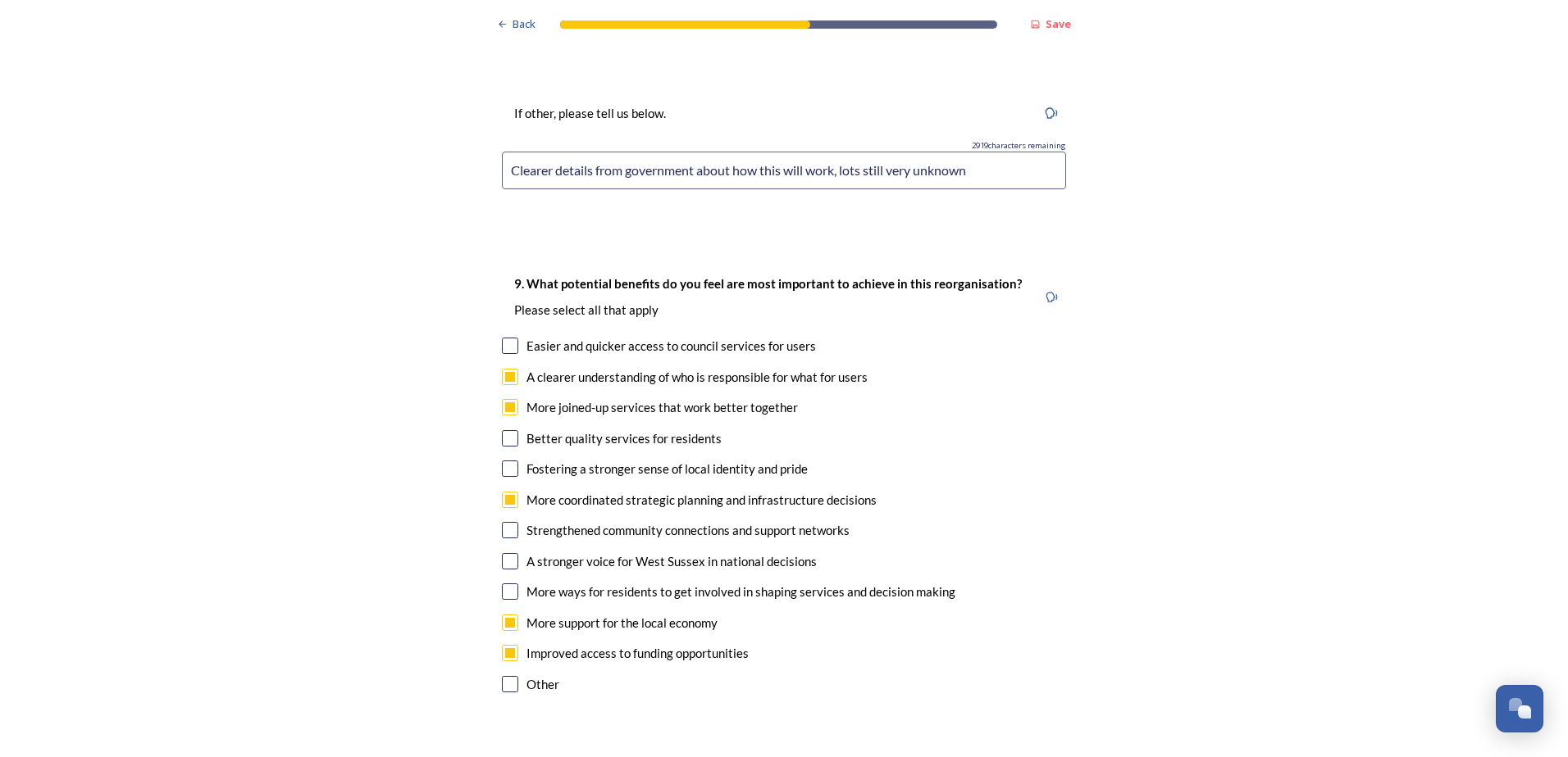
click at [505, 615] on input "checkbox" at bounding box center [510, 622] width 16 height 16
checkbox input "false"
click at [509, 338] on input "checkbox" at bounding box center [510, 345] width 16 height 16
checkbox input "true"
click at [509, 553] on input "checkbox" at bounding box center [510, 561] width 16 height 16
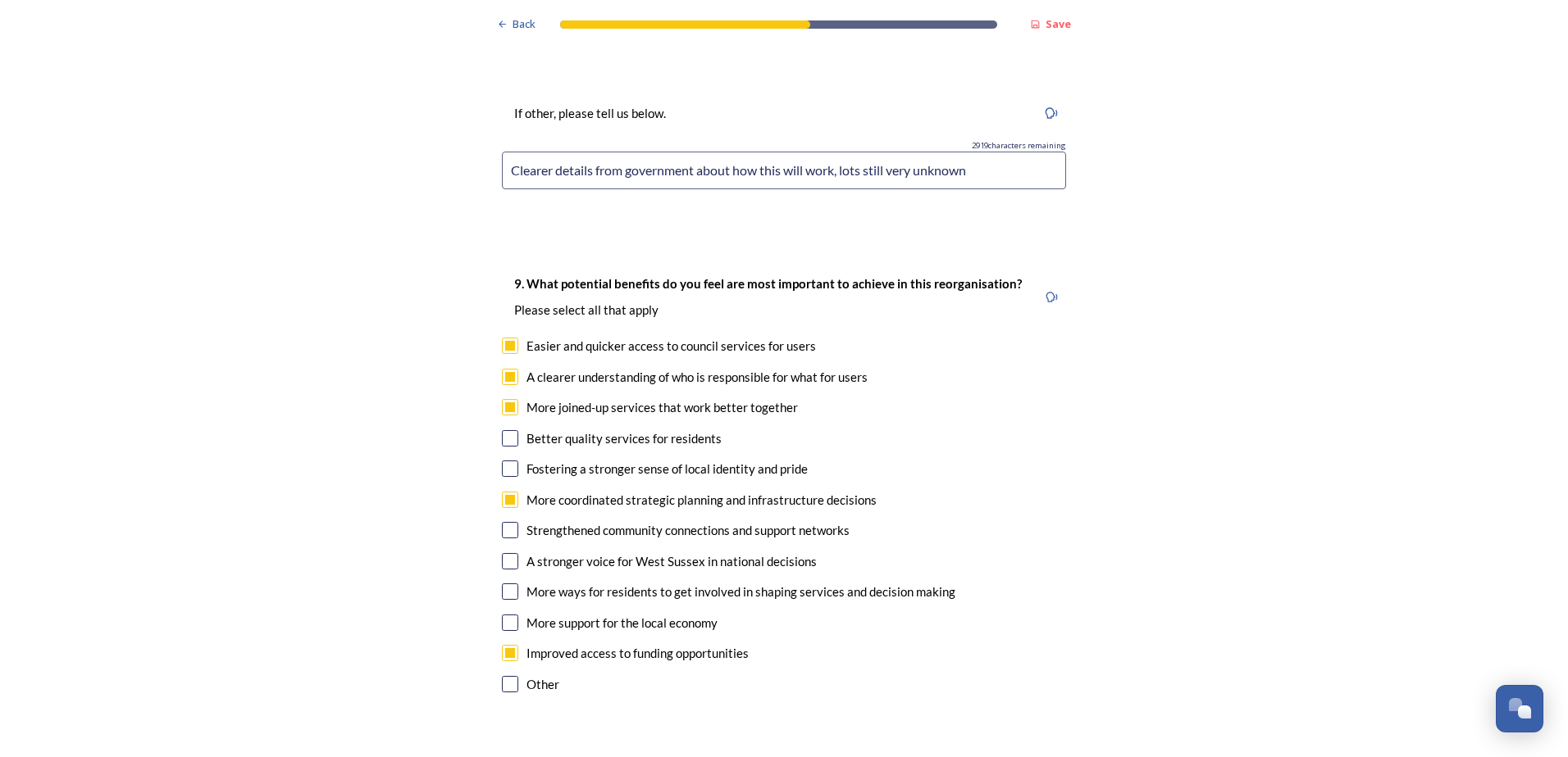
checkbox input "true"
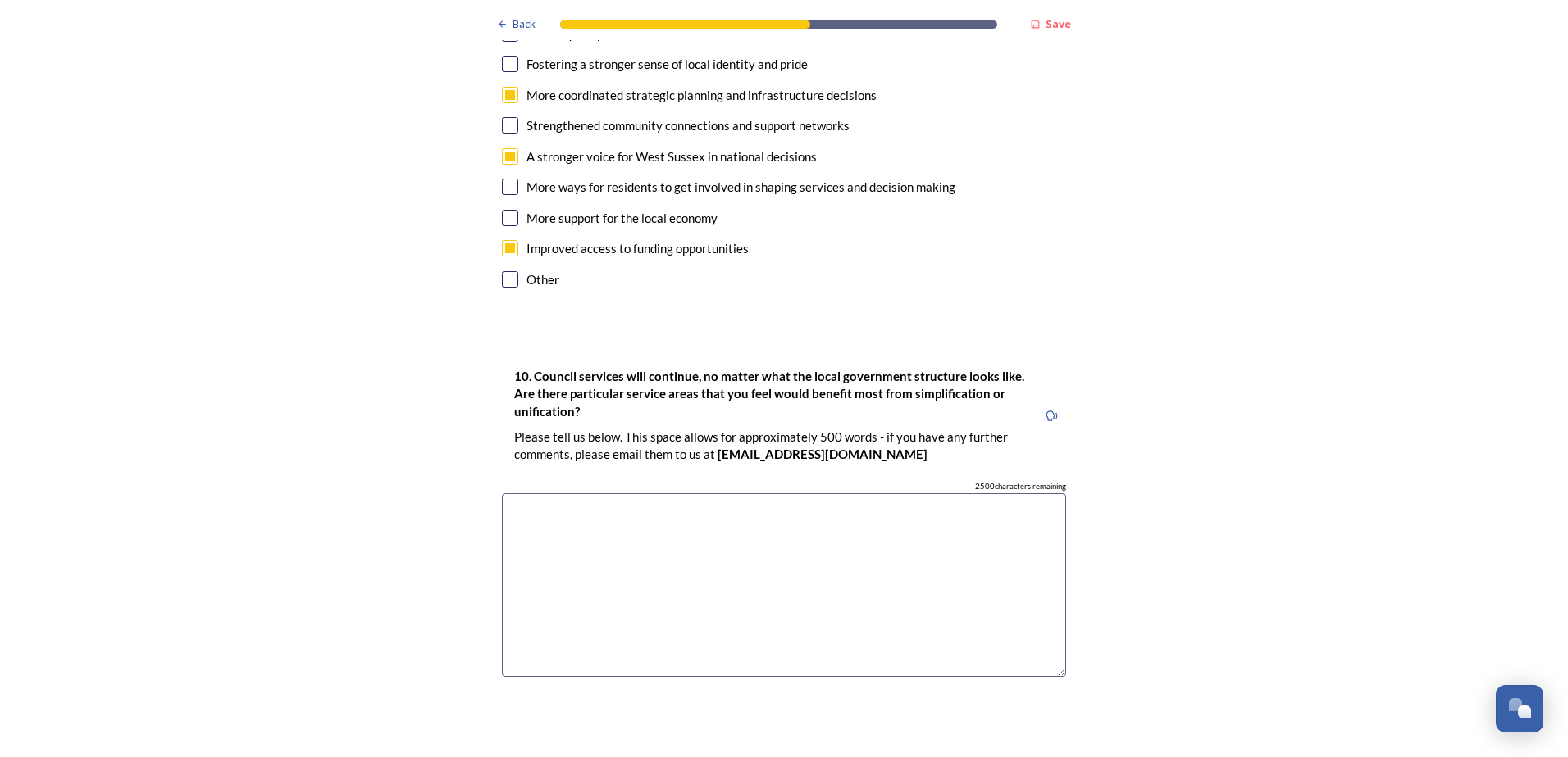
scroll to position [4507, 0]
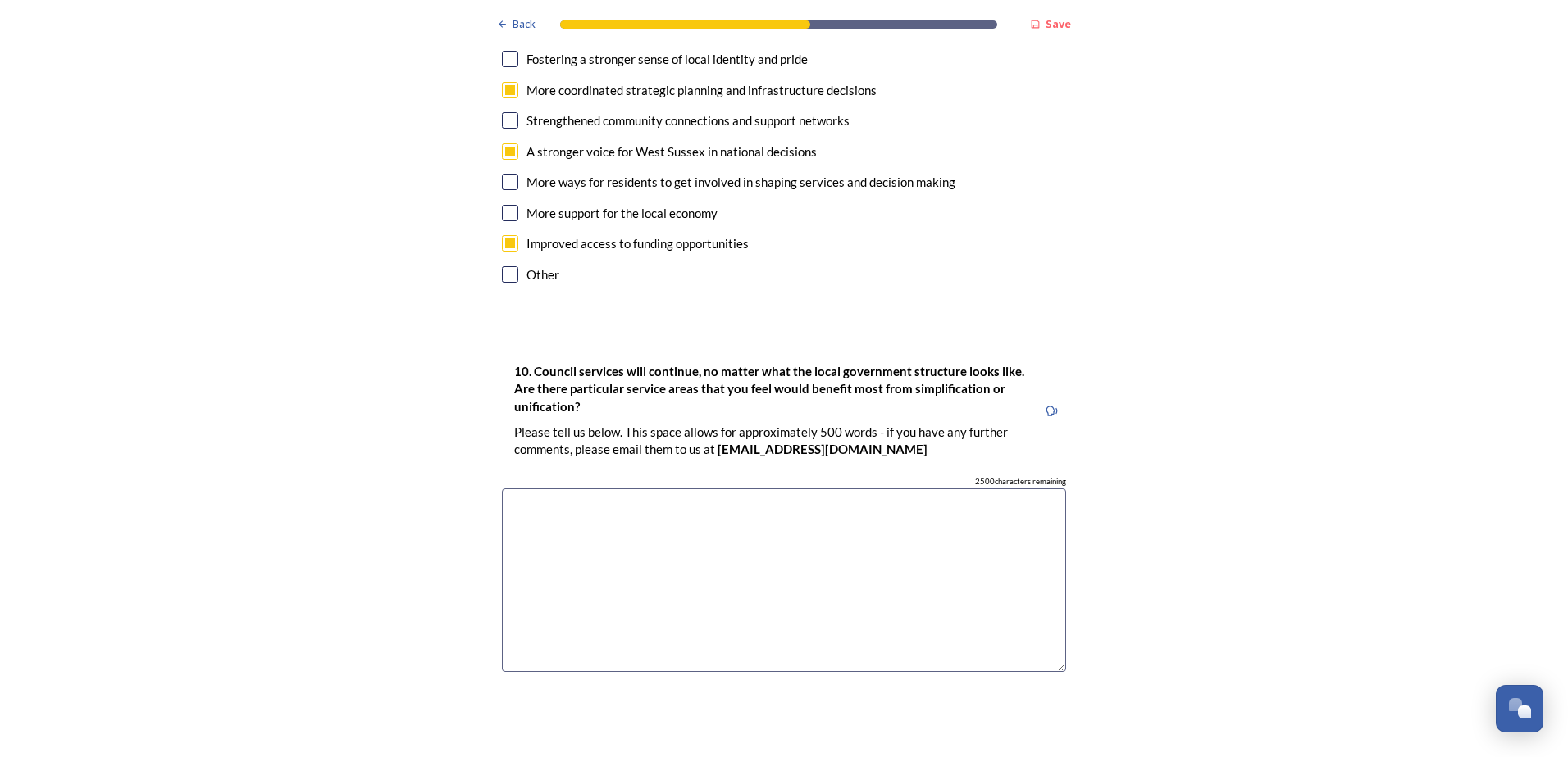
click at [569, 489] on textarea at bounding box center [784, 581] width 564 height 184
click at [923, 489] on textarea "Transport infrastructure, including public transport and sustainable travel" at bounding box center [784, 581] width 564 height 184
click at [580, 489] on textarea "Transport infrastructure, including public transport and sustainable travel. In…" at bounding box center [784, 581] width 564 height 184
click at [750, 489] on textarea "Transport infrastructure, including public transport and sustainable travel. In…" at bounding box center [784, 581] width 564 height 184
click at [732, 489] on textarea "Transport infrastructure, including public transport and sustainable travel. In…" at bounding box center [784, 581] width 564 height 184
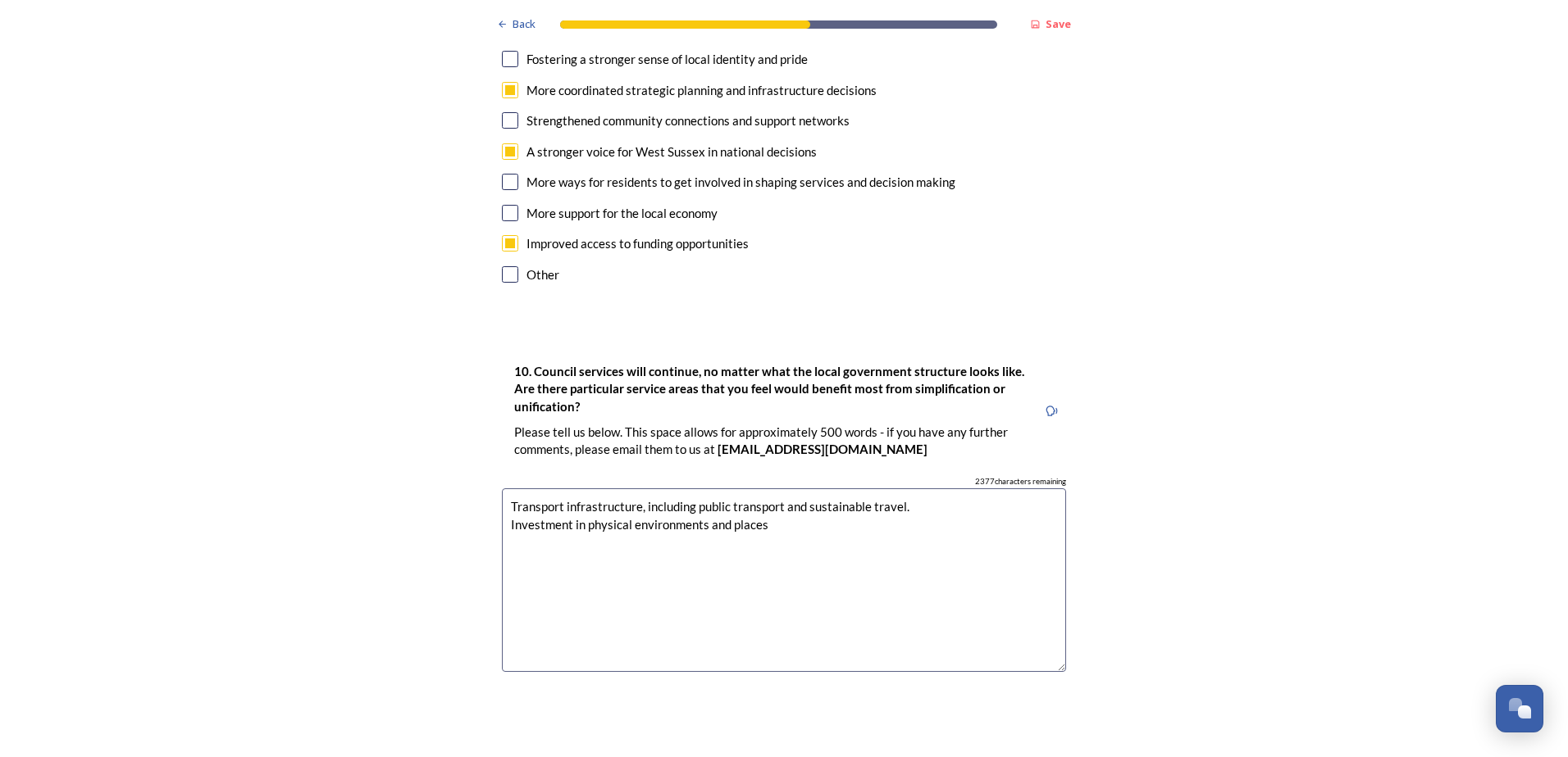
click at [779, 489] on textarea "Transport infrastructure, including public transport and sustainable travel. In…" at bounding box center [784, 581] width 564 height 184
click at [700, 489] on textarea "Transport infrastructure, including public transport and sustainable travel. In…" at bounding box center [784, 581] width 564 height 184
click at [911, 489] on textarea "Transport infrastructure, including public transport and sustainable travel. In…" at bounding box center [784, 581] width 564 height 184
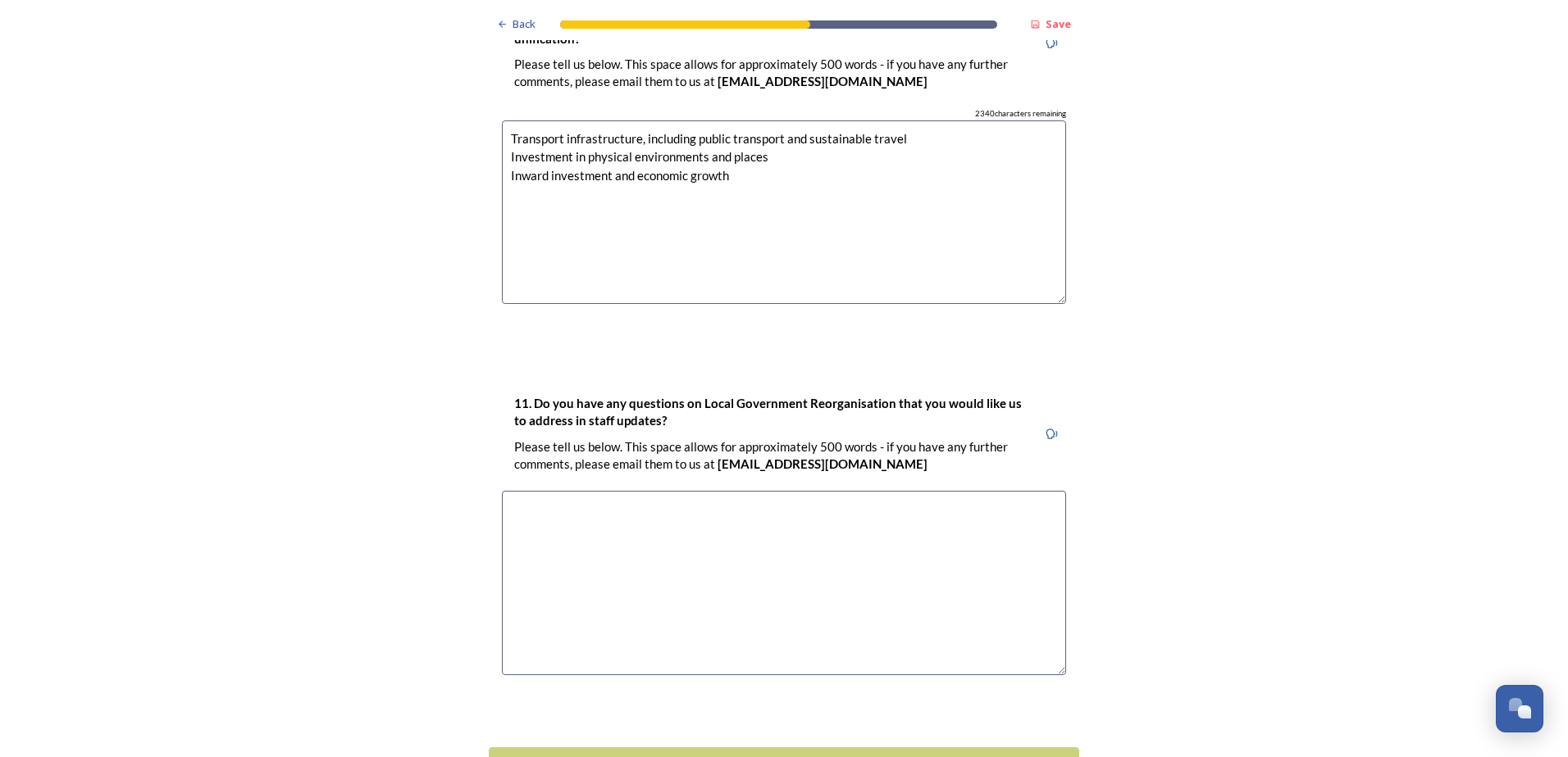
scroll to position [4915, 0]
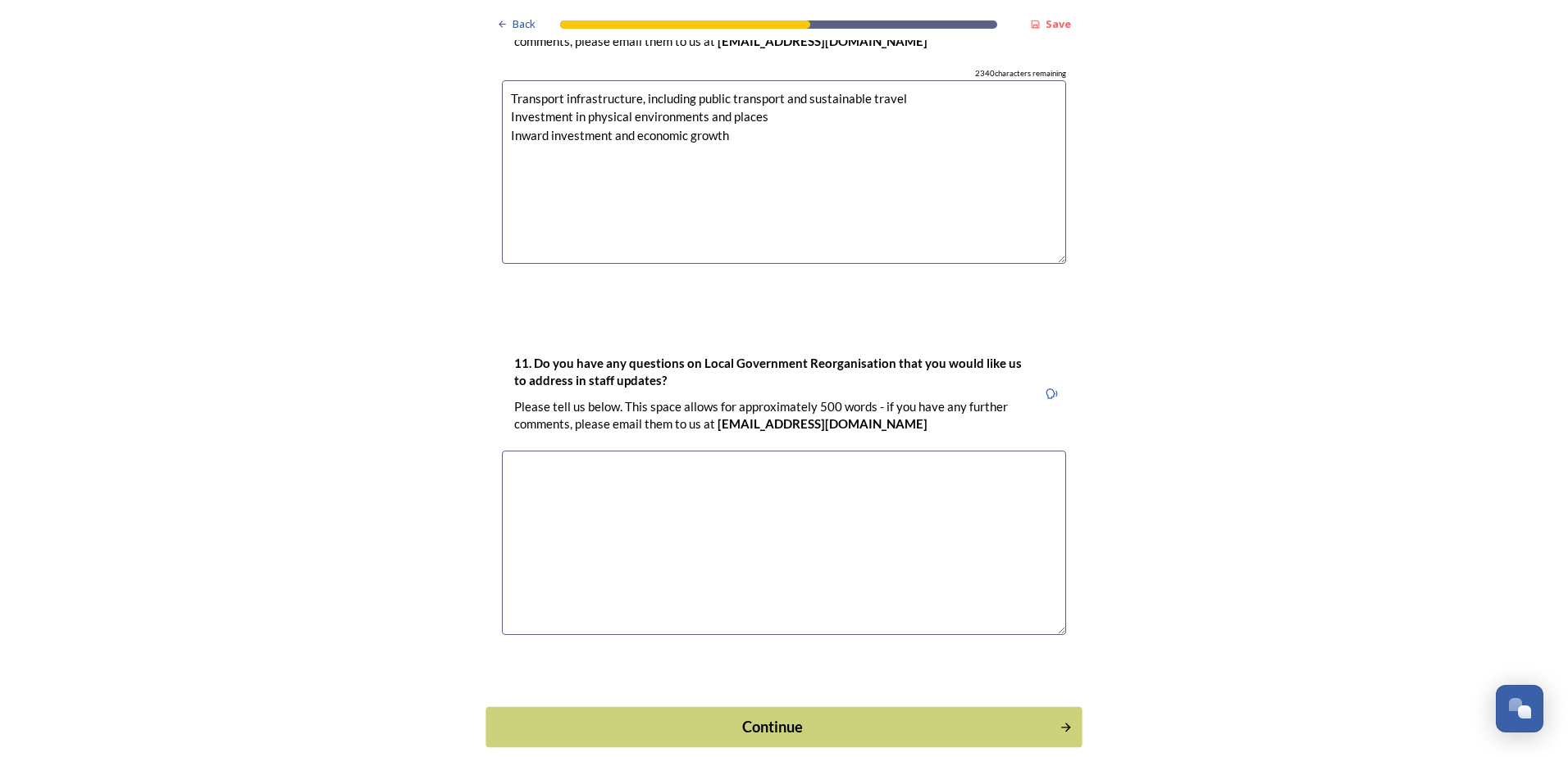
type textarea "Transport infrastructure, including public transport and sustainable travel Inv…"
click at [774, 716] on div "Continue" at bounding box center [773, 727] width 555 height 22
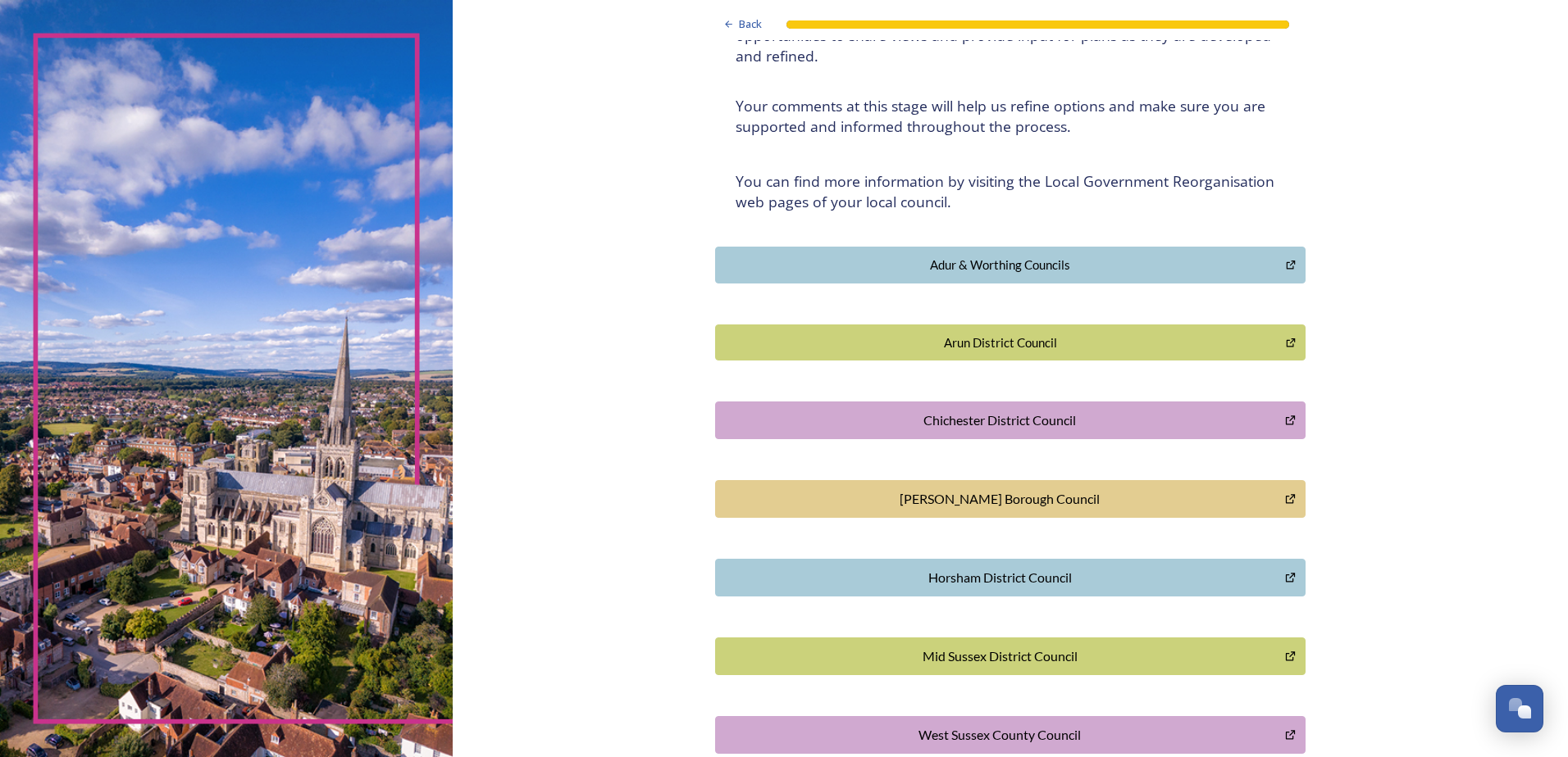
scroll to position [0, 0]
